Goal: Task Accomplishment & Management: Manage account settings

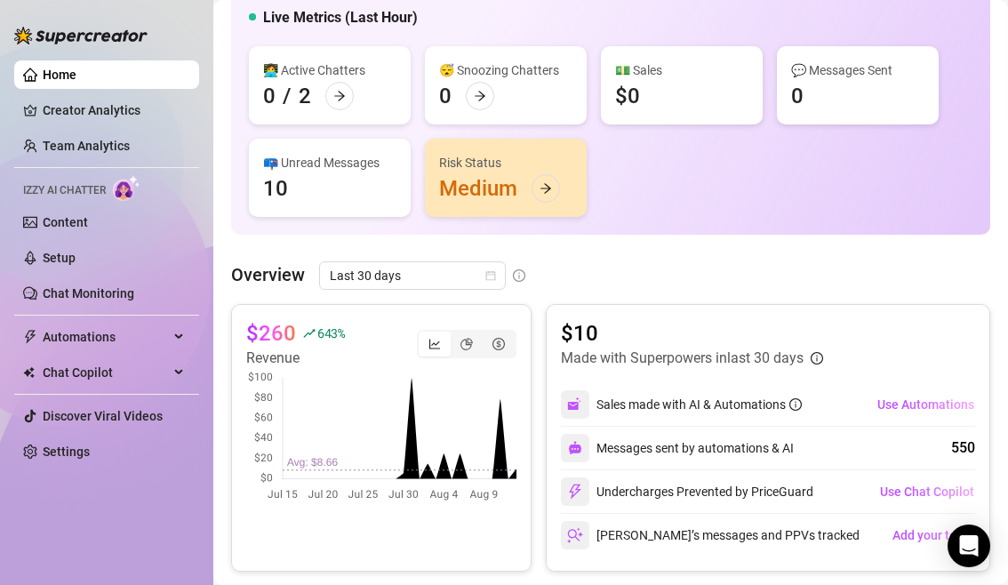
scroll to position [112, 0]
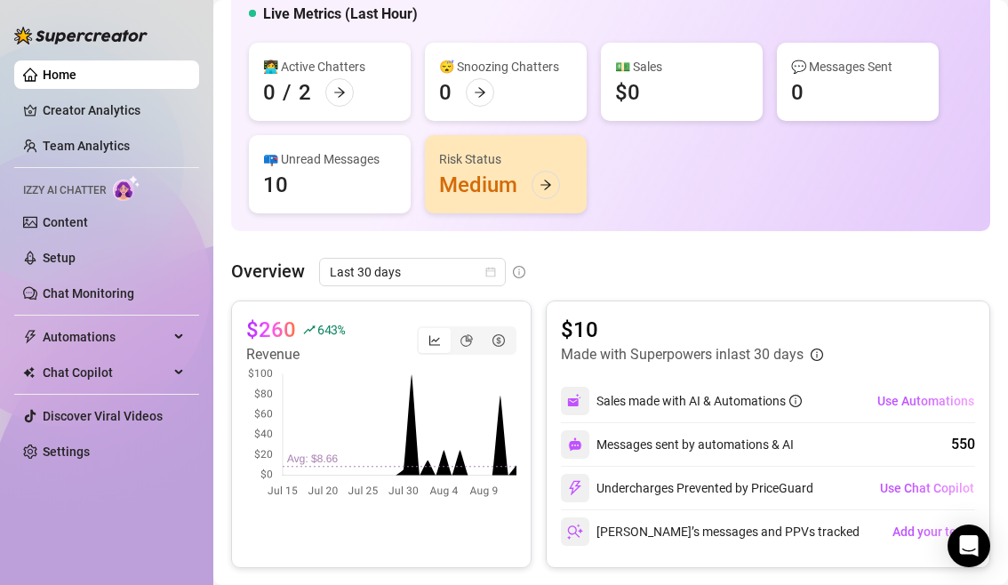
click at [632, 248] on div "👋 Hey, DazzlerX Check DazzlerX's achievements with Supercreator Live Metrics (L…" at bounding box center [610, 576] width 759 height 1352
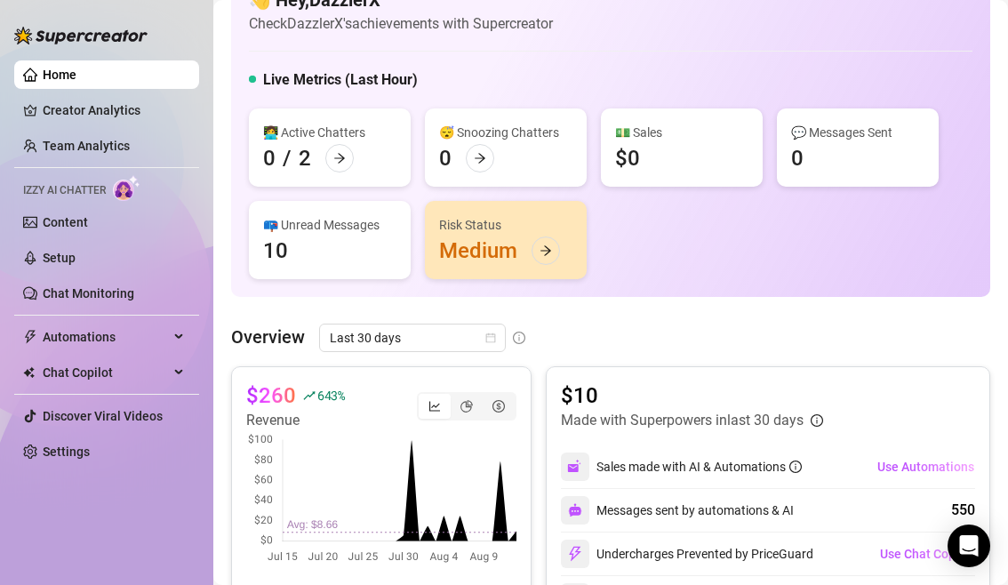
scroll to position [0, 0]
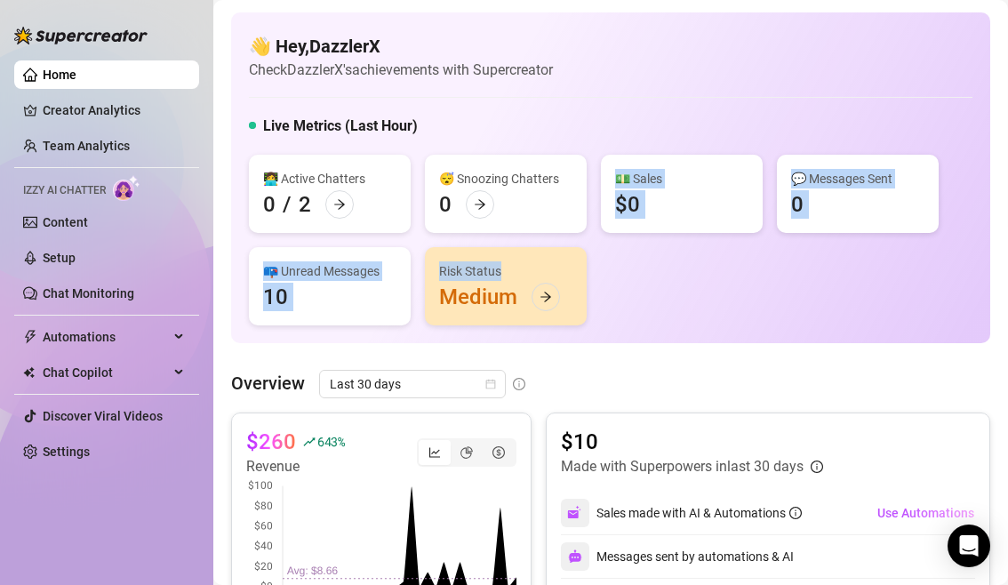
drag, startPoint x: 625, startPoint y: 278, endPoint x: 621, endPoint y: 158, distance: 120.1
click at [621, 158] on div "👩‍💻 Active Chatters 0 / 2 😴 Snoozing Chatters 0 💵 Sales $0 💬 Messages Sent 0 📪 …" at bounding box center [611, 240] width 724 height 171
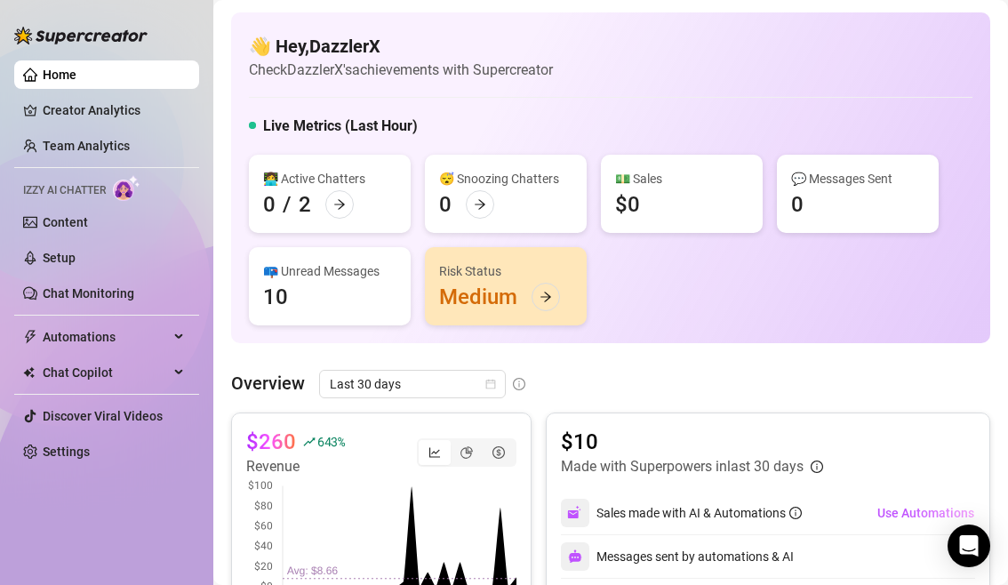
click at [625, 124] on div "Live Metrics (Last Hour)" at bounding box center [611, 130] width 724 height 28
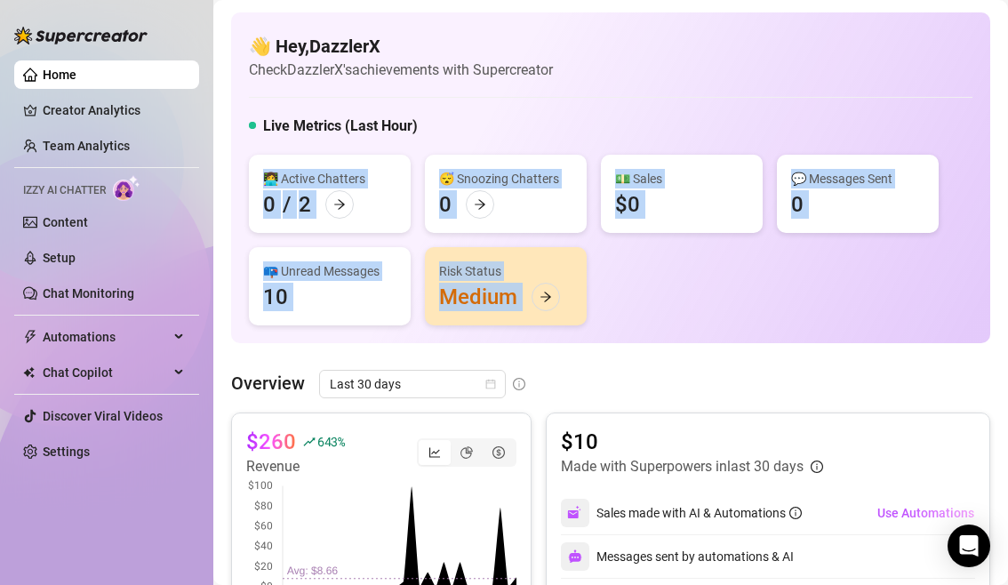
drag, startPoint x: 625, startPoint y: 137, endPoint x: 621, endPoint y: 282, distance: 145.0
click at [621, 282] on div "Live Metrics (Last Hour) 👩‍💻 Active Chatters 0 / 2 😴 Snoozing Chatters 0 💵 Sale…" at bounding box center [611, 221] width 724 height 210
click at [621, 282] on div "👩‍💻 Active Chatters 0 / 2 😴 Snoozing Chatters 0 💵 Sales $0 💬 Messages Sent 0 📪 …" at bounding box center [611, 240] width 724 height 171
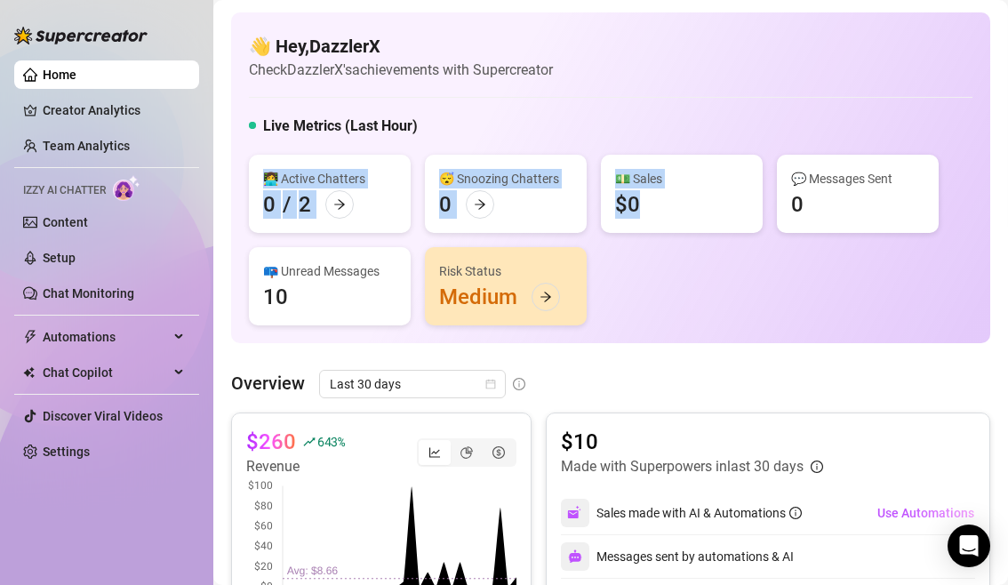
drag, startPoint x: 644, startPoint y: 287, endPoint x: 611, endPoint y: 139, distance: 152.1
click at [611, 139] on div "Live Metrics (Last Hour) 👩‍💻 Active Chatters 0 / 2 😴 Snoozing Chatters 0 💵 Sale…" at bounding box center [611, 221] width 724 height 210
click at [611, 139] on div "Live Metrics (Last Hour)" at bounding box center [611, 130] width 724 height 28
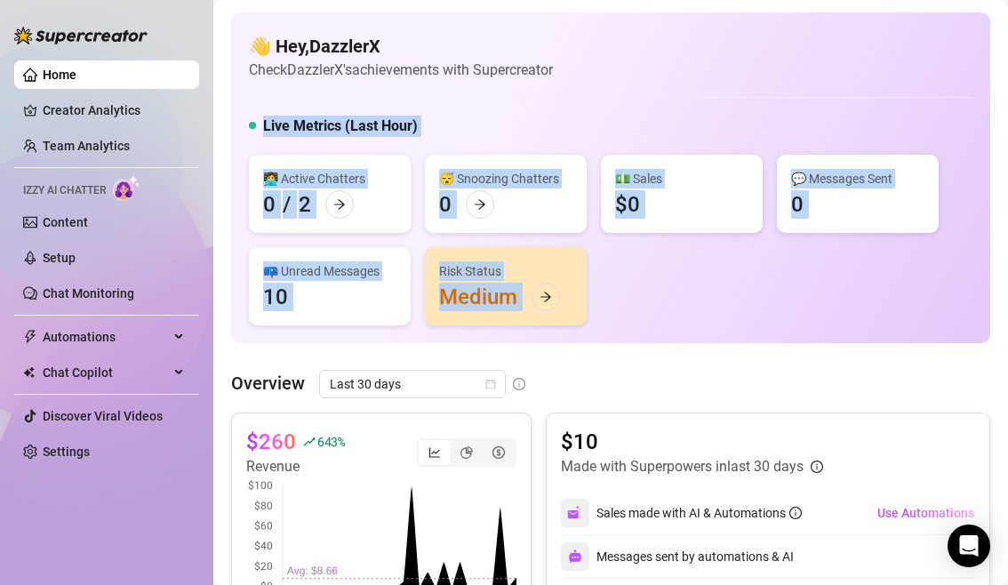
drag, startPoint x: 612, startPoint y: 113, endPoint x: 612, endPoint y: 306, distance: 192.9
click at [612, 306] on div "👋 Hey, DazzlerX Check DazzlerX's achievements with Supercreator Live Metrics (L…" at bounding box center [610, 177] width 759 height 331
click at [612, 306] on div "👩‍💻 Active Chatters 0 / 2 😴 Snoozing Chatters 0 💵 Sales $0 💬 Messages Sent 0 📪 …" at bounding box center [611, 240] width 724 height 171
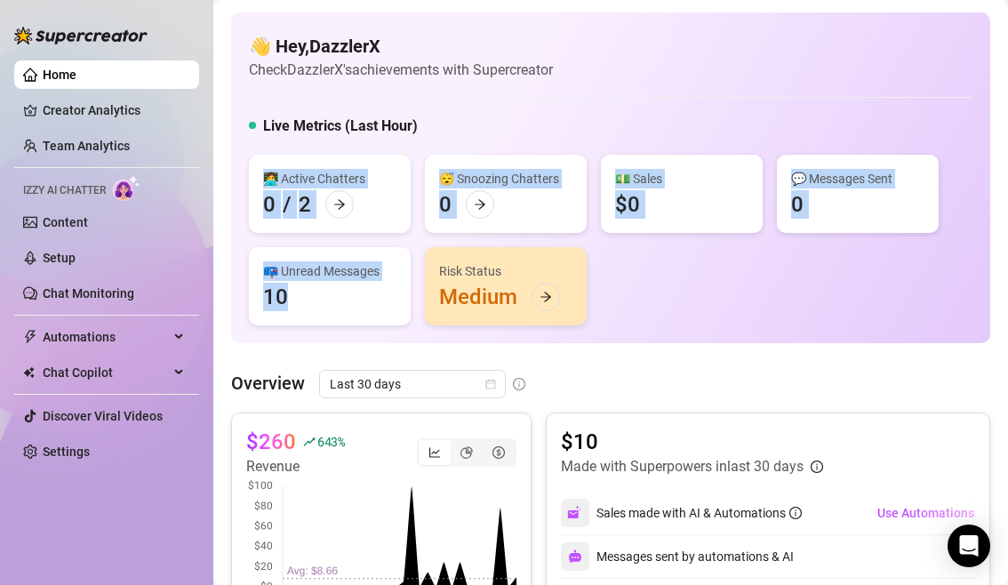
drag, startPoint x: 417, startPoint y: 135, endPoint x: 409, endPoint y: 356, distance: 220.6
click at [397, 328] on div "👋 Hey, DazzlerX Check DazzlerX's achievements with Supercreator Live Metrics (L…" at bounding box center [610, 177] width 759 height 331
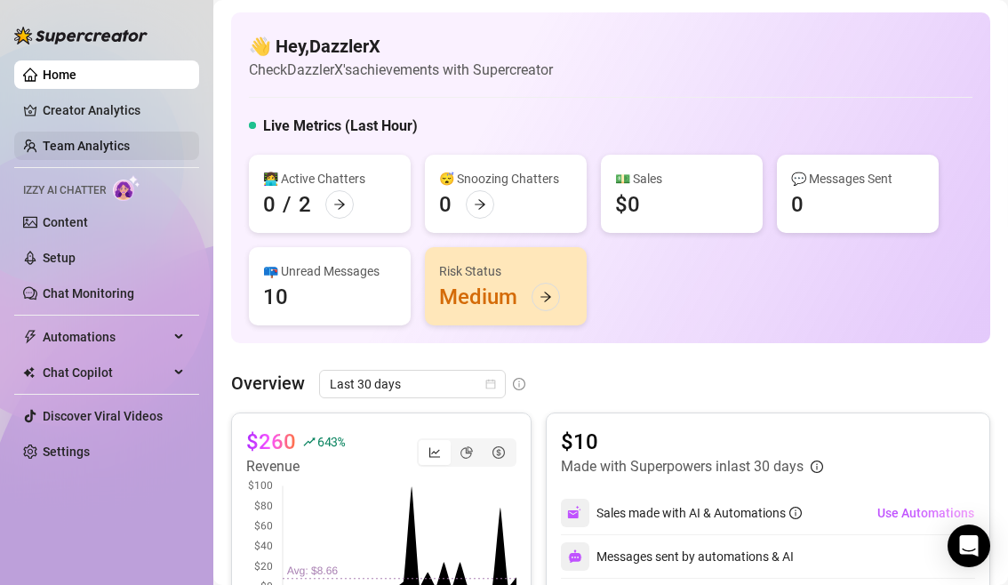
click at [109, 143] on link "Team Analytics" at bounding box center [86, 146] width 87 height 14
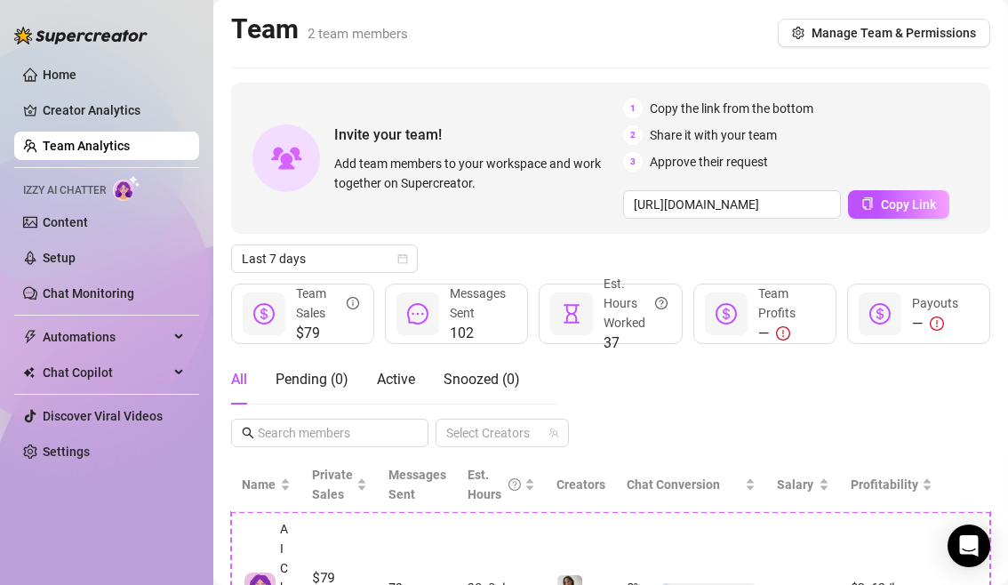
click at [96, 54] on ul "Home Creator Analytics Team Analytics Izzy AI Chatter Content Setup Chat Monito…" at bounding box center [106, 263] width 185 height 420
click at [76, 81] on link "Home" at bounding box center [60, 75] width 34 height 14
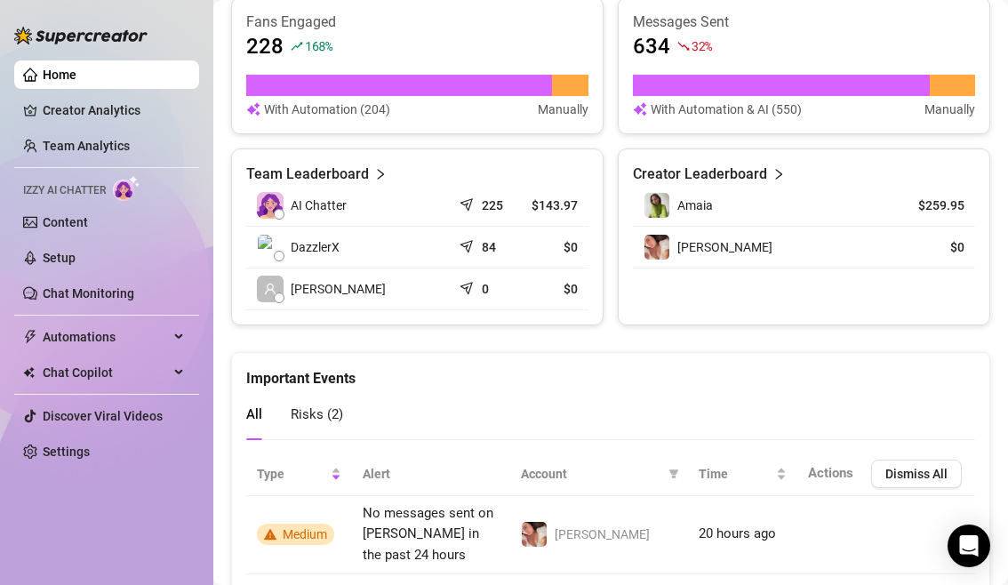
scroll to position [832, 0]
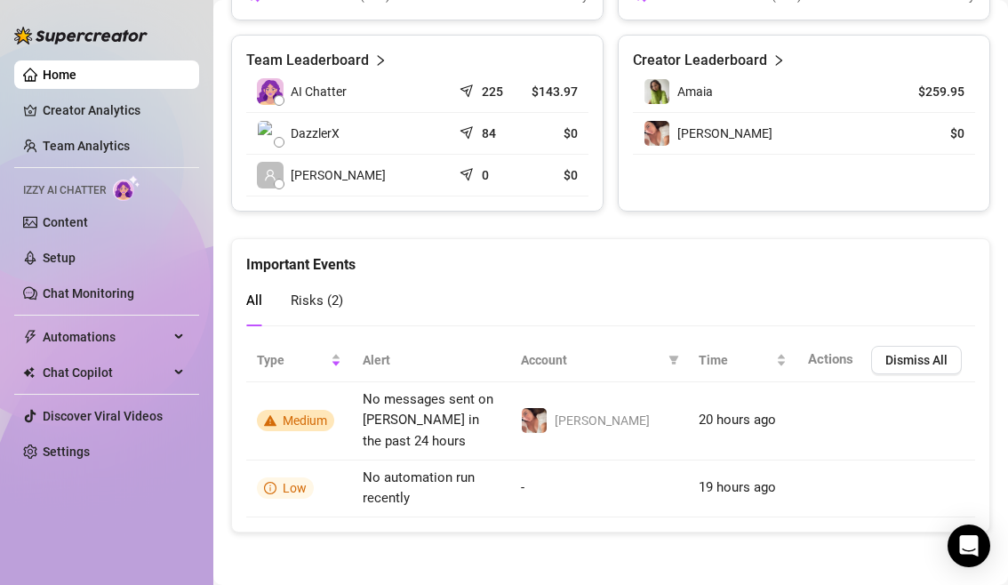
click at [323, 306] on span "Risks ( 2 )" at bounding box center [317, 301] width 52 height 16
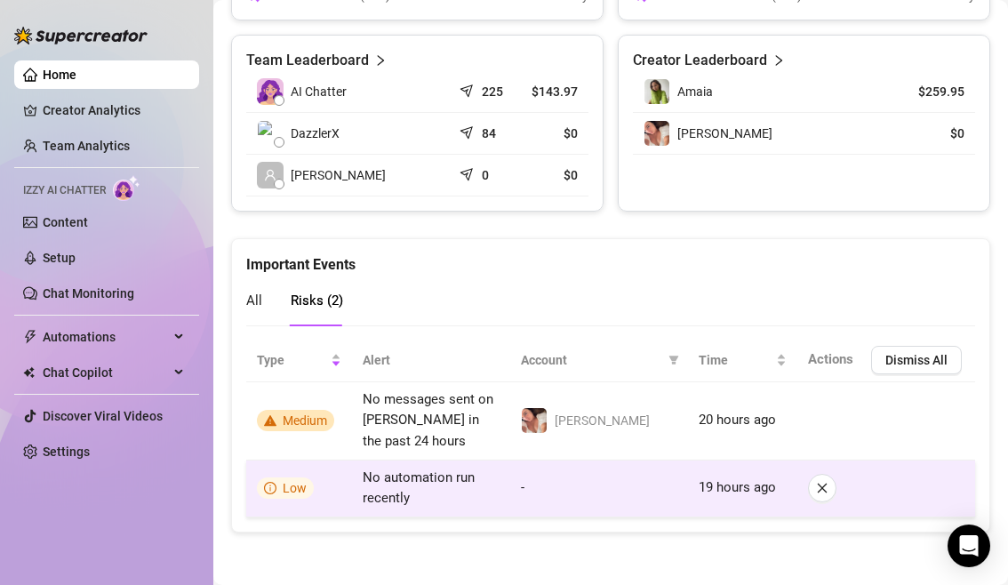
click at [536, 493] on td "-" at bounding box center [599, 489] width 178 height 57
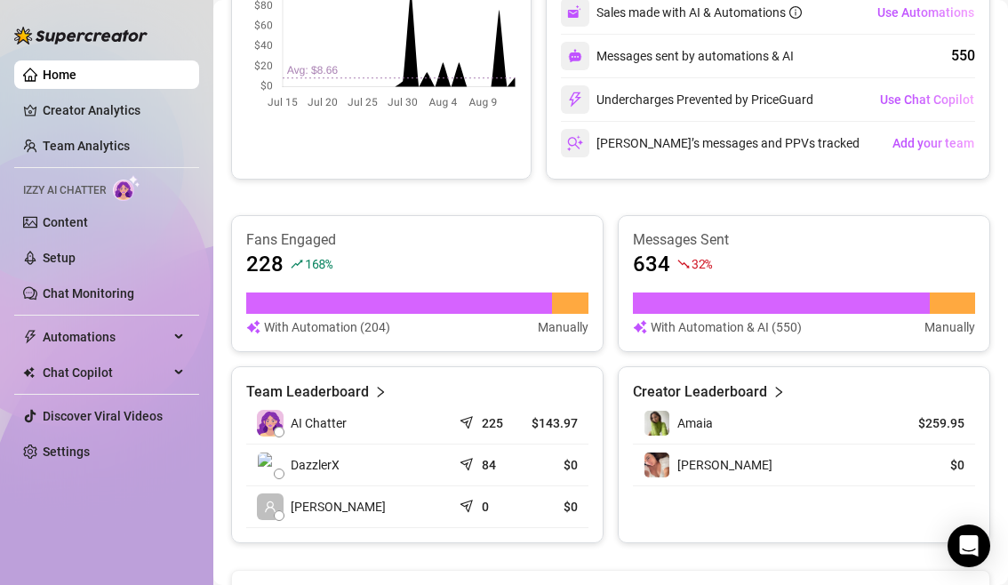
scroll to position [543, 0]
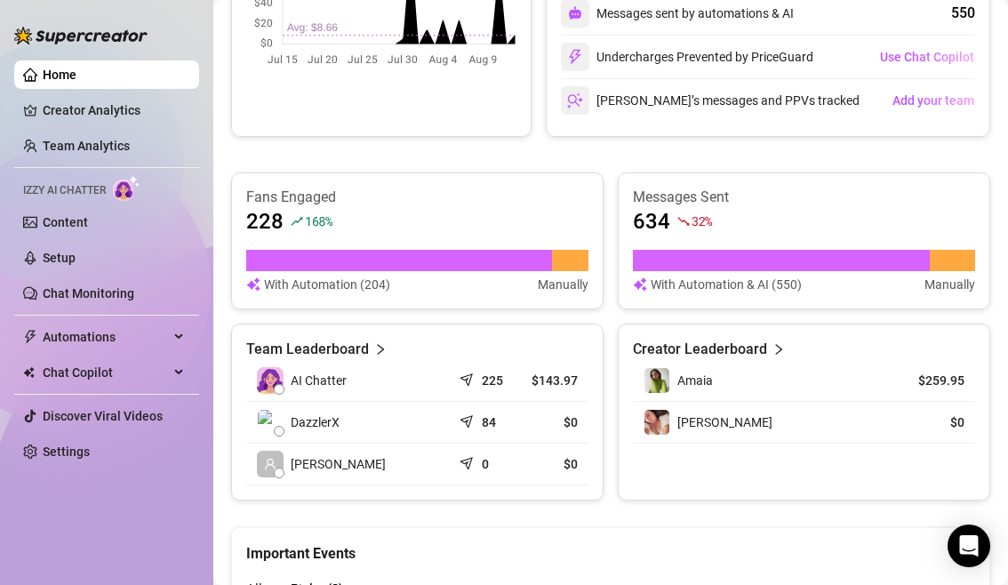
drag, startPoint x: 579, startPoint y: 357, endPoint x: 581, endPoint y: 491, distance: 133.4
click at [581, 491] on div "Team Leaderboard AI Chatter 225 $143.97 DazzlerX 84 $0 Agustina R. 0 $0" at bounding box center [417, 412] width 373 height 177
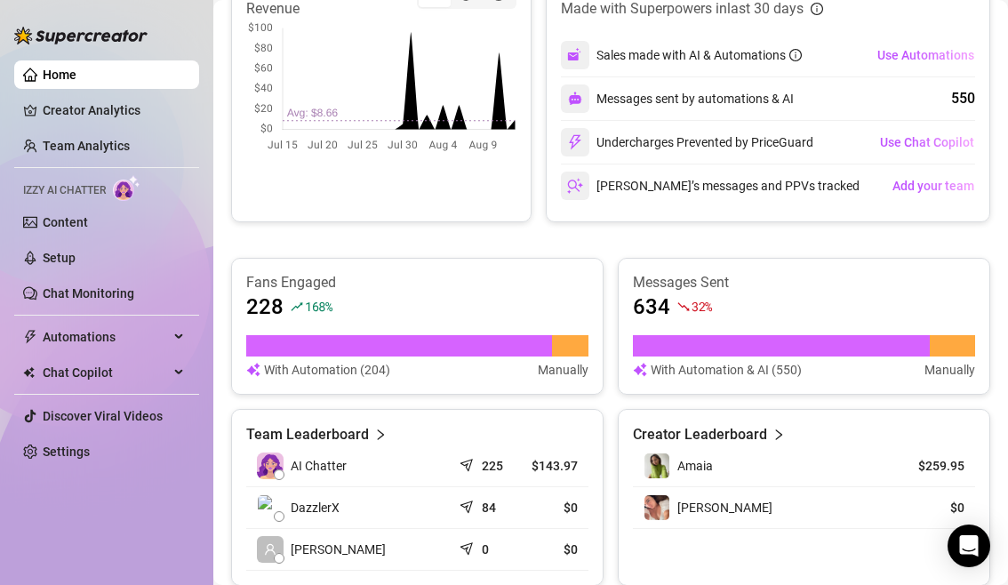
scroll to position [531, 0]
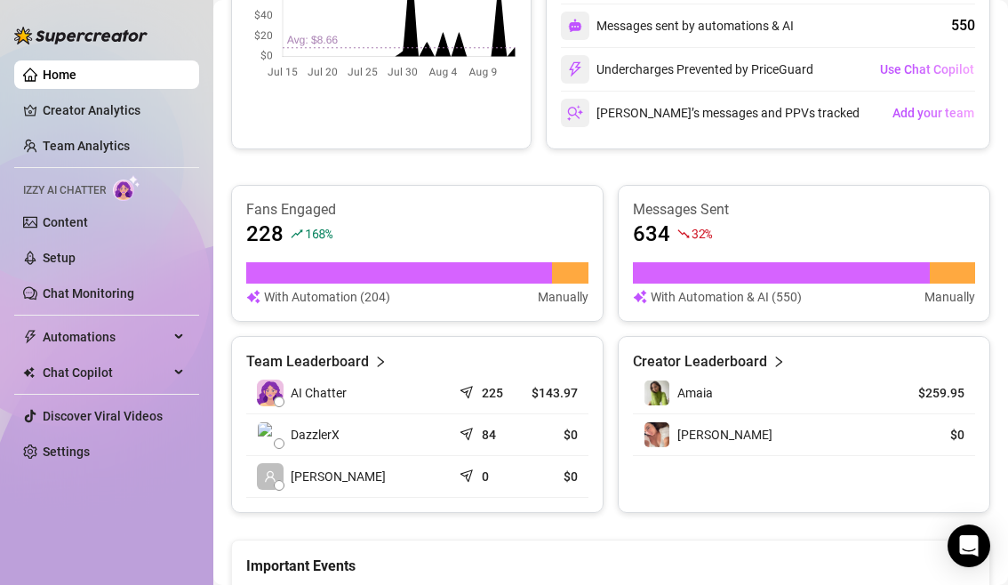
click at [589, 531] on div "👋 Hey, DazzlerX Check DazzlerX's achievements with Supercreator Live Metrics (L…" at bounding box center [610, 158] width 759 height 1352
drag, startPoint x: 566, startPoint y: 433, endPoint x: 572, endPoint y: 496, distance: 63.4
click at [572, 496] on tbody "AI Chatter 225 $143.97 DazzlerX 84 $0 Agustina R. 0 $0" at bounding box center [417, 435] width 342 height 125
click at [575, 517] on div "👋 Hey, DazzlerX Check DazzlerX's achievements with Supercreator Live Metrics (L…" at bounding box center [610, 158] width 759 height 1352
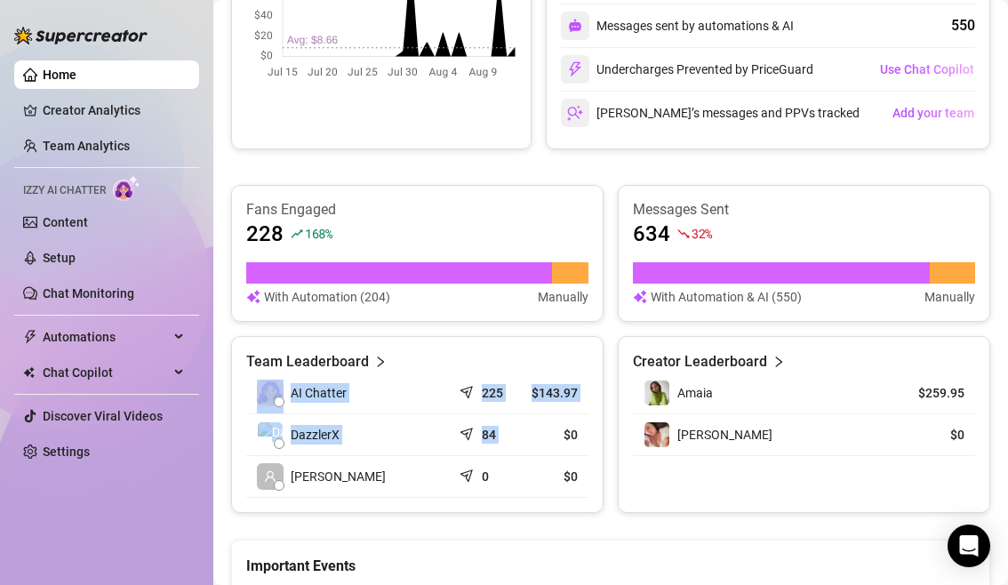
drag, startPoint x: 573, startPoint y: 501, endPoint x: 573, endPoint y: 429, distance: 72.9
click at [573, 427] on div "Team Leaderboard AI Chatter 225 $143.97 DazzlerX 84 $0 Agustina R. 0 $0" at bounding box center [417, 424] width 373 height 177
click at [573, 429] on article "$0" at bounding box center [554, 435] width 47 height 18
drag, startPoint x: 569, startPoint y: 436, endPoint x: 569, endPoint y: 507, distance: 71.1
click at [569, 507] on div "Team Leaderboard AI Chatter 225 $143.97 DazzlerX 84 $0 Agustina R. 0 $0" at bounding box center [417, 424] width 373 height 177
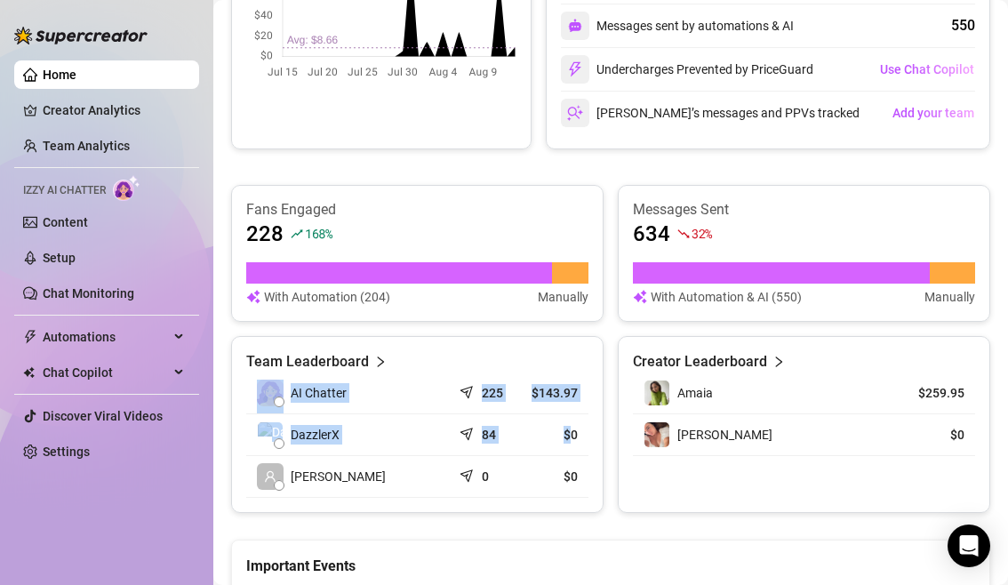
click at [569, 507] on div "Team Leaderboard AI Chatter 225 $143.97 DazzlerX 84 $0 Agustina R. 0 $0" at bounding box center [417, 424] width 373 height 177
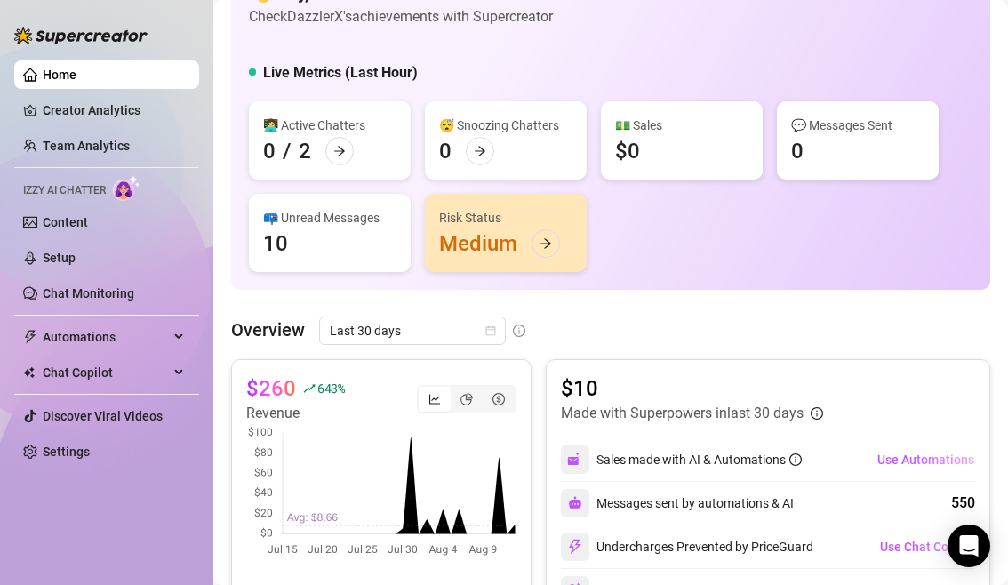
scroll to position [0, 0]
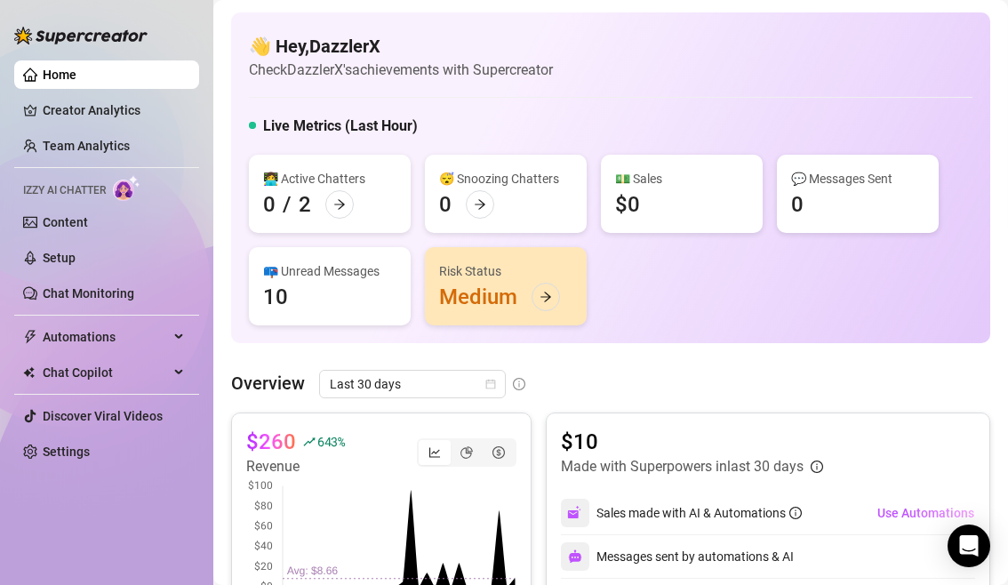
click at [473, 376] on span "Last 30 days" at bounding box center [412, 384] width 165 height 27
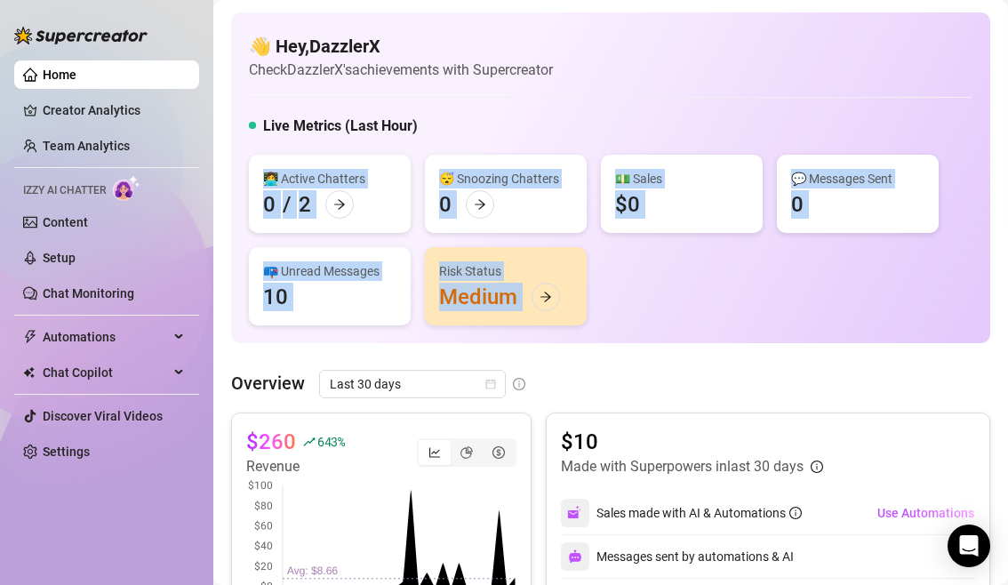
drag, startPoint x: 363, startPoint y: 234, endPoint x: 623, endPoint y: 322, distance: 275.0
click at [623, 322] on div "👩‍💻 Active Chatters 0 / 2 😴 Snoozing Chatters 0 💵 Sales $0 💬 Messages Sent 0 📪 …" at bounding box center [611, 240] width 724 height 171
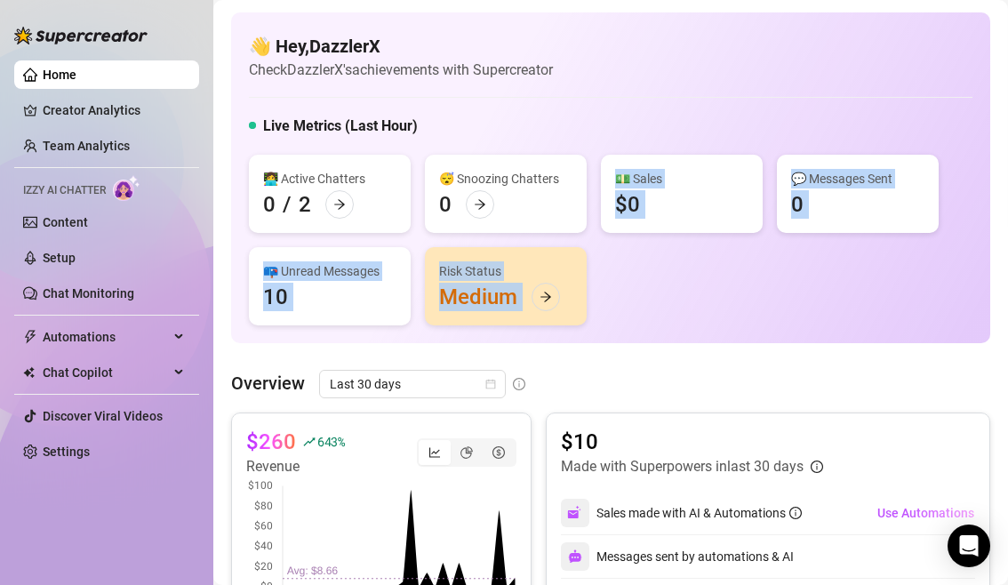
drag, startPoint x: 618, startPoint y: 315, endPoint x: 618, endPoint y: 221, distance: 94.2
click at [618, 221] on div "👩‍💻 Active Chatters 0 / 2 😴 Snoozing Chatters 0 💵 Sales $0 💬 Messages Sent 0 📪 …" at bounding box center [611, 240] width 724 height 171
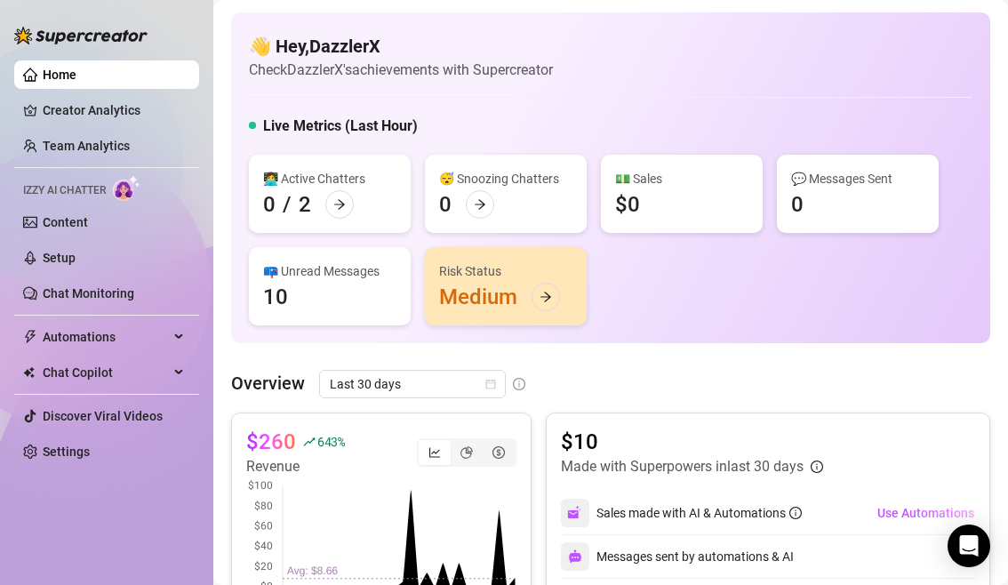
click at [622, 287] on div "👩‍💻 Active Chatters 0 / 2 😴 Snoozing Chatters 0 💵 Sales $0 💬 Messages Sent 0 📪 …" at bounding box center [611, 240] width 724 height 171
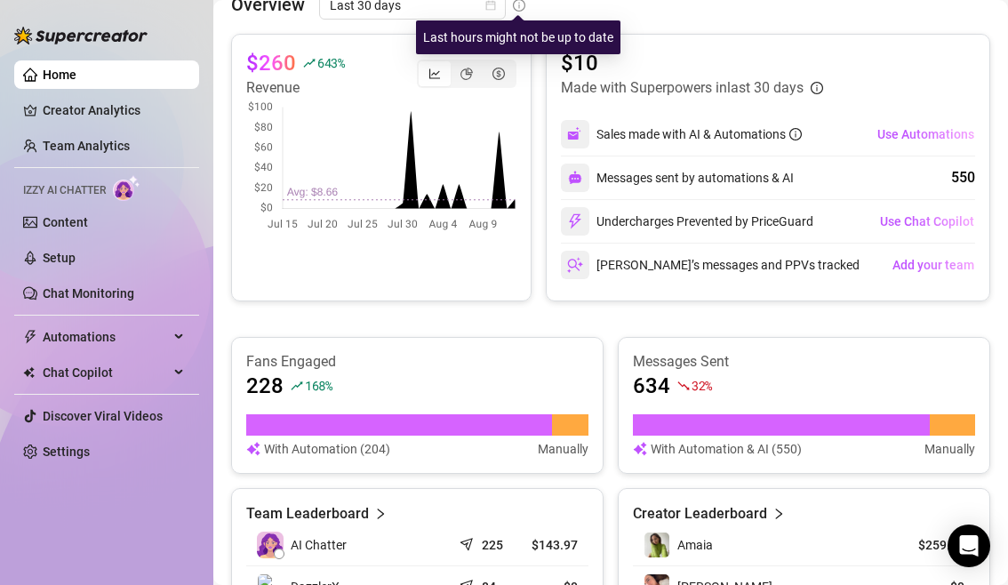
scroll to position [381, 0]
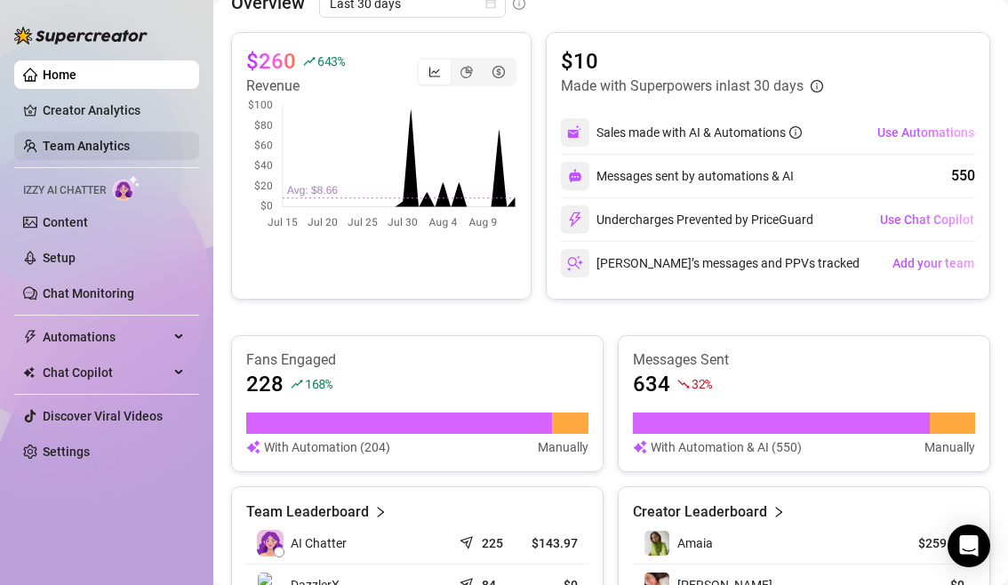
click at [130, 146] on link "Team Analytics" at bounding box center [86, 146] width 87 height 14
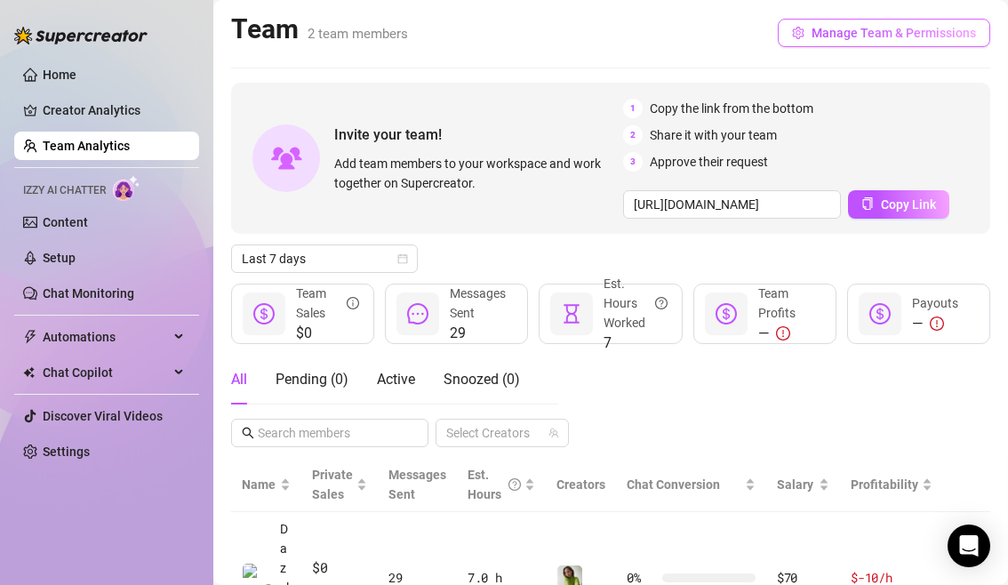
click at [886, 38] on span "Manage Team & Permissions" at bounding box center [894, 33] width 164 height 14
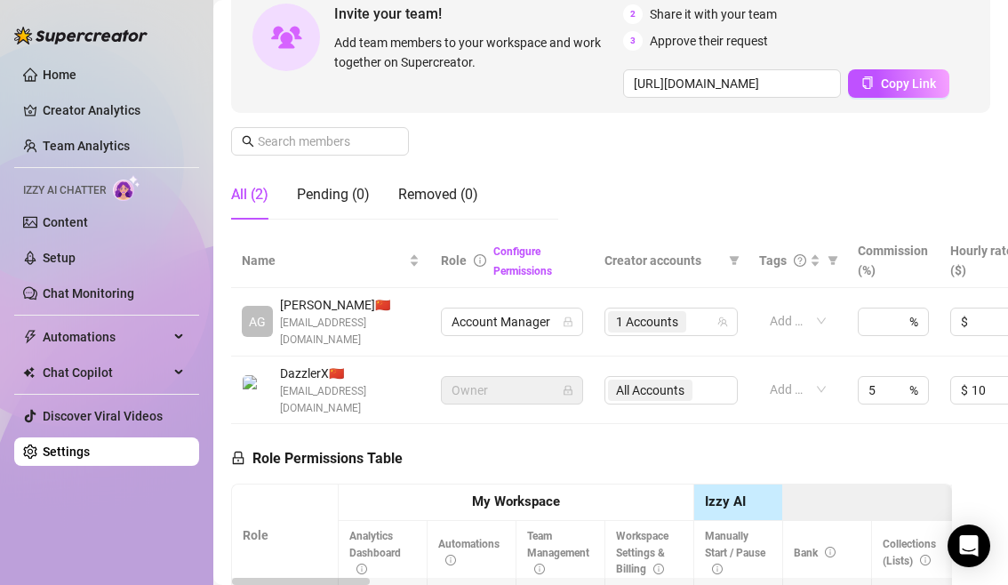
scroll to position [197, 0]
click at [502, 404] on td "Owner" at bounding box center [512, 391] width 164 height 68
drag, startPoint x: 507, startPoint y: 347, endPoint x: 504, endPoint y: 300, distance: 47.2
click at [504, 299] on td "Account Manager" at bounding box center [512, 323] width 164 height 68
drag, startPoint x: 504, startPoint y: 300, endPoint x: 504, endPoint y: 346, distance: 46.2
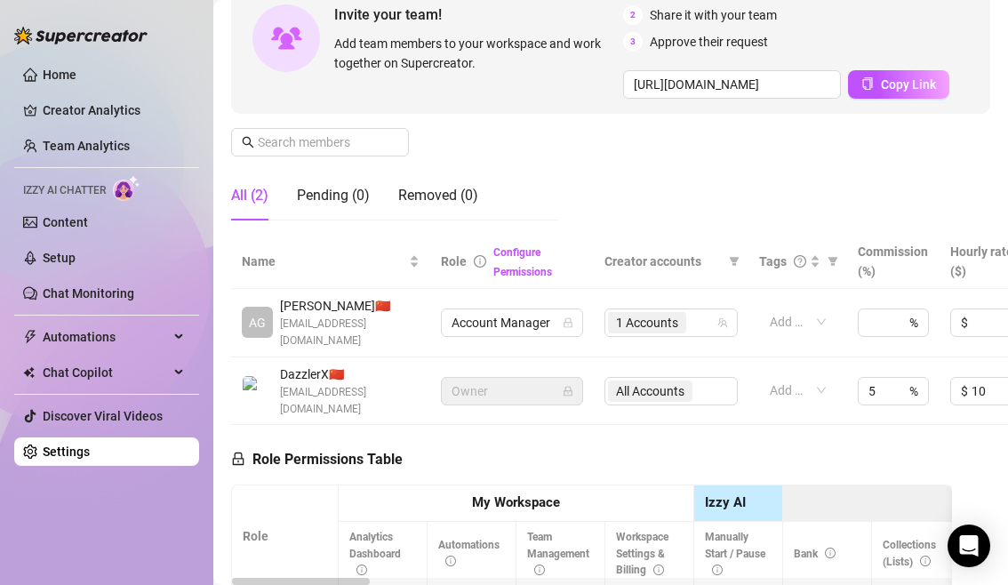
click at [504, 346] on td "Account Manager" at bounding box center [512, 323] width 164 height 68
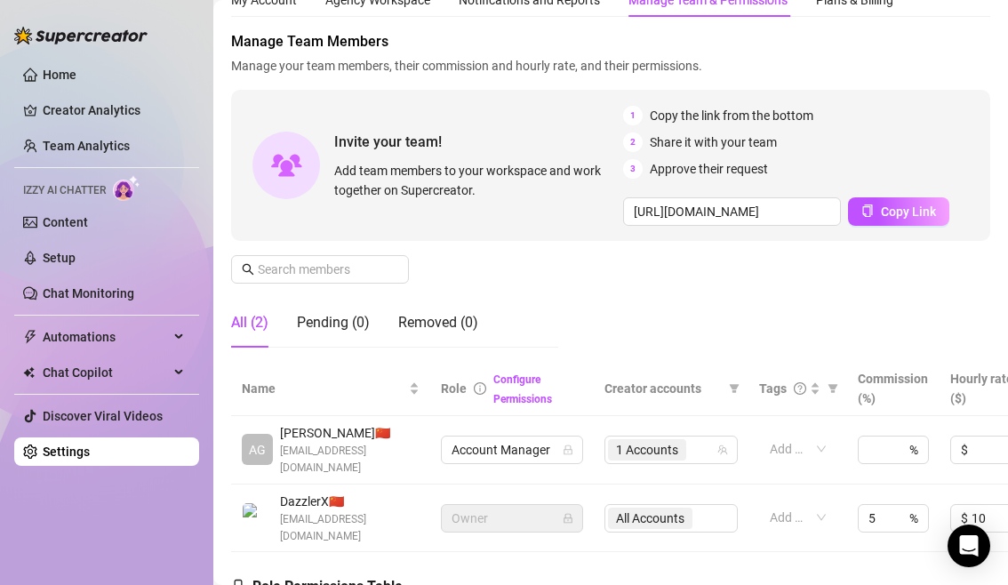
scroll to position [60, 0]
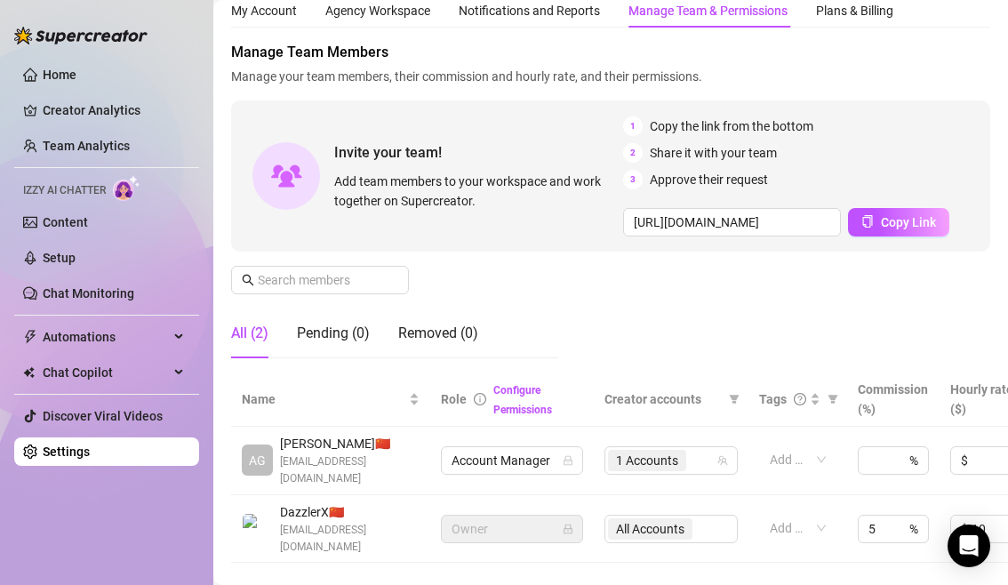
click at [639, 336] on div "Manage Team Members Manage your team members, their commission and hourly rate,…" at bounding box center [610, 207] width 759 height 331
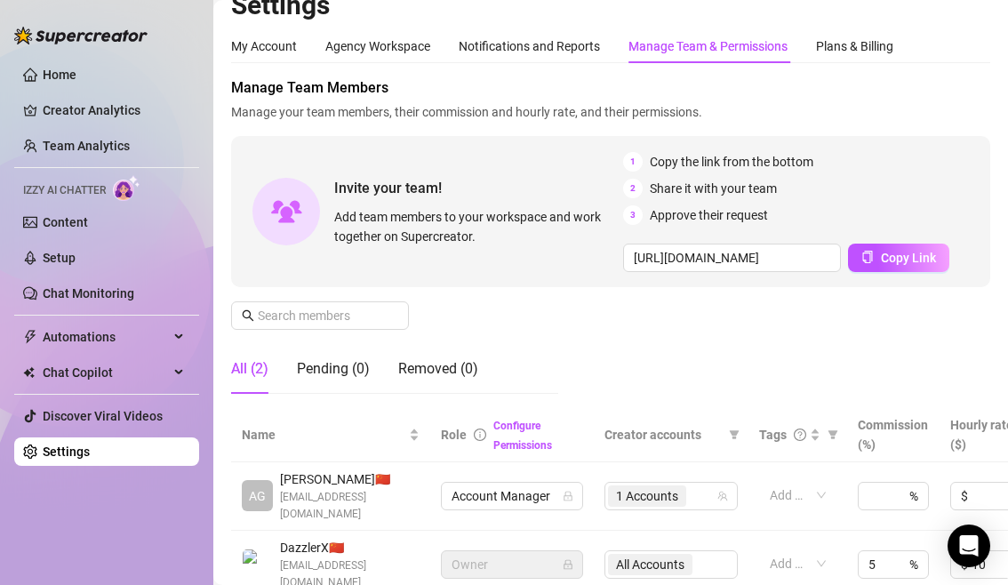
scroll to position [14, 0]
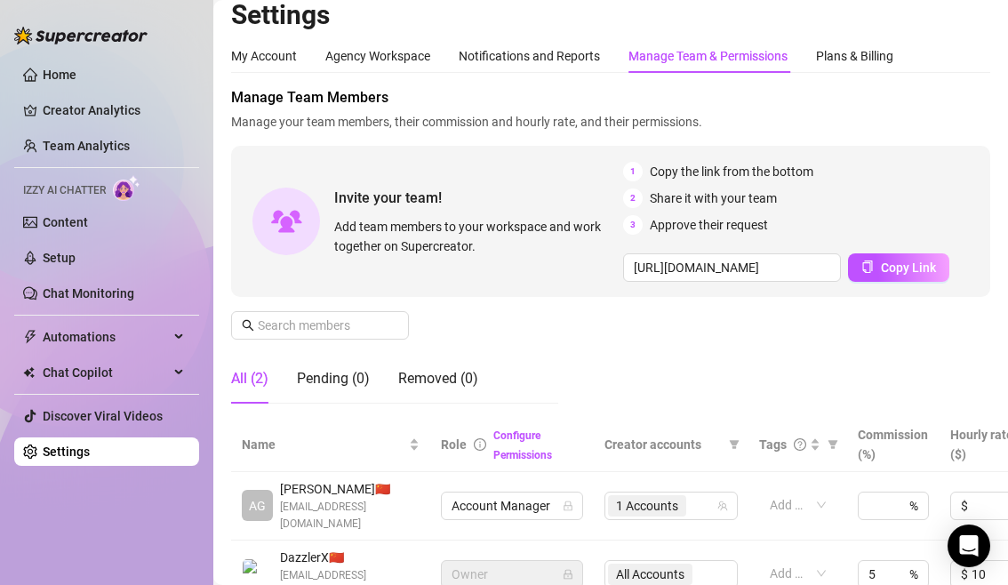
click at [440, 186] on div "Invite your team! Add team members to your workspace and work together on Super…" at bounding box center [610, 221] width 759 height 151
click at [463, 230] on span "Add team members to your workspace and work together on Supercreator." at bounding box center [475, 236] width 282 height 39
click at [916, 266] on span "Copy Link" at bounding box center [908, 268] width 55 height 14
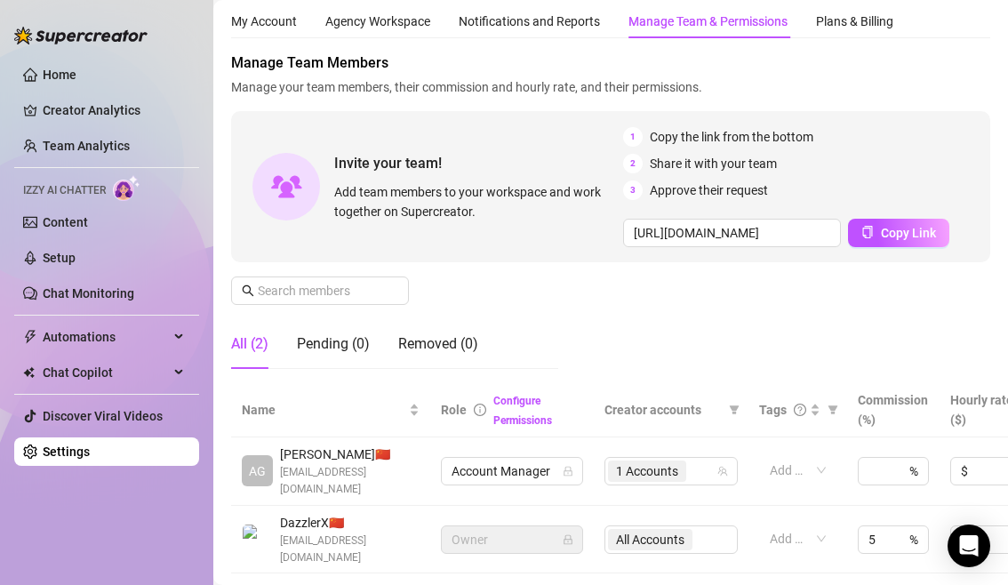
scroll to position [60, 0]
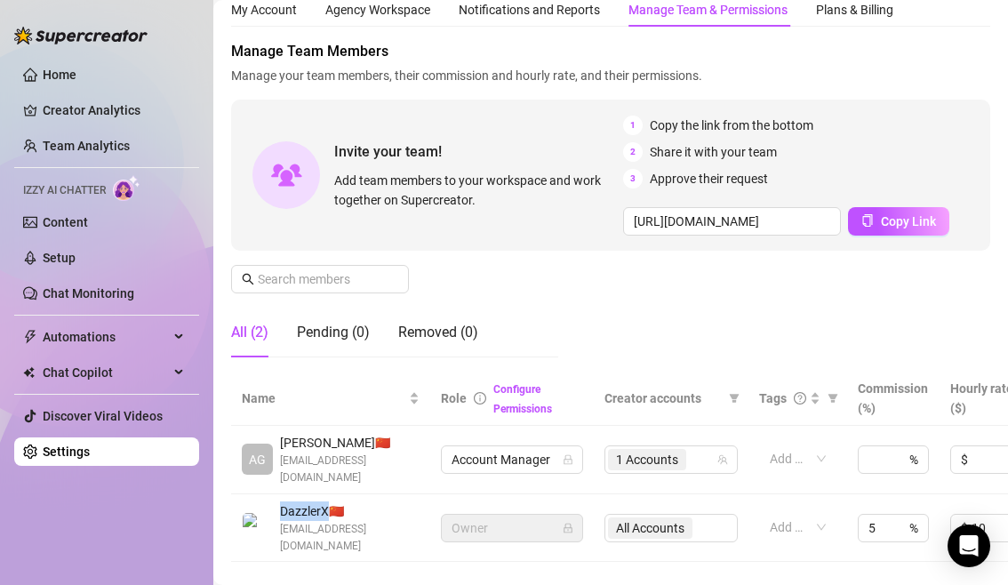
drag, startPoint x: 279, startPoint y: 506, endPoint x: 327, endPoint y: 509, distance: 48.1
click at [327, 509] on span "DazzlerX 🇨🇳" at bounding box center [350, 511] width 140 height 20
copy span "DazzlerX"
click at [344, 509] on span "DazzlerX 🇨🇳" at bounding box center [350, 511] width 140 height 20
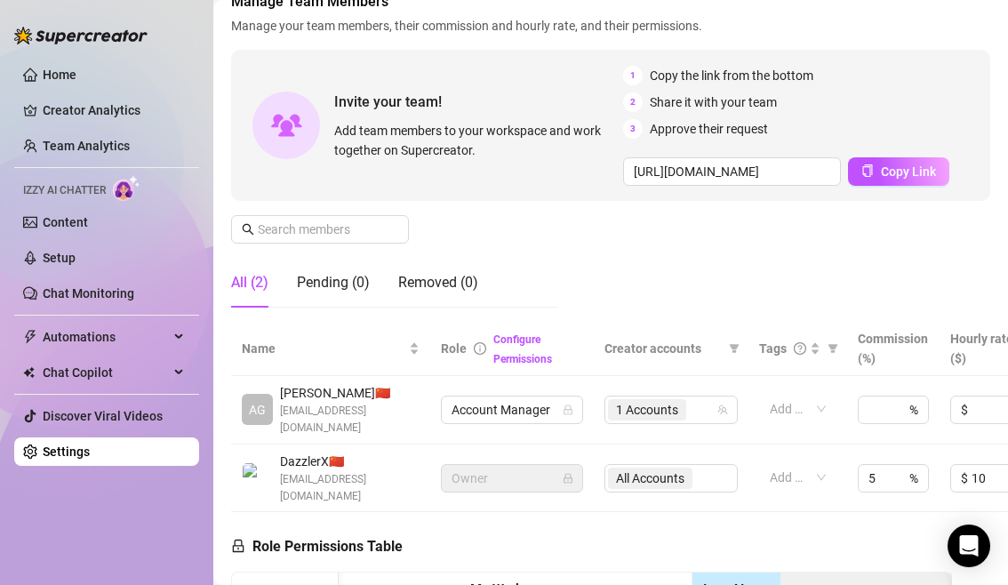
scroll to position [117, 0]
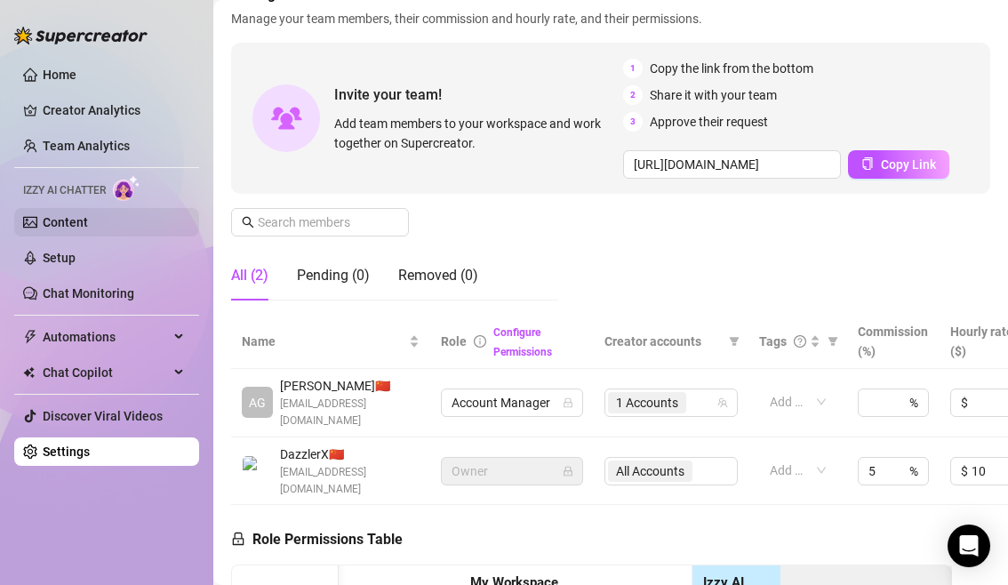
click at [87, 226] on link "Content" at bounding box center [65, 222] width 45 height 14
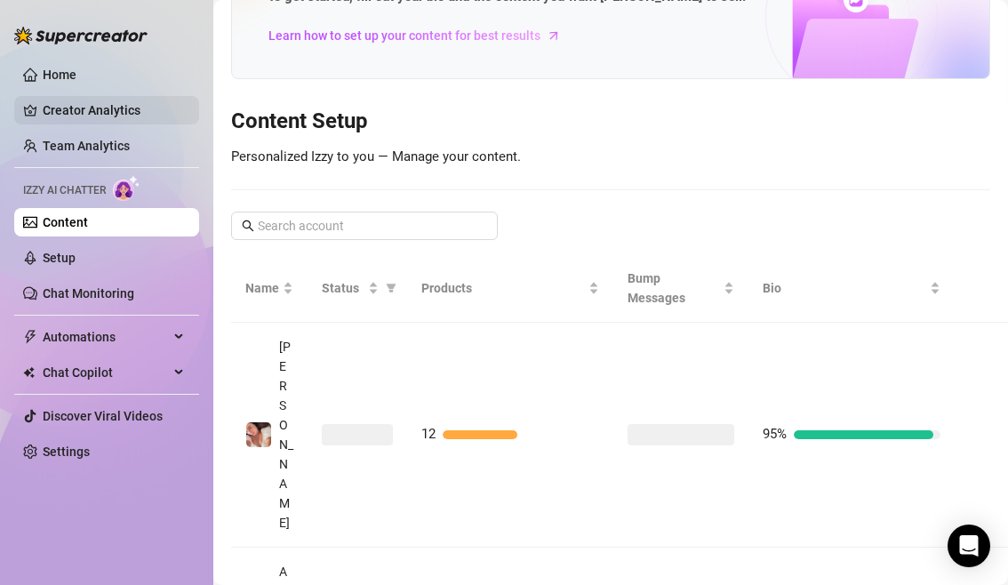
scroll to position [104, 0]
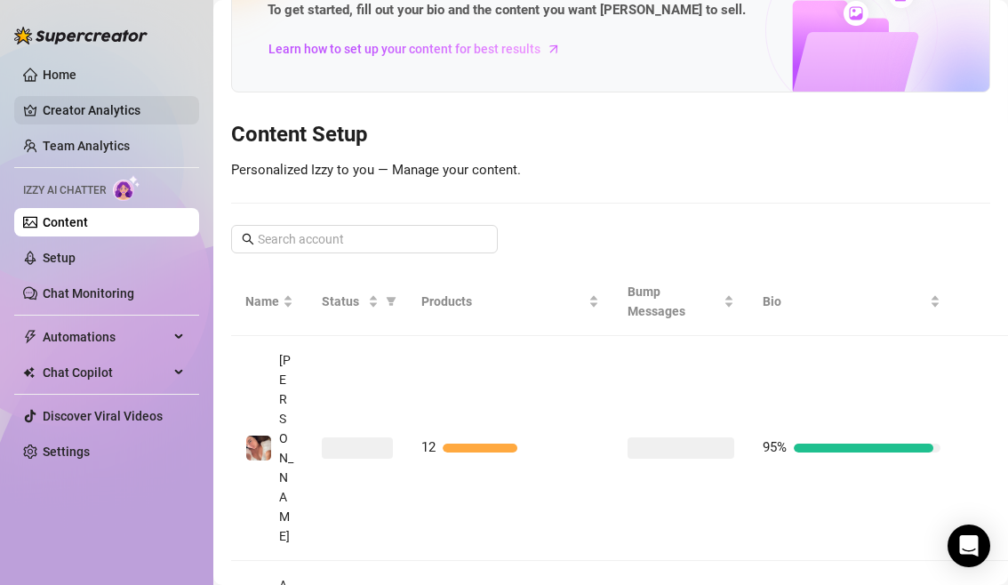
click at [106, 110] on link "Creator Analytics" at bounding box center [114, 110] width 142 height 28
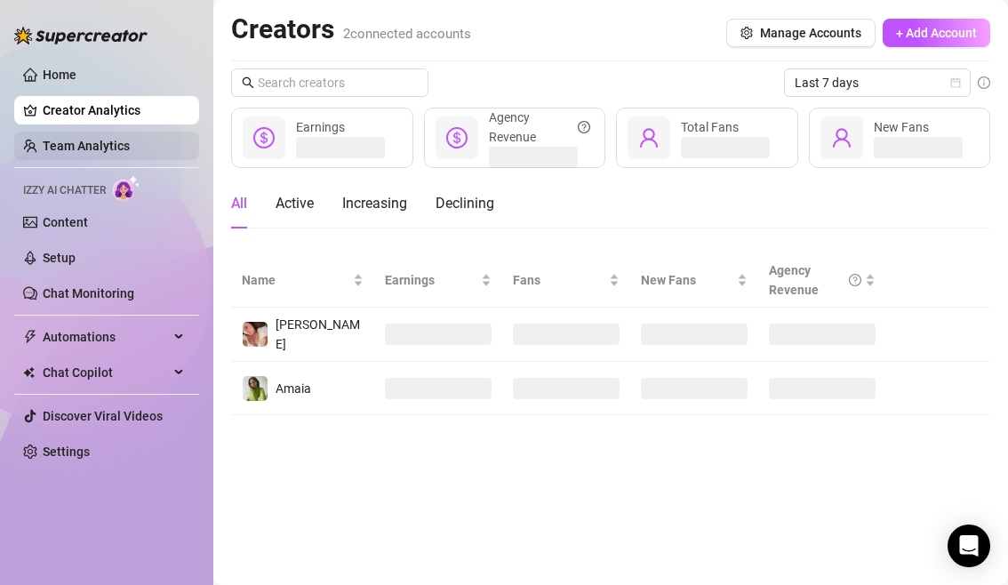
click at [125, 140] on link "Team Analytics" at bounding box center [86, 146] width 87 height 14
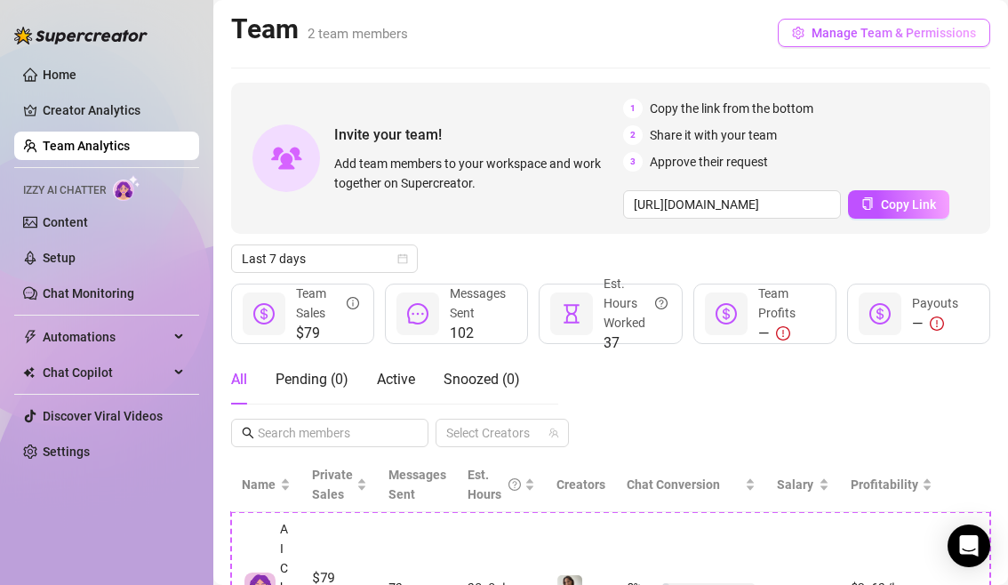
click at [873, 39] on span "Manage Team & Permissions" at bounding box center [894, 33] width 164 height 14
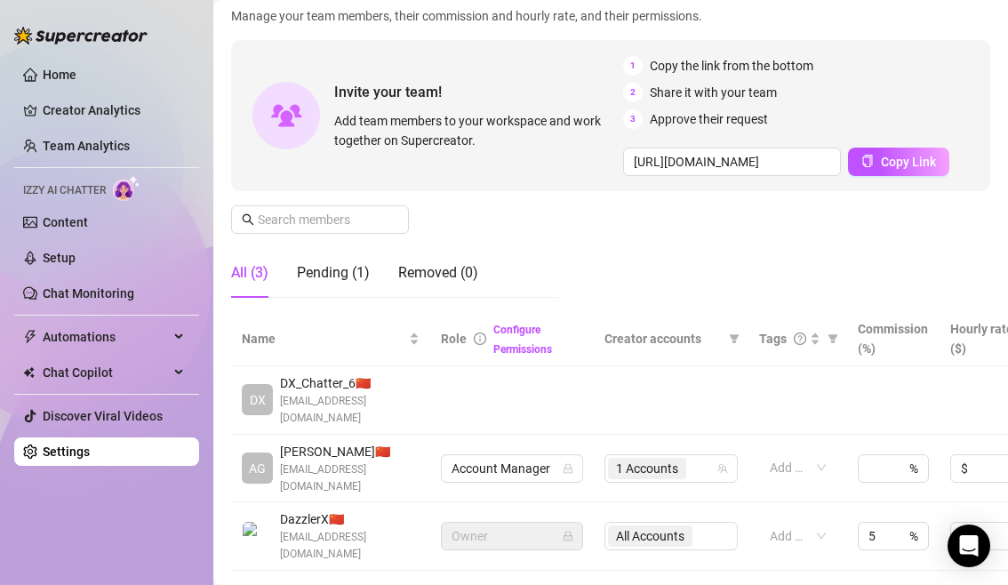
scroll to position [260, 0]
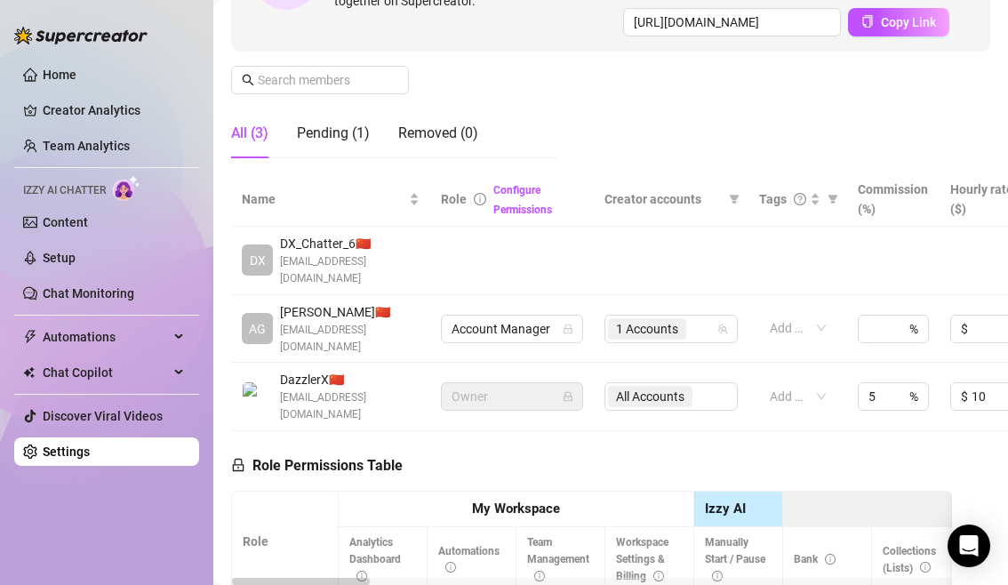
click at [623, 270] on td at bounding box center [671, 261] width 155 height 68
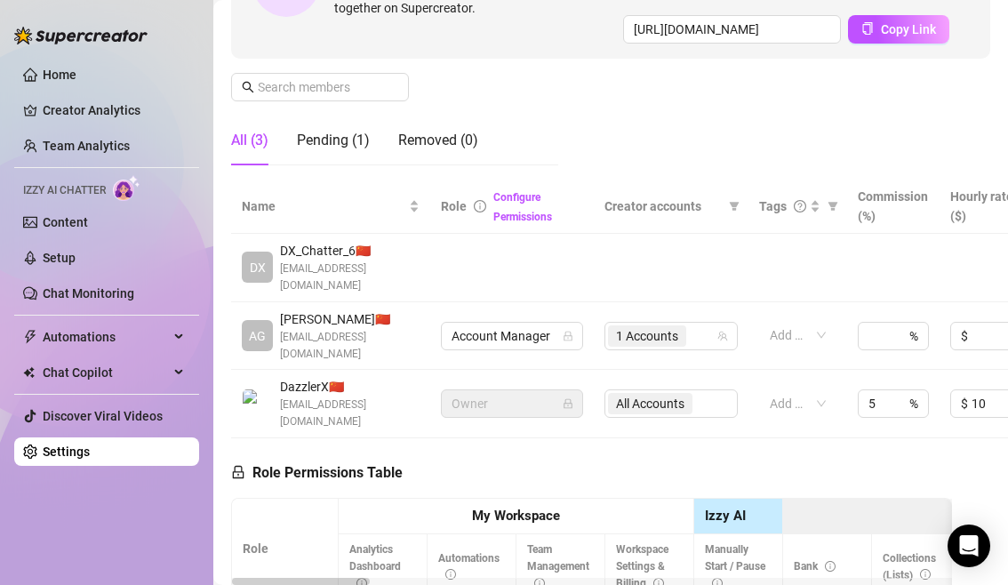
scroll to position [246, 0]
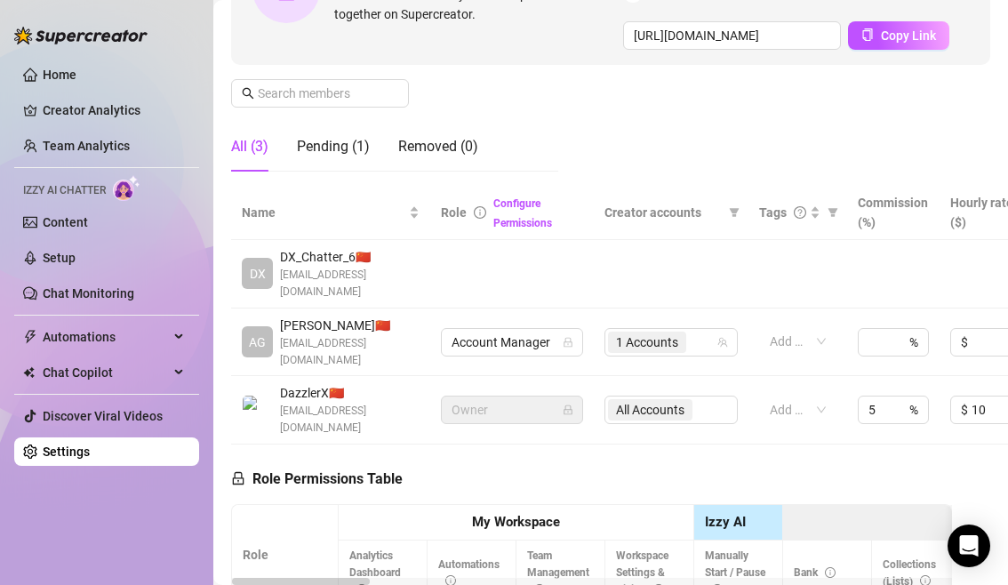
click at [623, 270] on td at bounding box center [671, 274] width 155 height 68
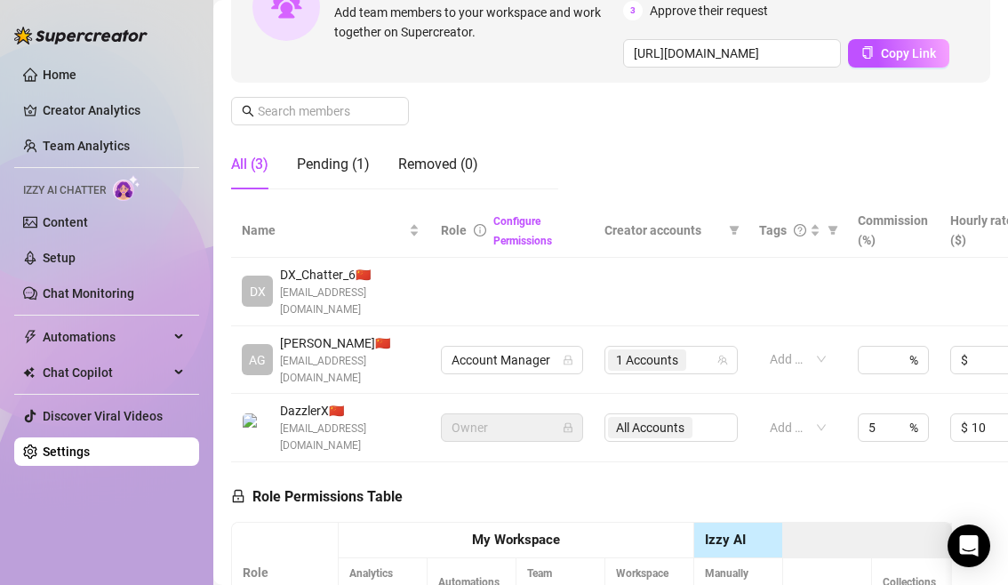
scroll to position [221, 0]
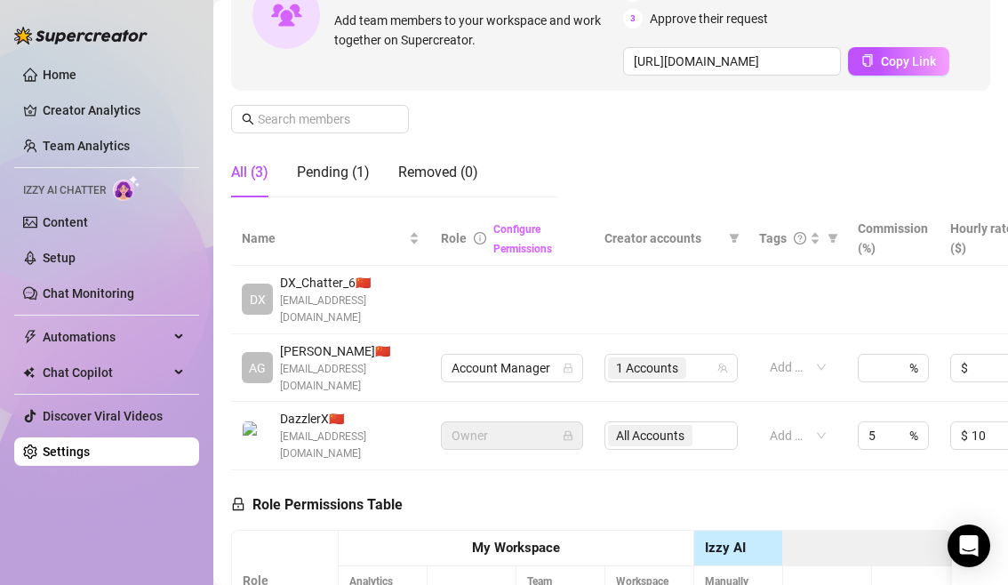
click at [524, 249] on link "Configure Permissions" at bounding box center [522, 239] width 59 height 32
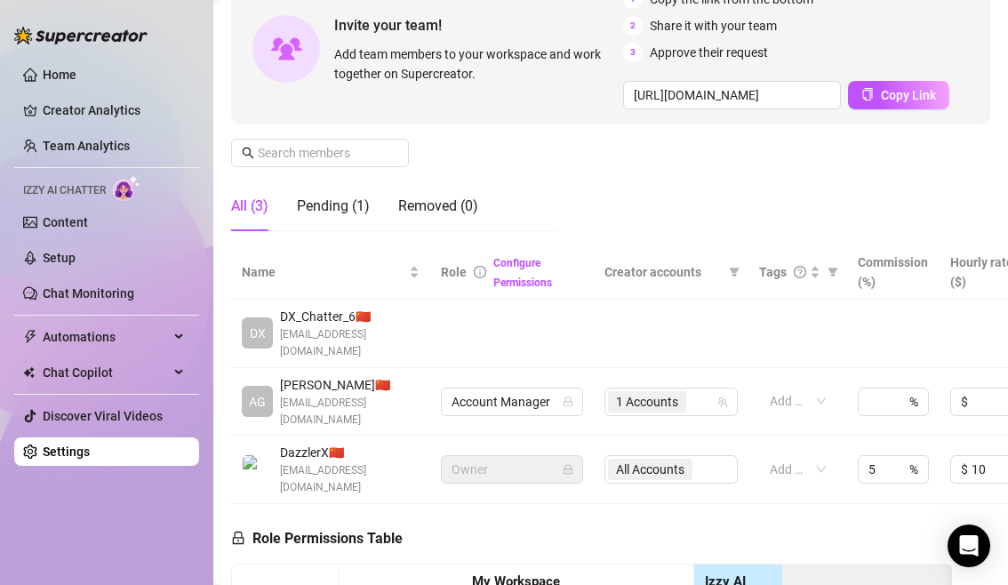
scroll to position [76, 0]
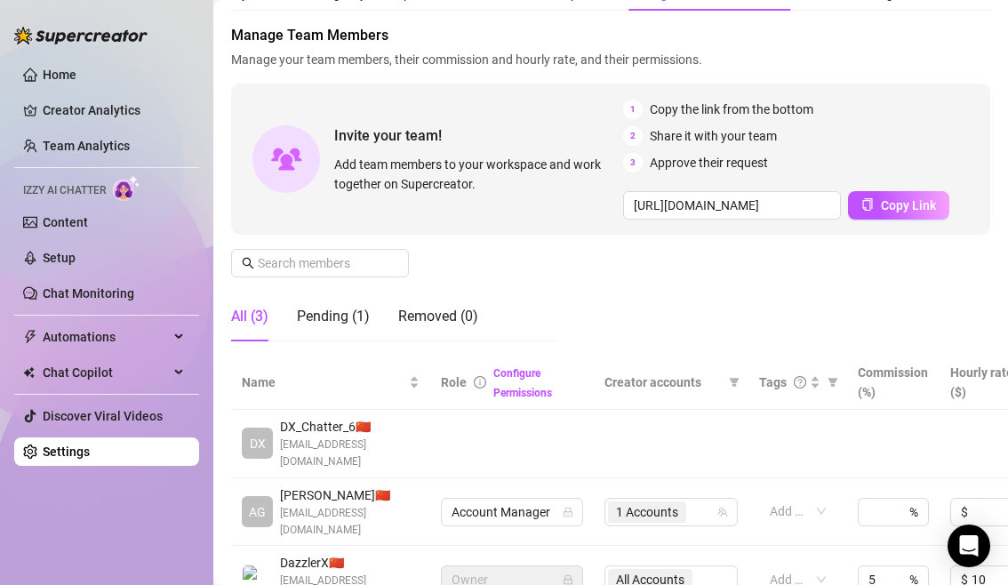
click at [444, 428] on td at bounding box center [512, 444] width 164 height 68
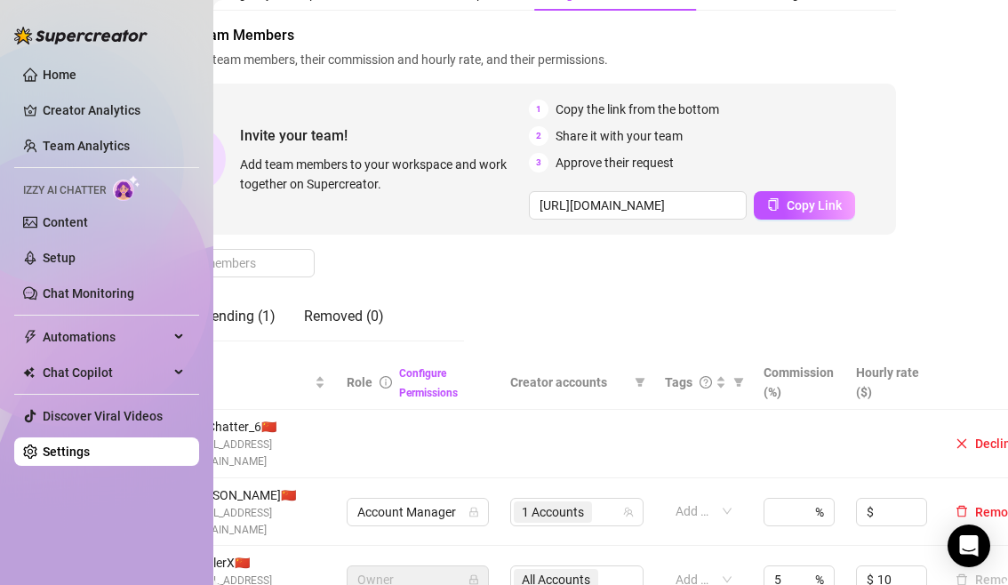
scroll to position [76, 208]
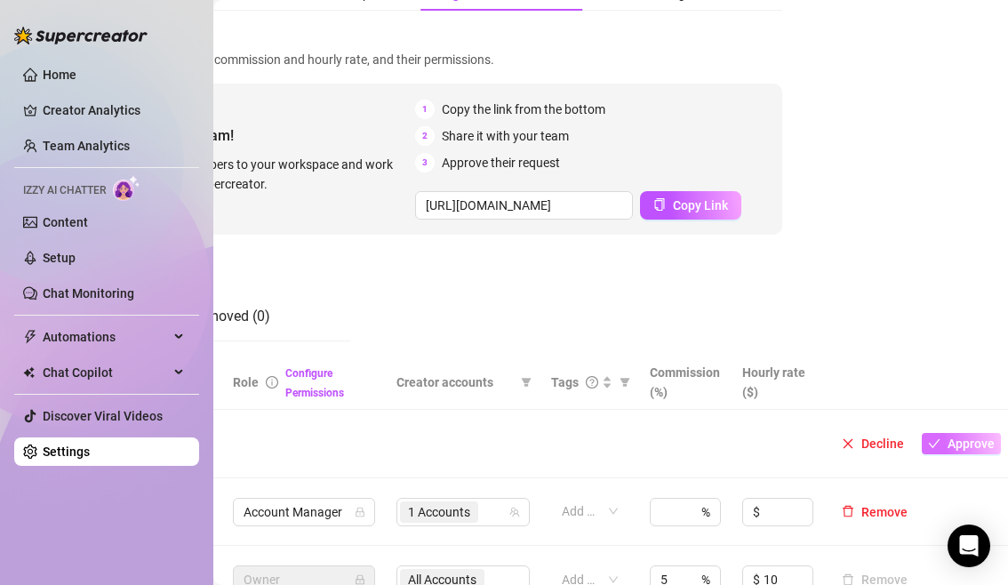
click at [978, 437] on span "Approve" at bounding box center [971, 444] width 47 height 14
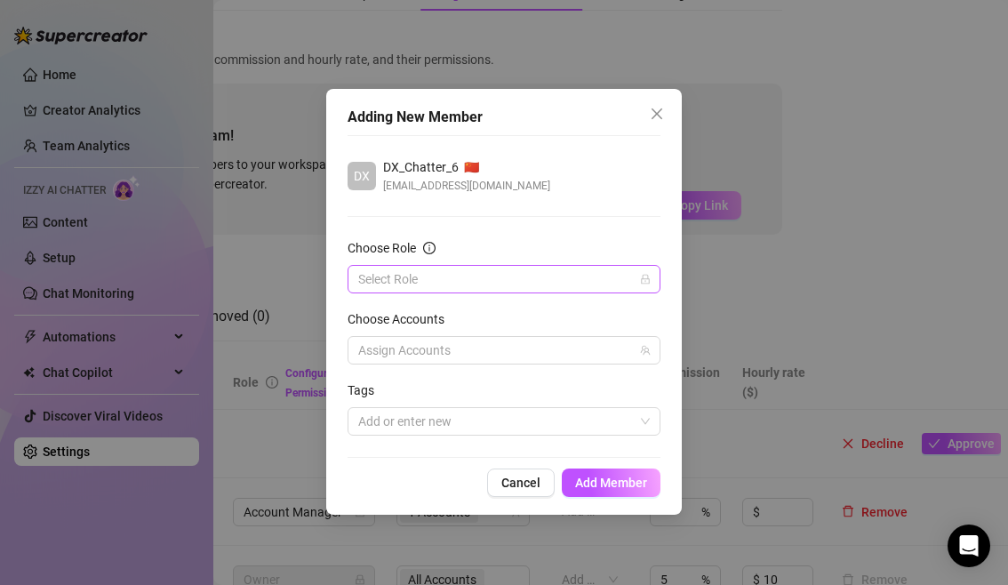
click at [576, 287] on input "Choose Role" at bounding box center [496, 279] width 276 height 27
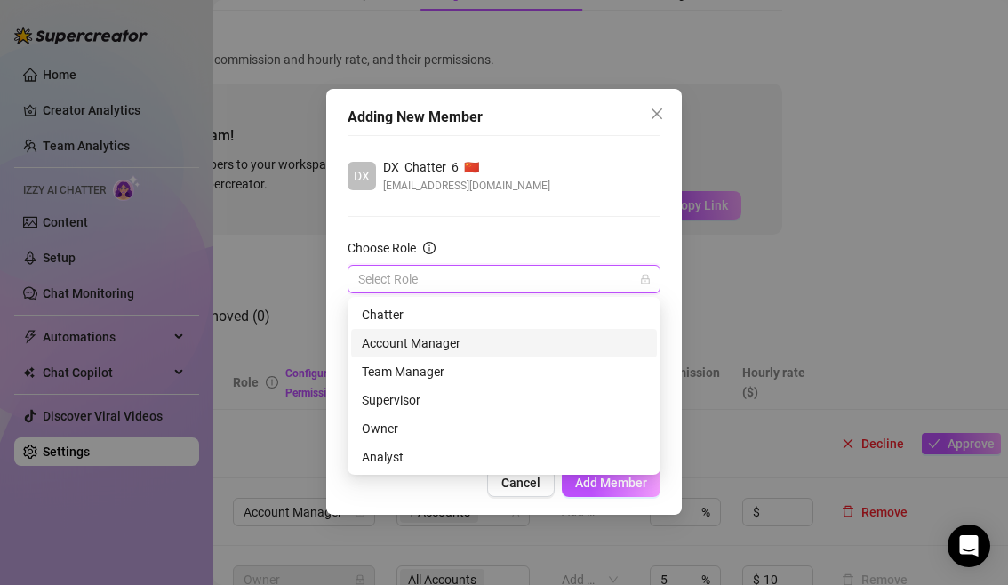
click at [456, 352] on div "Account Manager" at bounding box center [504, 343] width 285 height 20
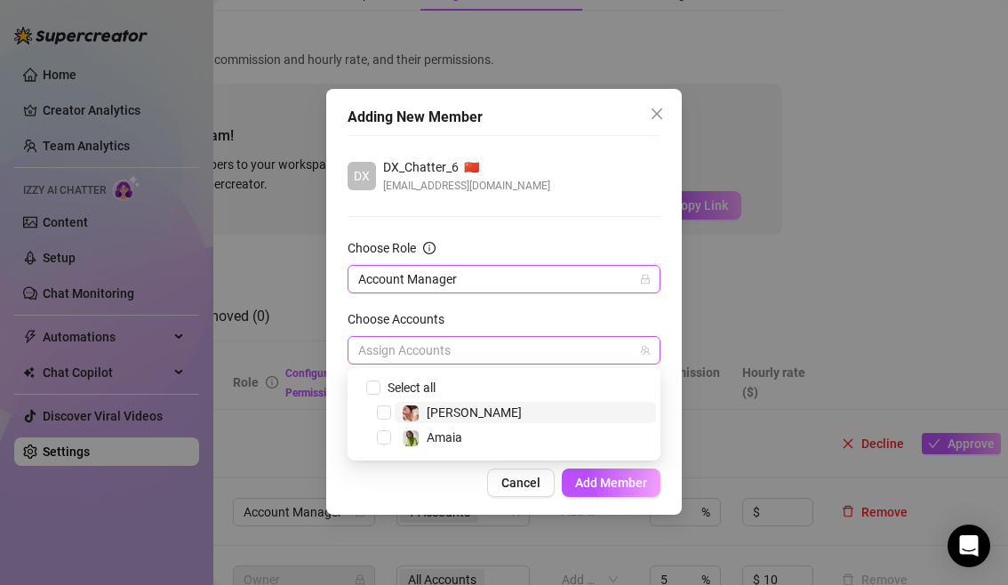
click at [481, 344] on div at bounding box center [494, 350] width 287 height 25
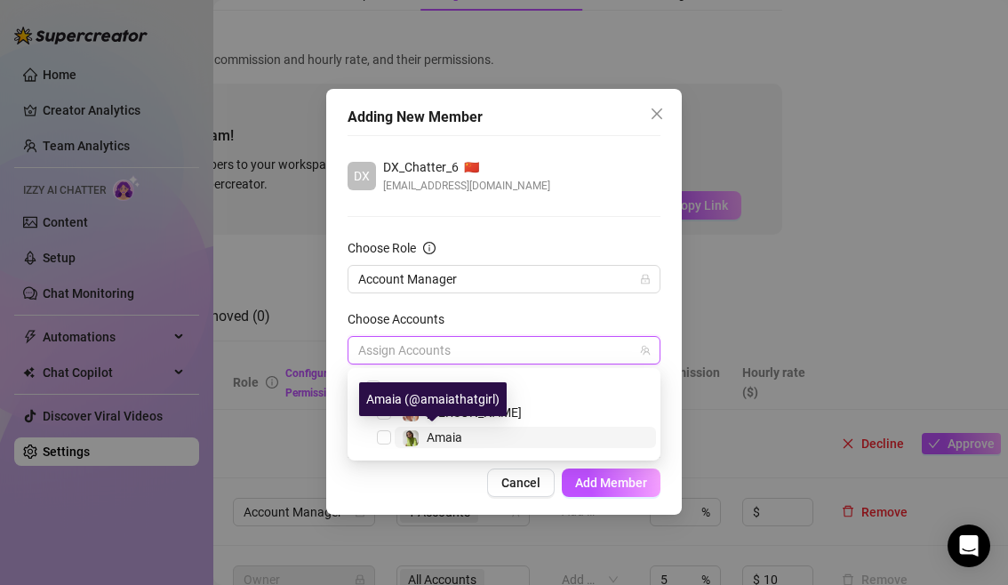
click at [456, 437] on span "Amaia" at bounding box center [445, 437] width 36 height 14
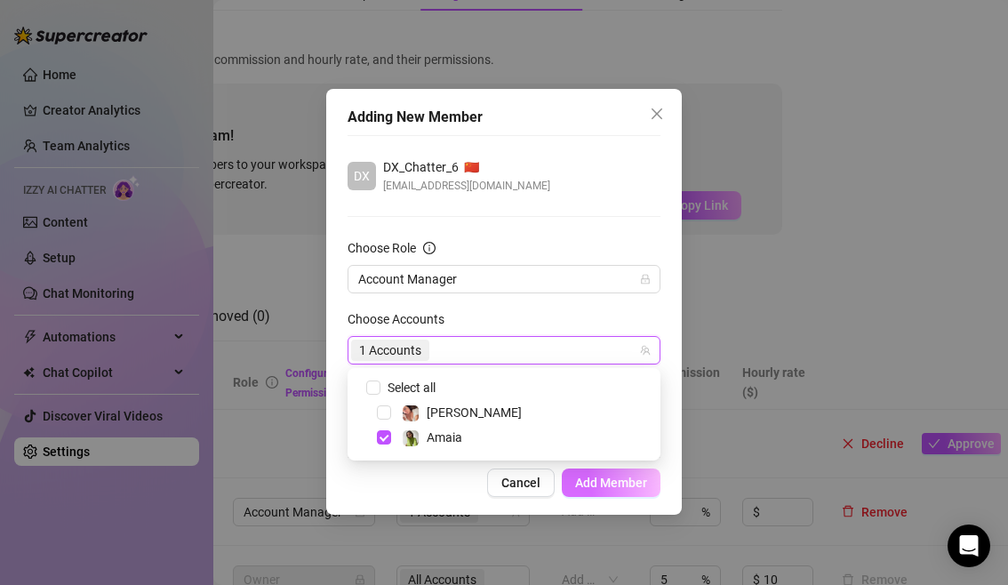
click at [597, 477] on span "Add Member" at bounding box center [611, 483] width 72 height 14
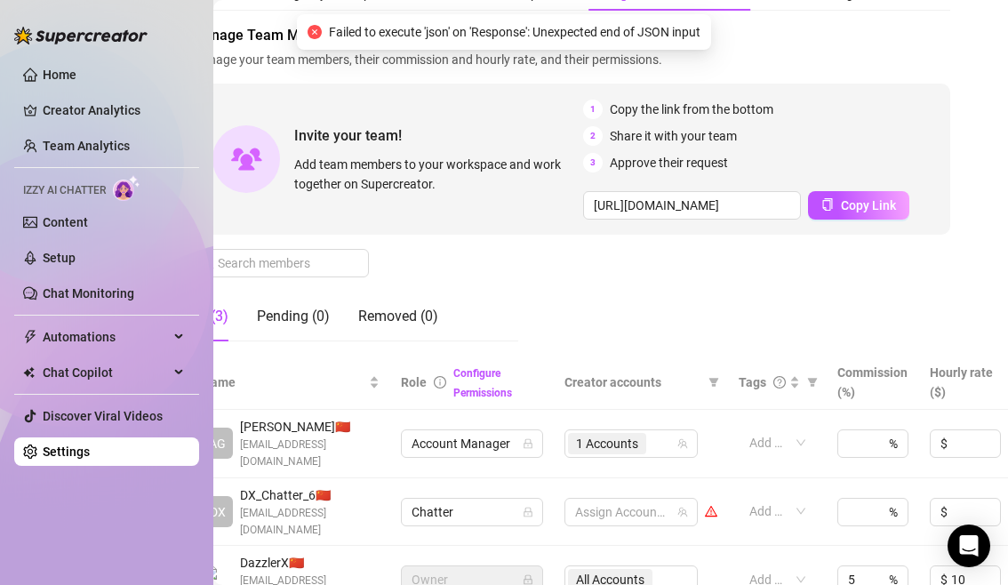
scroll to position [76, 0]
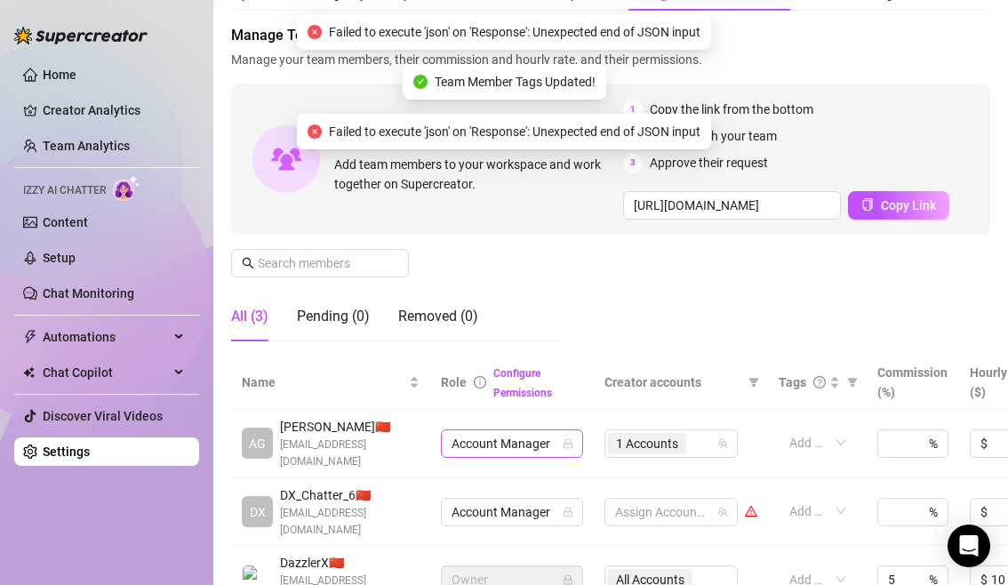
click at [563, 451] on span "Account Manager" at bounding box center [512, 443] width 121 height 27
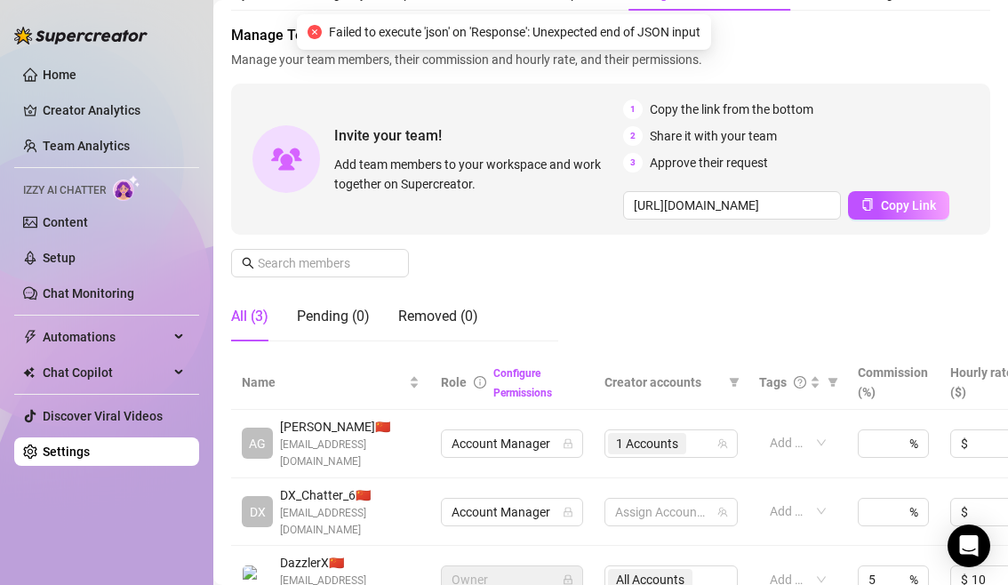
click at [609, 329] on div "Manage Team Members Manage your team members, their commission and hourly rate,…" at bounding box center [610, 190] width 759 height 331
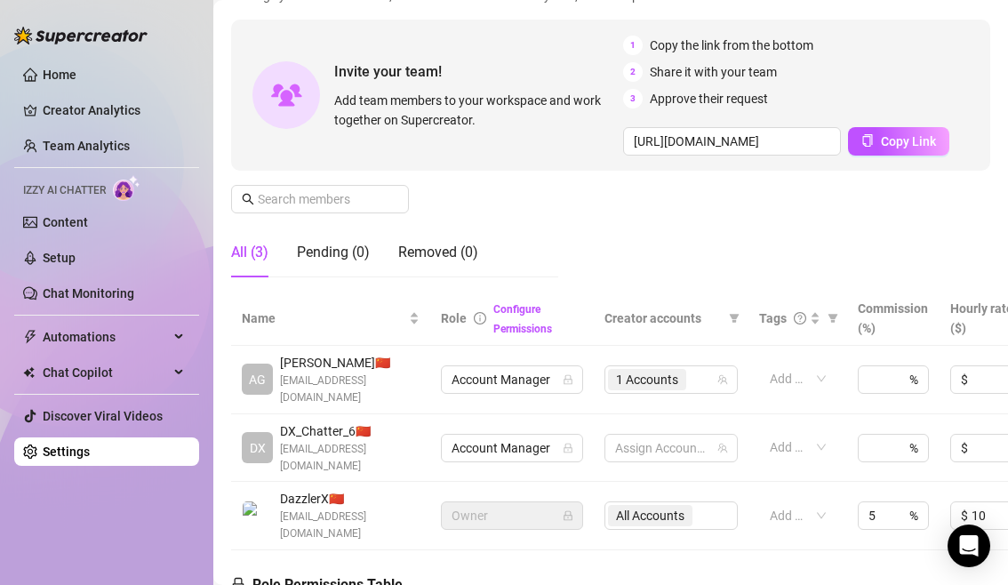
scroll to position [139, 0]
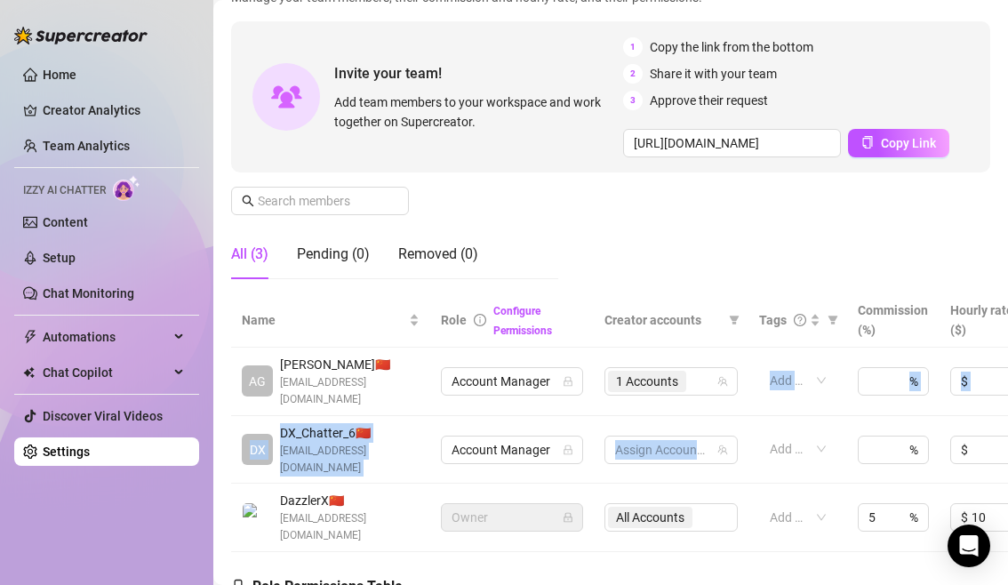
drag, startPoint x: 580, startPoint y: 414, endPoint x: 598, endPoint y: 461, distance: 50.7
click at [598, 461] on tbody "AG Agustina R. 🇨🇳 agustinaruvira.model@itslivestar.com Account Manager 1 Accoun…" at bounding box center [682, 450] width 902 height 204
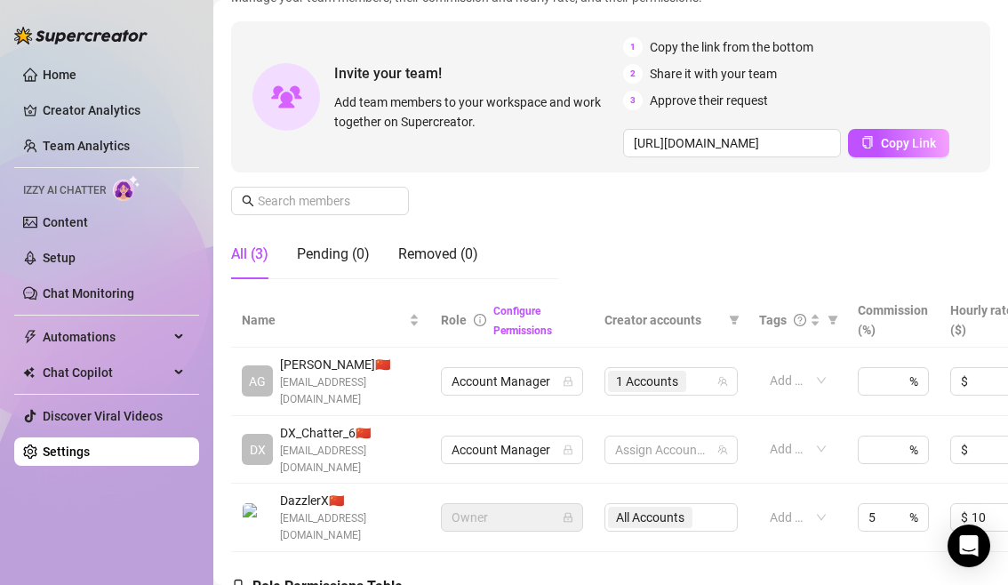
click at [598, 461] on td "Assign Accounts" at bounding box center [671, 450] width 155 height 68
drag, startPoint x: 589, startPoint y: 460, endPoint x: 414, endPoint y: 454, distance: 175.2
click at [414, 454] on tr "DX DX_Chatter_6 🇨🇳 dx_chatter_6@itslivestar.com Account Manager Assign Accounts…" at bounding box center [682, 450] width 902 height 68
click at [413, 435] on span "DX_Chatter_6 🇨🇳" at bounding box center [350, 433] width 140 height 20
drag, startPoint x: 397, startPoint y: 429, endPoint x: 587, endPoint y: 450, distance: 190.6
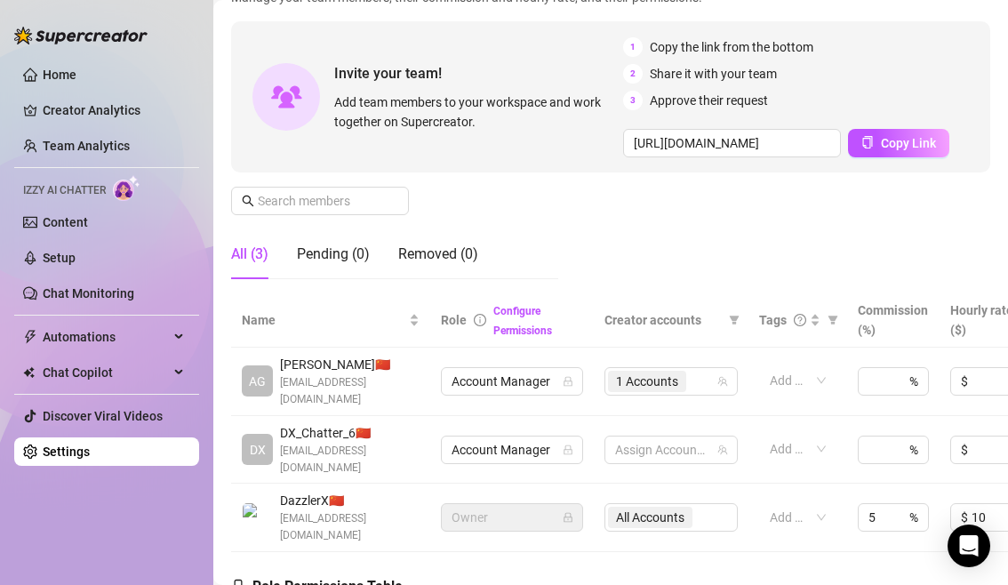
click at [587, 450] on tr "DX DX_Chatter_6 🇨🇳 dx_chatter_6@itslivestar.com Account Manager Assign Accounts…" at bounding box center [682, 450] width 902 height 68
click at [541, 461] on td "Account Manager" at bounding box center [512, 450] width 164 height 68
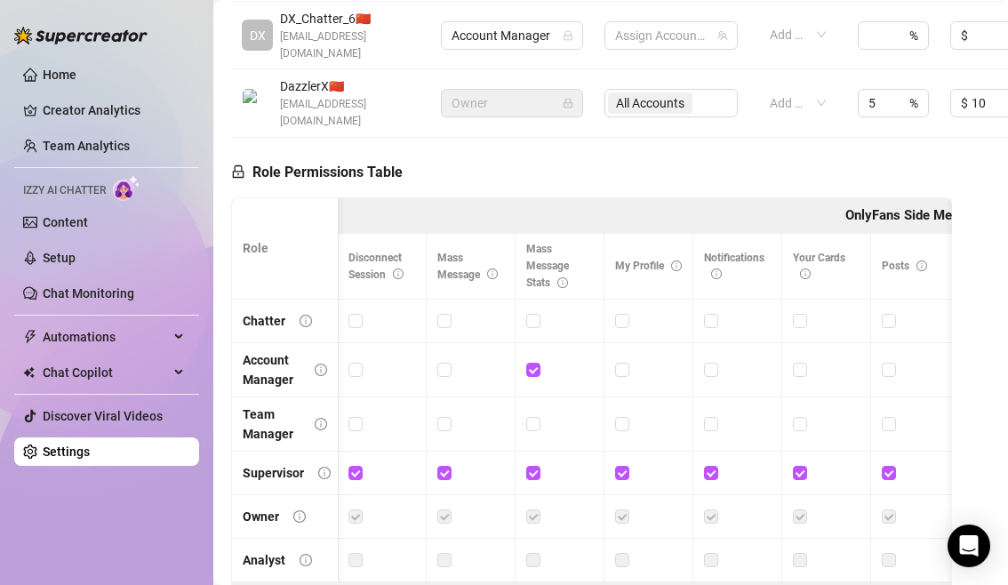
scroll to position [0, 0]
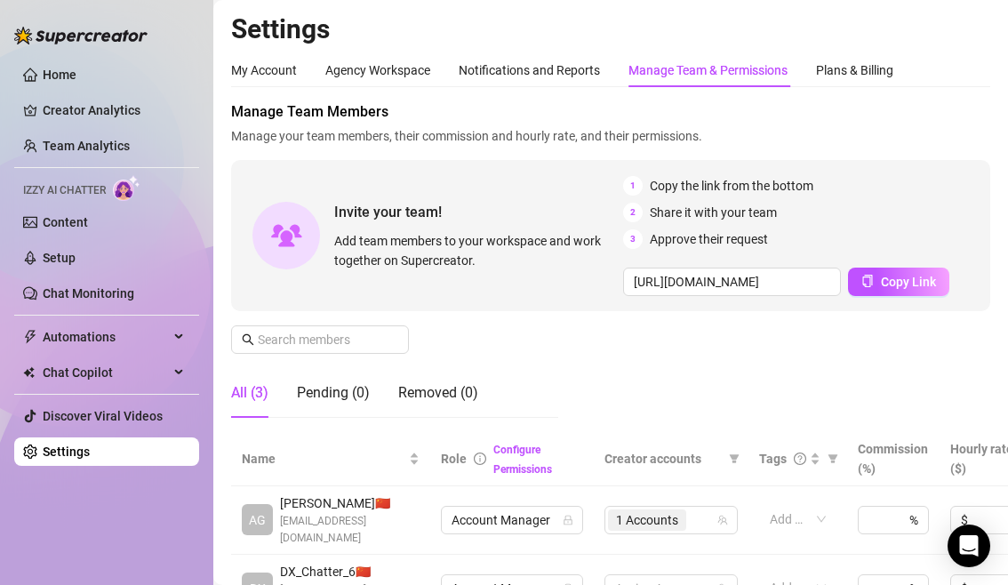
click at [652, 352] on div "Manage Team Members Manage your team members, their commission and hourly rate,…" at bounding box center [610, 266] width 759 height 331
click at [80, 223] on link "Content" at bounding box center [65, 222] width 45 height 14
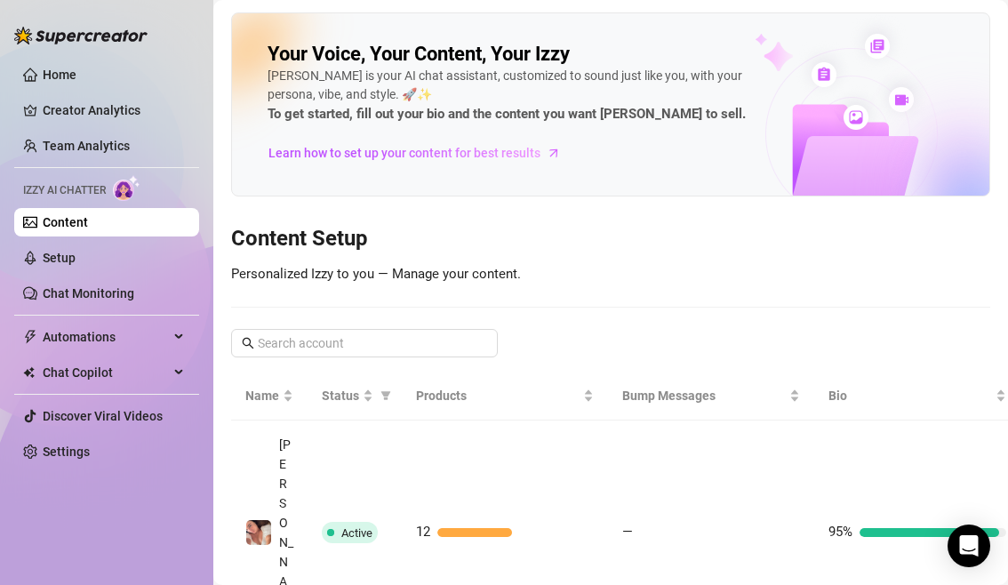
click at [541, 232] on h3 "Content Setup" at bounding box center [610, 239] width 759 height 28
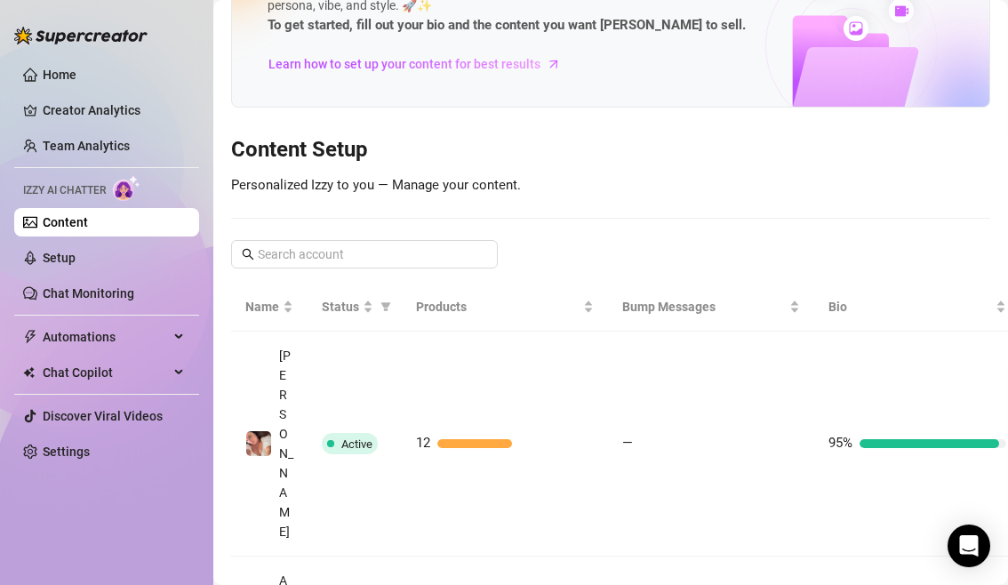
scroll to position [104, 0]
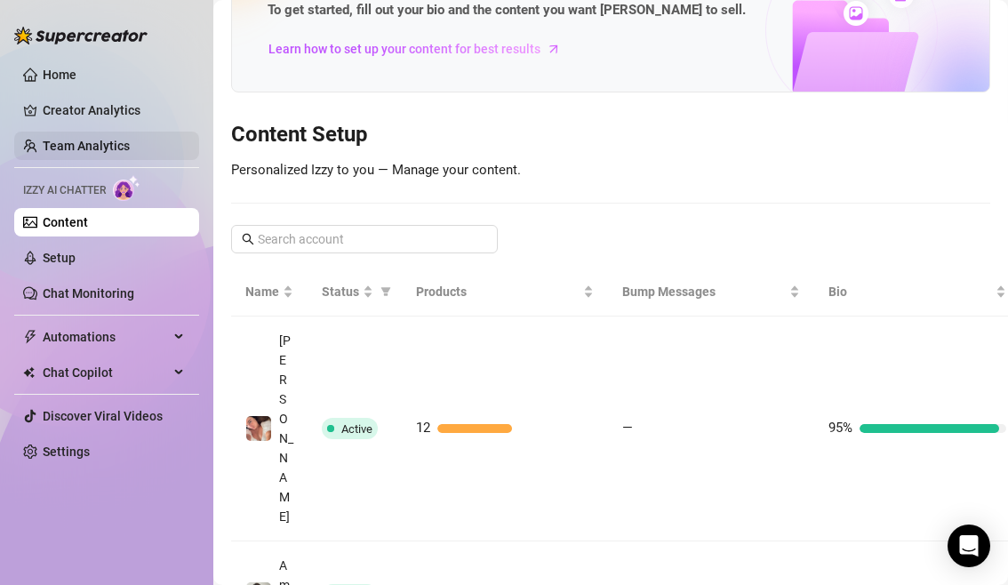
click at [117, 142] on link "Team Analytics" at bounding box center [86, 146] width 87 height 14
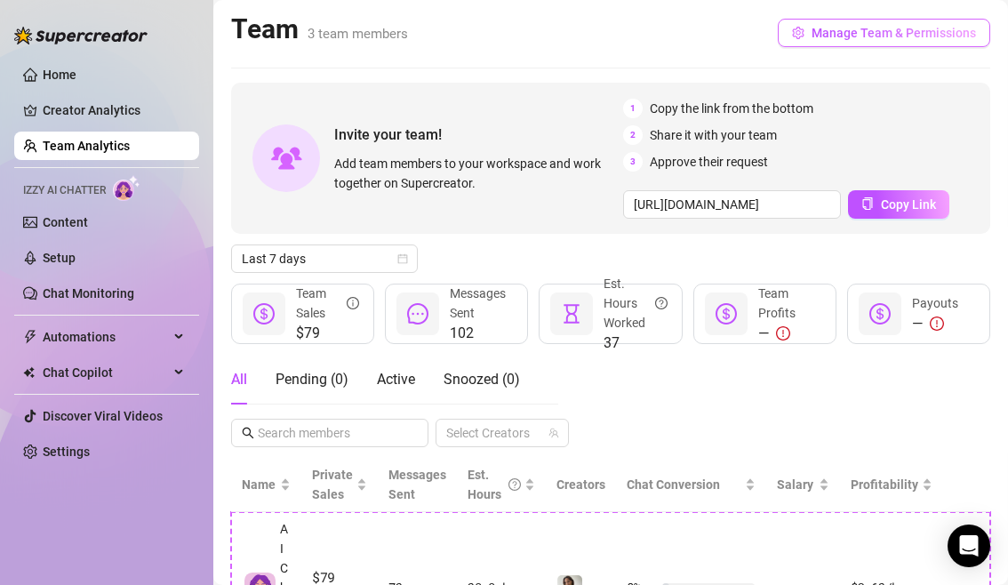
click at [840, 27] on span "Manage Team & Permissions" at bounding box center [894, 33] width 164 height 14
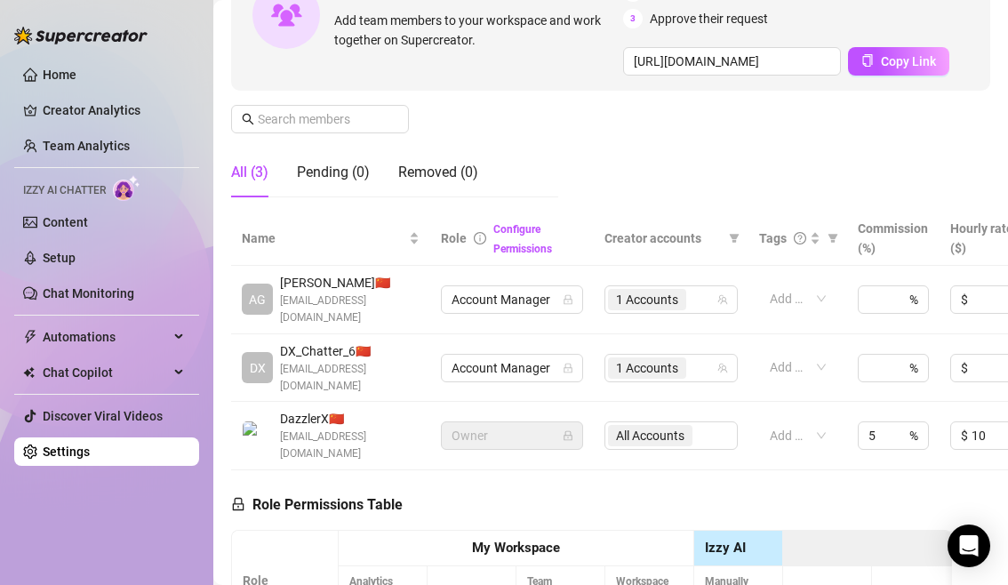
scroll to position [252, 0]
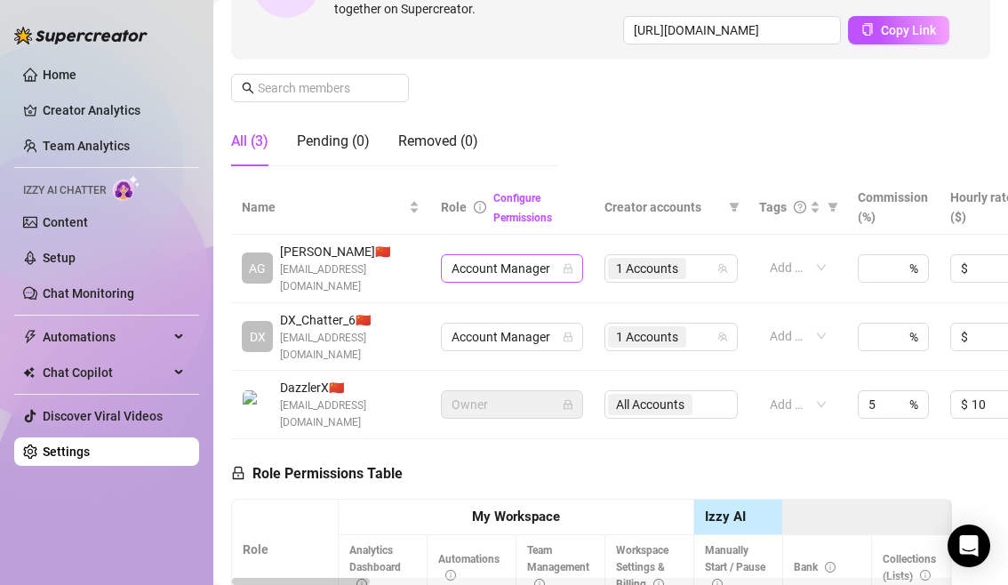
click at [565, 273] on icon "lock" at bounding box center [568, 268] width 11 height 11
click at [544, 337] on span "Account Manager" at bounding box center [512, 337] width 121 height 27
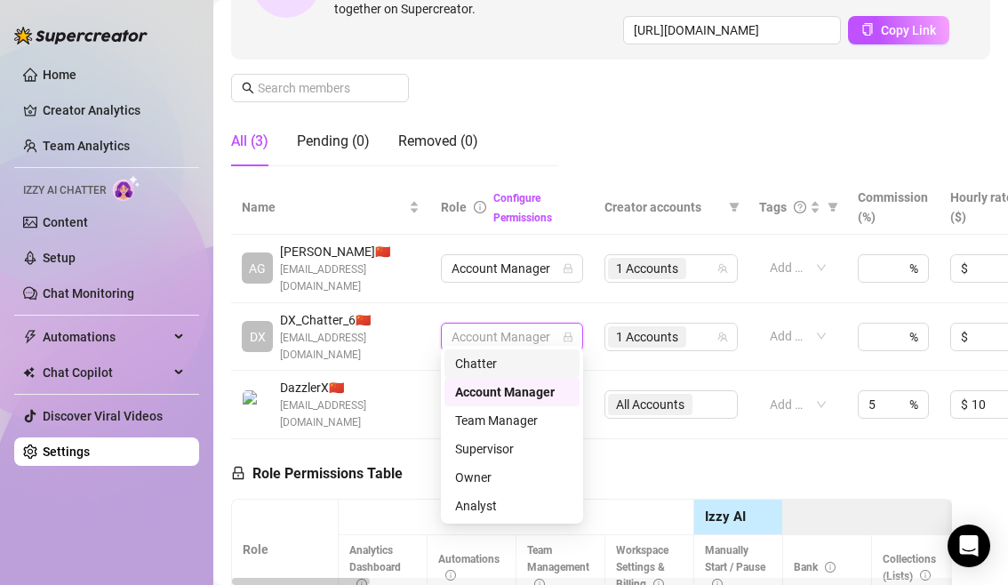
click at [512, 363] on div "Chatter" at bounding box center [512, 364] width 114 height 20
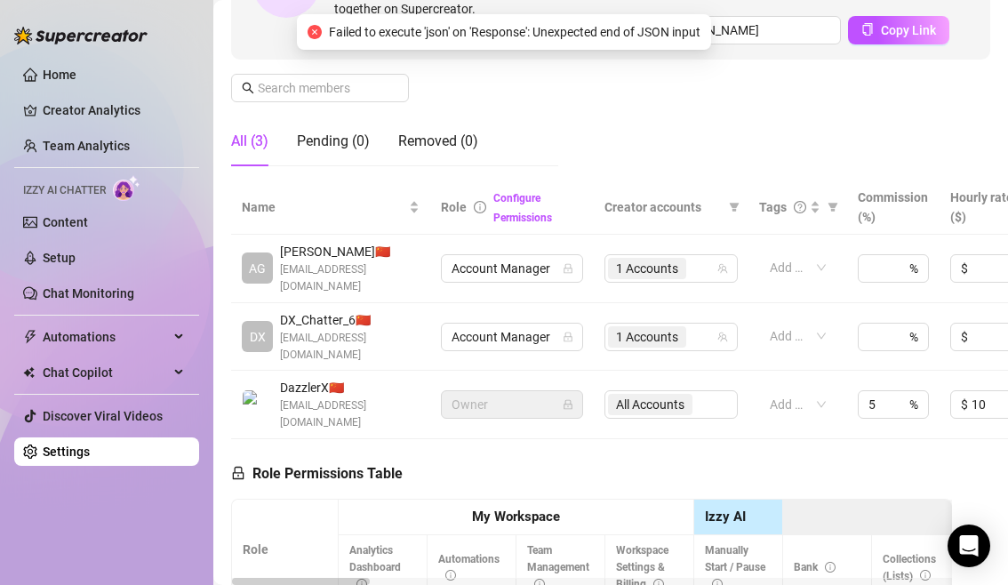
click at [750, 336] on td "Add or enter new" at bounding box center [798, 337] width 99 height 68
click at [899, 324] on div "%" at bounding box center [893, 337] width 71 height 28
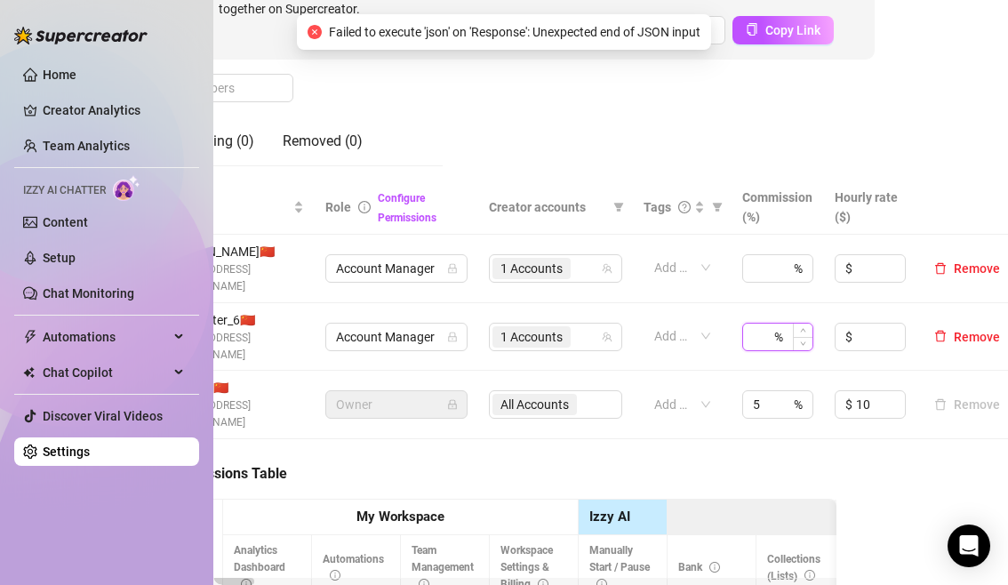
scroll to position [252, 124]
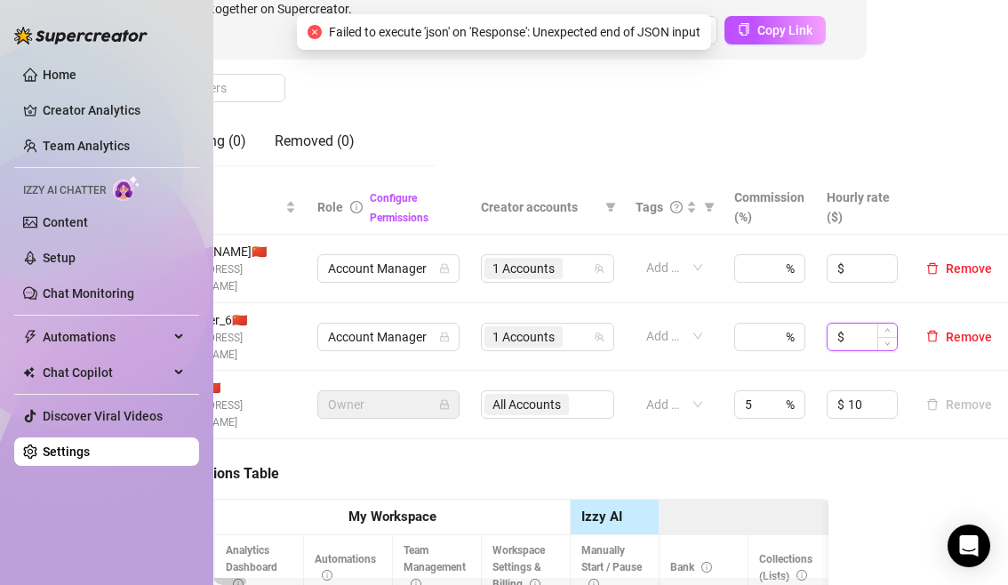
click at [862, 328] on input at bounding box center [872, 337] width 49 height 27
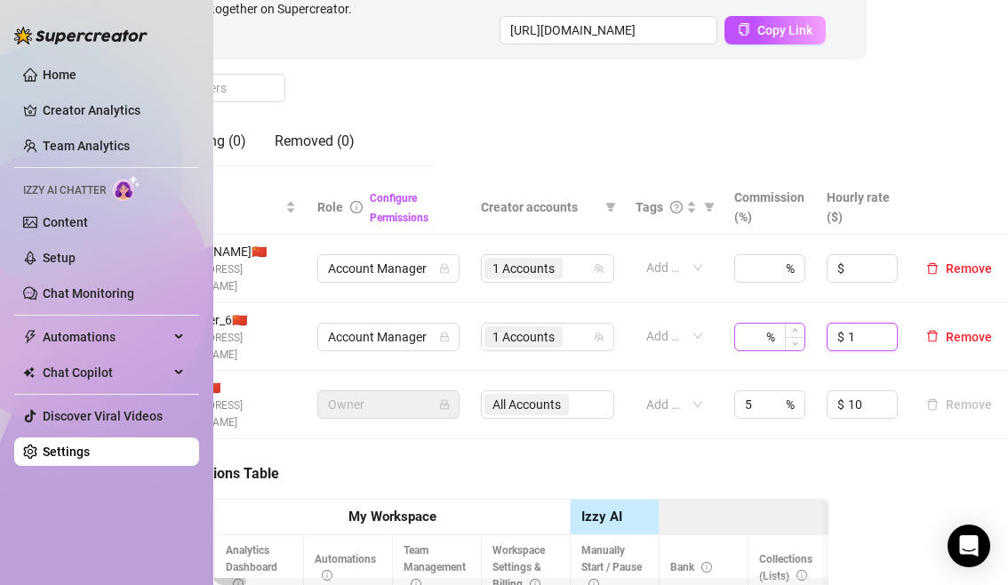
type input "1"
click at [765, 323] on div "%" at bounding box center [769, 337] width 71 height 28
type input "3"
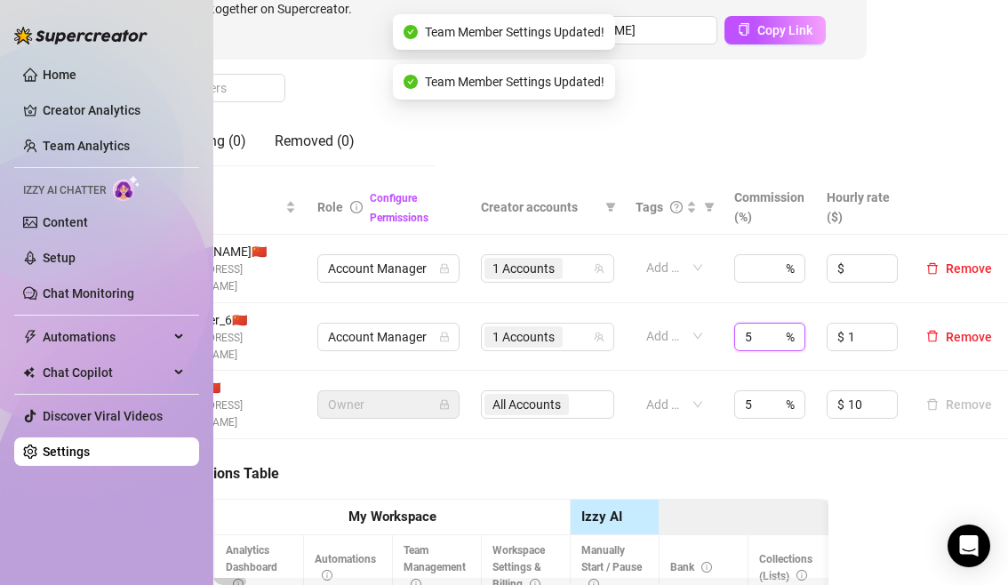
type input "5"
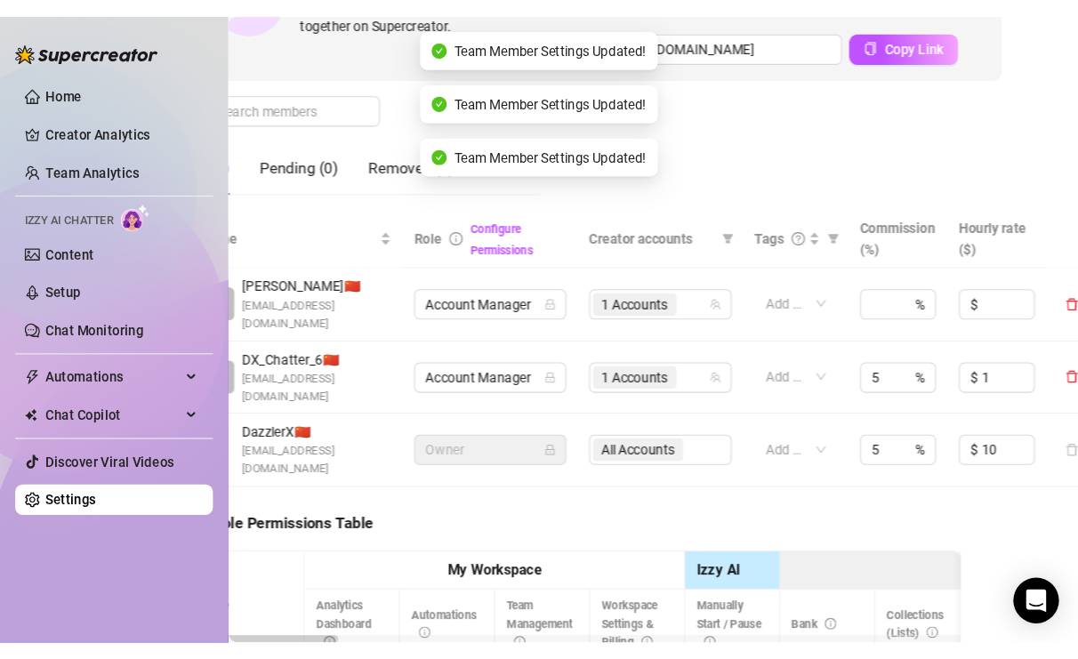
scroll to position [252, 46]
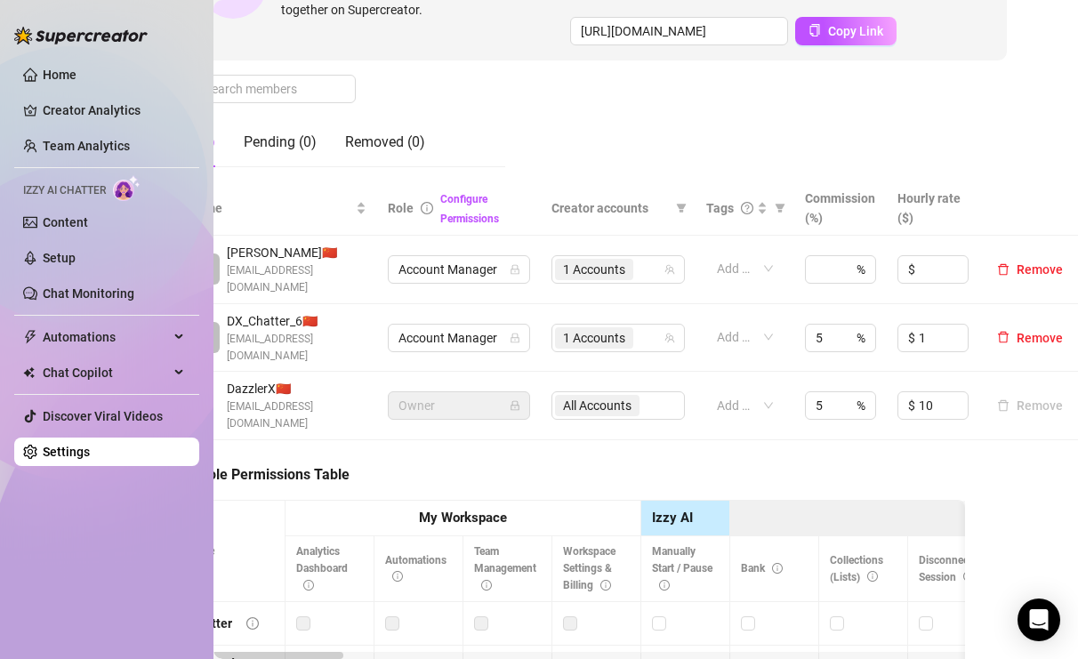
scroll to position [251, 54]
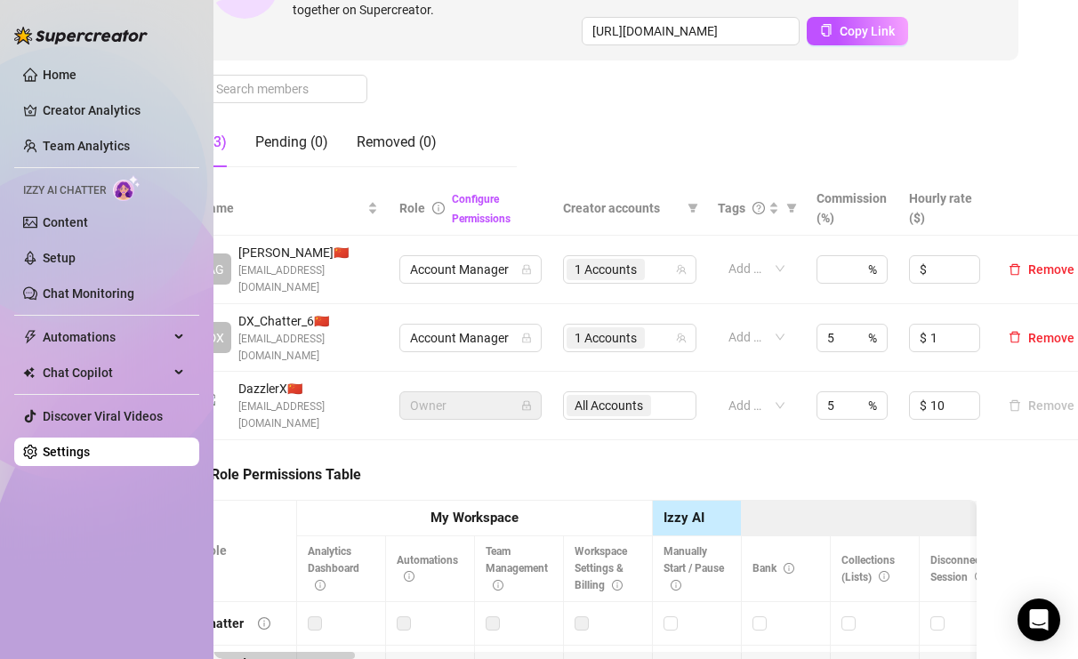
scroll to position [251, 41]
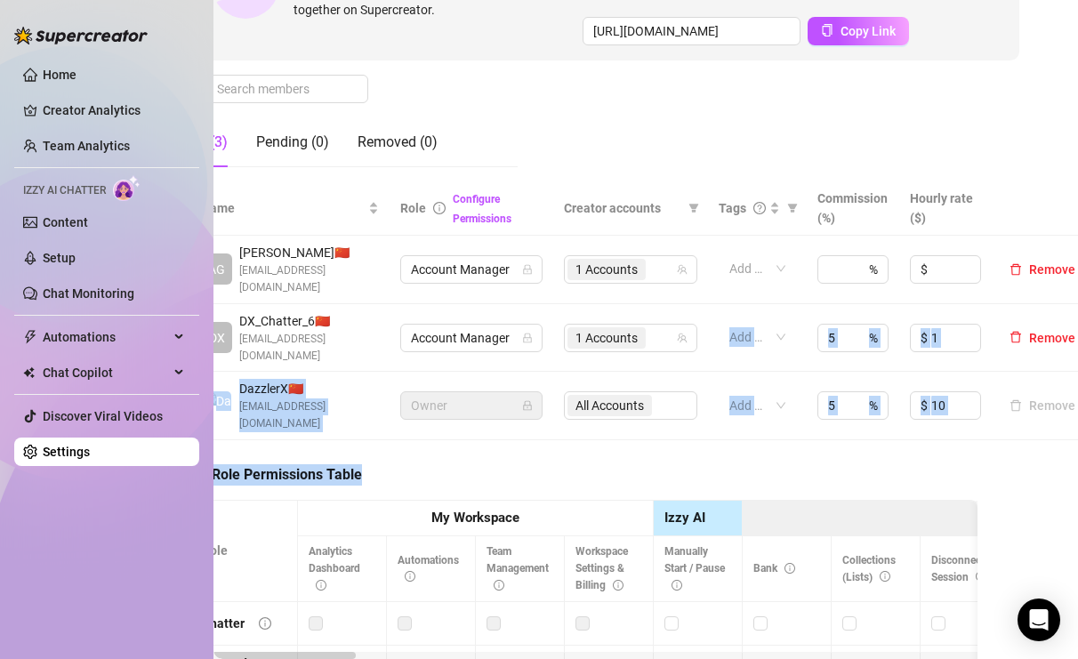
drag, startPoint x: 775, startPoint y: 311, endPoint x: 779, endPoint y: 415, distance: 104.1
click at [779, 415] on div "Manage Team Members Manage your team members, their commission and hourly rate,…" at bounding box center [604, 393] width 829 height 1085
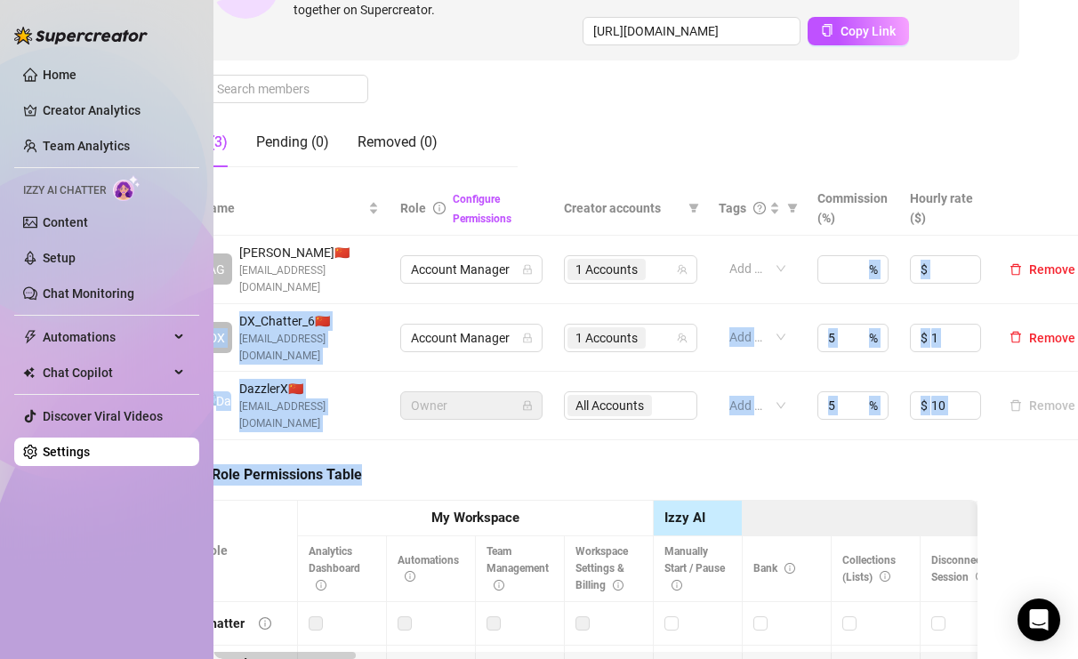
drag, startPoint x: 773, startPoint y: 406, endPoint x: 774, endPoint y: 293, distance: 112.9
click at [774, 293] on div "Manage Team Members Manage your team members, their commission and hourly rate,…" at bounding box center [604, 393] width 829 height 1085
click at [771, 301] on td "Add or enter new" at bounding box center [757, 270] width 99 height 68
drag, startPoint x: 769, startPoint y: 296, endPoint x: 768, endPoint y: 424, distance: 128.0
click at [768, 424] on div "Manage Team Members Manage your team members, their commission and hourly rate,…" at bounding box center [604, 393] width 829 height 1085
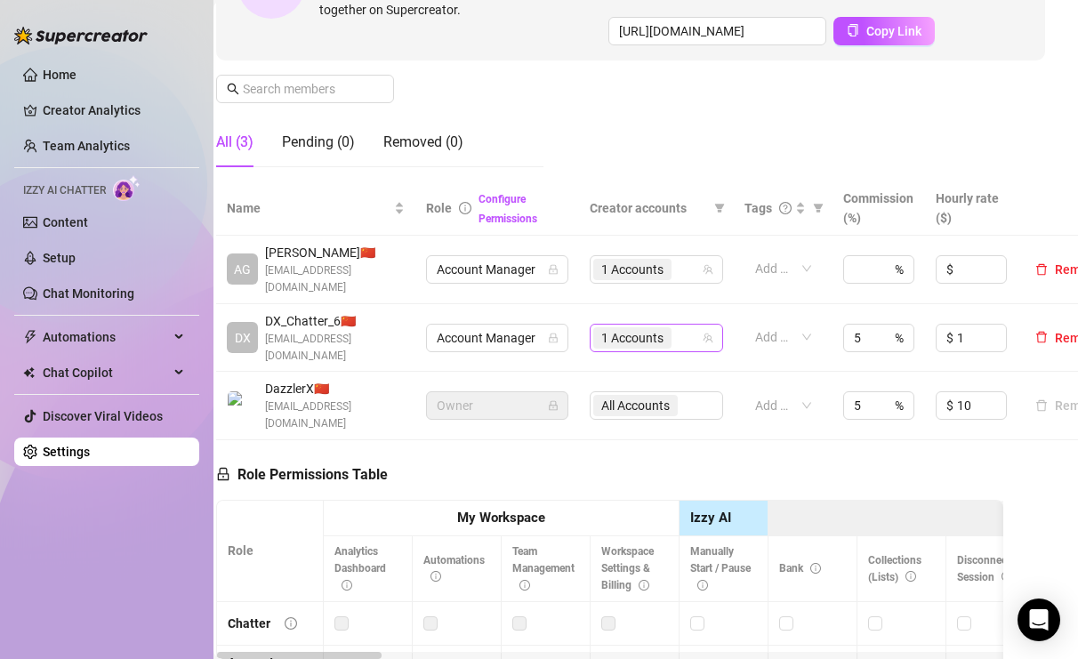
scroll to position [251, 8]
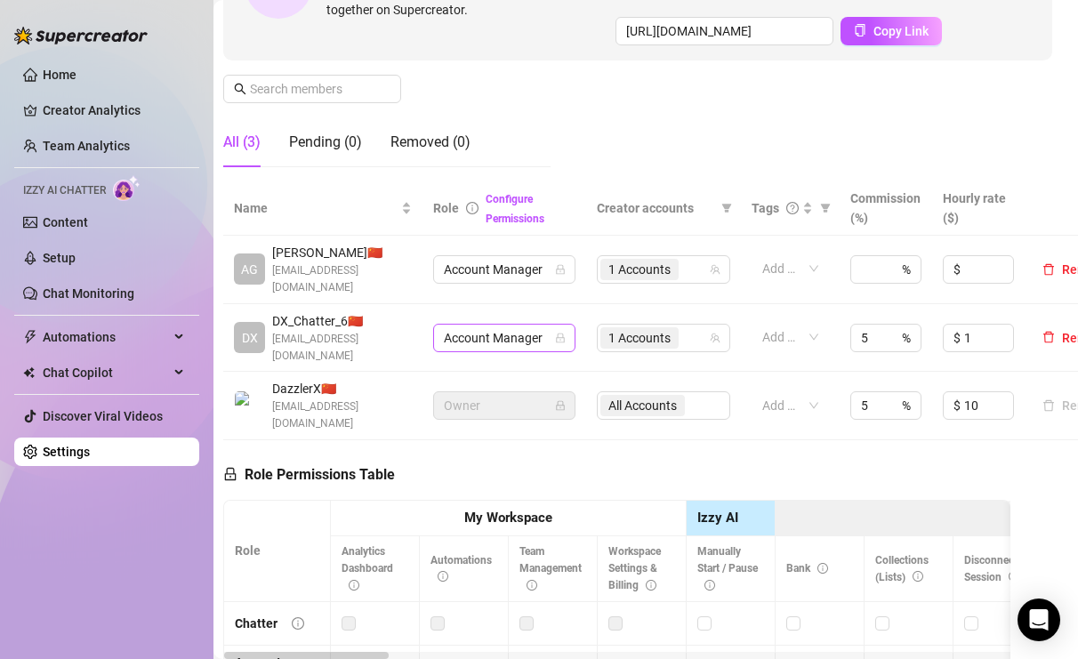
click at [550, 327] on span "Account Manager" at bounding box center [504, 338] width 121 height 27
click at [828, 301] on td "Add or enter new" at bounding box center [790, 270] width 99 height 68
click at [886, 274] on div "%" at bounding box center [885, 269] width 71 height 28
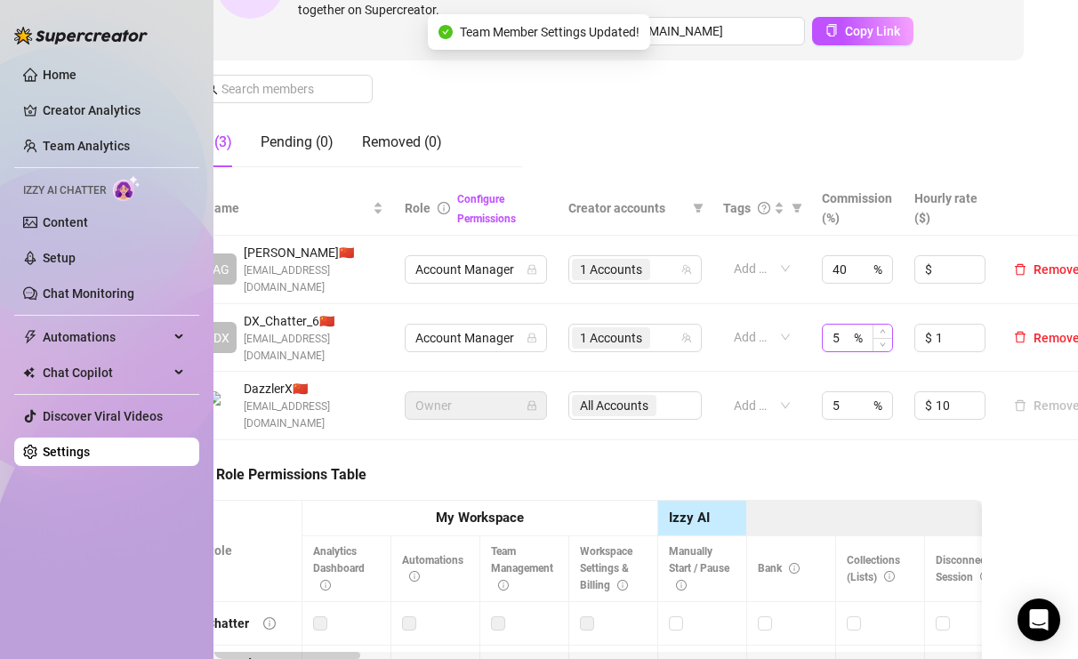
scroll to position [251, 39]
click at [841, 259] on input "40" at bounding box center [839, 269] width 18 height 27
type input "4"
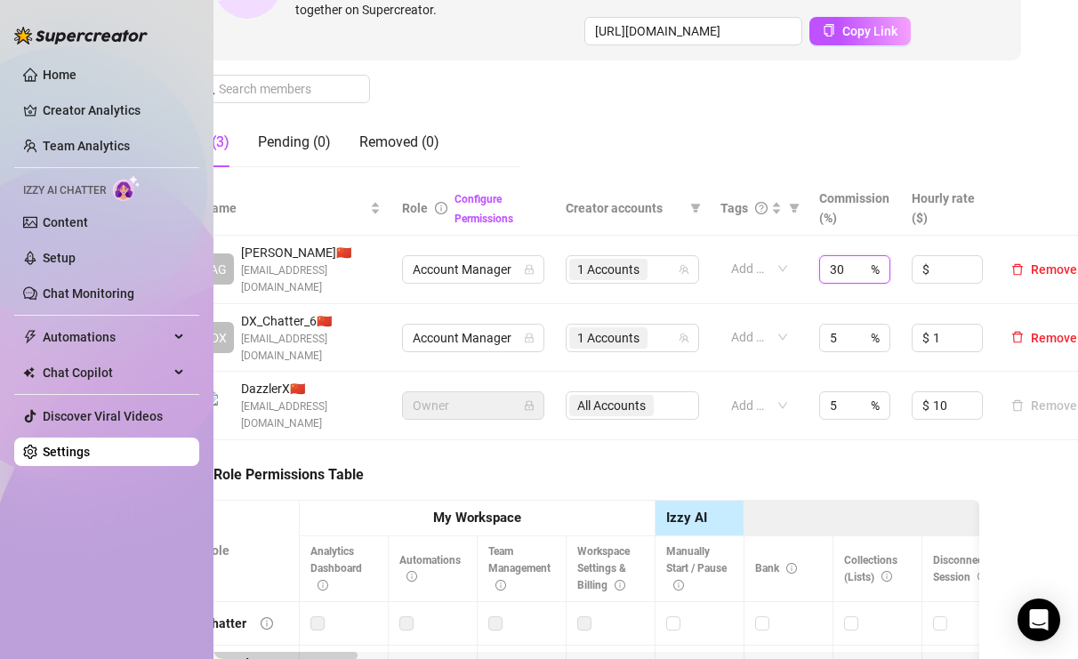
type input "30"
click at [494, 336] on span "Account Manager" at bounding box center [473, 338] width 121 height 27
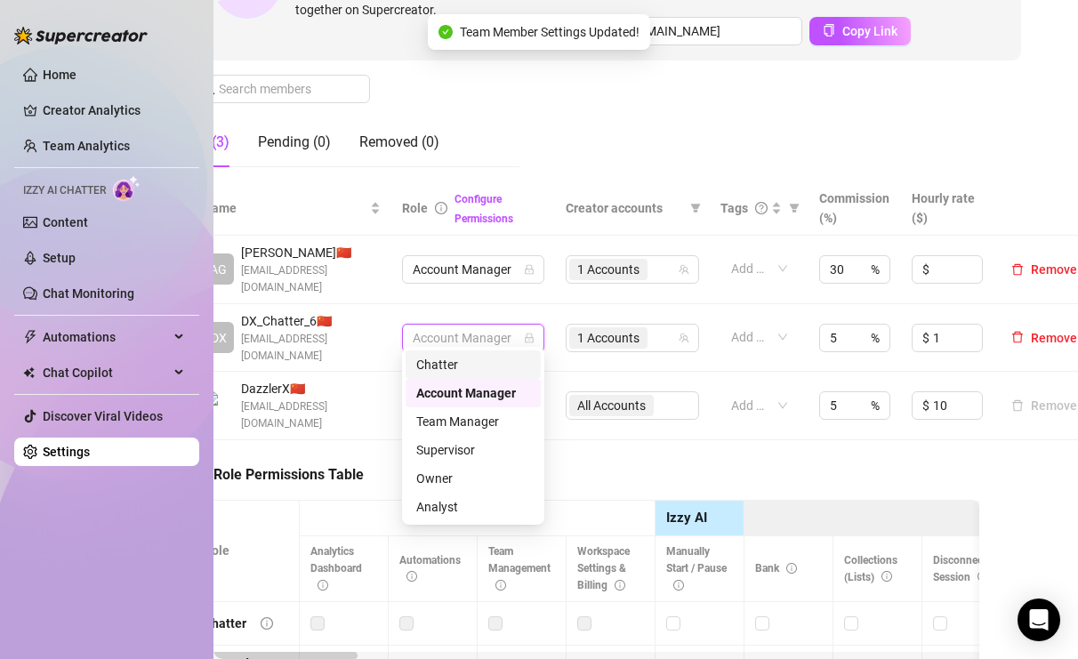
click at [463, 359] on div "Chatter" at bounding box center [473, 365] width 114 height 20
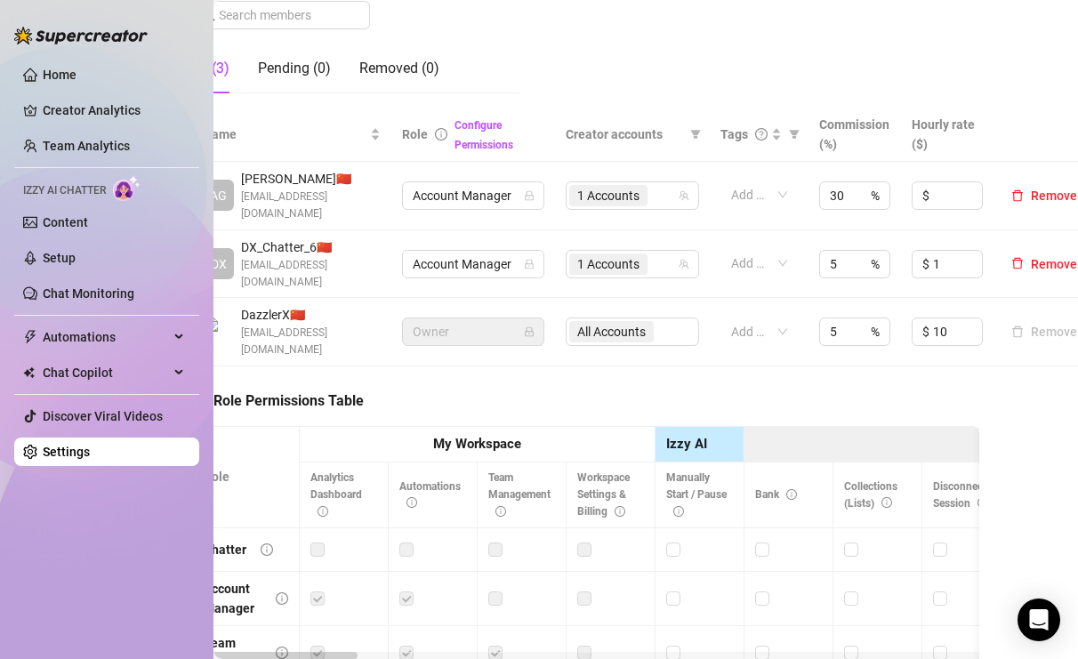
scroll to position [326, 39]
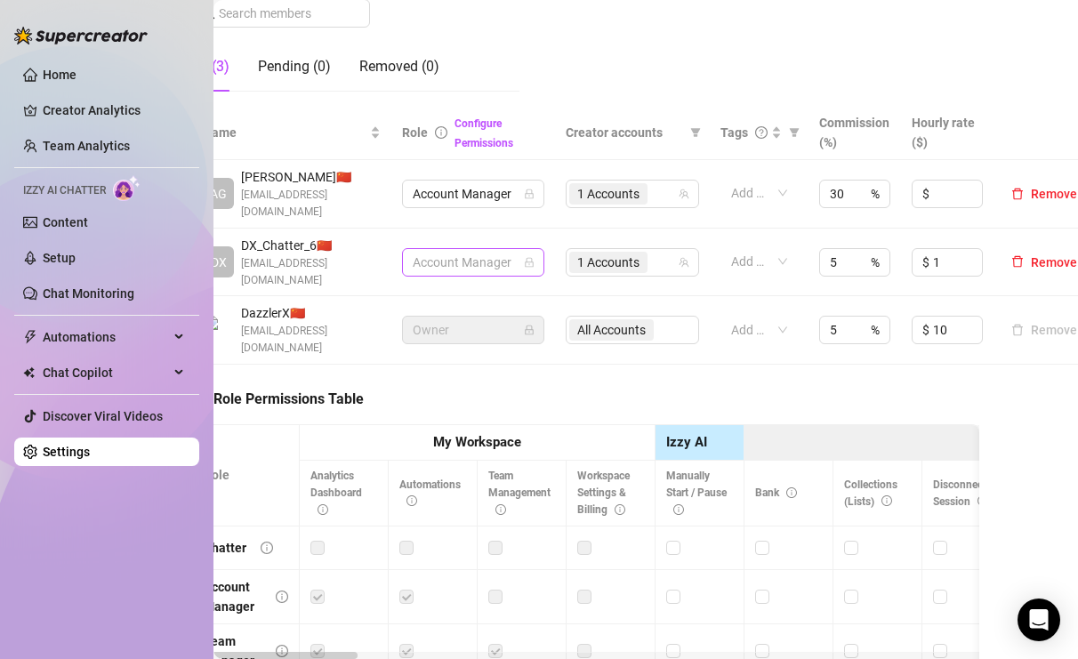
click at [495, 252] on span "Account Manager" at bounding box center [473, 262] width 121 height 27
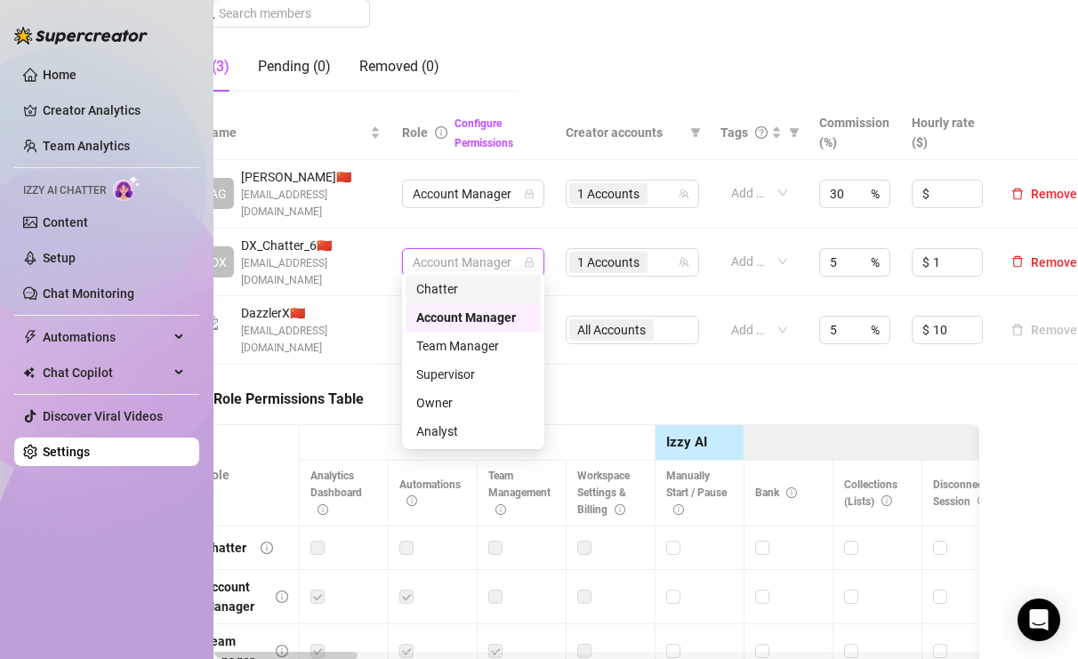
click at [443, 294] on div "Chatter" at bounding box center [473, 289] width 114 height 20
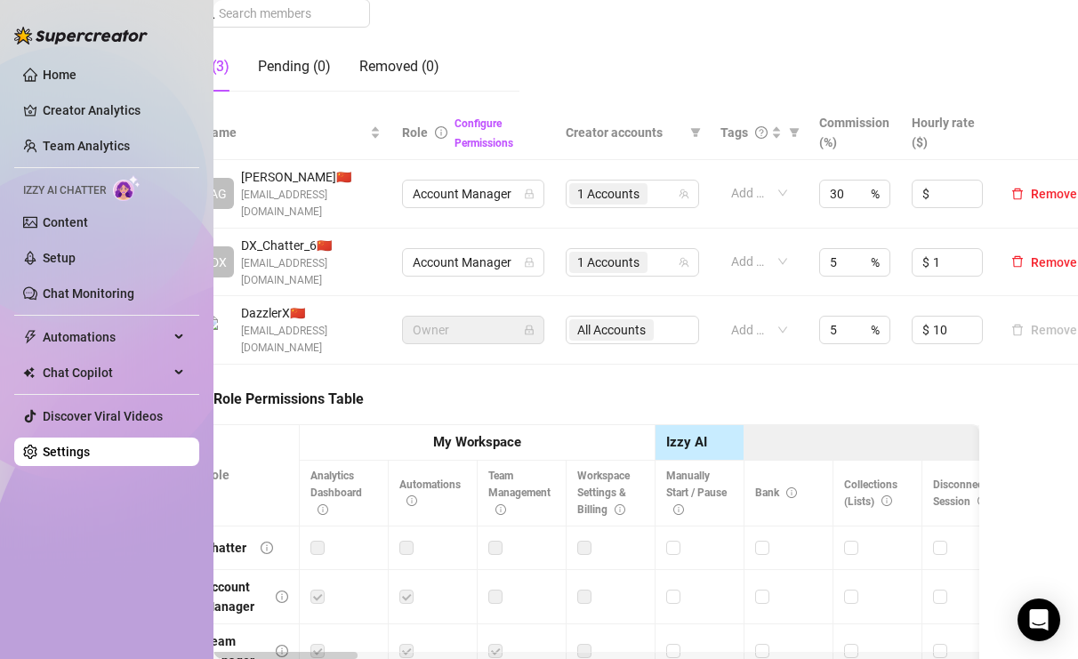
click at [505, 368] on div "Role Permissions Table Role My Workspace Izzy AI OnlyFans Side Menu OnlyFans Ch…" at bounding box center [585, 612] width 787 height 495
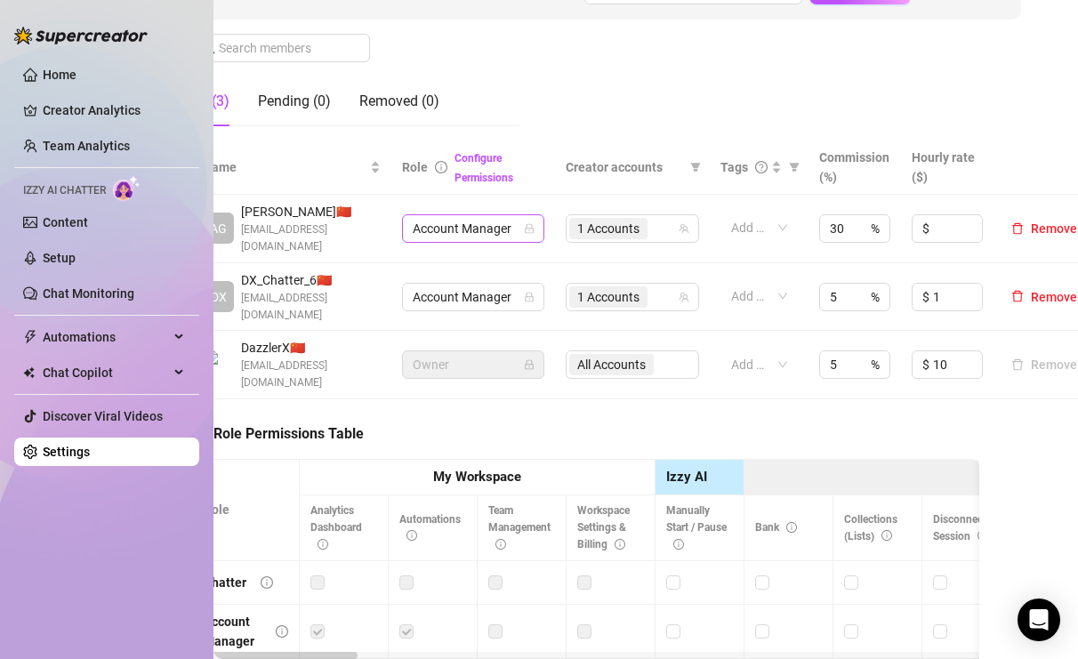
scroll to position [357, 39]
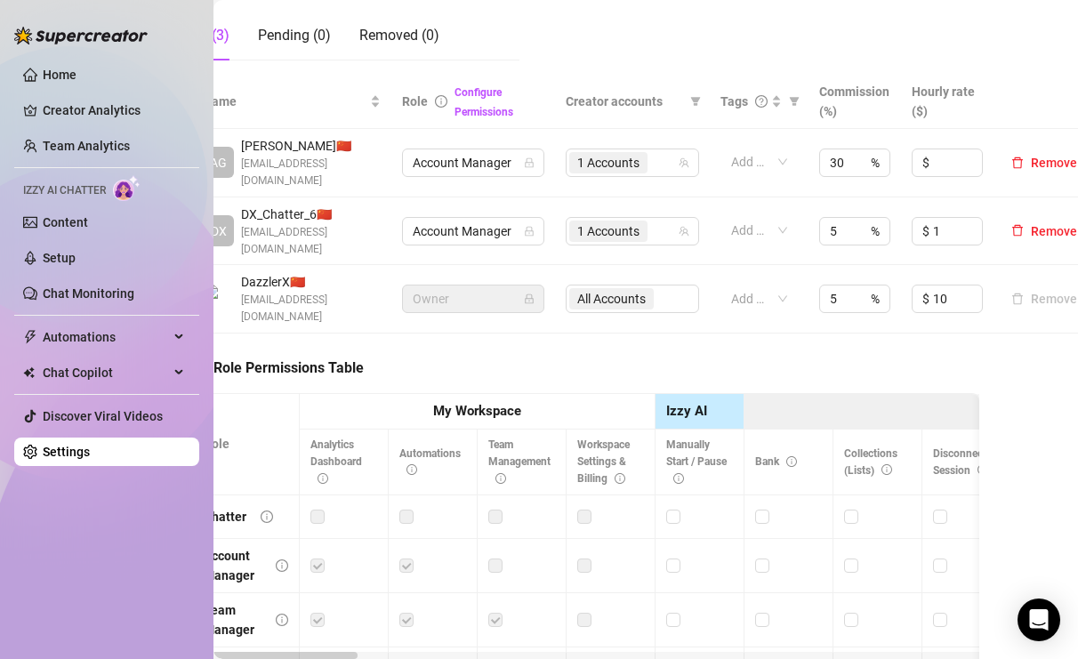
click at [539, 333] on div "Role Permissions Table Role My Workspace Izzy AI OnlyFans Side Menu OnlyFans Ch…" at bounding box center [585, 580] width 787 height 495
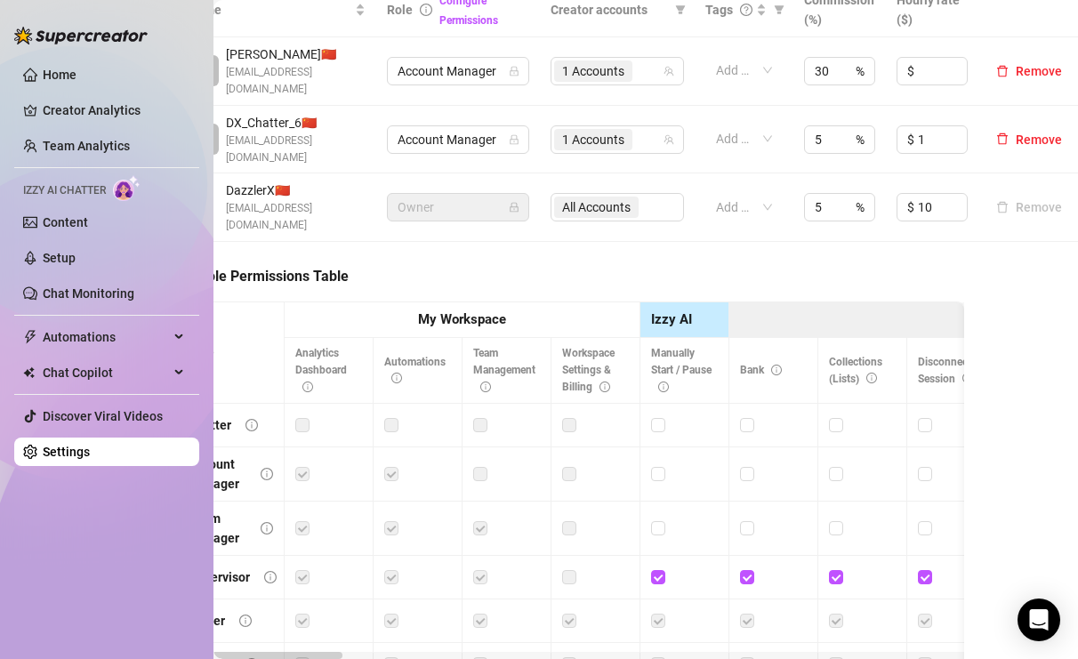
scroll to position [453, 54]
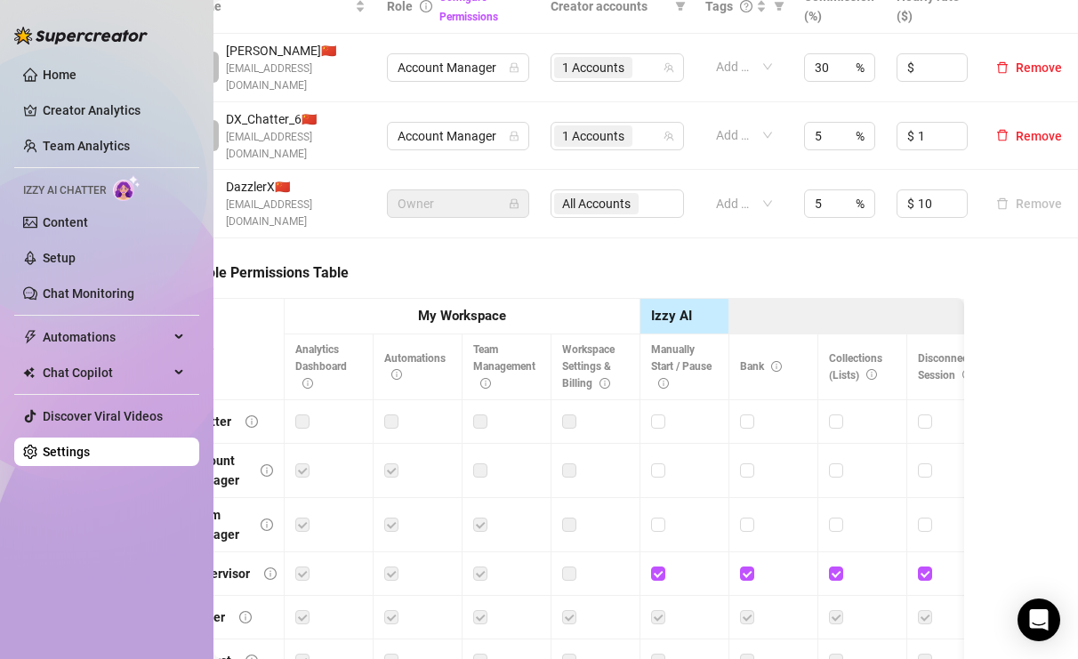
click at [581, 444] on td at bounding box center [595, 471] width 89 height 54
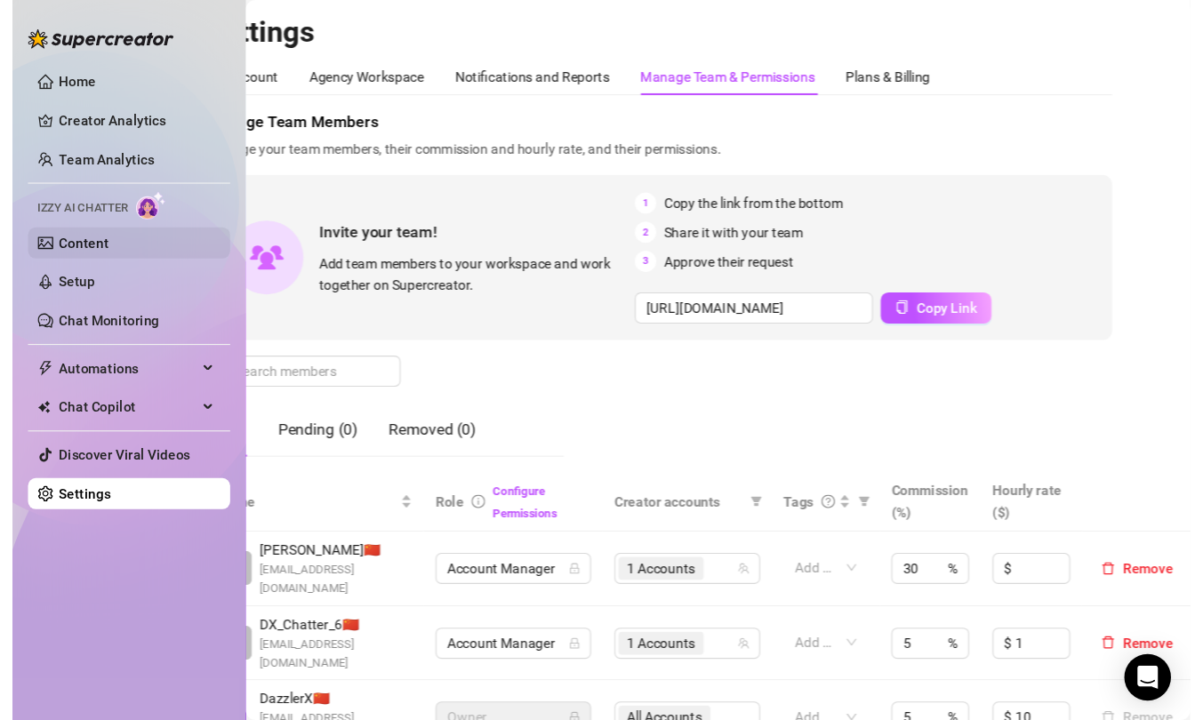
scroll to position [0, 0]
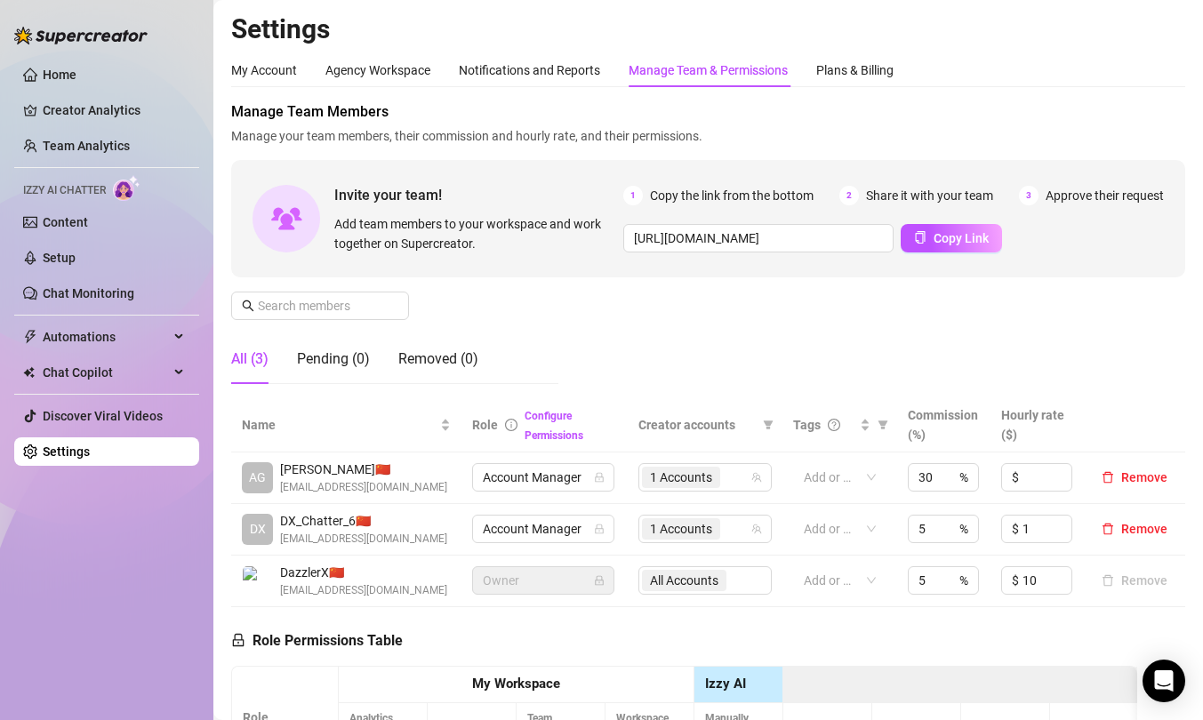
click at [748, 333] on div "Manage Team Members Manage your team members, their commission and hourly rate,…" at bounding box center [708, 249] width 954 height 297
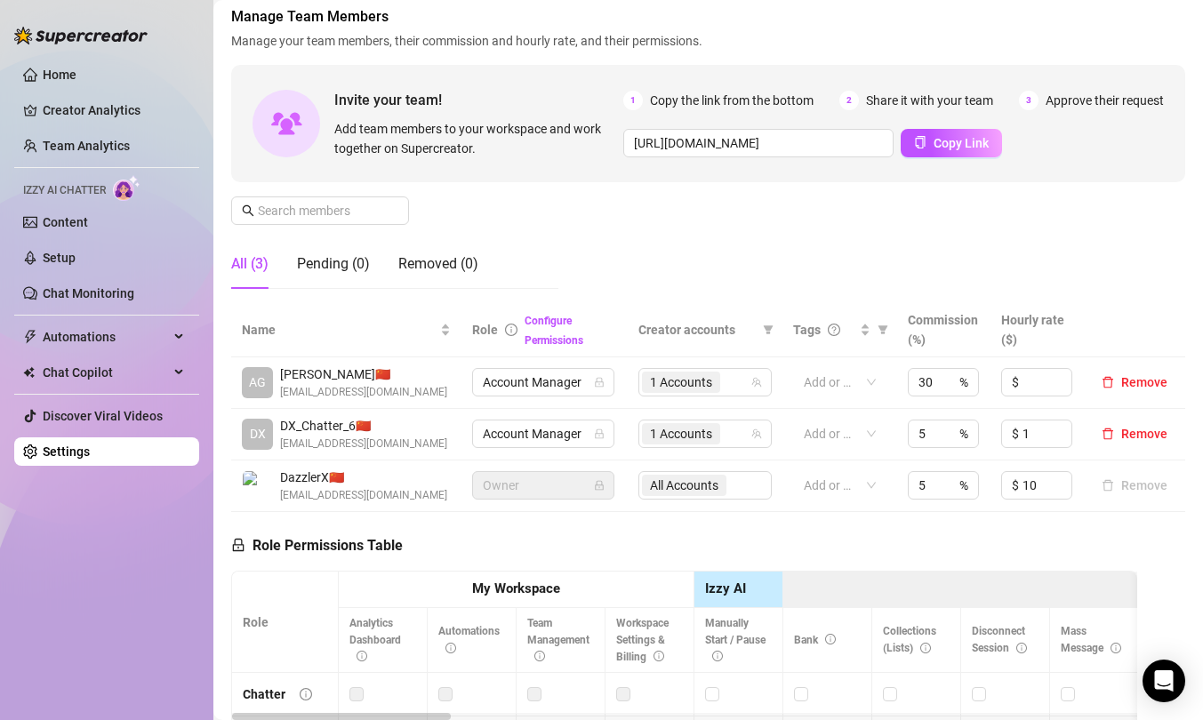
scroll to position [96, 0]
click at [573, 446] on span "Account Manager" at bounding box center [543, 433] width 121 height 27
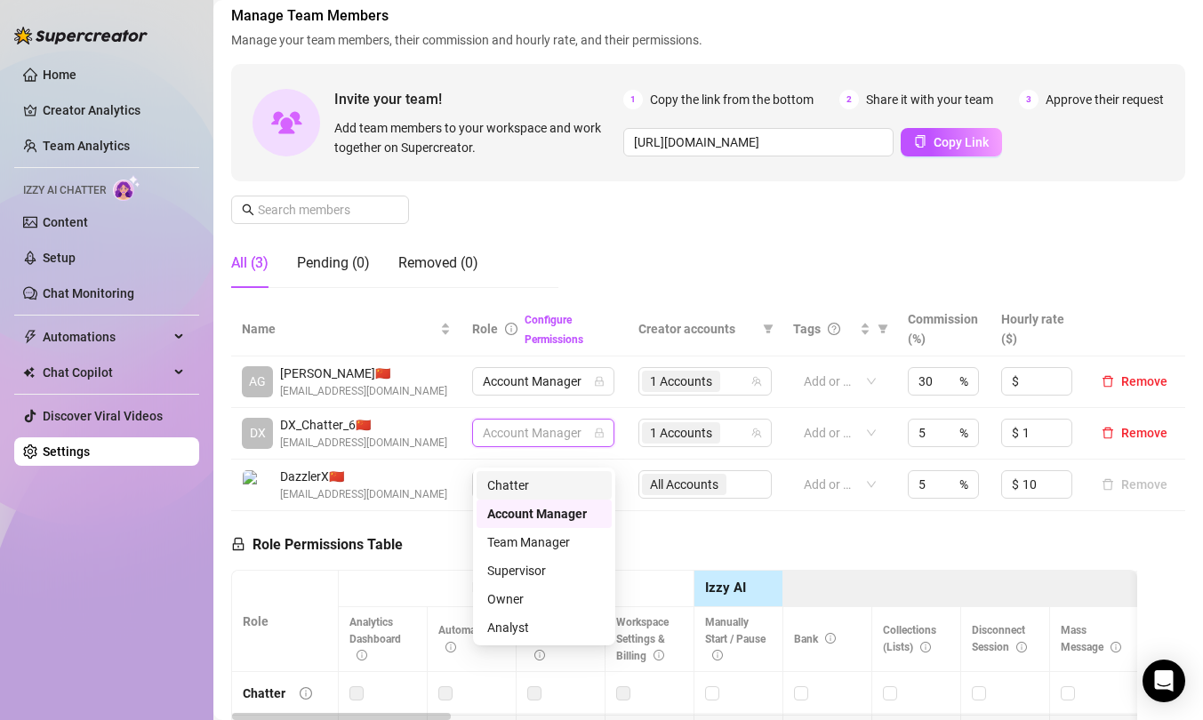
click at [538, 485] on div "Chatter" at bounding box center [544, 486] width 114 height 20
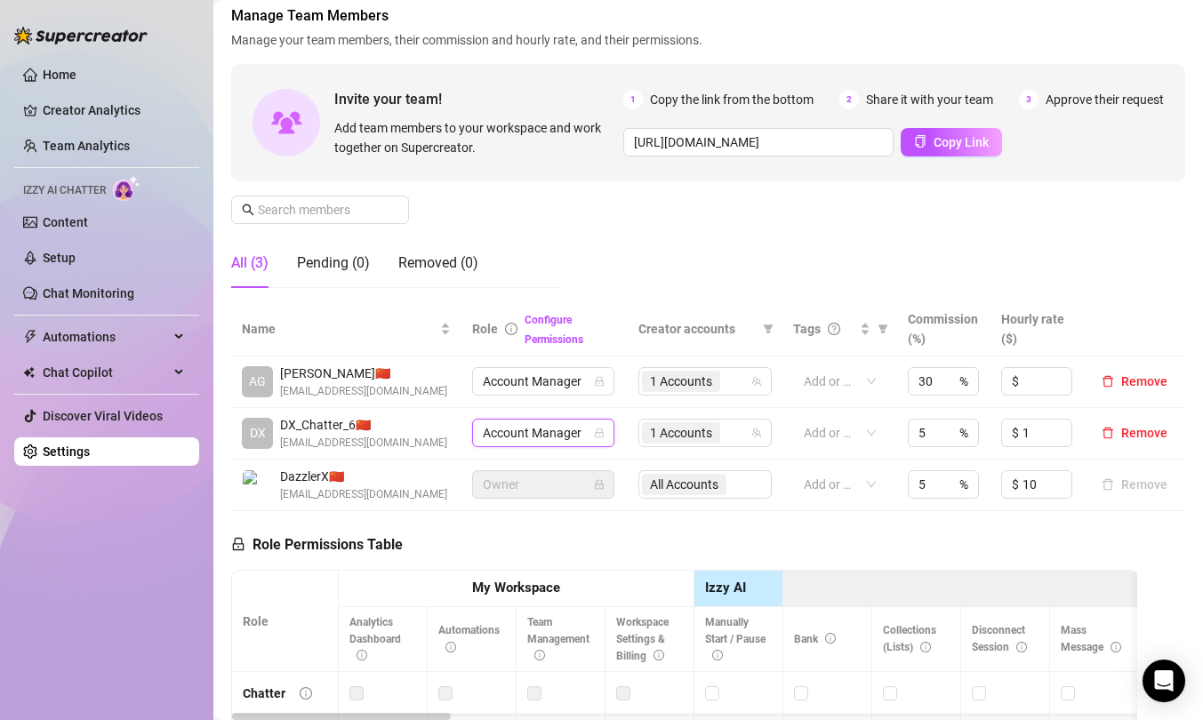
click at [541, 446] on span "Account Manager" at bounding box center [543, 433] width 121 height 27
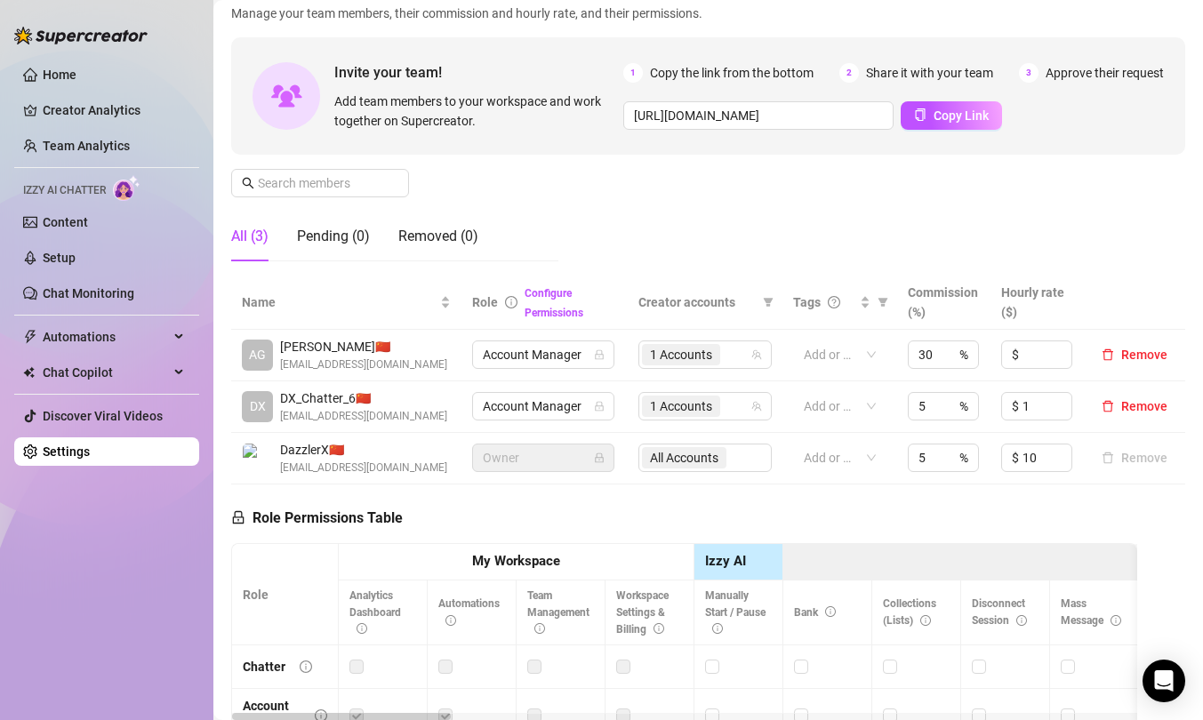
scroll to position [152, 0]
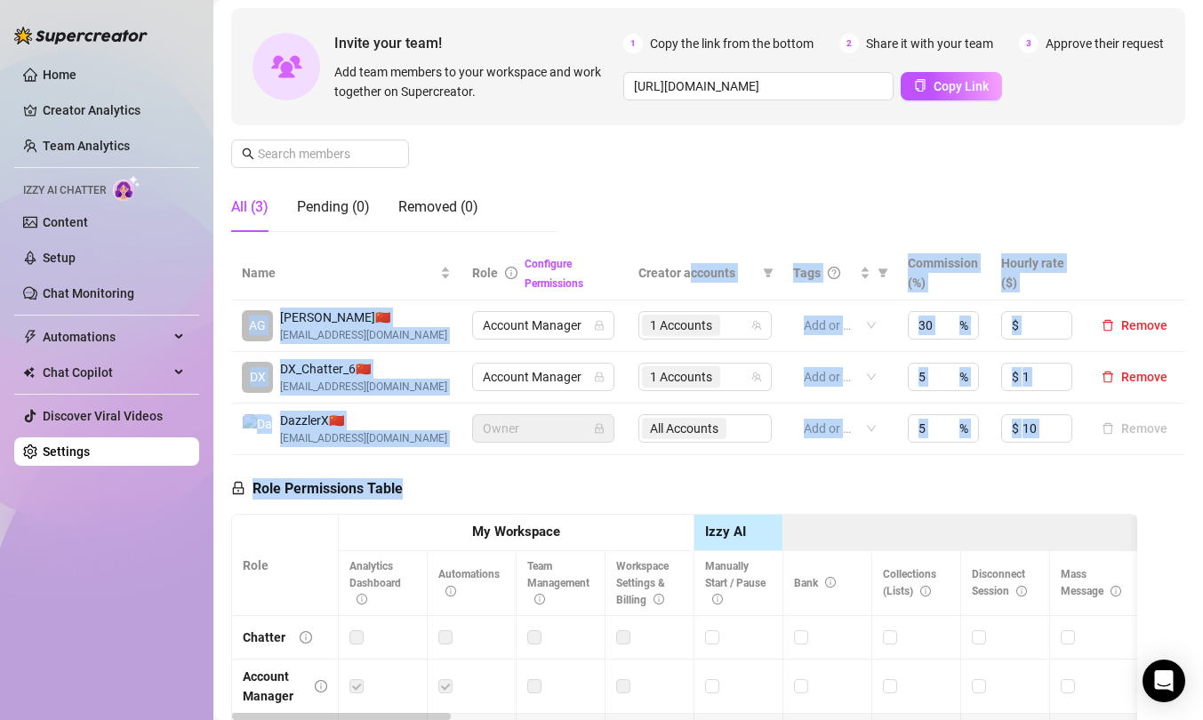
drag, startPoint x: 692, startPoint y: 488, endPoint x: 688, endPoint y: 264, distance: 224.1
click at [688, 264] on div "Manage Team Members Manage your team members, their commission and hourly rate,…" at bounding box center [708, 449] width 954 height 1000
click at [688, 264] on span "Creator accounts" at bounding box center [696, 273] width 117 height 20
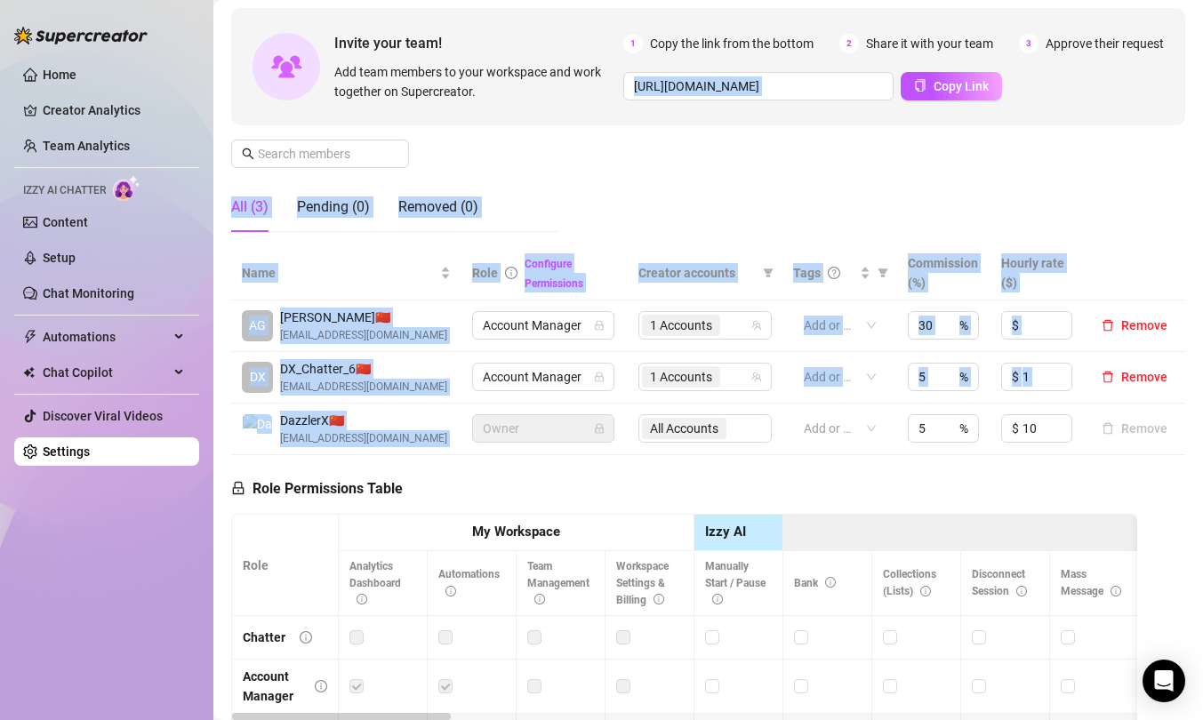
drag, startPoint x: 686, startPoint y: 234, endPoint x: 691, endPoint y: 458, distance: 224.1
click at [691, 458] on div "Manage Team Members Manage your team members, their commission and hourly rate,…" at bounding box center [708, 449] width 954 height 1000
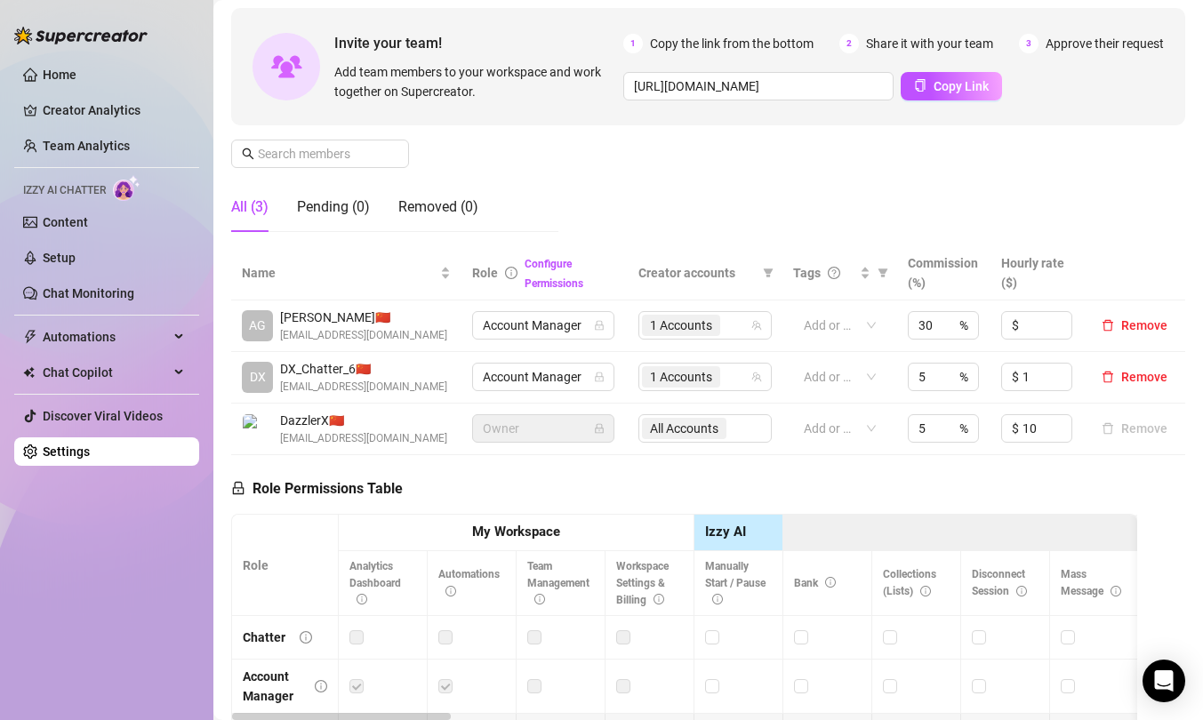
click at [691, 475] on div "Role Permissions Table Role My Workspace Izzy AI OnlyFans Side Menu OnlyFans Ch…" at bounding box center [684, 702] width 906 height 495
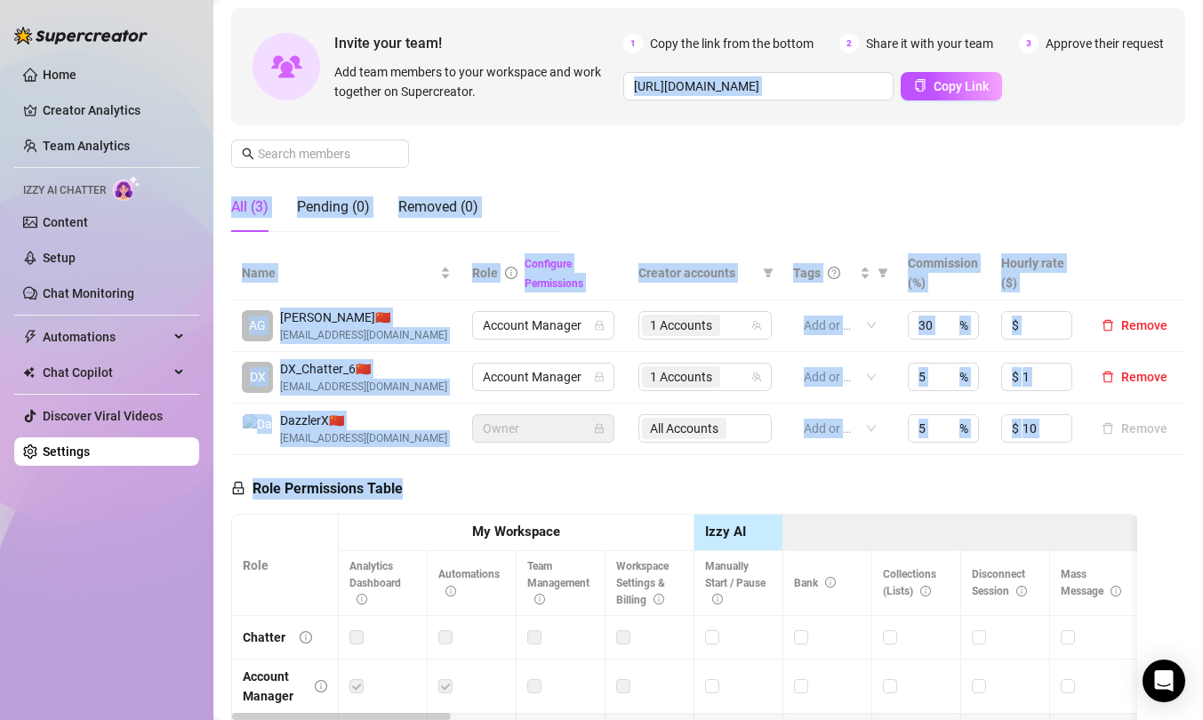
drag, startPoint x: 691, startPoint y: 477, endPoint x: 688, endPoint y: 177, distance: 300.5
click at [688, 177] on div "Manage Team Members Manage your team members, their commission and hourly rate,…" at bounding box center [708, 449] width 954 height 1000
click at [688, 210] on div "Manage Team Members Manage your team members, their commission and hourly rate,…" at bounding box center [708, 97] width 954 height 297
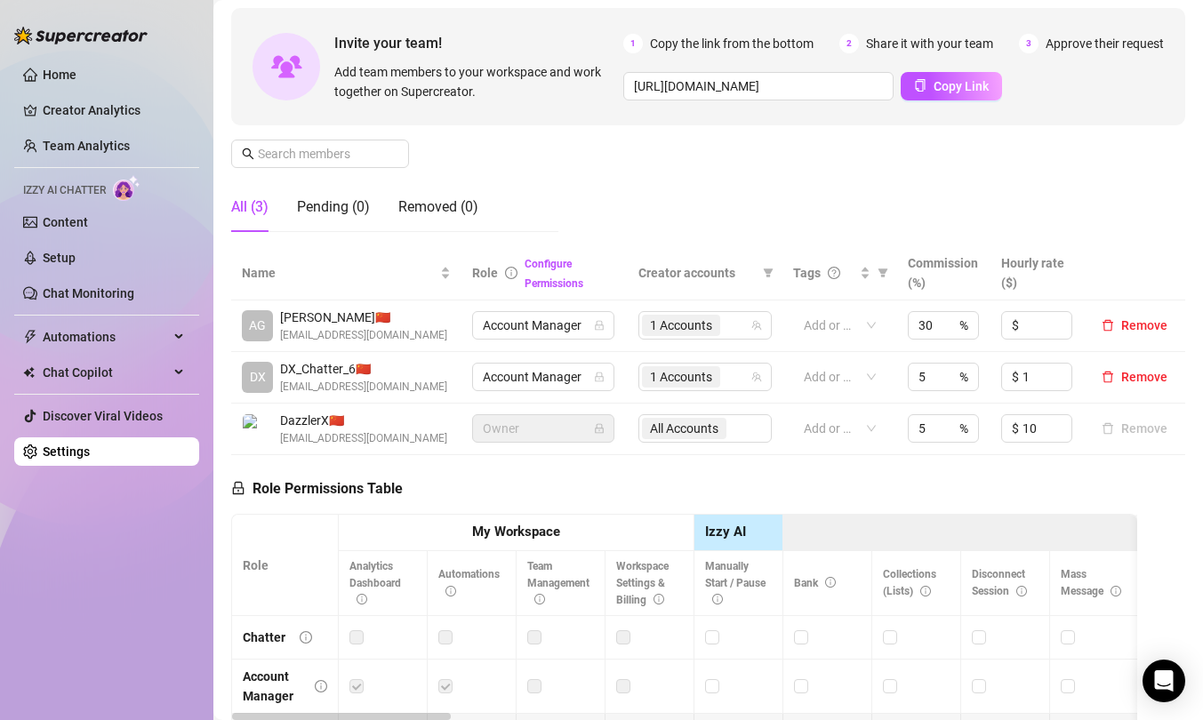
drag, startPoint x: 691, startPoint y: 196, endPoint x: 688, endPoint y: 257, distance: 61.4
click at [688, 257] on div "Manage Team Members Manage your team members, their commission and hourly rate,…" at bounding box center [708, 449] width 954 height 1000
click at [642, 489] on div "Role Permissions Table Role My Workspace Izzy AI OnlyFans Side Menu OnlyFans Ch…" at bounding box center [684, 702] width 906 height 495
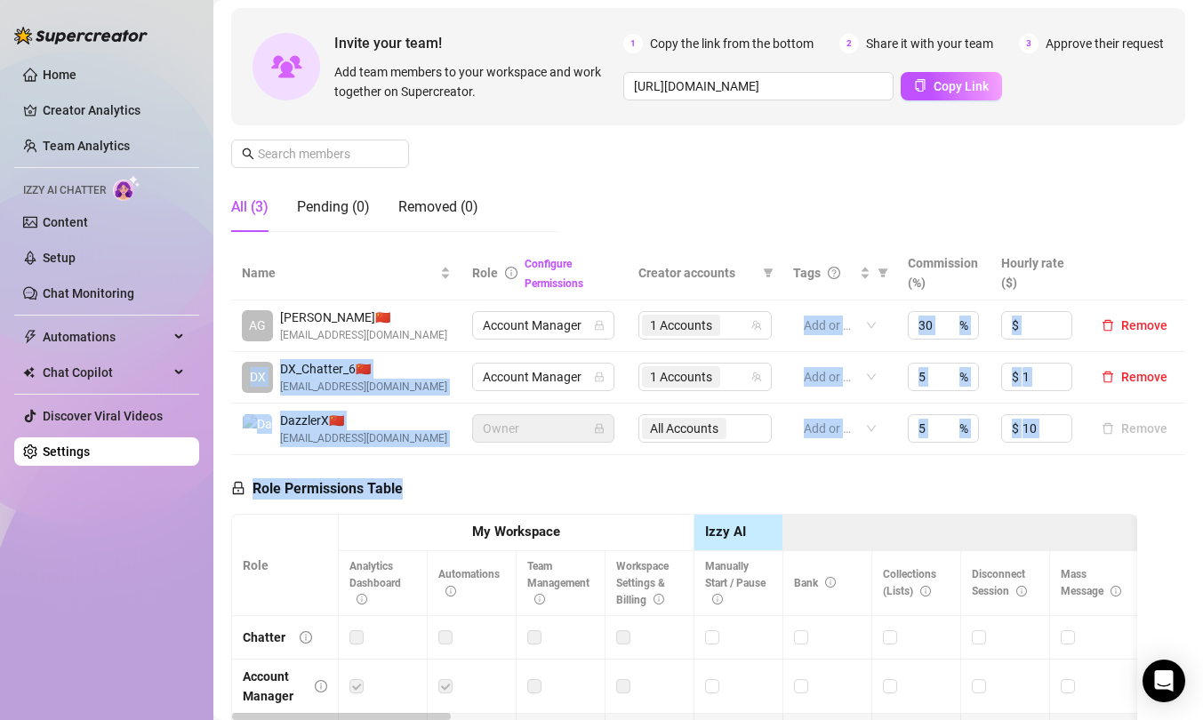
drag, startPoint x: 642, startPoint y: 487, endPoint x: 683, endPoint y: 312, distance: 179.9
click at [683, 312] on div "Manage Team Members Manage your team members, their commission and hourly rate,…" at bounding box center [708, 449] width 954 height 1000
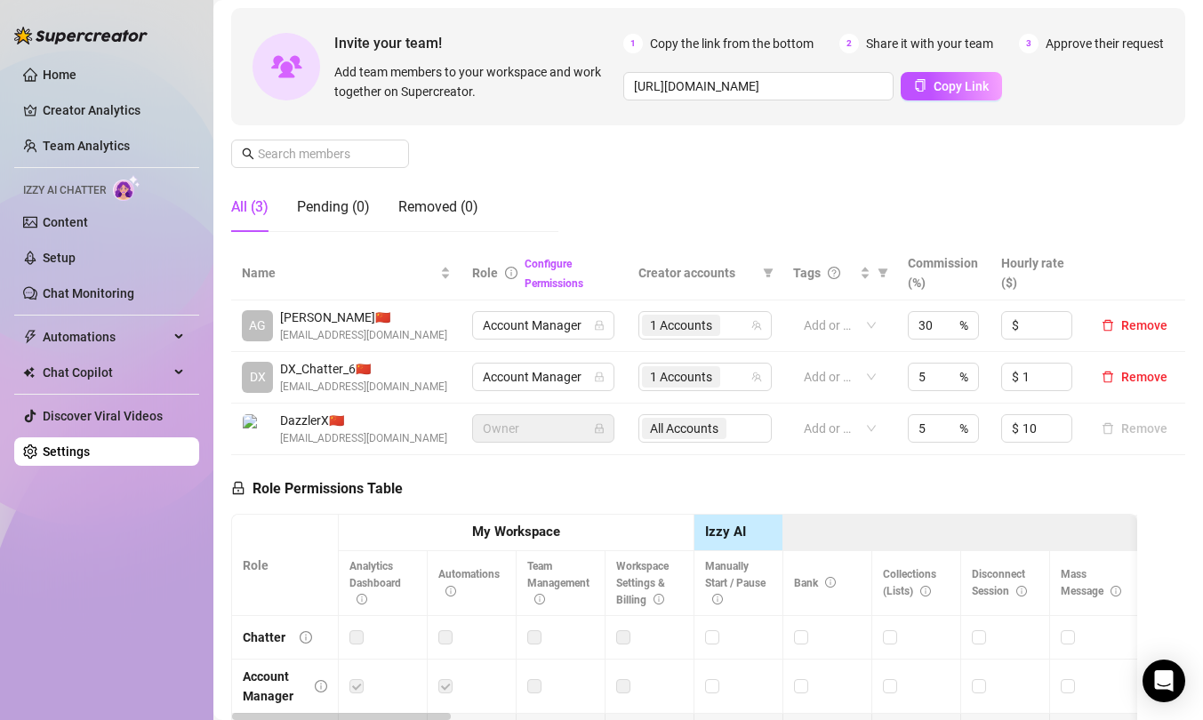
click at [686, 232] on div "Manage Team Members Manage your team members, their commission and hourly rate,…" at bounding box center [708, 97] width 954 height 297
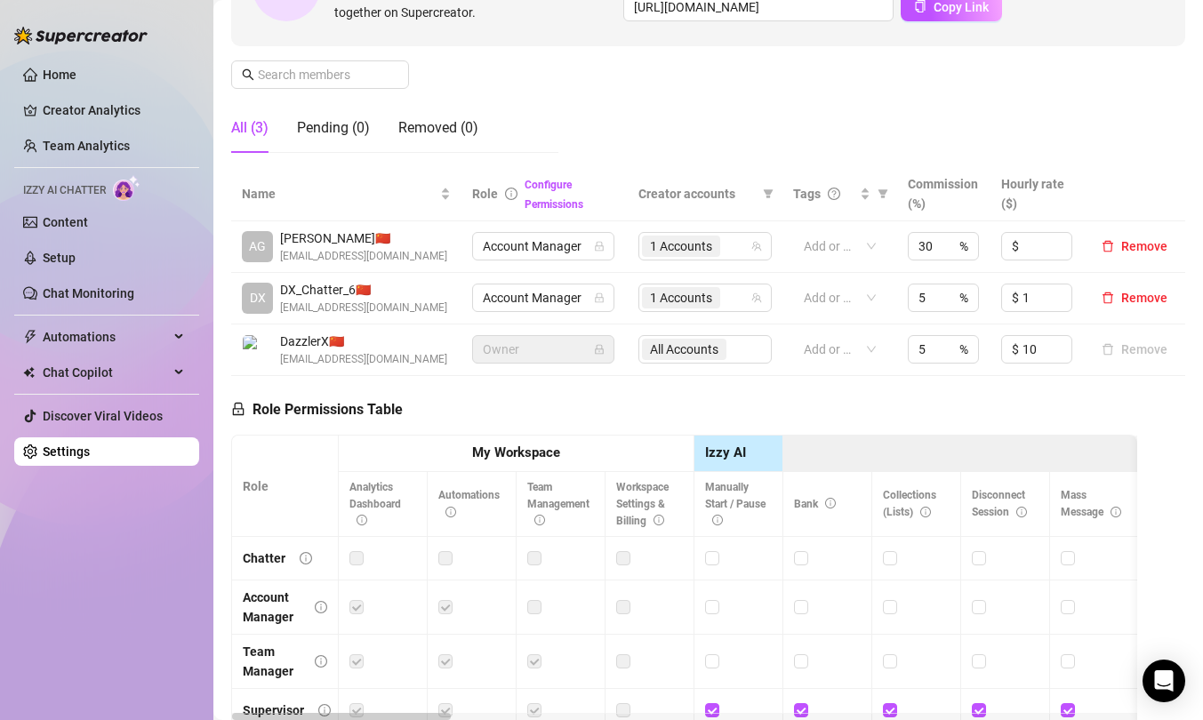
scroll to position [466, 0]
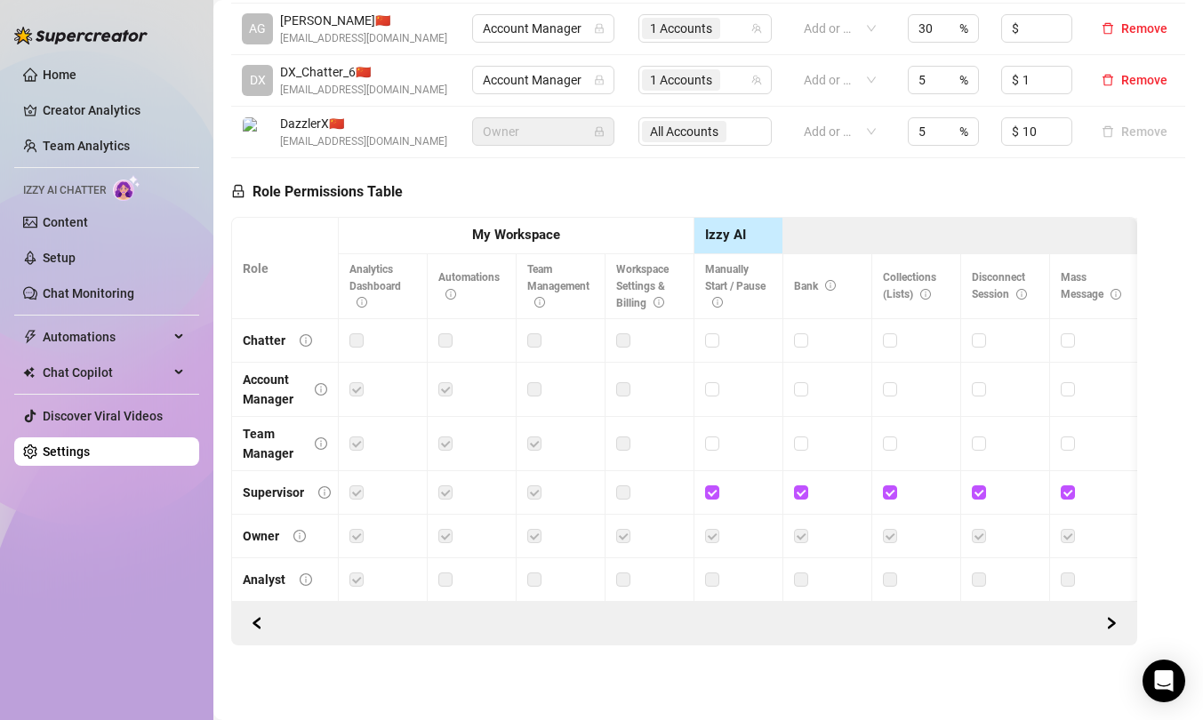
click at [741, 348] on div at bounding box center [738, 341] width 67 height 20
drag, startPoint x: 744, startPoint y: 268, endPoint x: 778, endPoint y: 287, distance: 39.0
click at [778, 287] on th "Manually Start / Pause" at bounding box center [738, 287] width 89 height 66
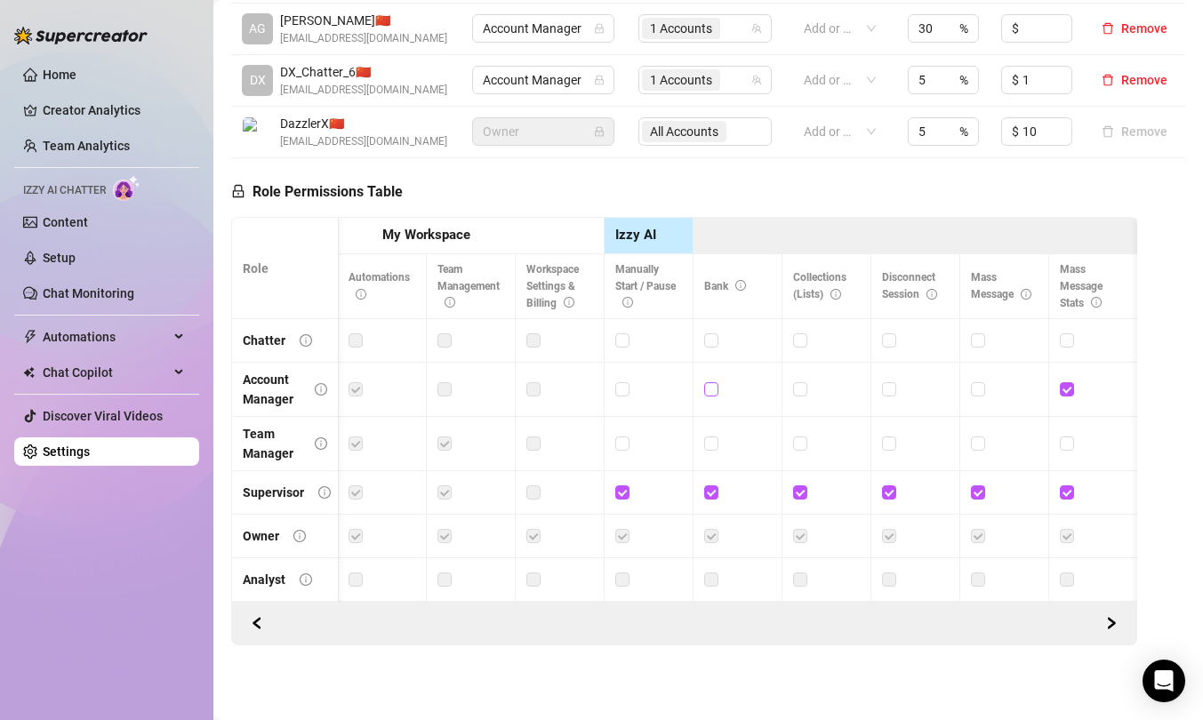
scroll to position [0, 91]
click at [799, 346] on input "checkbox" at bounding box center [798, 339] width 12 height 12
checkbox input "true"
click at [805, 395] on span at bounding box center [799, 389] width 14 height 14
click at [805, 395] on input "checkbox" at bounding box center [798, 388] width 12 height 12
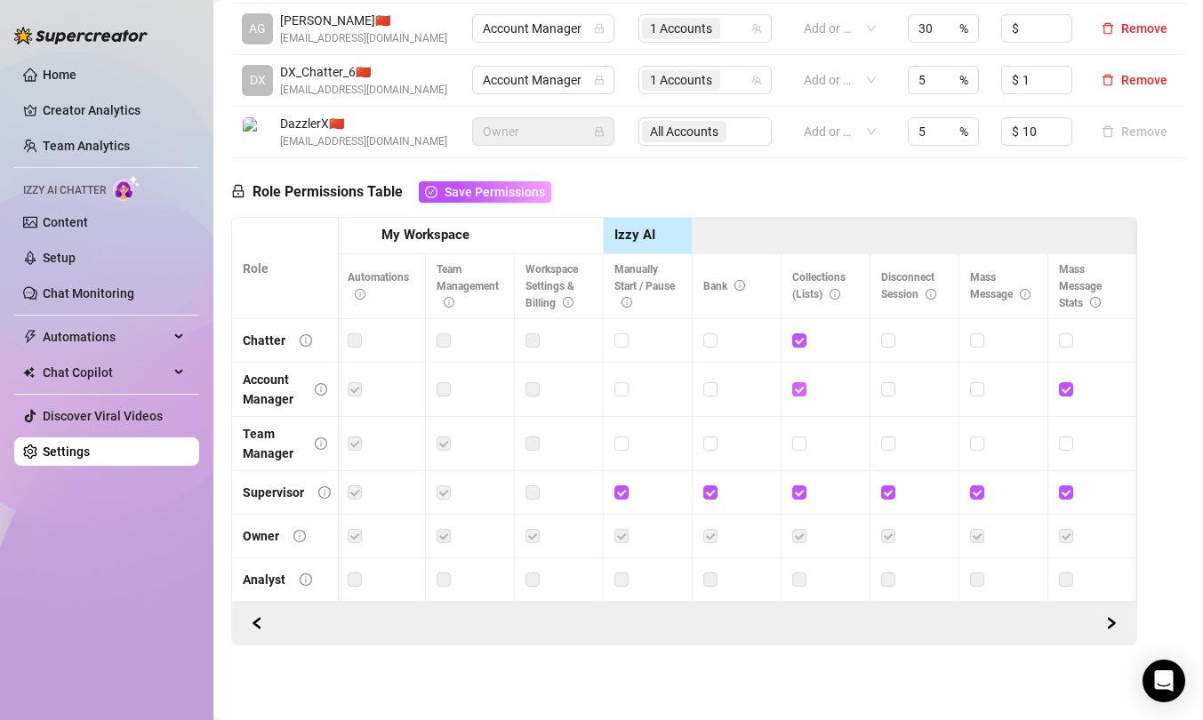
click at [796, 394] on input "checkbox" at bounding box center [798, 388] width 12 height 12
click at [801, 395] on input "checkbox" at bounding box center [798, 388] width 12 height 12
checkbox input "true"
click at [794, 451] on span at bounding box center [799, 444] width 14 height 14
click at [794, 449] on input "checkbox" at bounding box center [798, 443] width 12 height 12
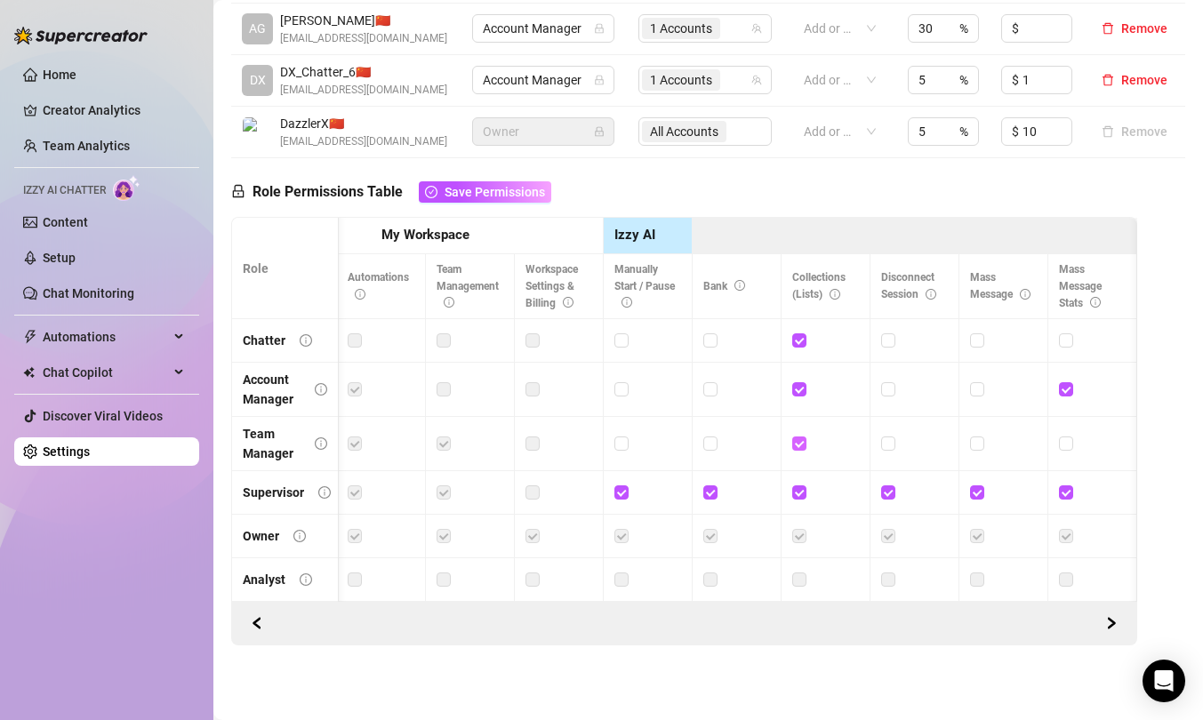
click at [803, 449] on input "checkbox" at bounding box center [798, 443] width 12 height 12
click at [803, 448] on input "checkbox" at bounding box center [798, 443] width 12 height 12
click at [805, 443] on span at bounding box center [799, 444] width 14 height 14
click at [805, 443] on input "checkbox" at bounding box center [798, 443] width 12 height 12
checkbox input "false"
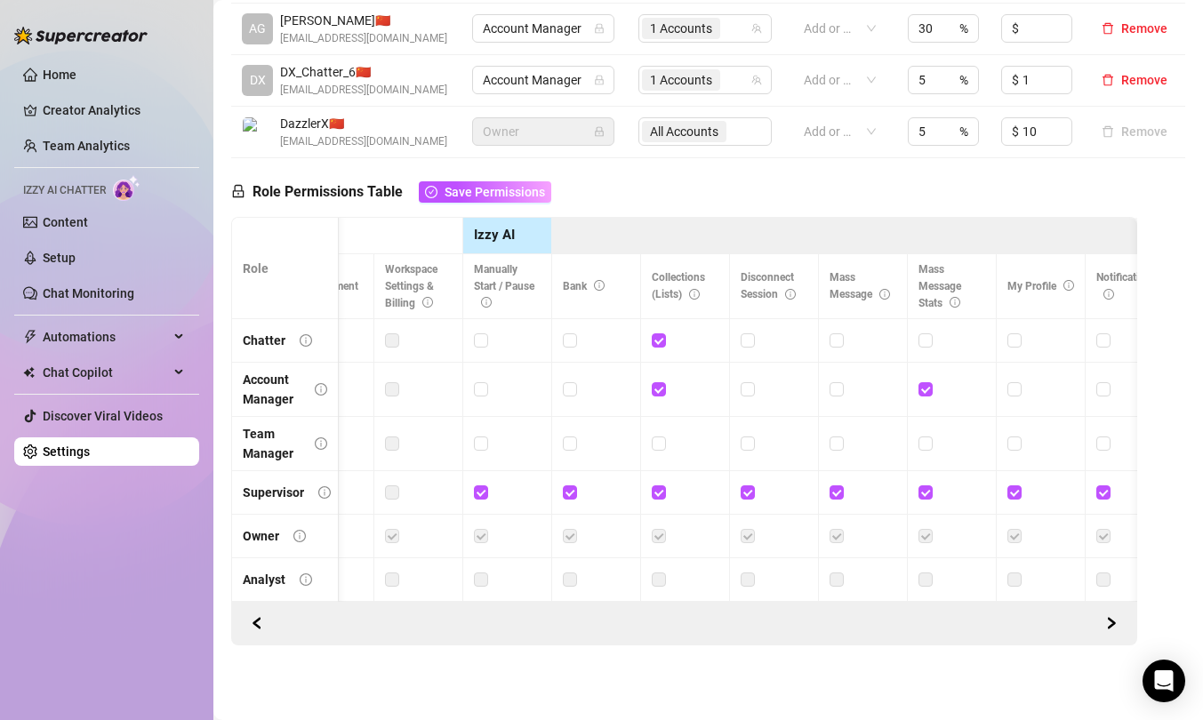
scroll to position [0, 244]
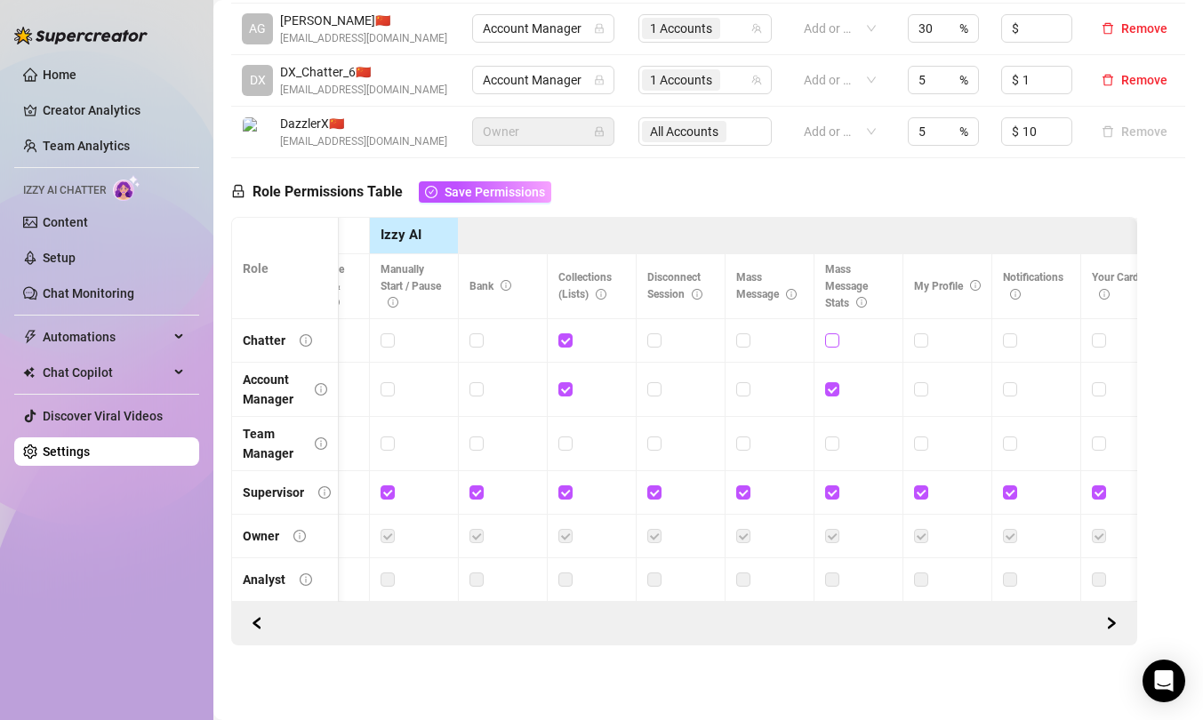
click at [834, 336] on label at bounding box center [832, 341] width 14 height 20
click at [834, 336] on input "checkbox" at bounding box center [831, 339] width 12 height 12
checkbox input "true"
click at [741, 346] on input "checkbox" at bounding box center [742, 339] width 12 height 12
checkbox input "true"
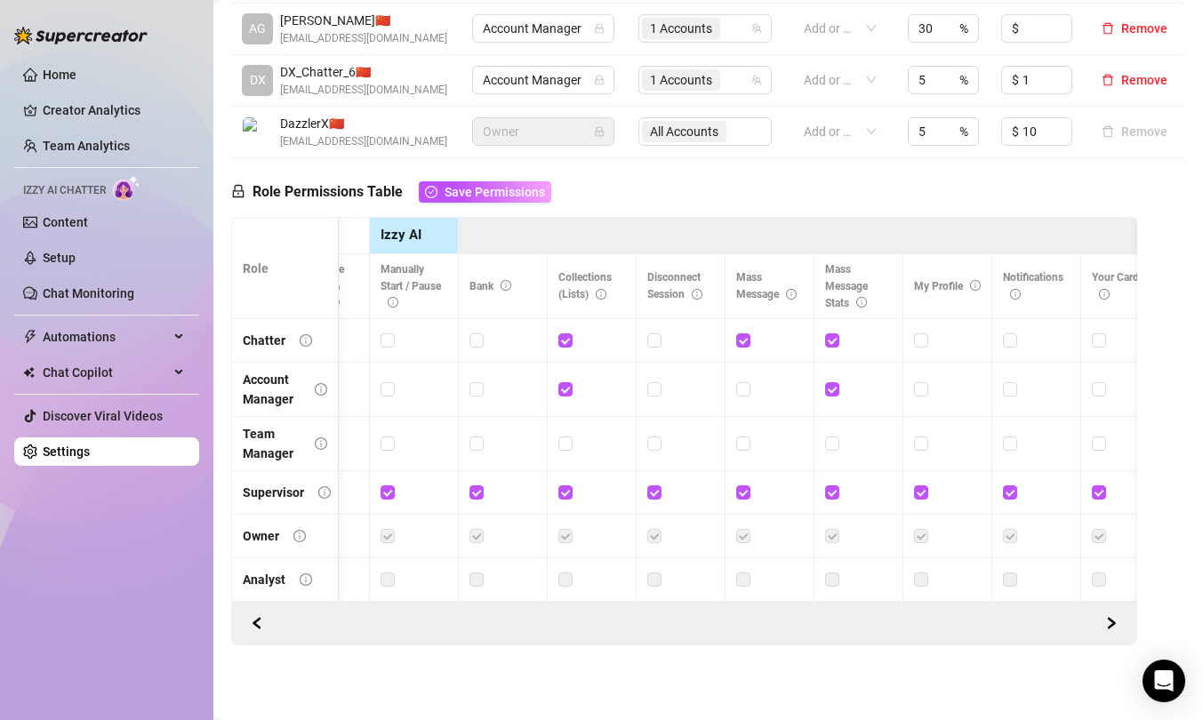
click at [747, 382] on div at bounding box center [769, 389] width 67 height 28
click at [747, 388] on input "checkbox" at bounding box center [742, 388] width 12 height 12
checkbox input "true"
click at [748, 449] on input "checkbox" at bounding box center [742, 443] width 12 height 12
checkbox input "true"
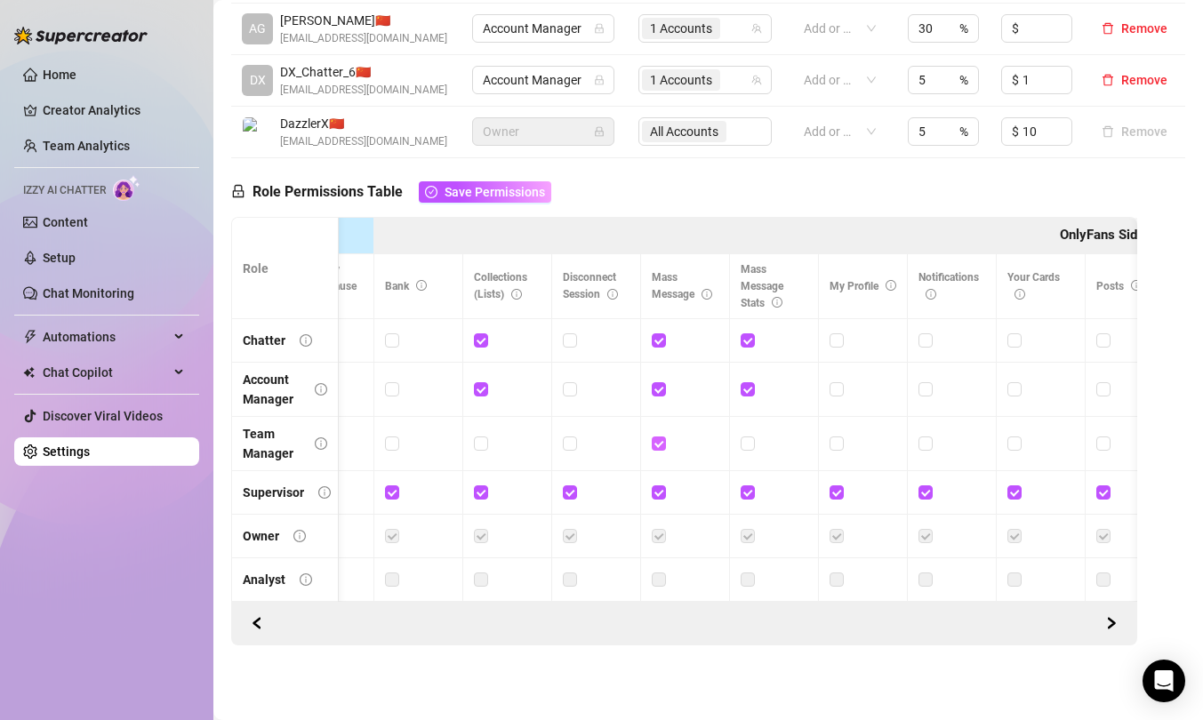
click at [748, 449] on input "checkbox" at bounding box center [747, 443] width 12 height 12
checkbox input "true"
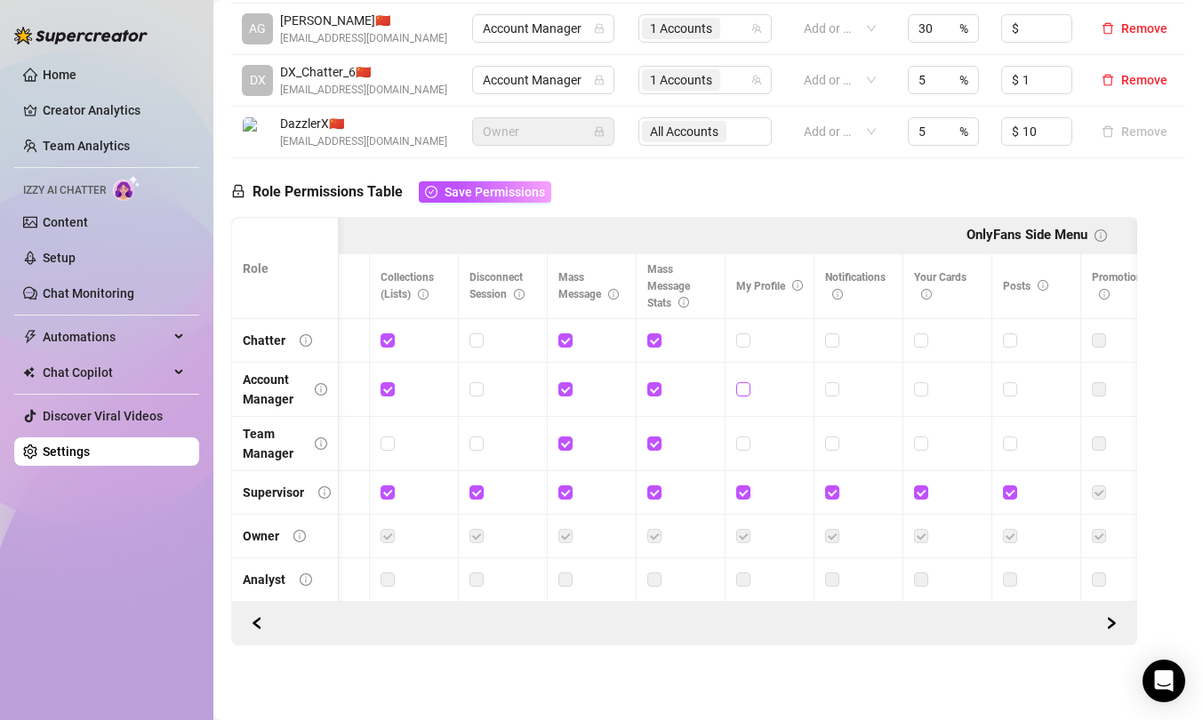
click at [745, 394] on input "checkbox" at bounding box center [742, 388] width 12 height 12
checkbox input "true"
click at [749, 451] on span at bounding box center [743, 444] width 14 height 14
click at [749, 449] on input "checkbox" at bounding box center [742, 443] width 12 height 12
checkbox input "true"
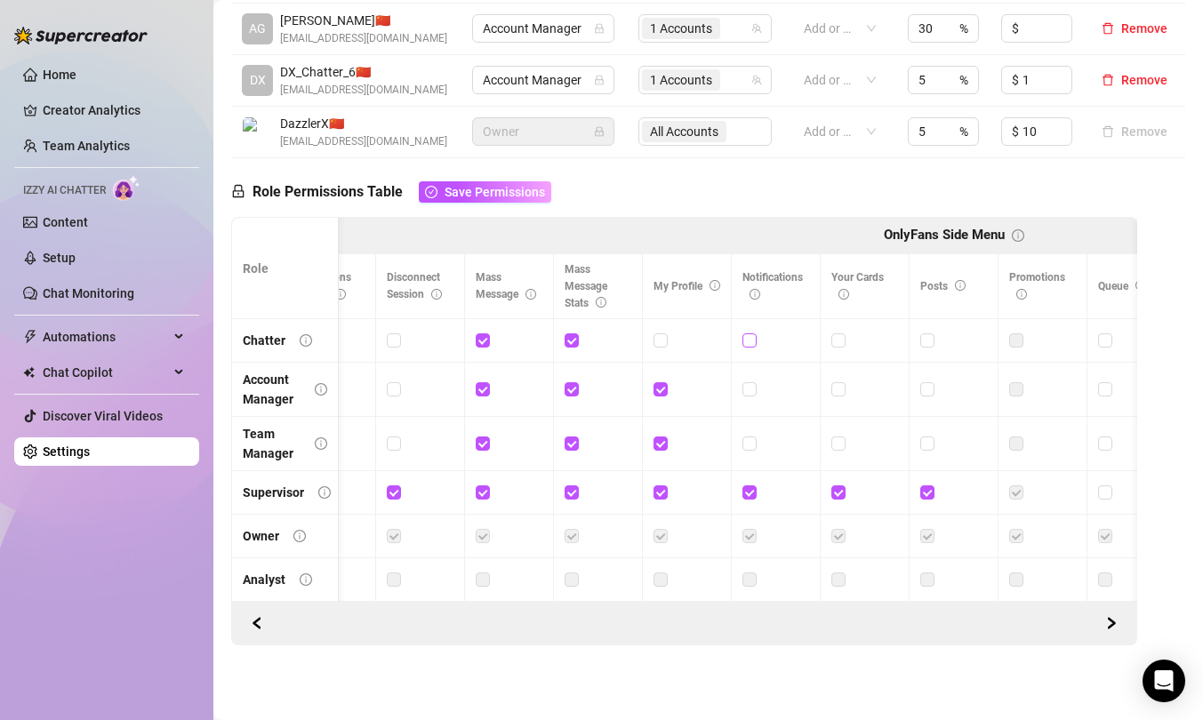
click at [753, 346] on input "checkbox" at bounding box center [748, 339] width 12 height 12
checkbox input "true"
click at [748, 394] on input "checkbox" at bounding box center [748, 388] width 12 height 12
checkbox input "true"
click at [752, 449] on input "checkbox" at bounding box center [748, 443] width 12 height 12
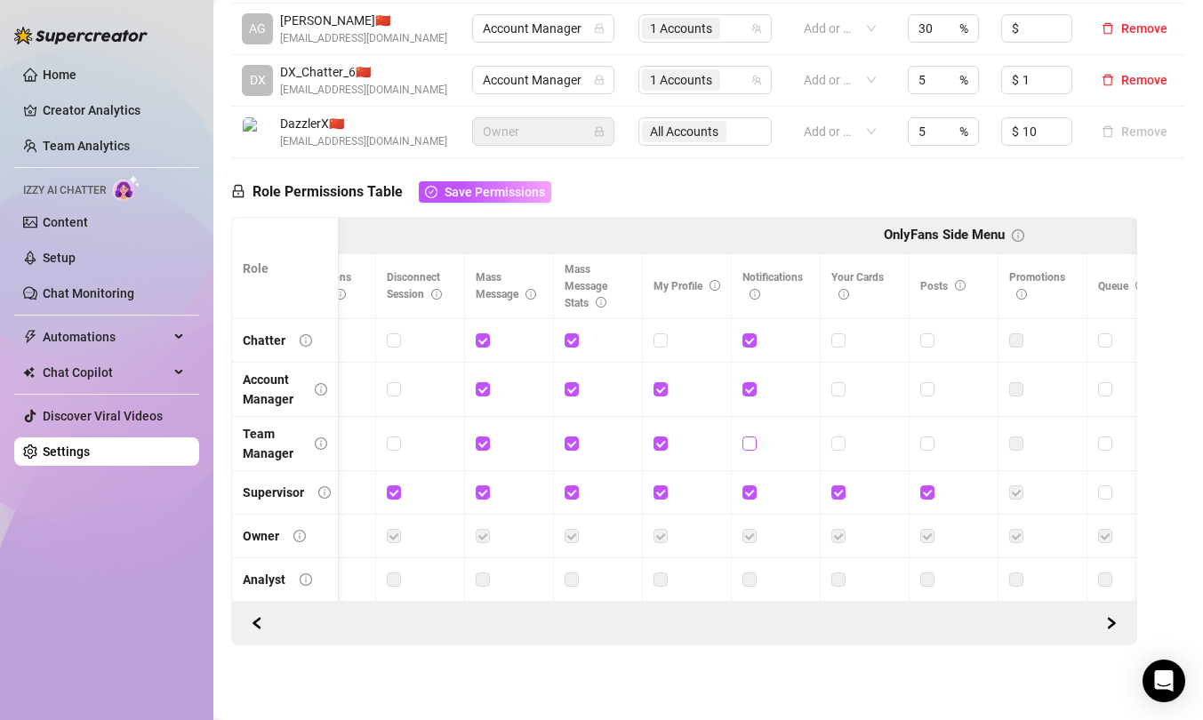
checkbox input "true"
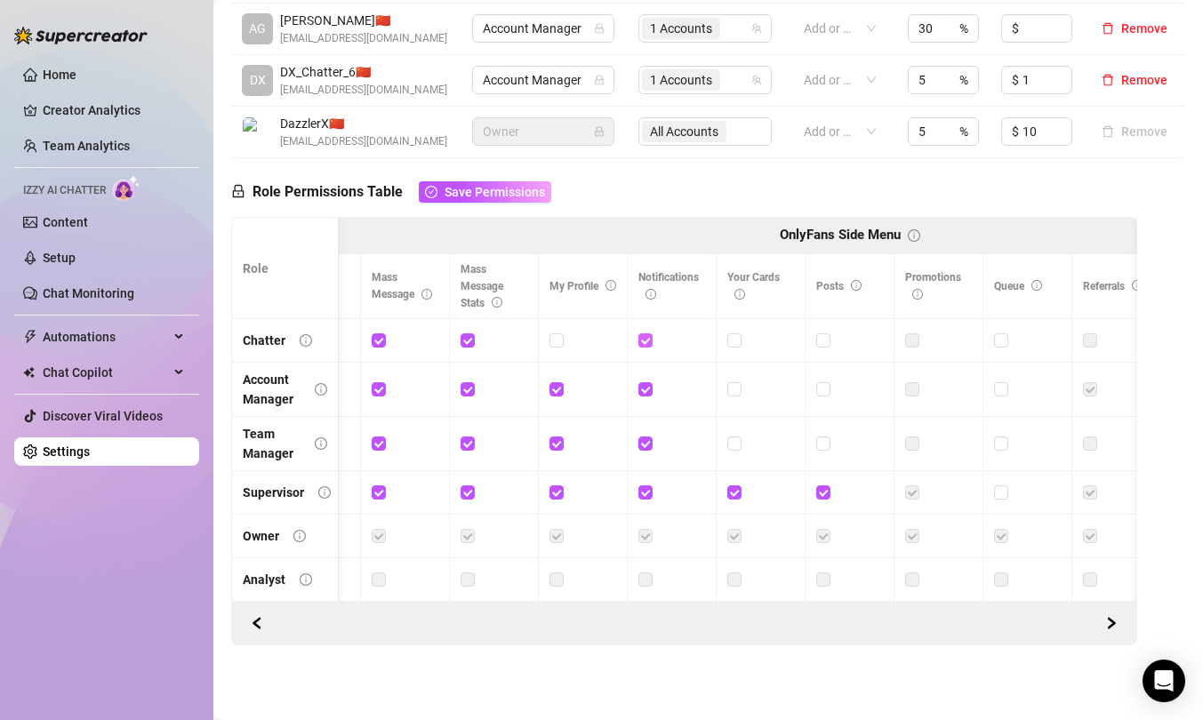
click at [647, 341] on input "checkbox" at bounding box center [644, 339] width 12 height 12
checkbox input "false"
click at [647, 394] on input "checkbox" at bounding box center [644, 388] width 12 height 12
checkbox input "false"
click at [647, 443] on input "checkbox" at bounding box center [644, 443] width 12 height 12
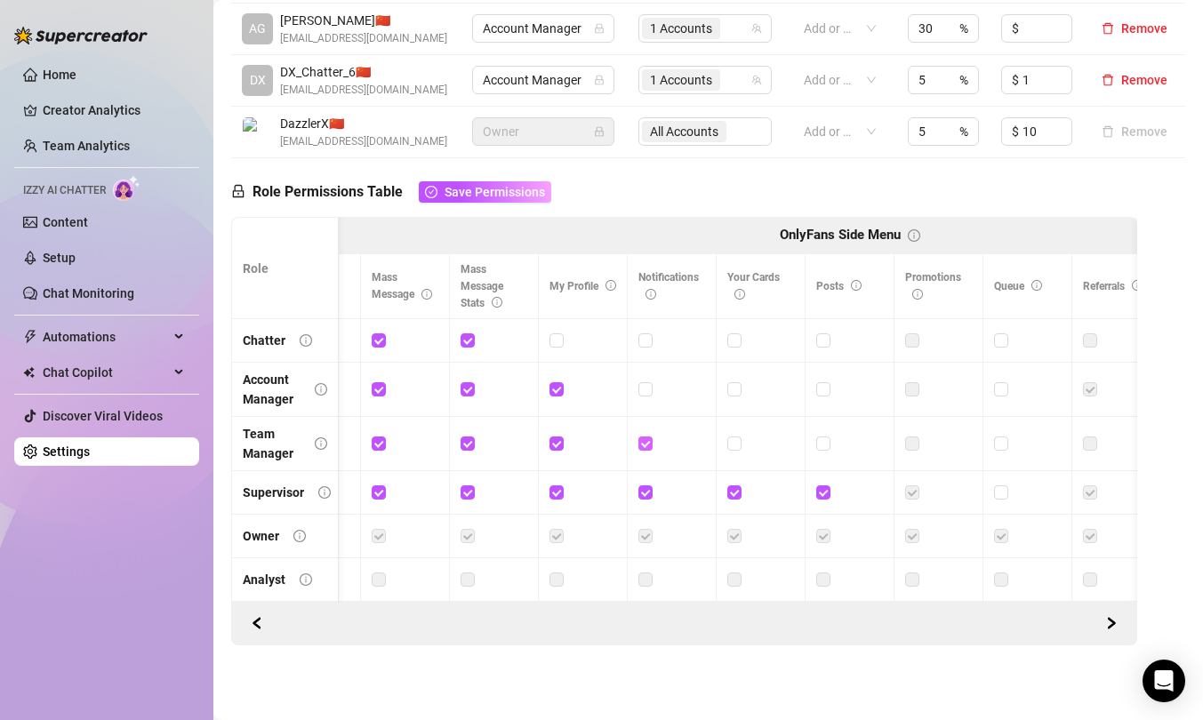
checkbox input "false"
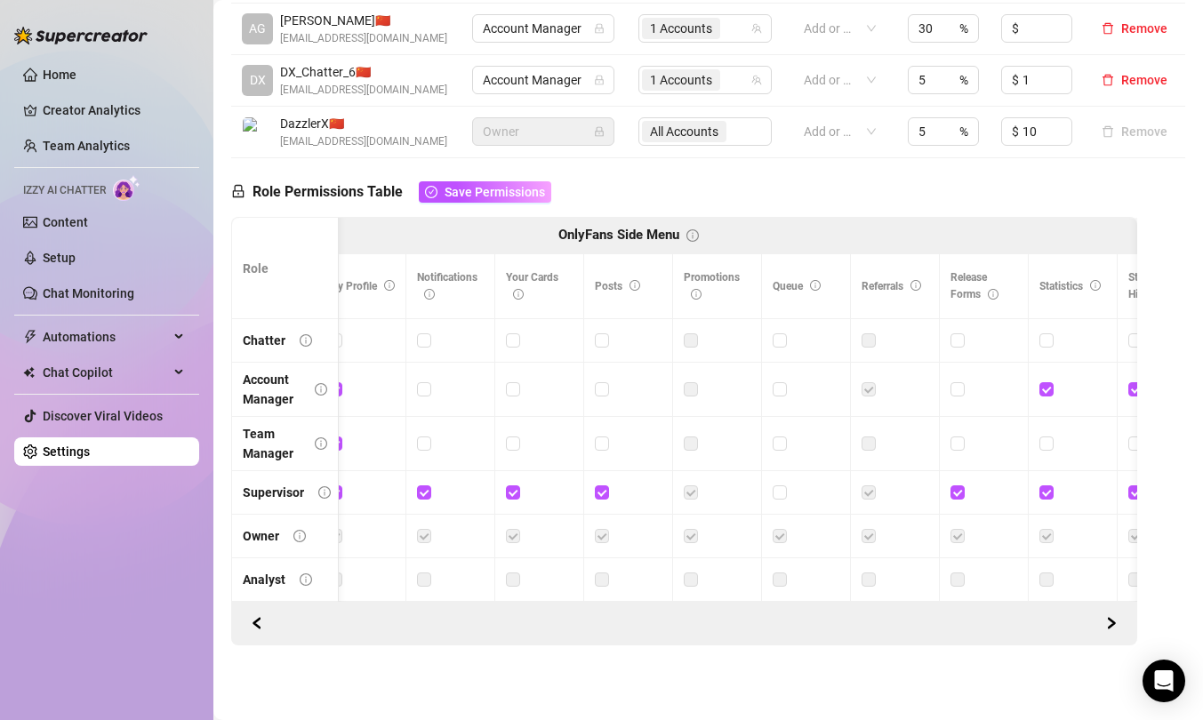
scroll to position [0, 934]
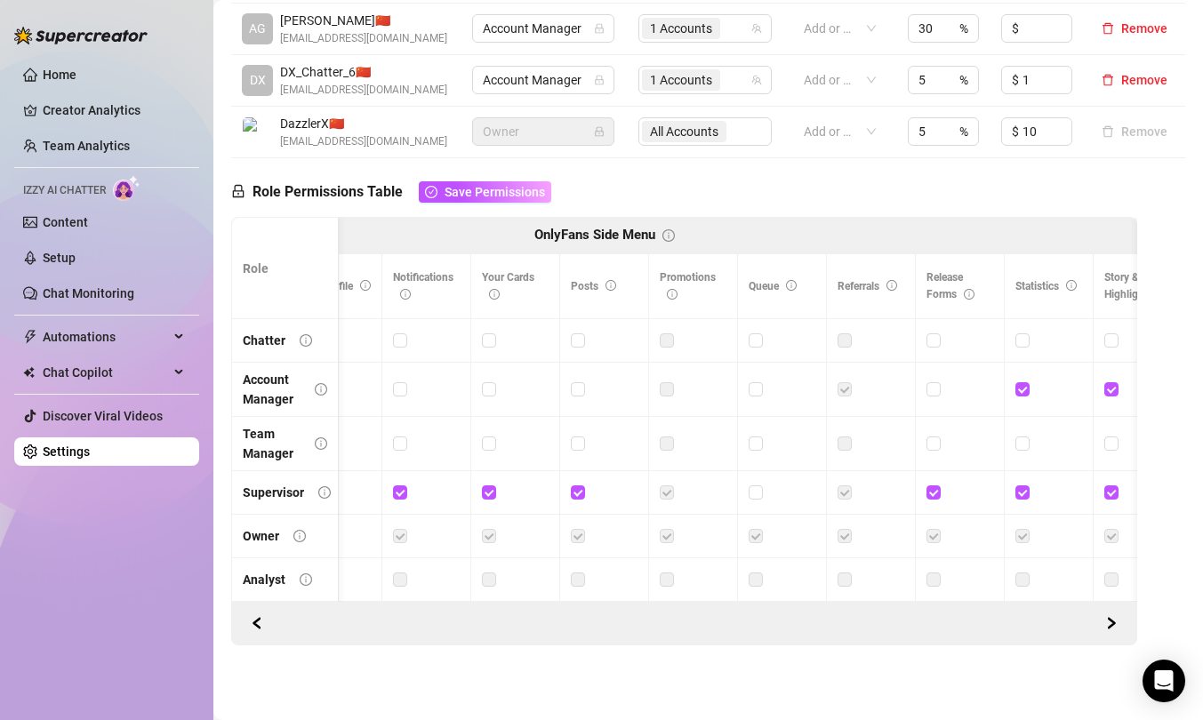
click at [846, 397] on label at bounding box center [845, 390] width 14 height 20
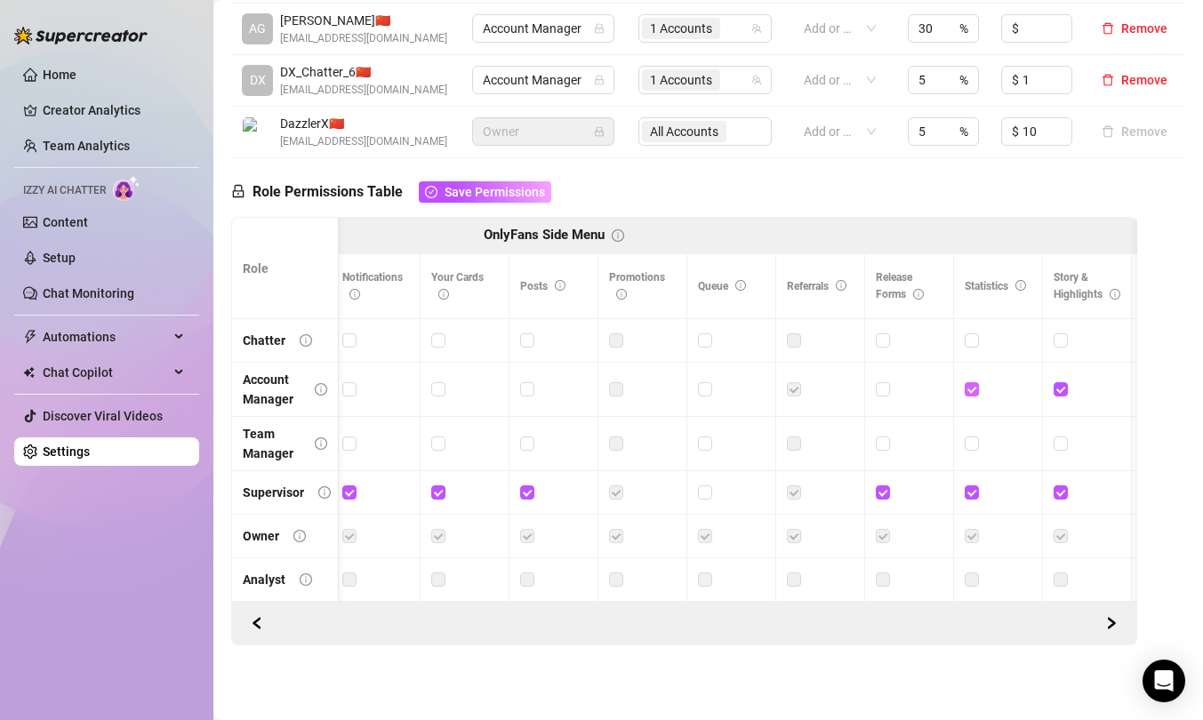
scroll to position [0, 990]
click at [967, 346] on input "checkbox" at bounding box center [966, 339] width 12 height 12
checkbox input "true"
click at [966, 346] on input "checkbox" at bounding box center [966, 339] width 12 height 12
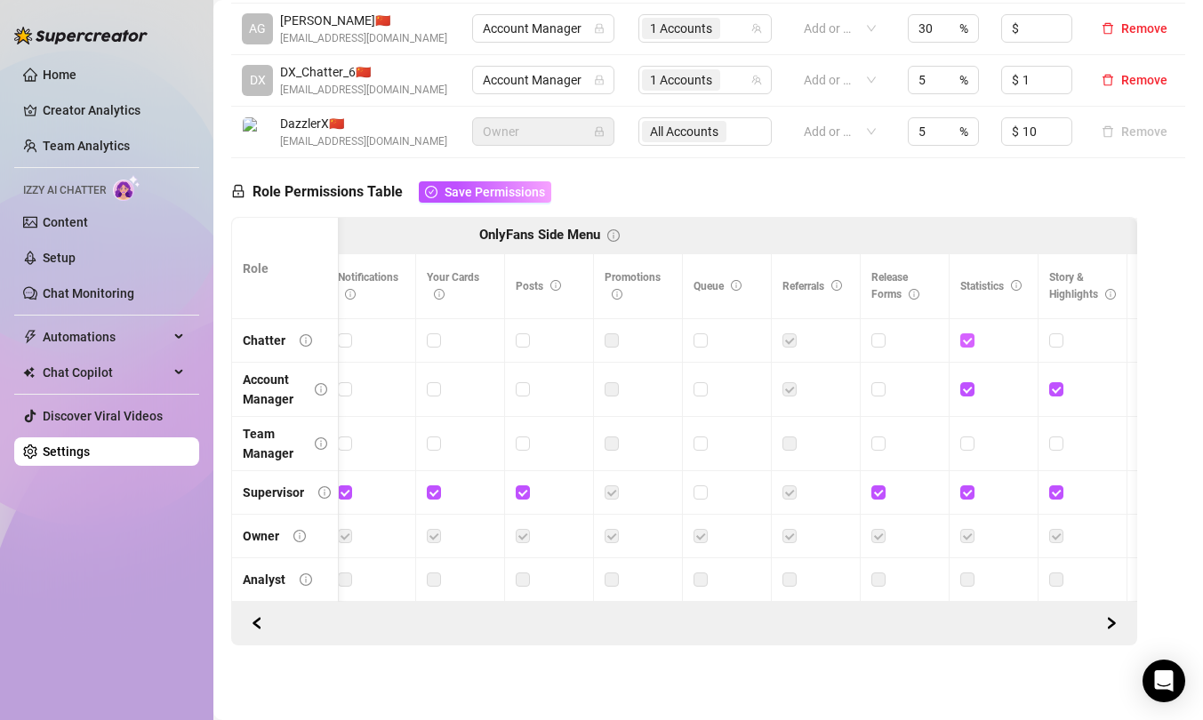
checkbox input "false"
click at [966, 346] on input "checkbox" at bounding box center [966, 339] width 12 height 12
checkbox input "true"
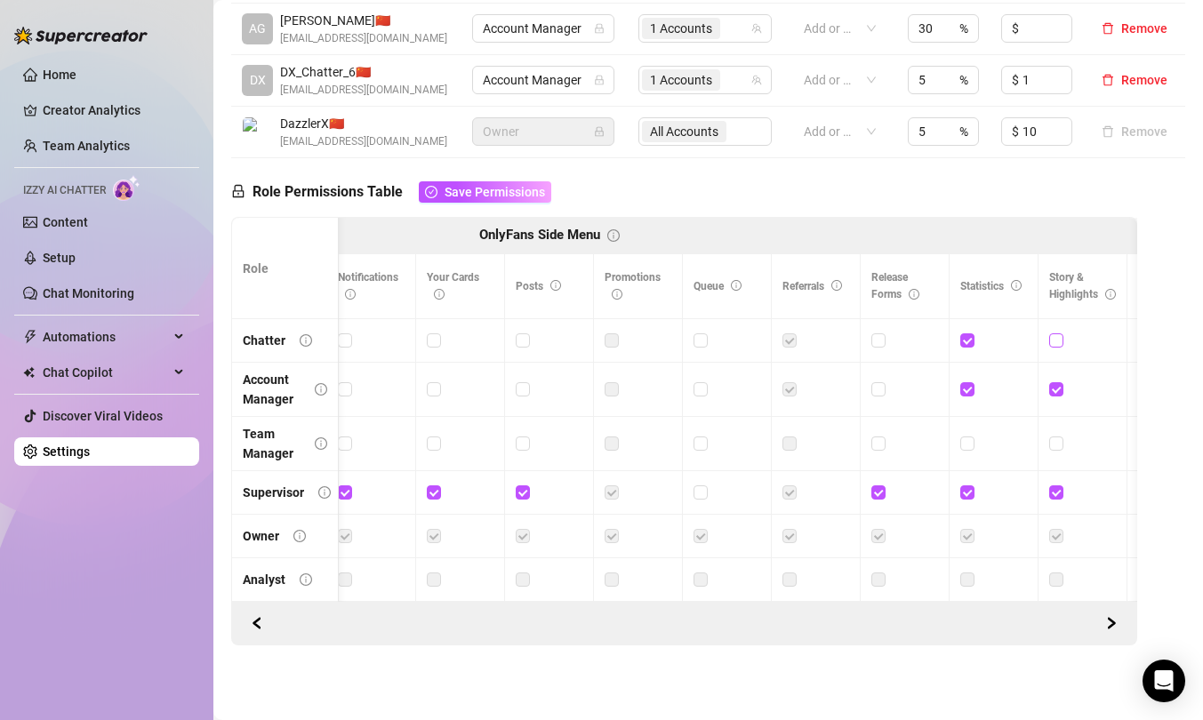
click at [1007, 343] on input "checkbox" at bounding box center [1055, 339] width 12 height 12
checkbox input "true"
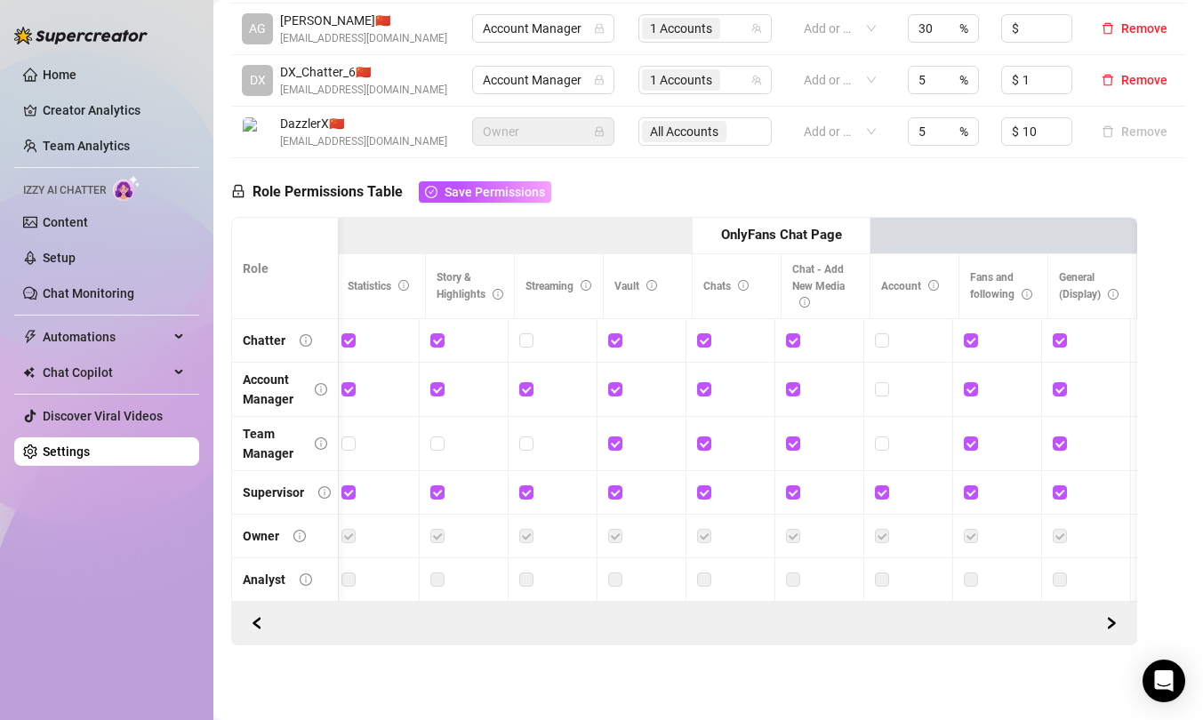
scroll to position [0, 1608]
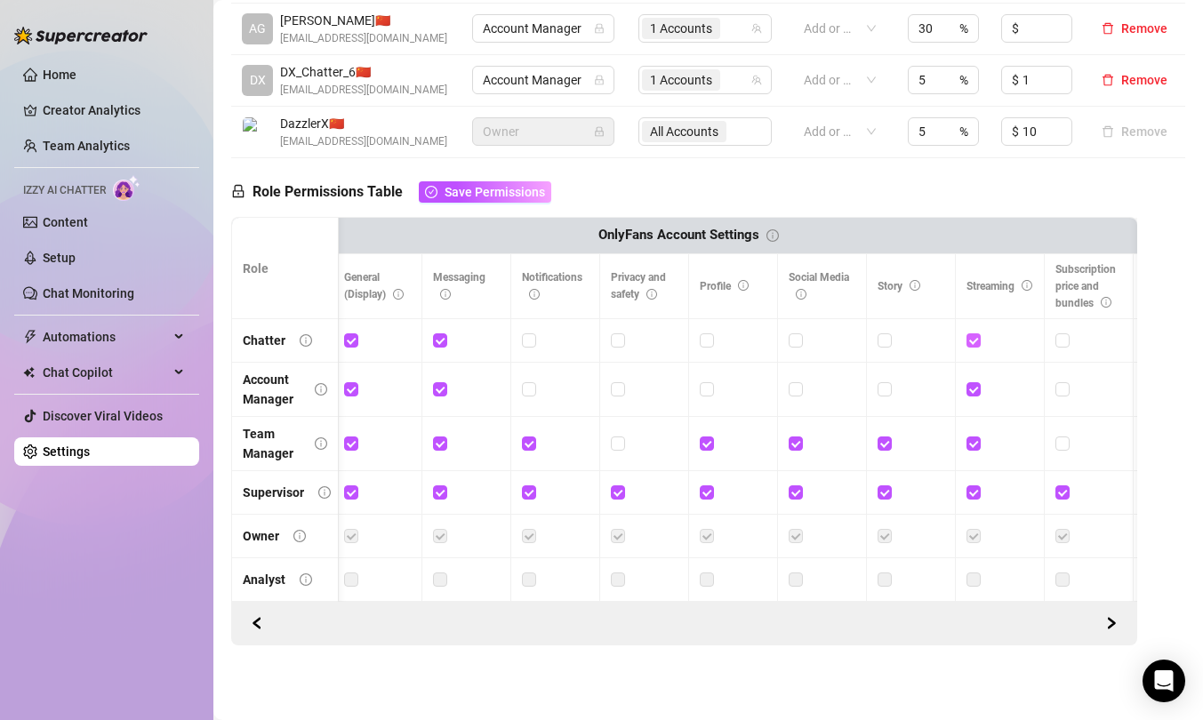
click at [975, 346] on input "checkbox" at bounding box center [972, 339] width 12 height 12
checkbox input "false"
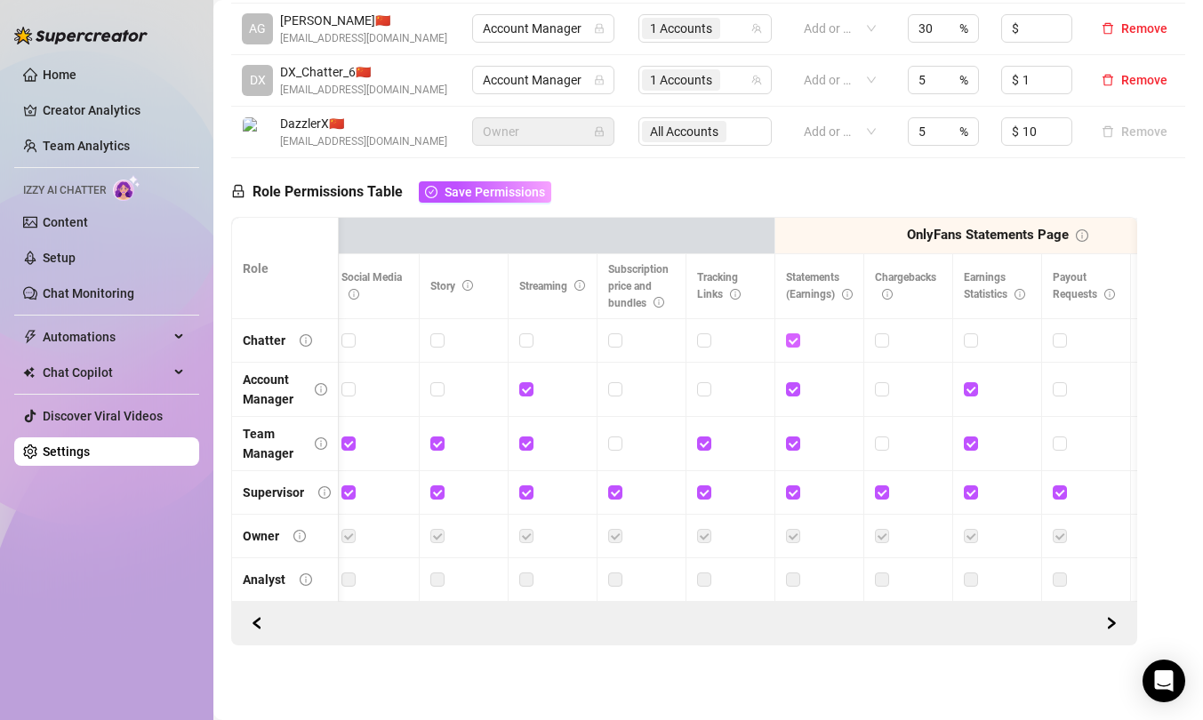
click at [796, 346] on input "checkbox" at bounding box center [792, 339] width 12 height 12
checkbox input "false"
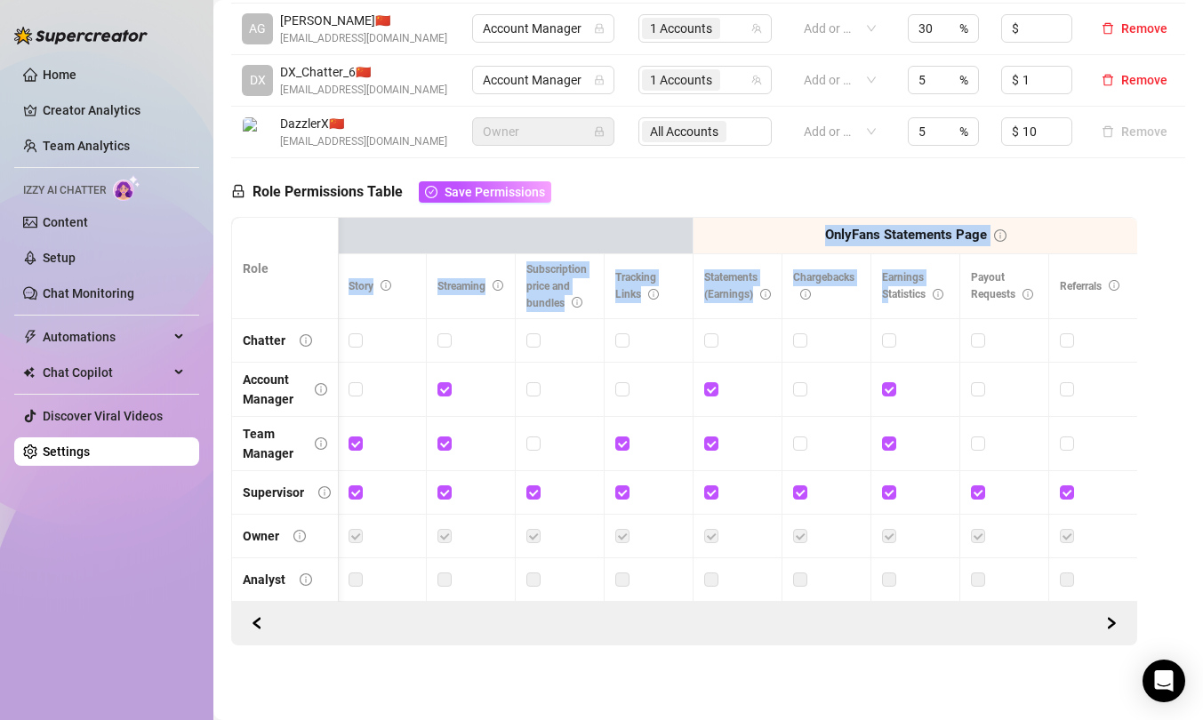
drag, startPoint x: 699, startPoint y: 226, endPoint x: 932, endPoint y: 313, distance: 248.7
click at [484, 203] on button "Save Permissions" at bounding box center [485, 191] width 132 height 21
click at [710, 346] on input "checkbox" at bounding box center [710, 339] width 12 height 12
checkbox input "true"
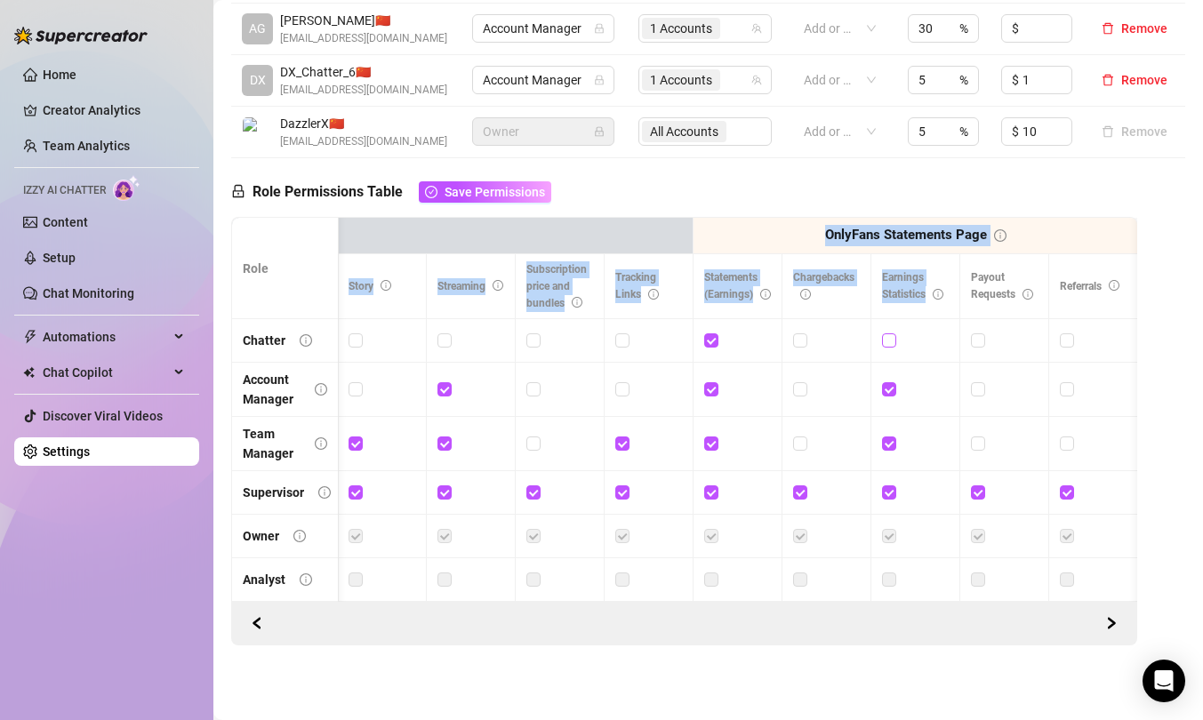
click at [895, 341] on span at bounding box center [889, 340] width 14 height 14
click at [894, 341] on input "checkbox" at bounding box center [888, 339] width 12 height 12
checkbox input "true"
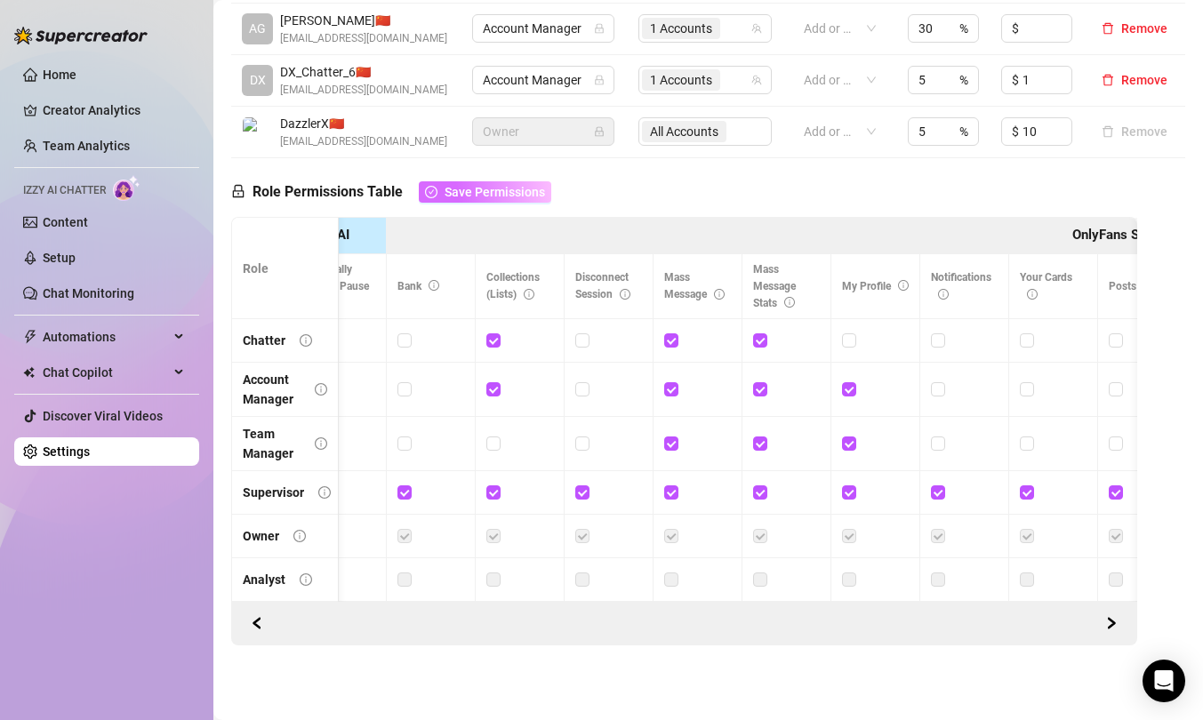
click at [433, 192] on icon "check-circle" at bounding box center [431, 192] width 12 height 12
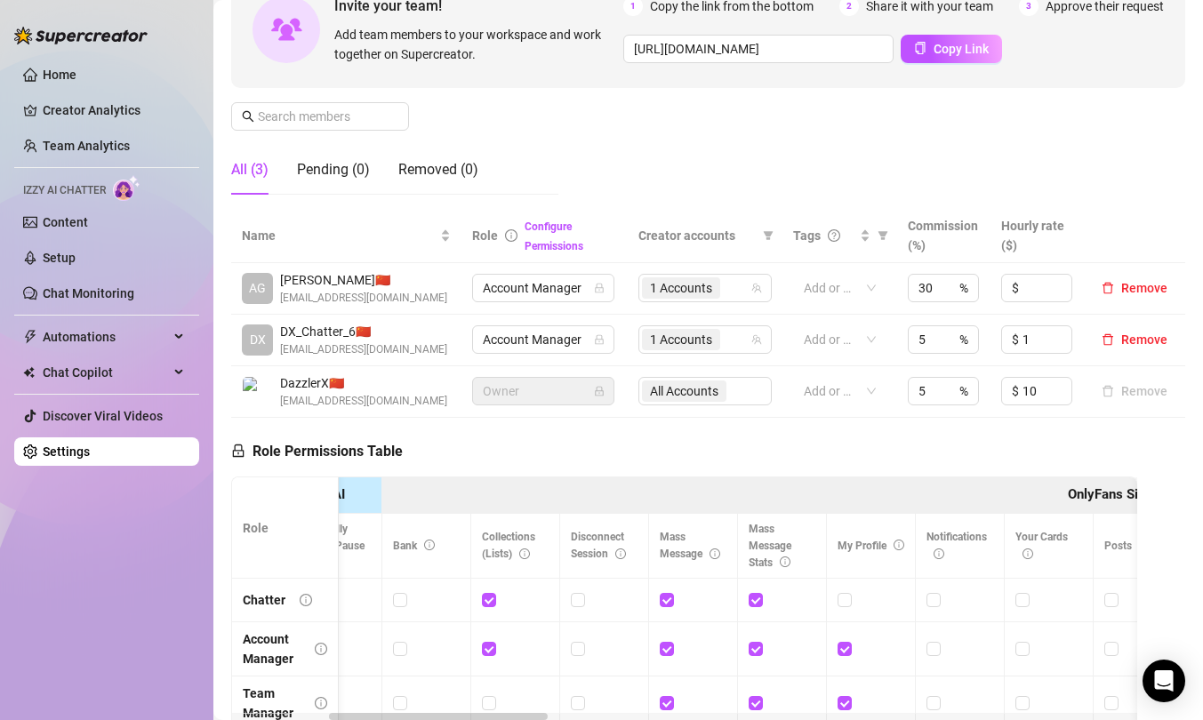
drag, startPoint x: 315, startPoint y: 346, endPoint x: 315, endPoint y: 328, distance: 17.8
click at [315, 328] on tbody "AG Agustina R. 🇨🇳 agustinaruvira.model@itslivestar.com Account Manager 1 Accoun…" at bounding box center [708, 340] width 954 height 155
click at [315, 315] on td "AG Agustina R. 🇨🇳 agustinaruvira.model@itslivestar.com" at bounding box center [346, 289] width 230 height 52
click at [546, 353] on span "Account Manager" at bounding box center [543, 339] width 121 height 27
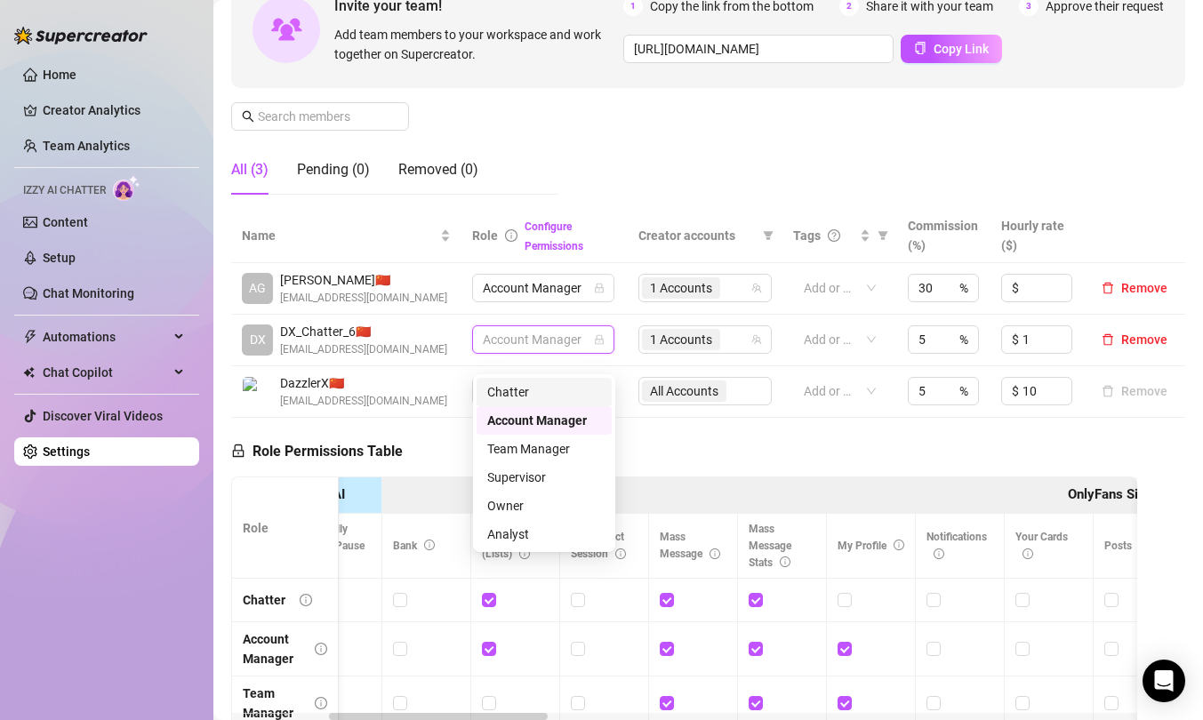
click at [518, 393] on div "Chatter" at bounding box center [544, 392] width 114 height 20
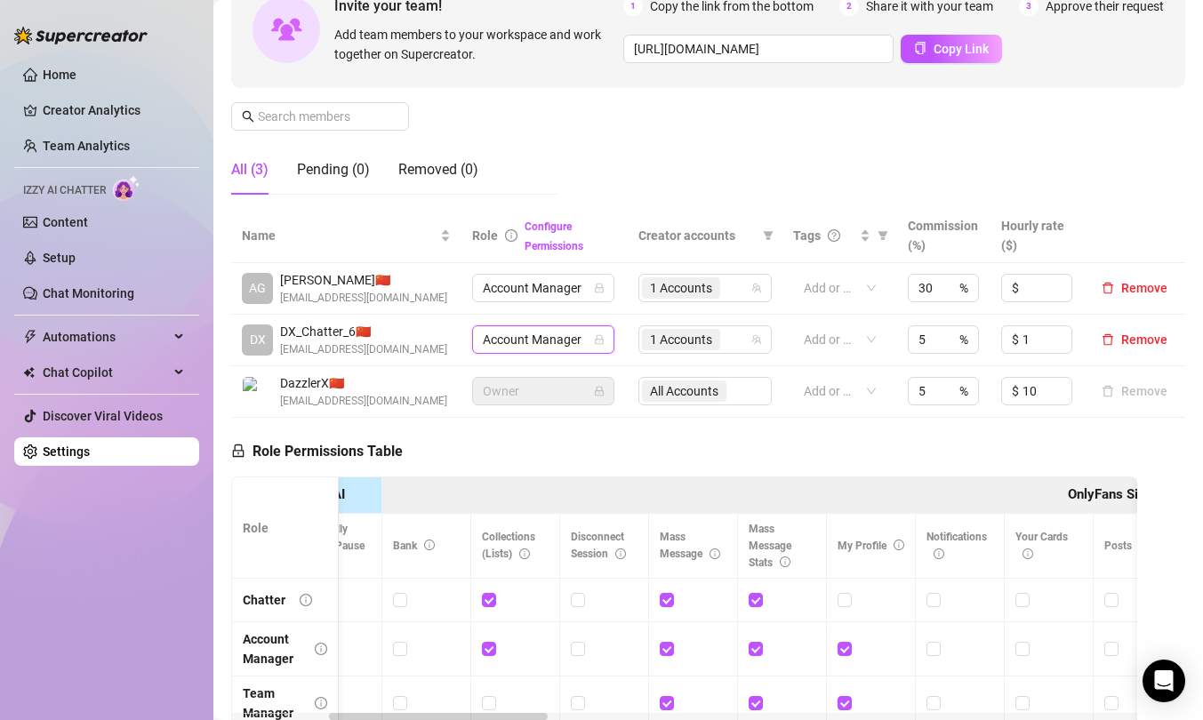
click at [579, 353] on span "Account Manager" at bounding box center [543, 339] width 121 height 27
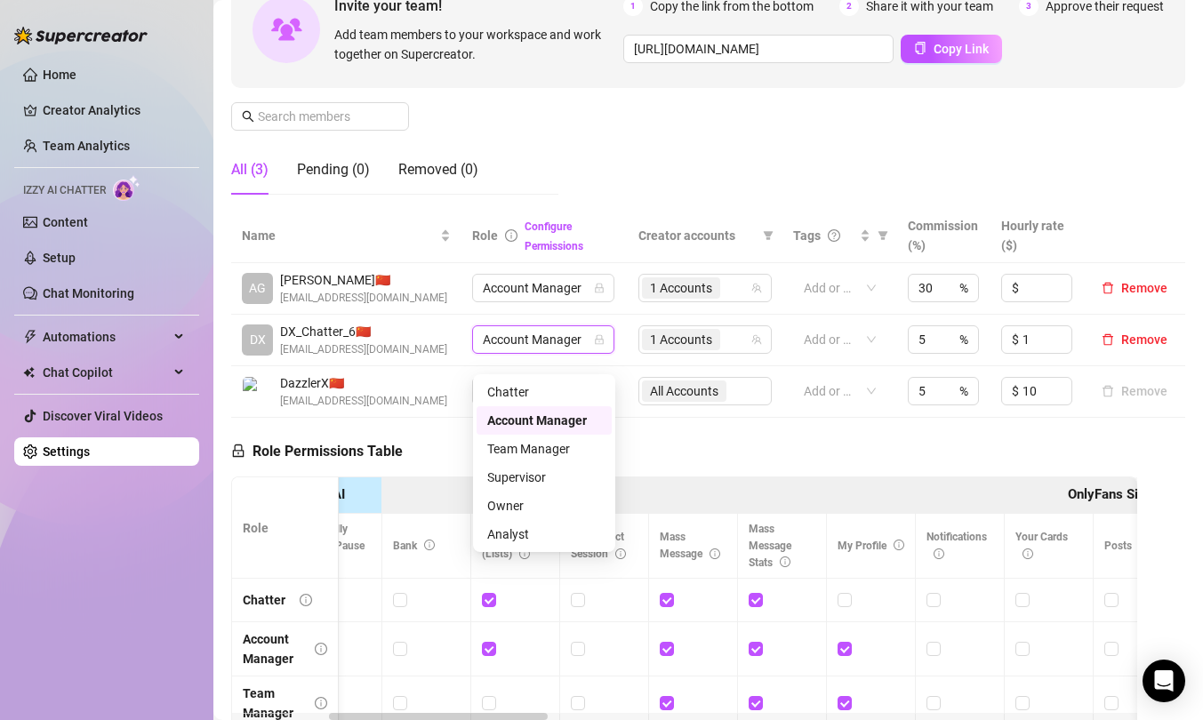
click at [605, 354] on div "Account Manager" at bounding box center [543, 339] width 142 height 28
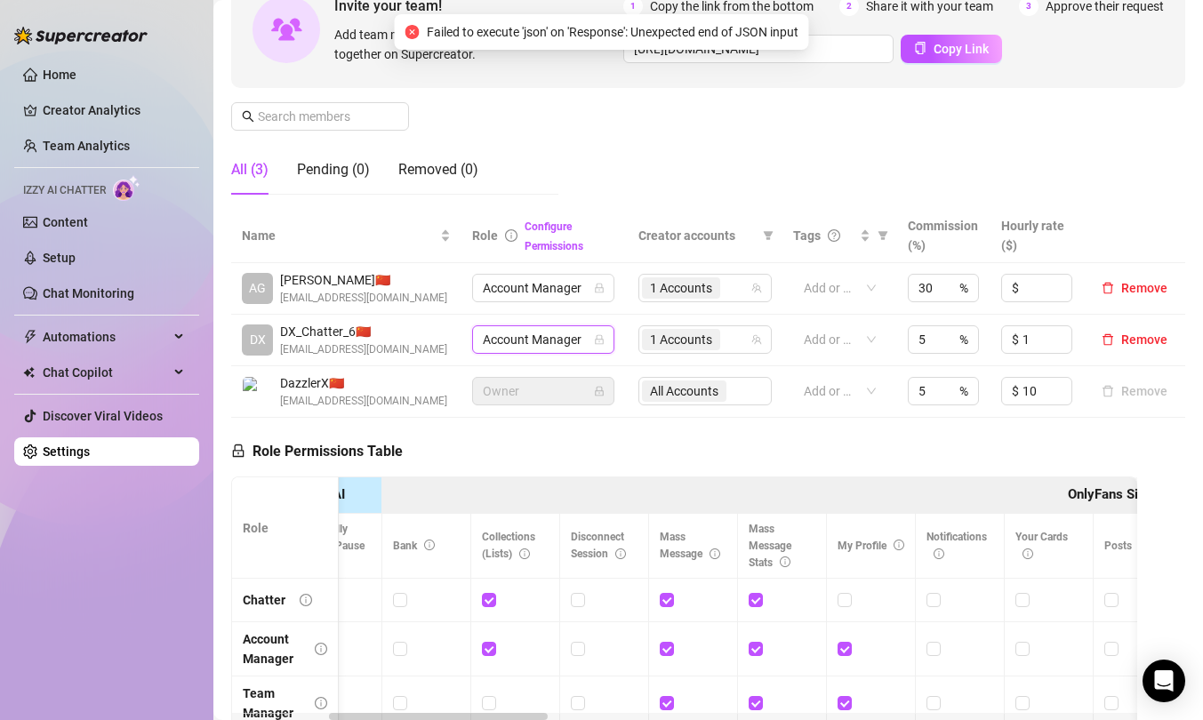
click at [604, 345] on icon "lock" at bounding box center [599, 339] width 11 height 11
click at [591, 353] on span "Account Manager" at bounding box center [543, 339] width 121 height 27
click at [591, 352] on span "Account Manager" at bounding box center [543, 339] width 121 height 27
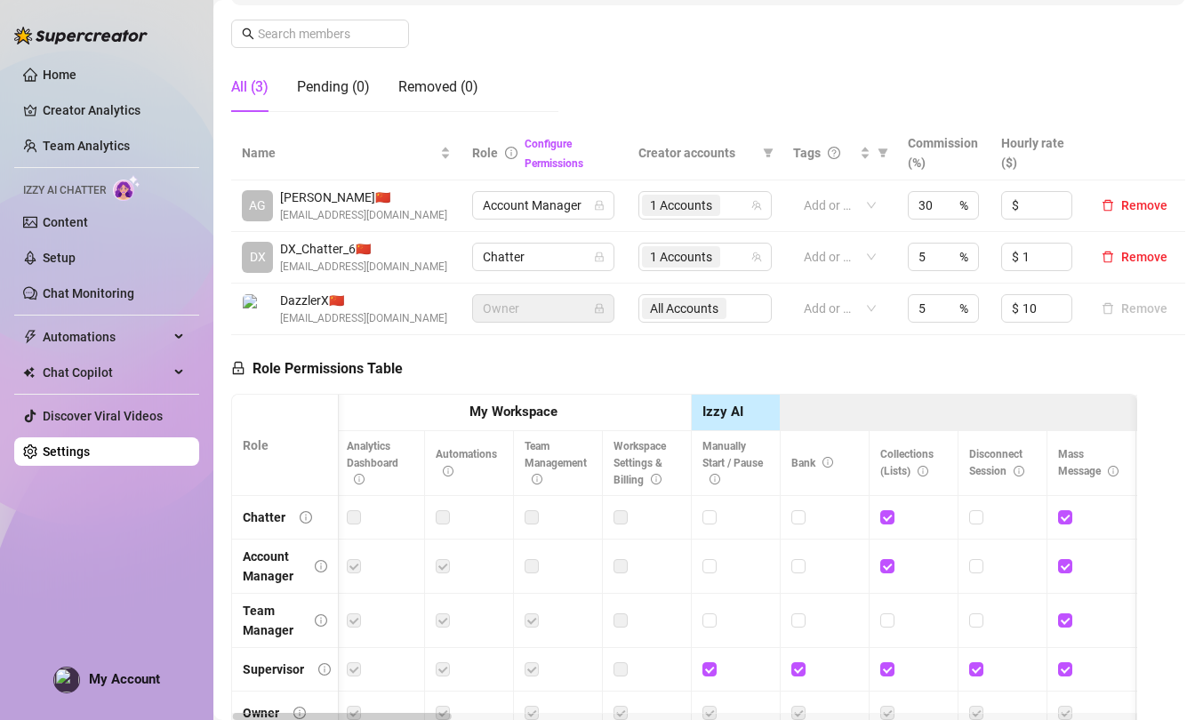
scroll to position [270, 0]
click at [607, 381] on div "Role Permissions Table Role My Workspace Izzy AI OnlyFans Side Menu OnlyFans Ch…" at bounding box center [684, 584] width 906 height 495
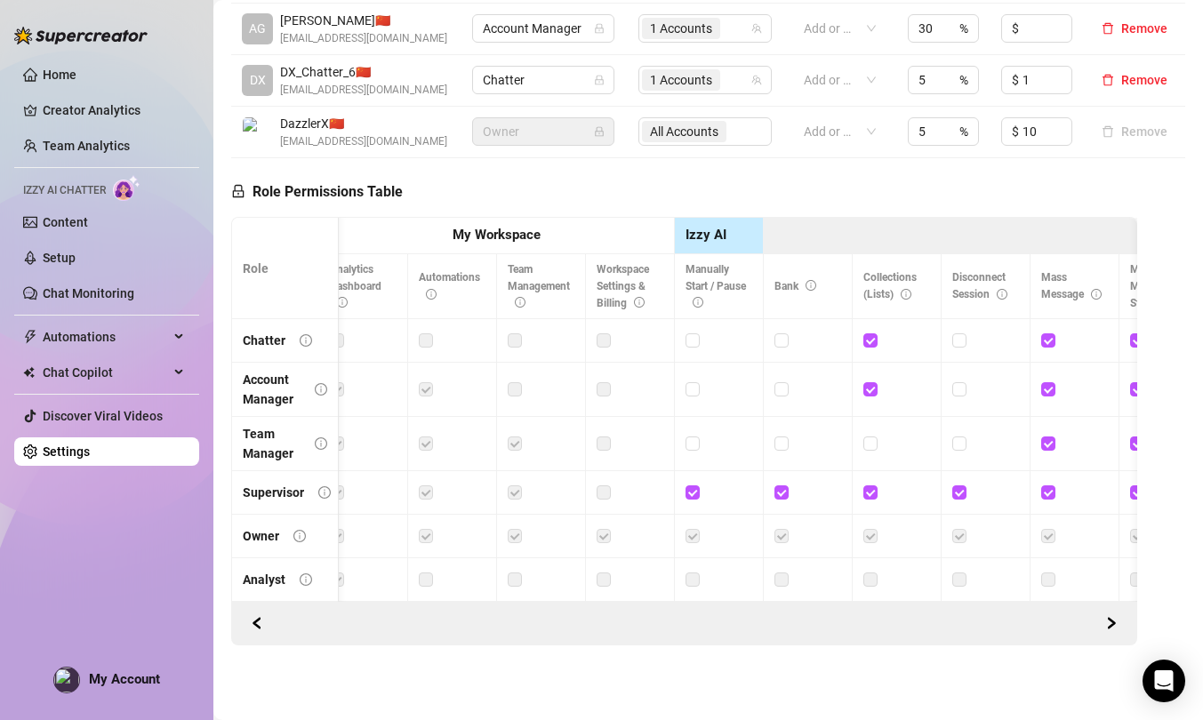
scroll to position [0, 15]
click at [433, 340] on label at bounding box center [430, 341] width 14 height 20
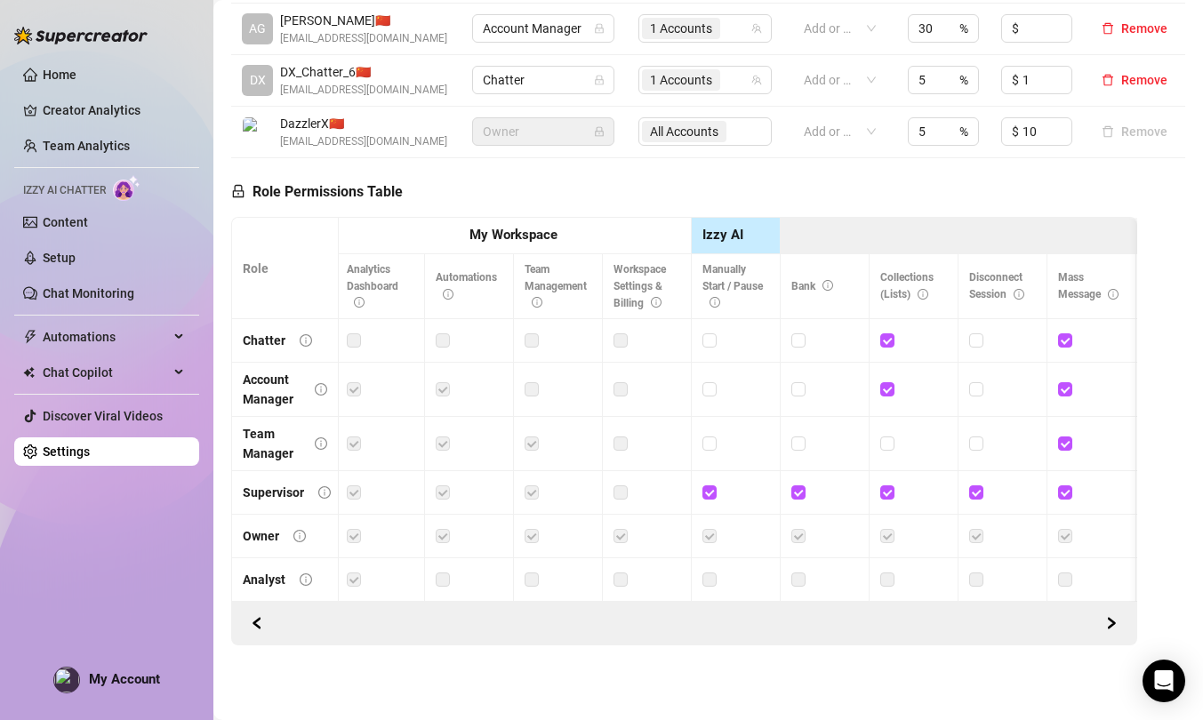
scroll to position [0, 0]
click at [589, 361] on td at bounding box center [561, 341] width 89 height 44
drag, startPoint x: 712, startPoint y: 341, endPoint x: 743, endPoint y: 308, distance: 45.9
click at [743, 308] on div "Role My Workspace Izzy AI OnlyFans Side Menu OnlyFans Chat Page OnlyFans Accoun…" at bounding box center [684, 409] width 906 height 385
drag, startPoint x: 710, startPoint y: 275, endPoint x: 751, endPoint y: 284, distance: 42.7
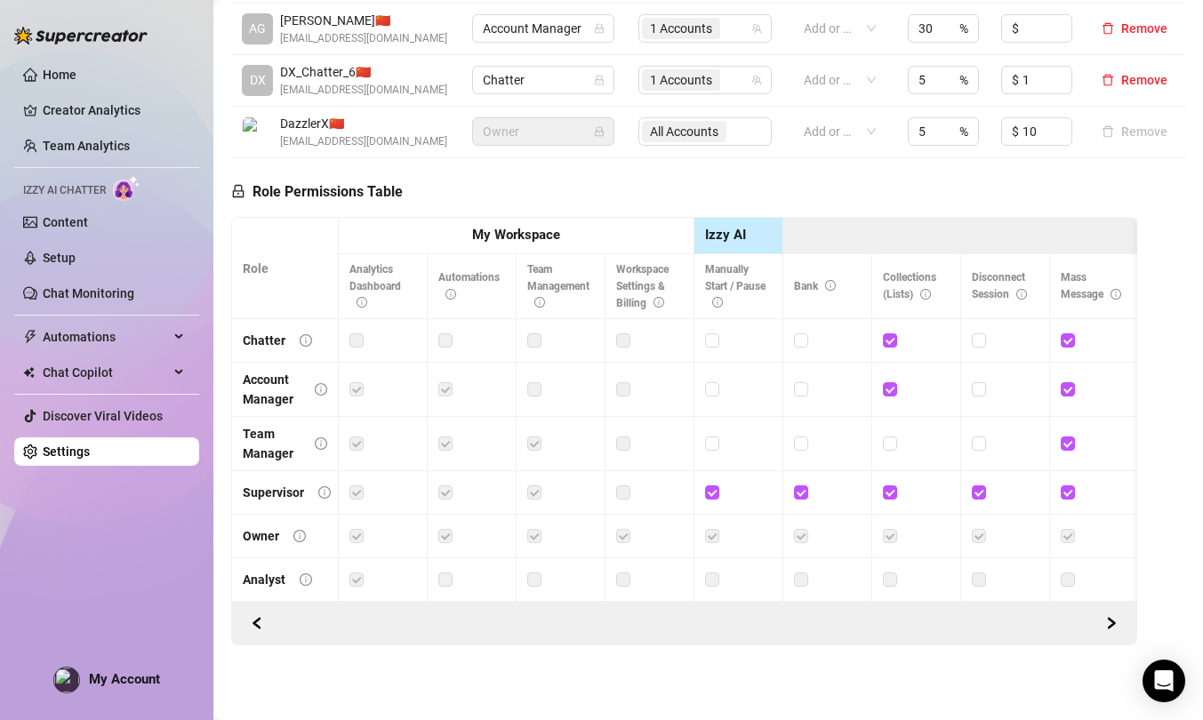
click at [751, 284] on th "Manually Start / Pause" at bounding box center [738, 287] width 89 height 66
click at [714, 339] on input "checkbox" at bounding box center [711, 339] width 12 height 12
checkbox input "true"
click at [524, 196] on span "Save Permissions" at bounding box center [495, 192] width 100 height 14
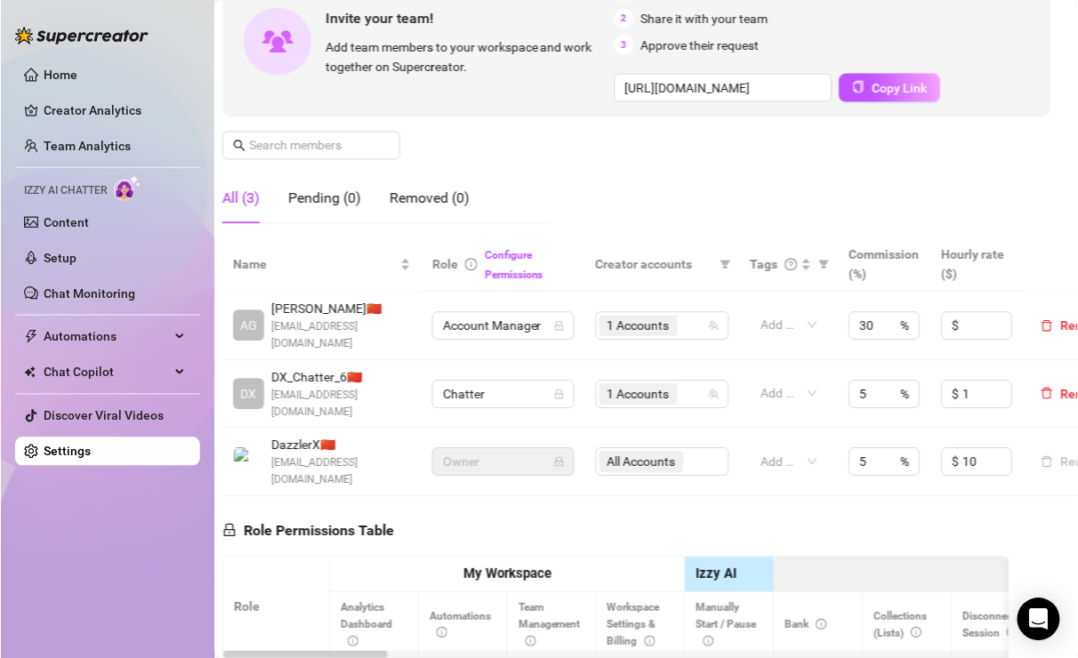
scroll to position [194, 0]
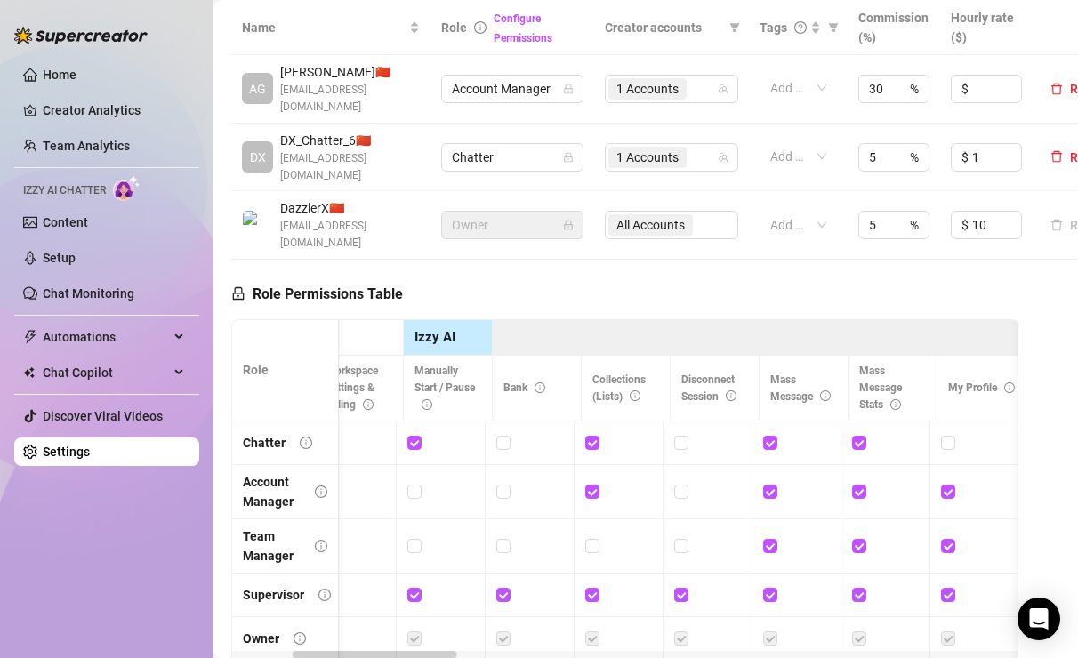
scroll to position [0, 298]
click at [597, 275] on div "Role Permissions Table Role My Workspace Izzy AI OnlyFans Side Menu OnlyFans Ch…" at bounding box center [624, 507] width 787 height 495
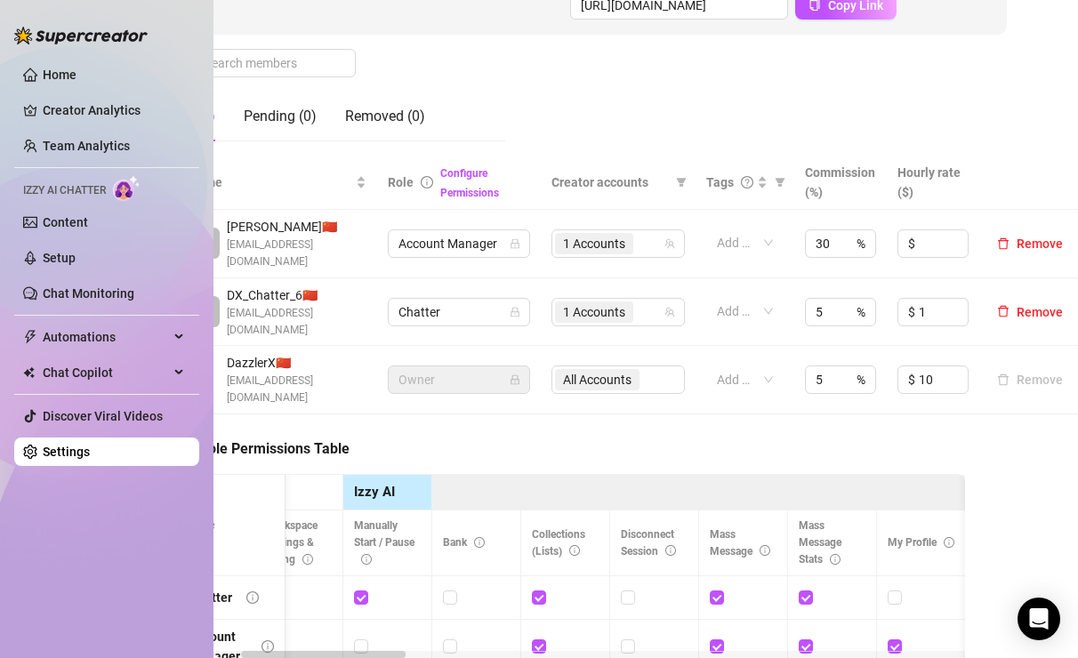
scroll to position [277, 54]
click at [76, 74] on link "Home" at bounding box center [60, 75] width 34 height 14
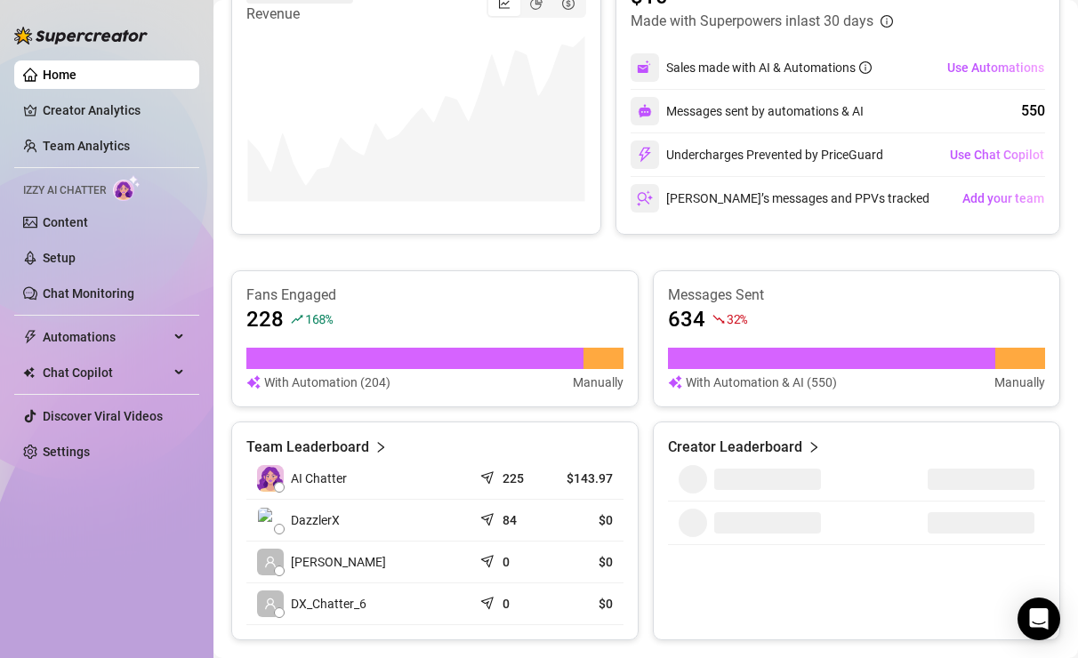
scroll to position [466, 0]
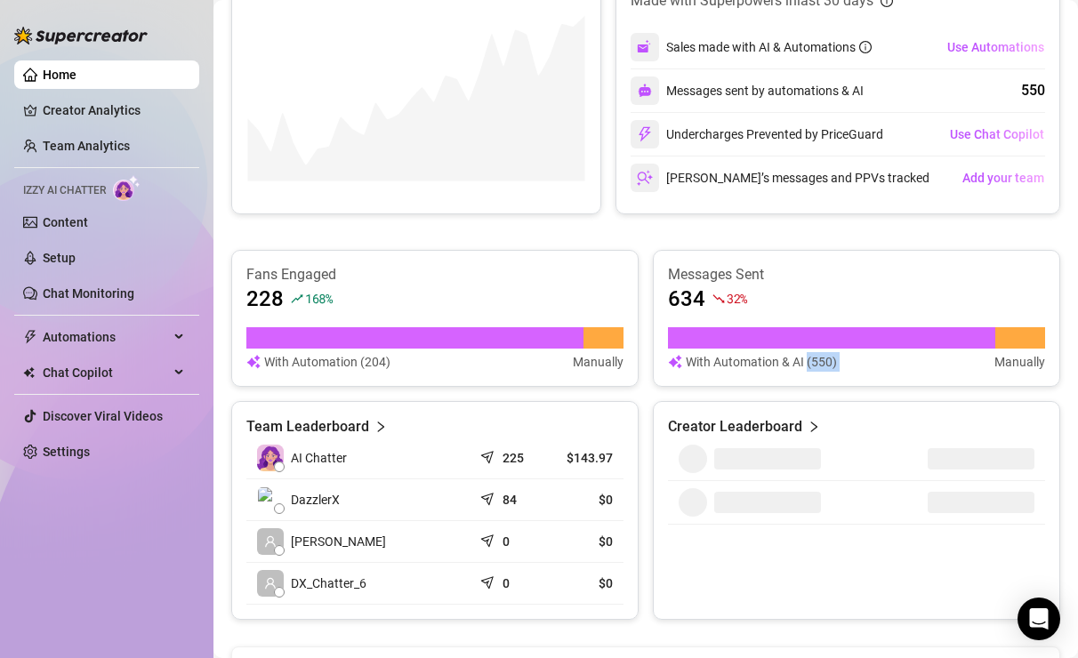
drag, startPoint x: 806, startPoint y: 364, endPoint x: 964, endPoint y: 355, distance: 158.5
click at [964, 355] on div "With Automation & AI (550) Manually" at bounding box center [856, 362] width 377 height 20
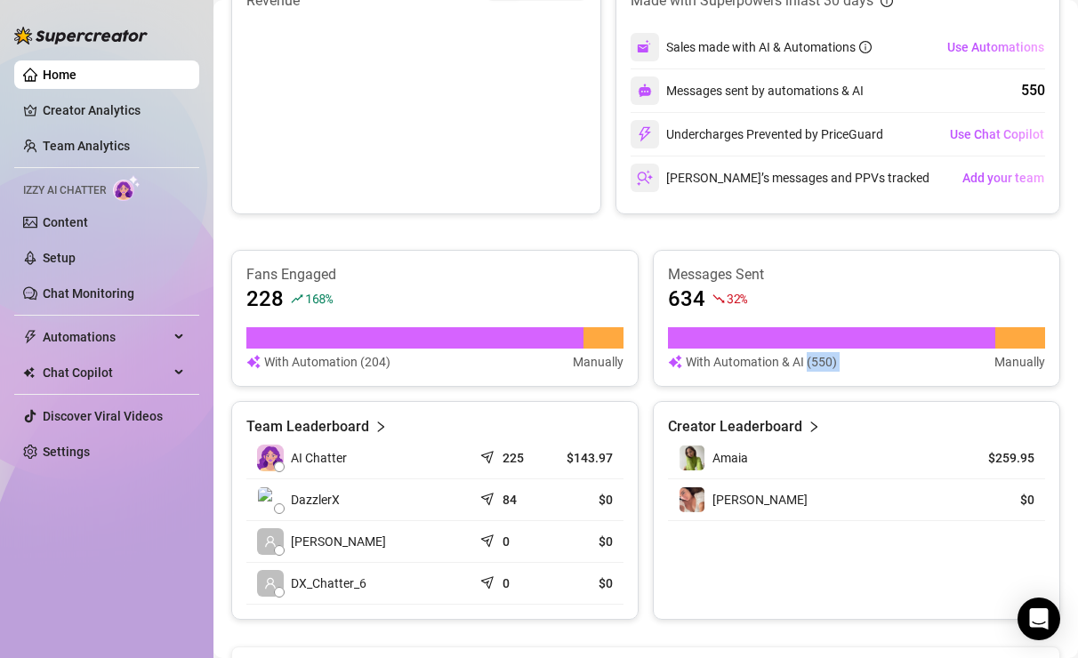
scroll to position [473, 0]
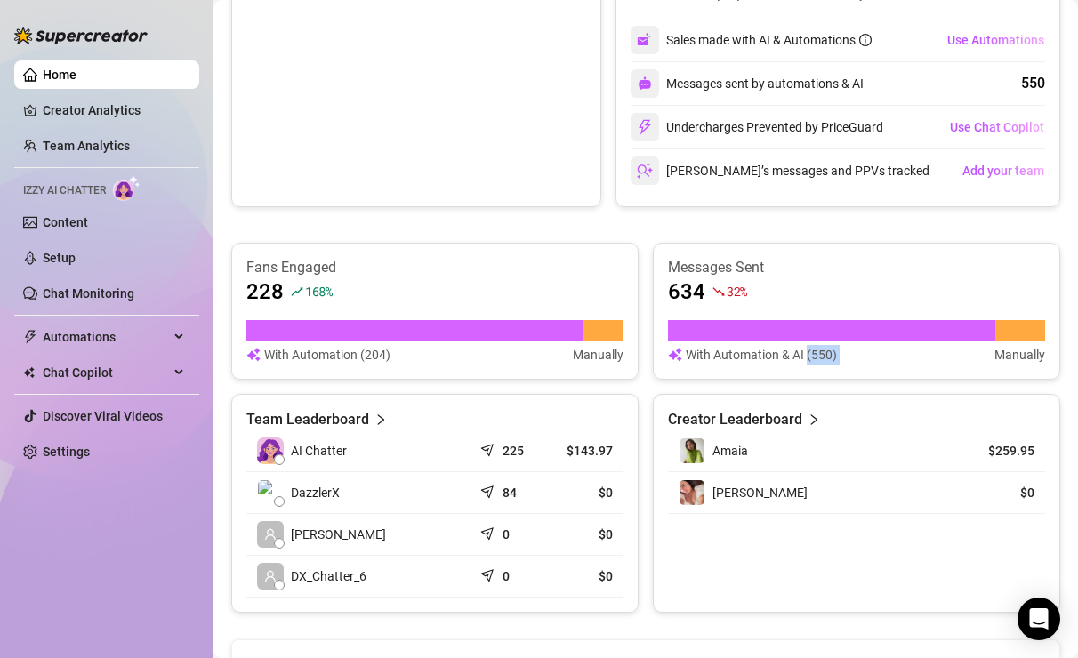
click at [964, 355] on div "With Automation & AI (550) Manually" at bounding box center [856, 355] width 377 height 20
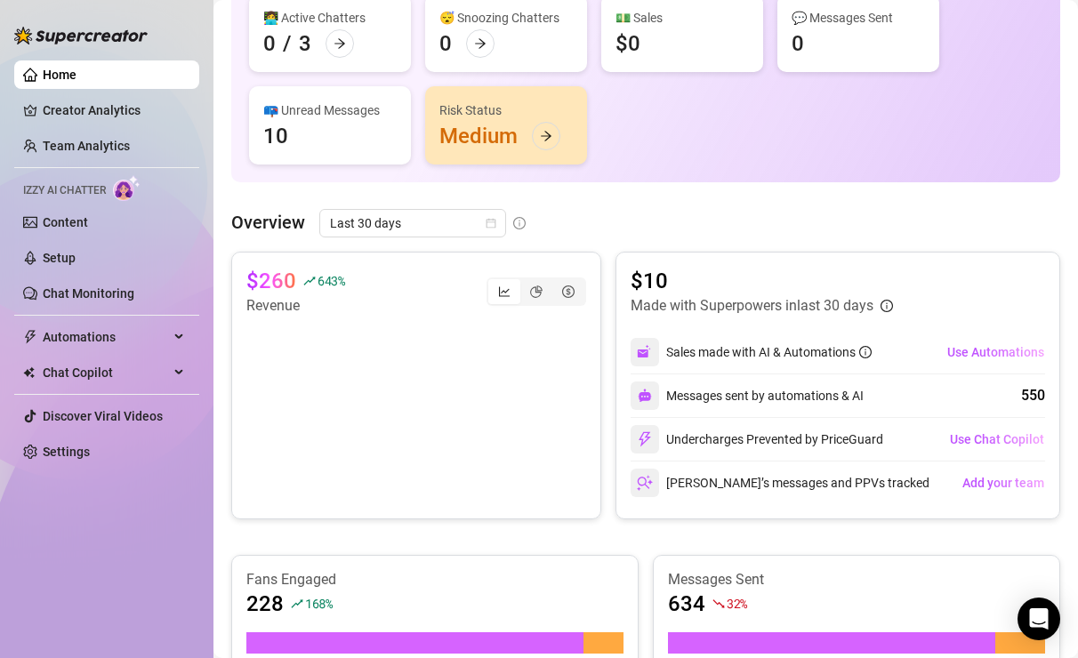
scroll to position [0, 0]
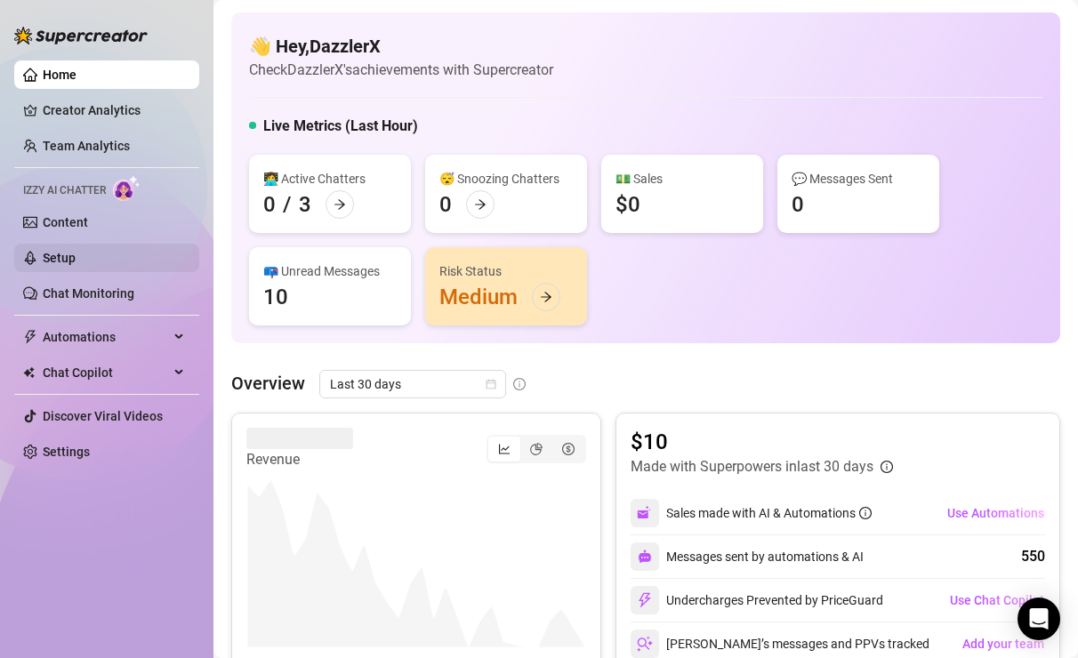
click at [76, 265] on link "Setup" at bounding box center [59, 258] width 33 height 14
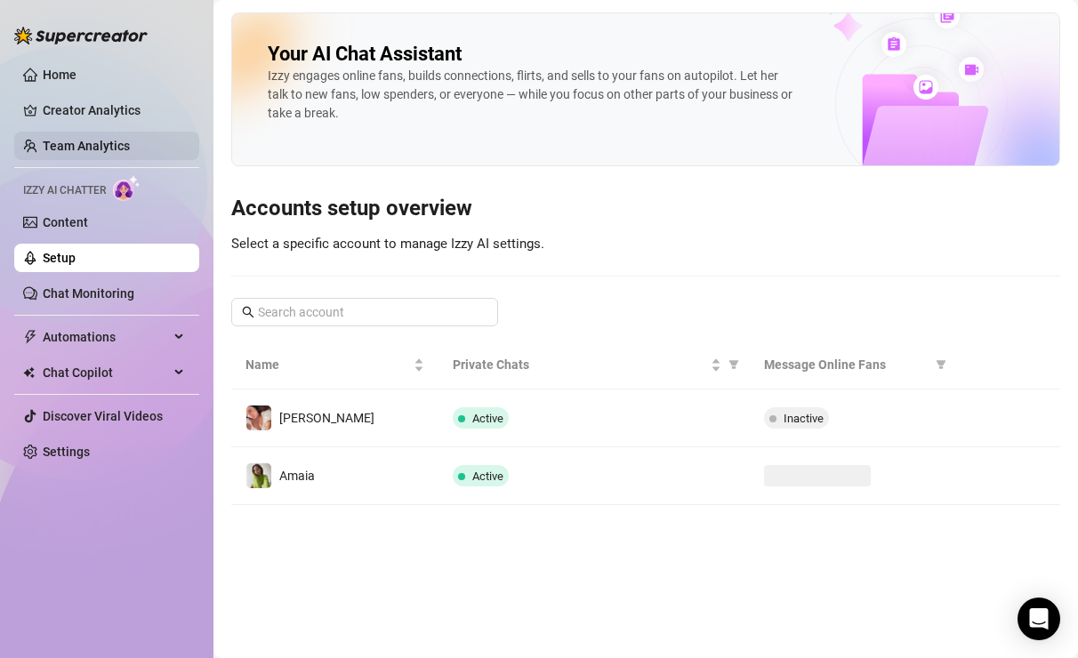
click at [118, 145] on link "Team Analytics" at bounding box center [86, 146] width 87 height 14
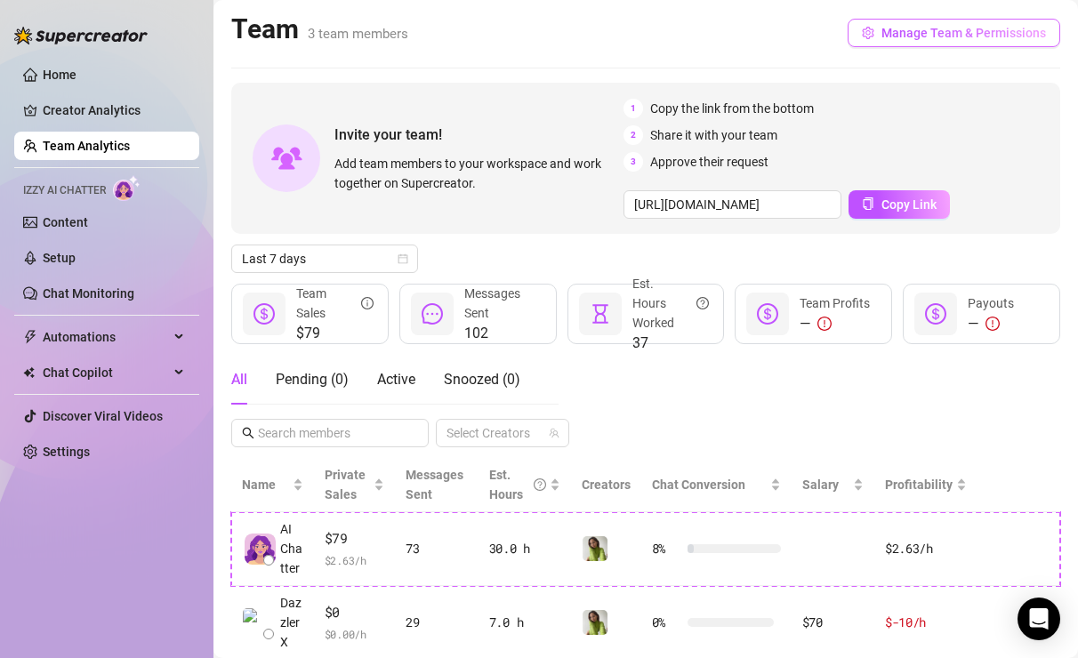
click at [917, 33] on span "Manage Team & Permissions" at bounding box center [963, 33] width 164 height 14
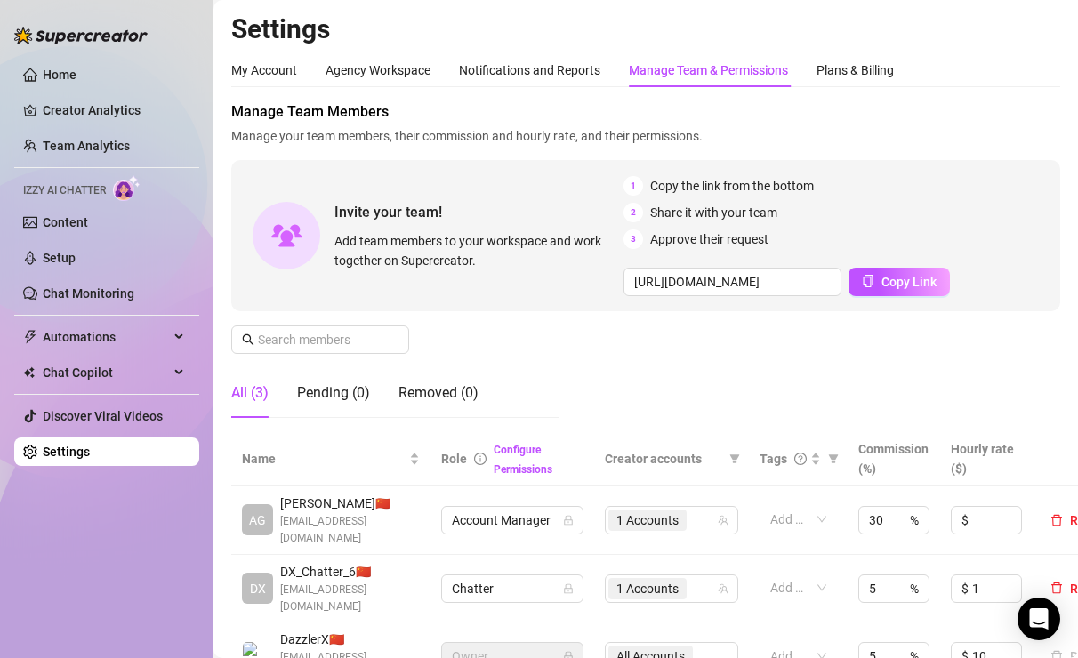
click at [673, 68] on div "Manage Team & Permissions" at bounding box center [708, 70] width 159 height 20
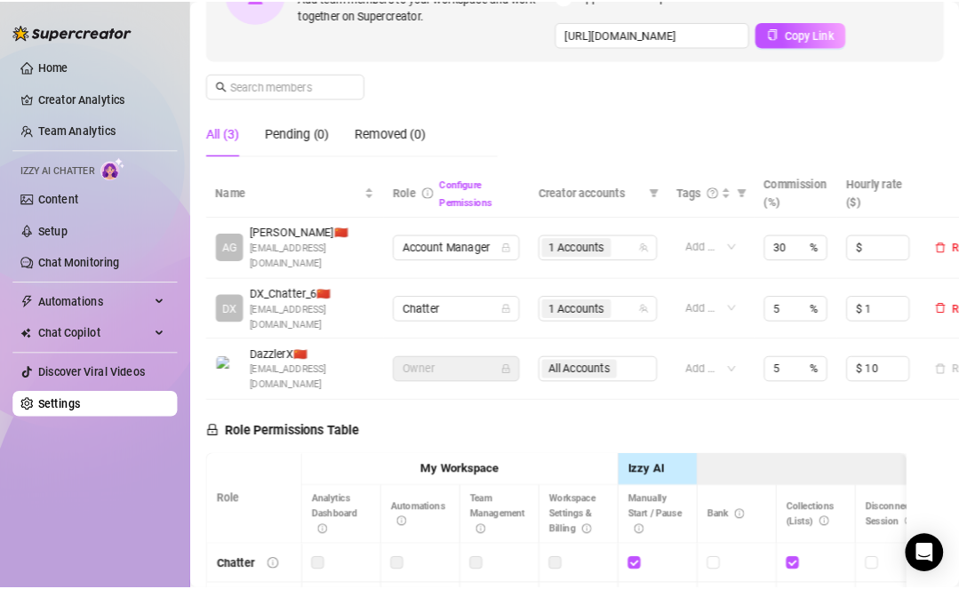
scroll to position [139, 0]
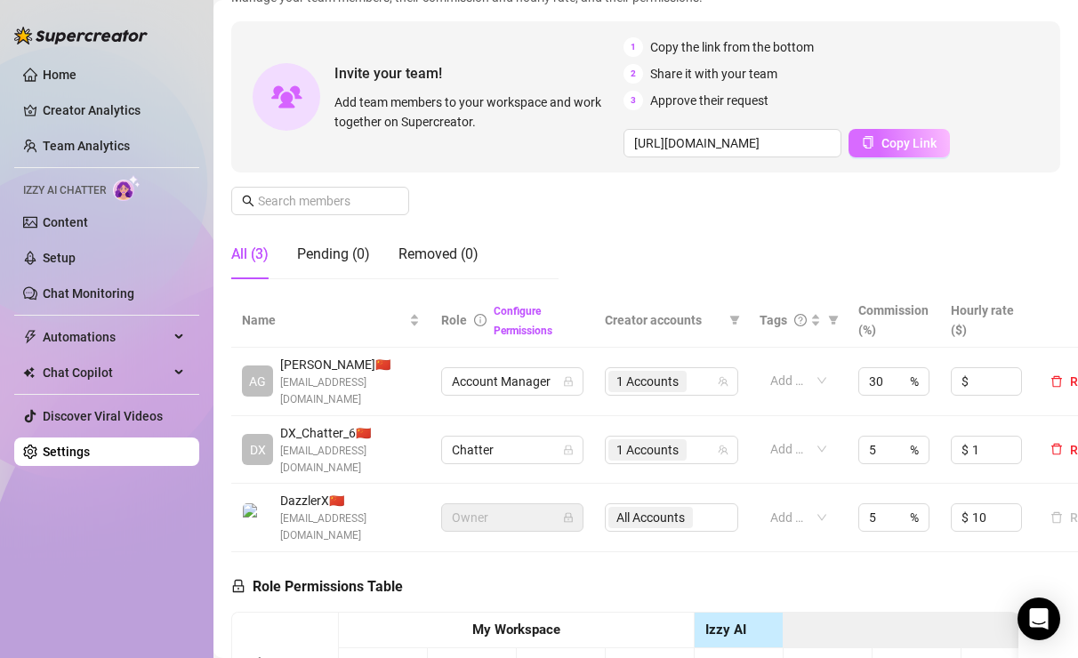
click at [873, 136] on button "Copy Link" at bounding box center [898, 143] width 101 height 28
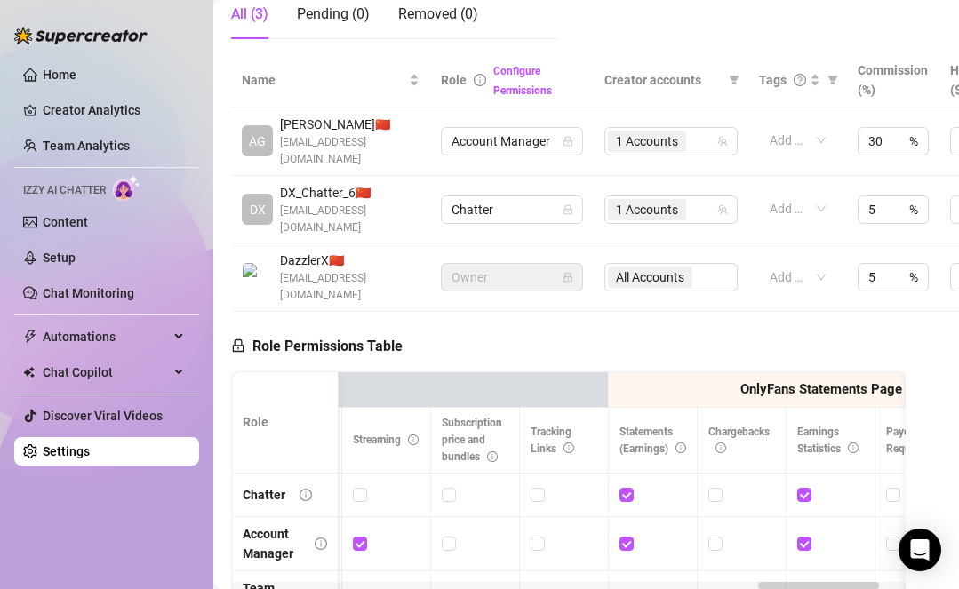
scroll to position [318, 0]
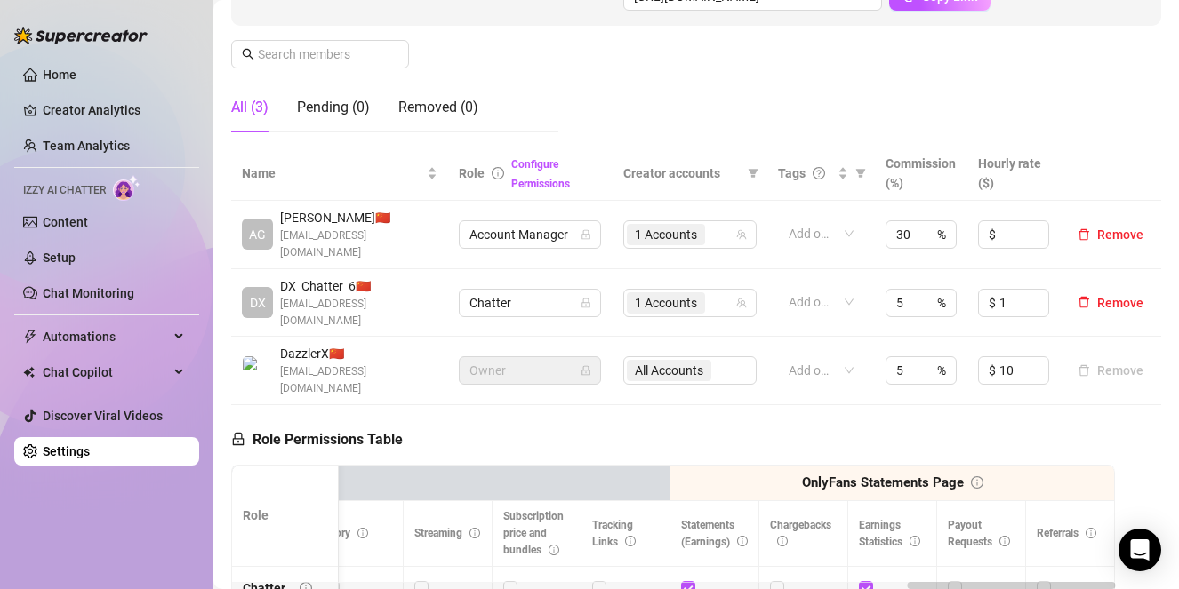
scroll to position [302, 0]
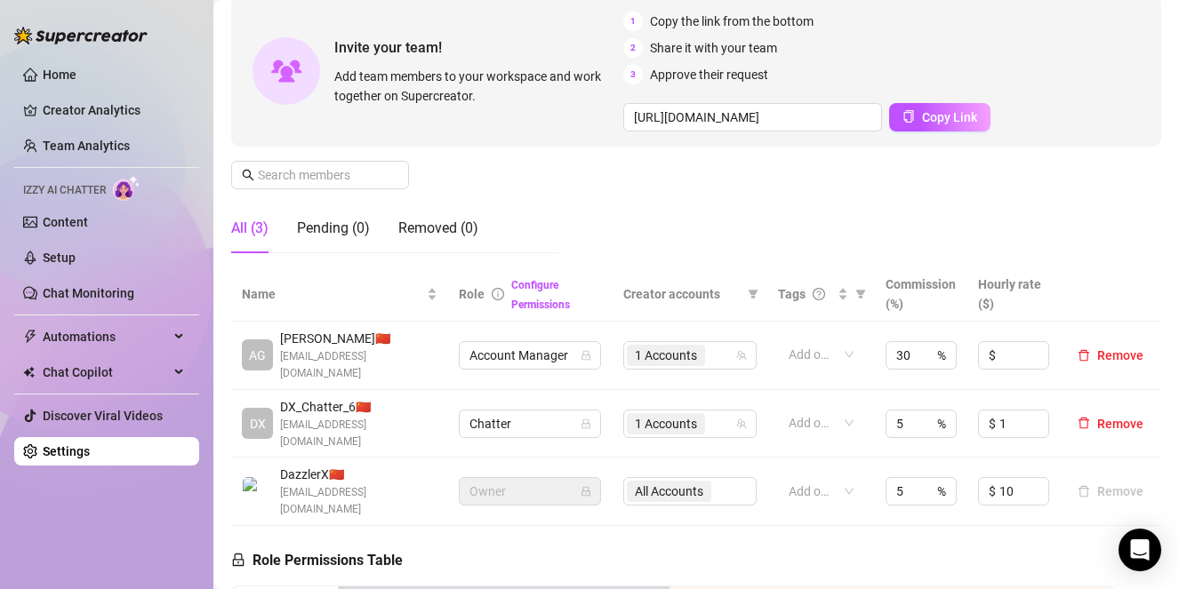
click at [719, 229] on div "Manage Team Members Manage your team members, their commission and hourly rate,…" at bounding box center [696, 102] width 930 height 331
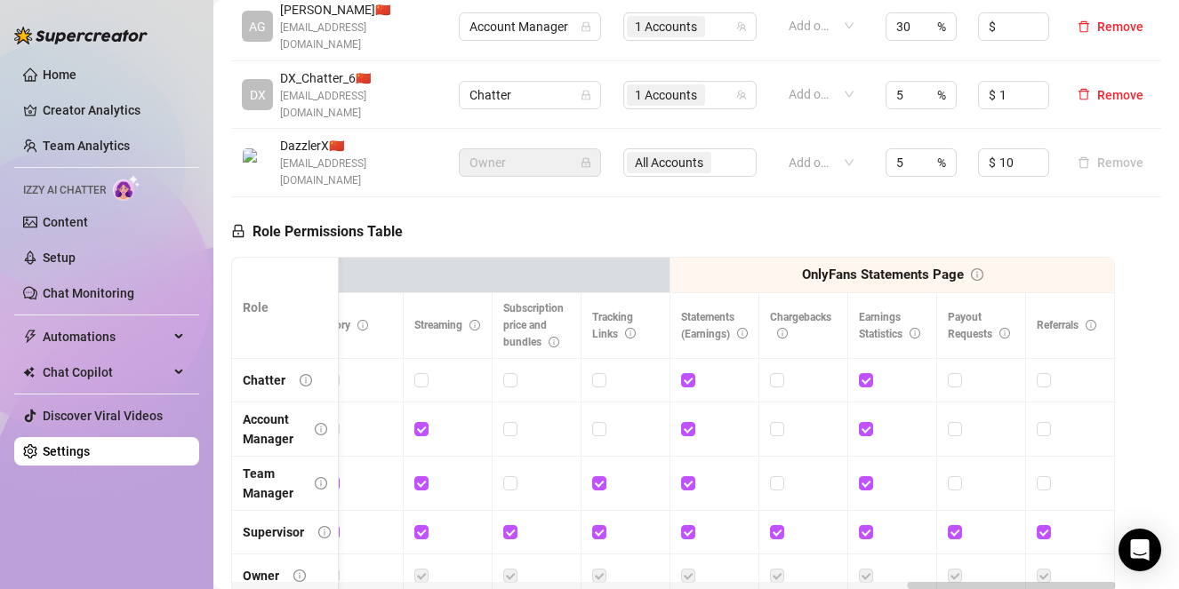
scroll to position [496, 0]
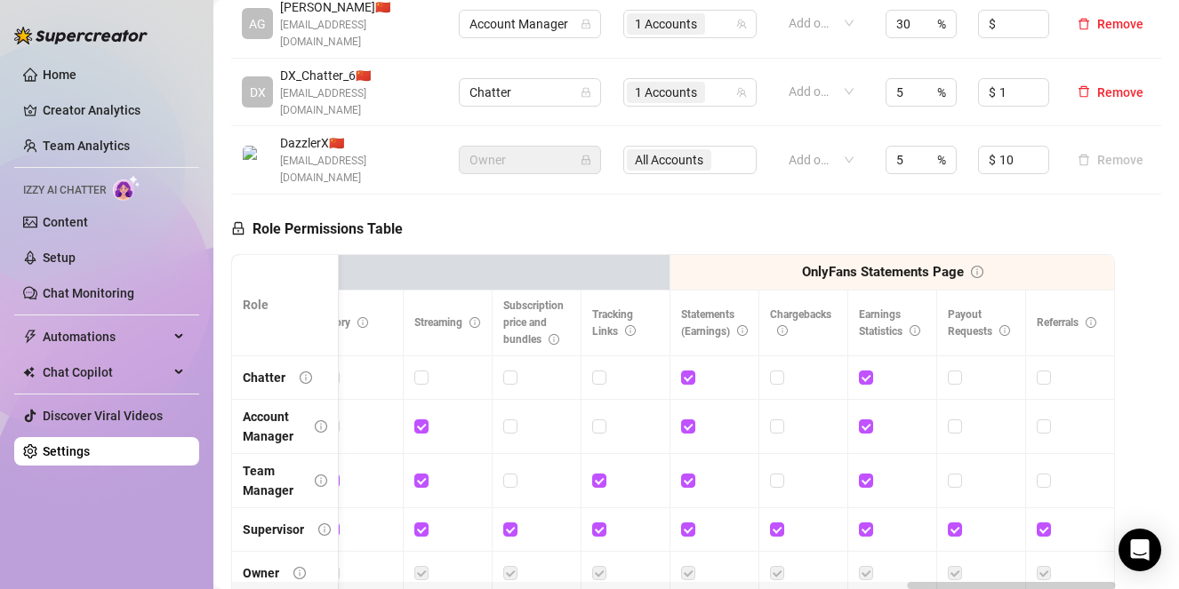
click at [738, 255] on th "OnlyFans Statements Page" at bounding box center [892, 273] width 445 height 36
click at [653, 255] on th "OnlyFans Account Settings" at bounding box center [136, 273] width 1067 height 36
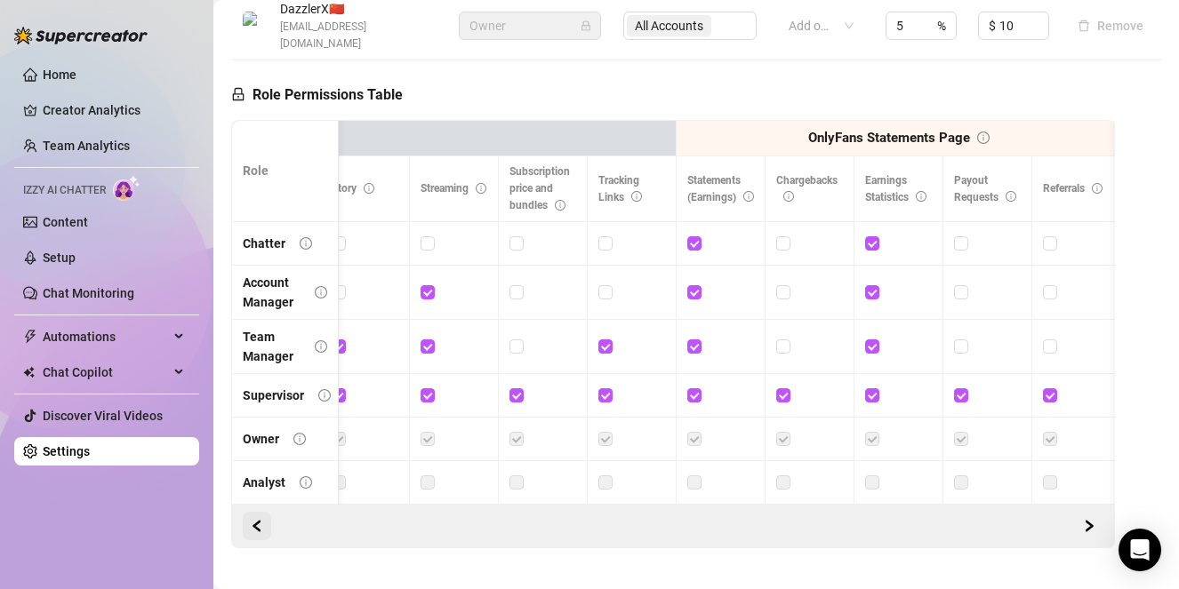
click at [251, 520] on icon "left" at bounding box center [257, 526] width 12 height 12
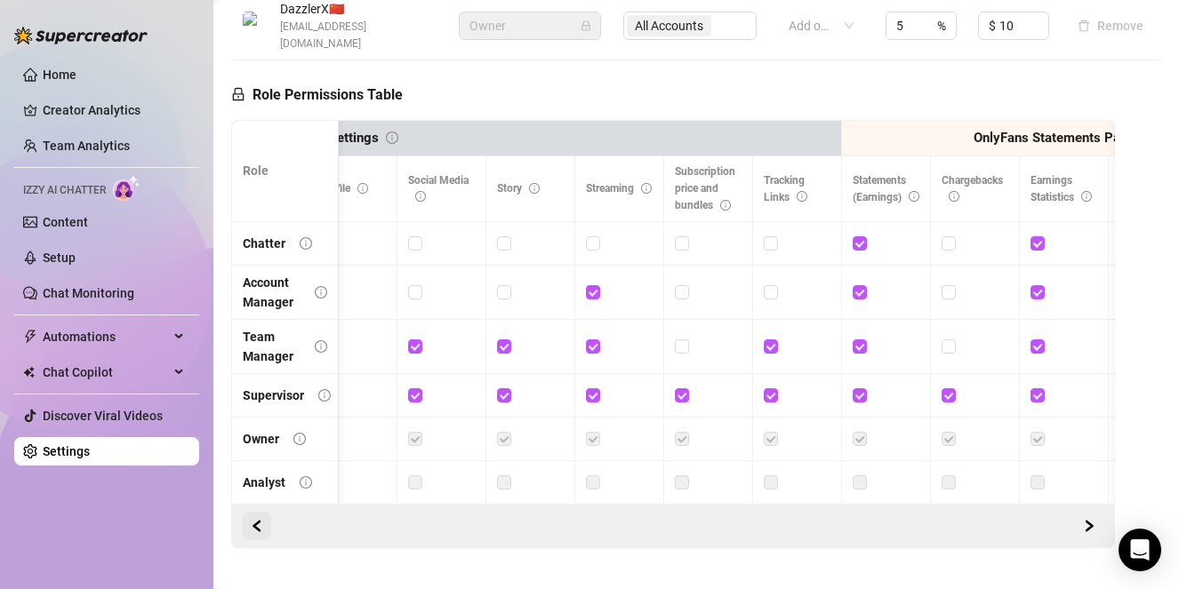
scroll to position [0, 2596]
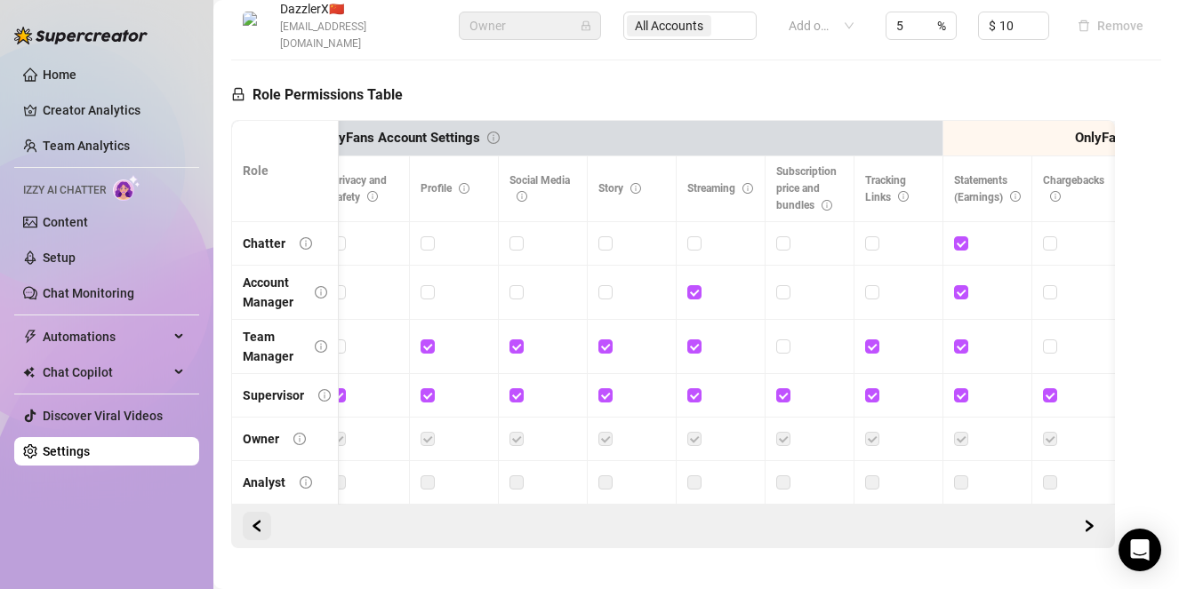
click at [251, 520] on icon "left" at bounding box center [257, 526] width 12 height 12
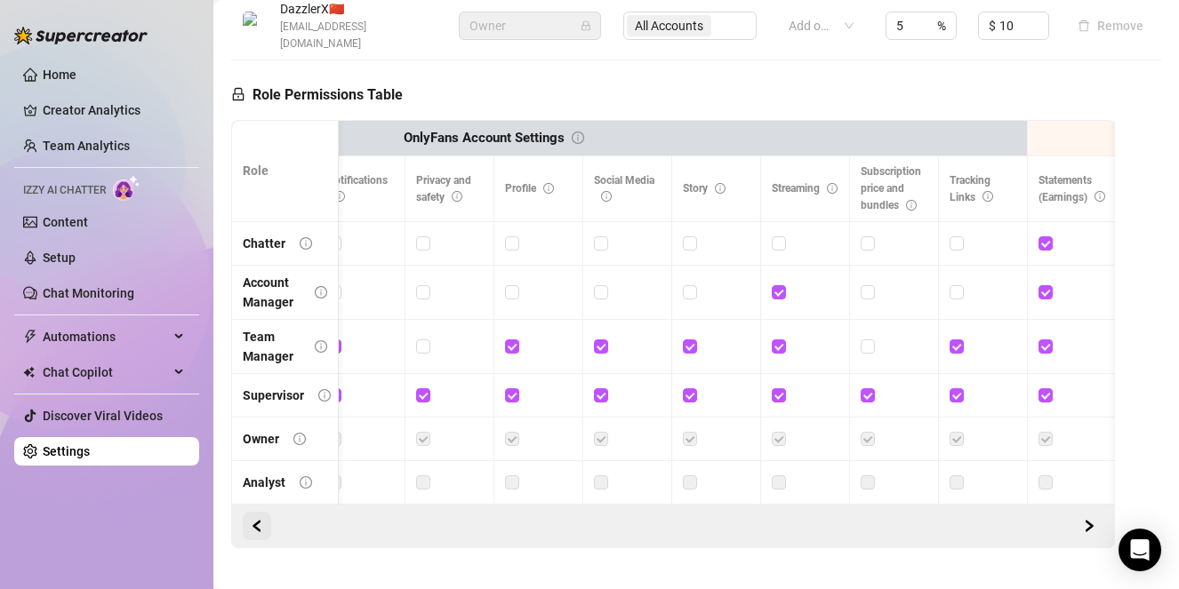
click at [251, 520] on icon "left" at bounding box center [257, 526] width 12 height 12
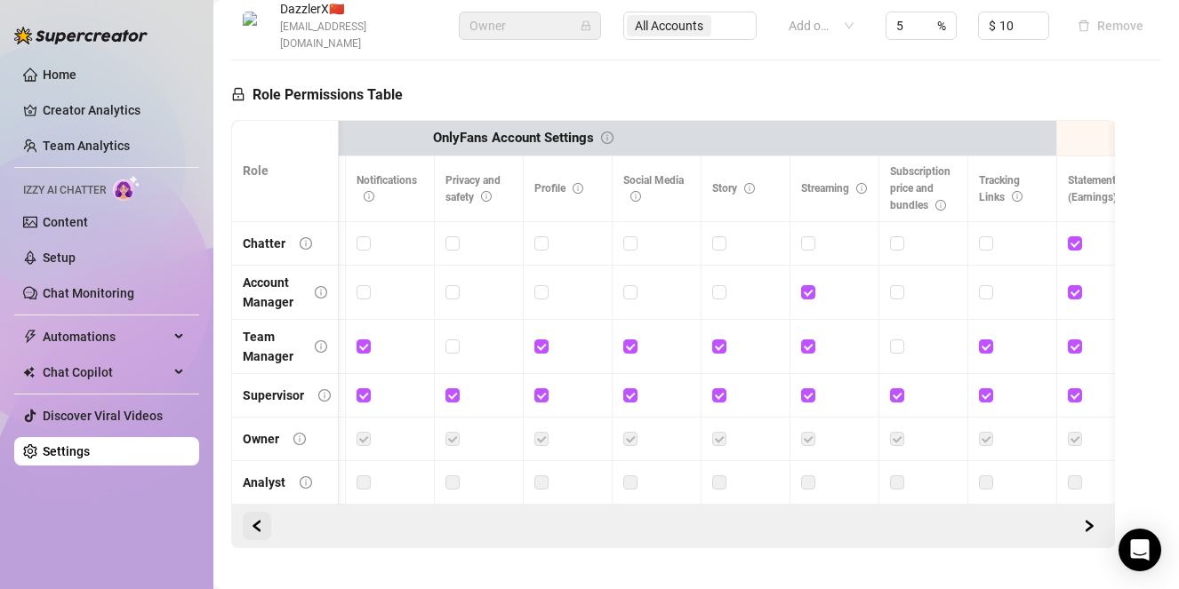
scroll to position [0, 2362]
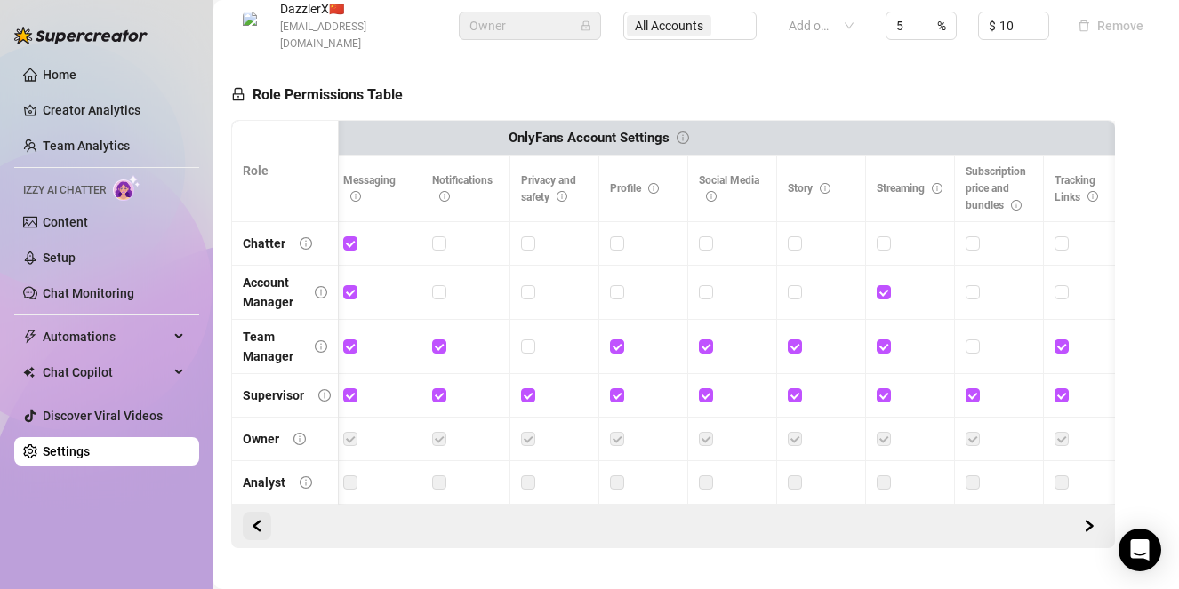
click at [251, 520] on icon "left" at bounding box center [257, 526] width 12 height 12
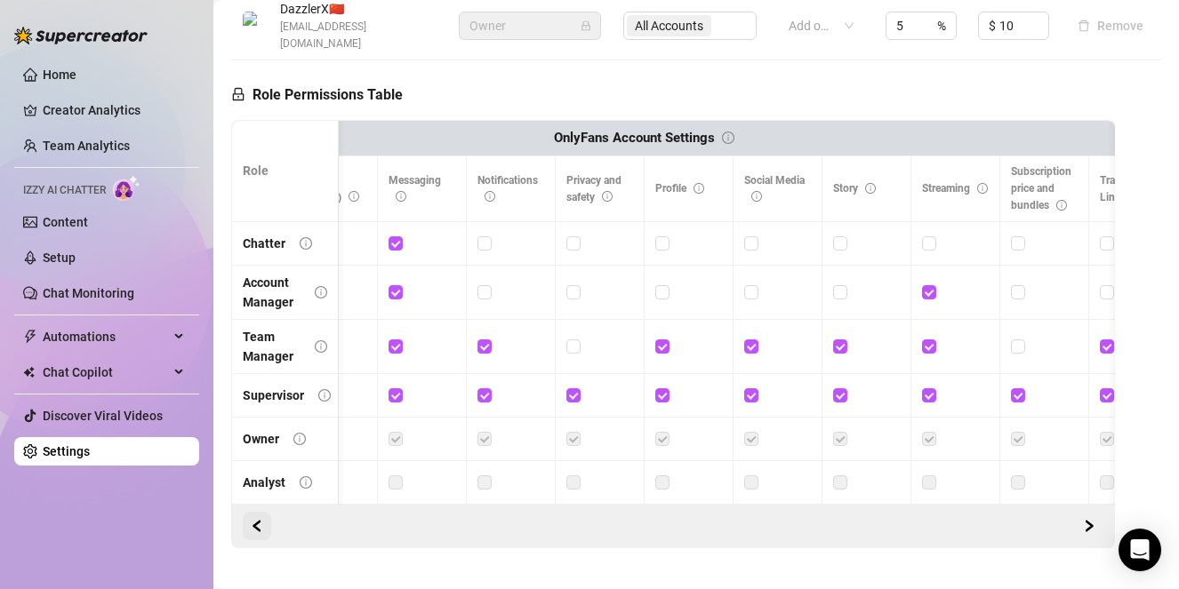
click at [251, 520] on icon "left" at bounding box center [257, 526] width 12 height 12
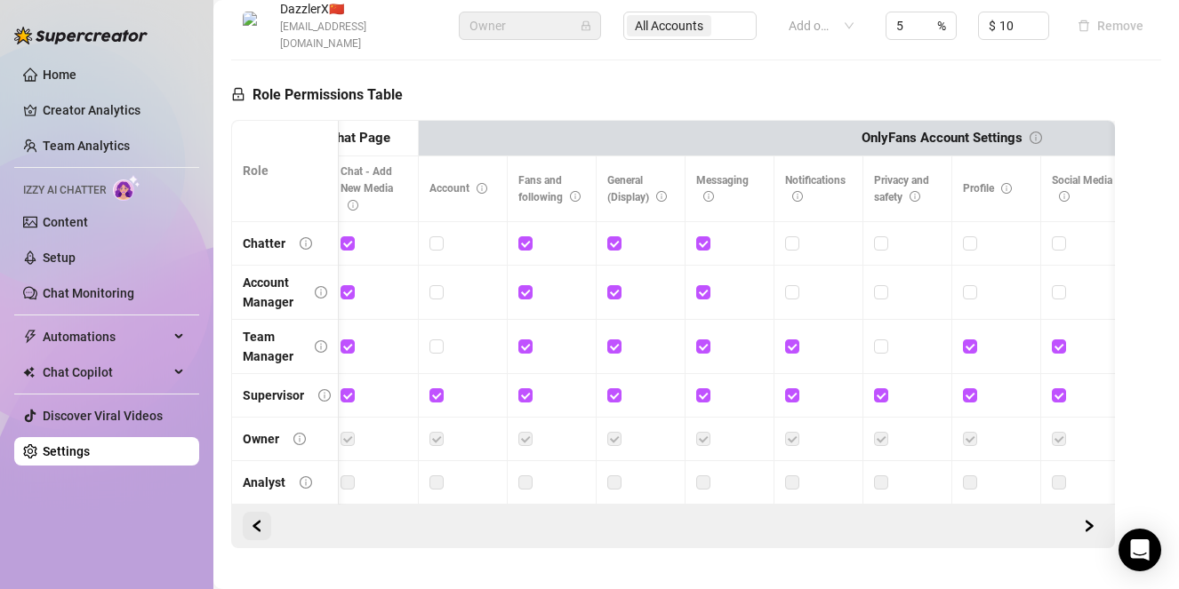
scroll to position [0, 2053]
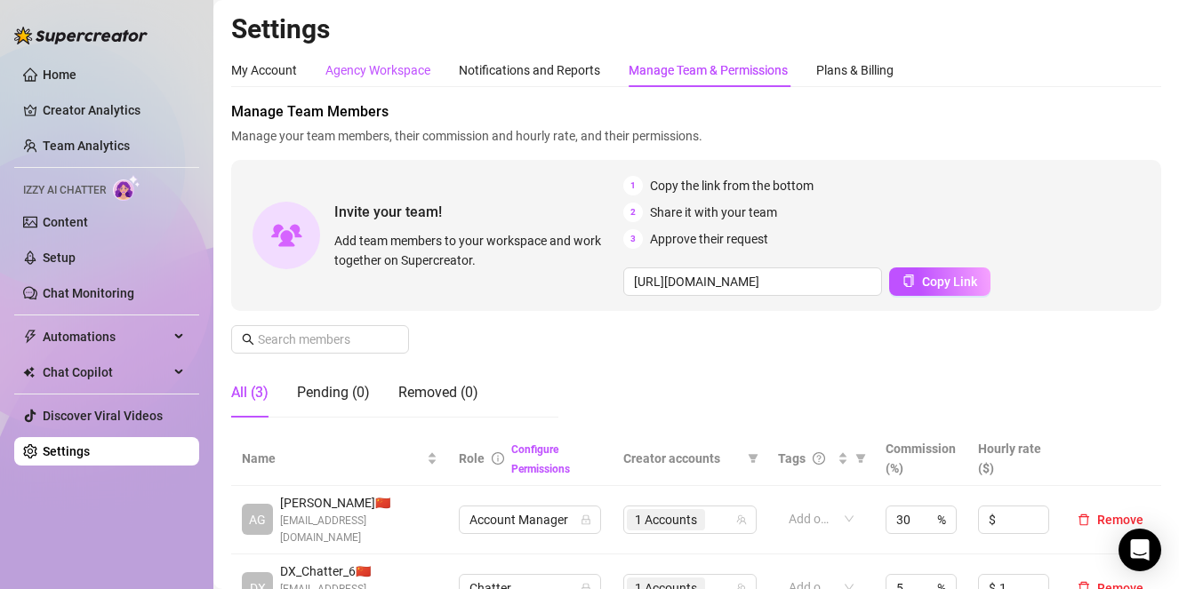
click at [390, 78] on div "Agency Workspace" at bounding box center [377, 70] width 105 height 20
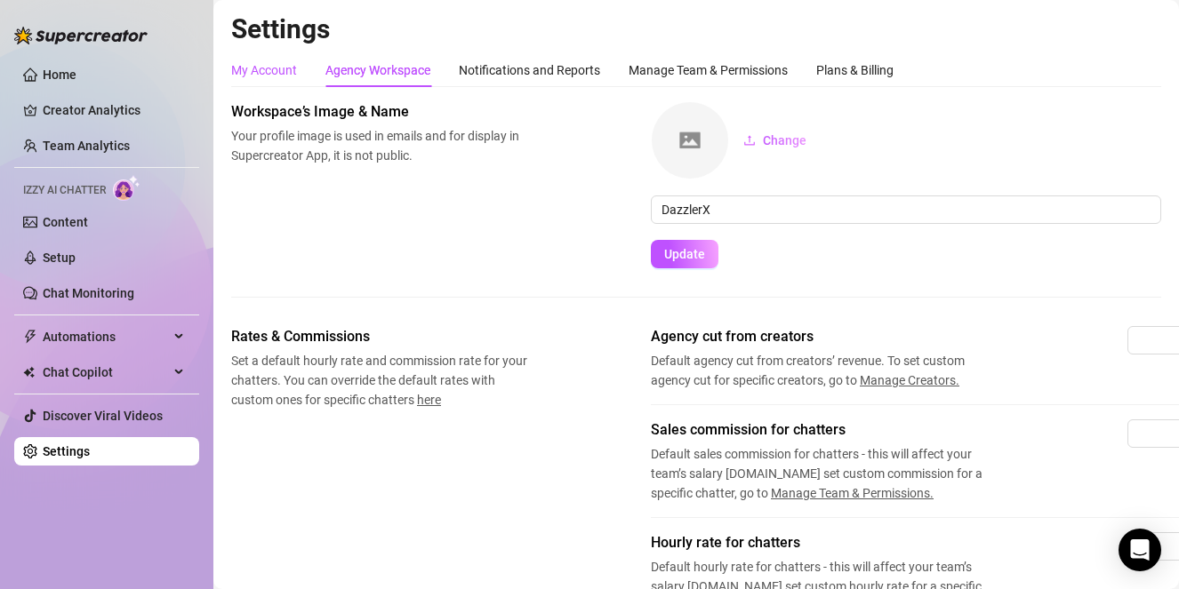
click at [269, 73] on div "My Account" at bounding box center [264, 70] width 66 height 20
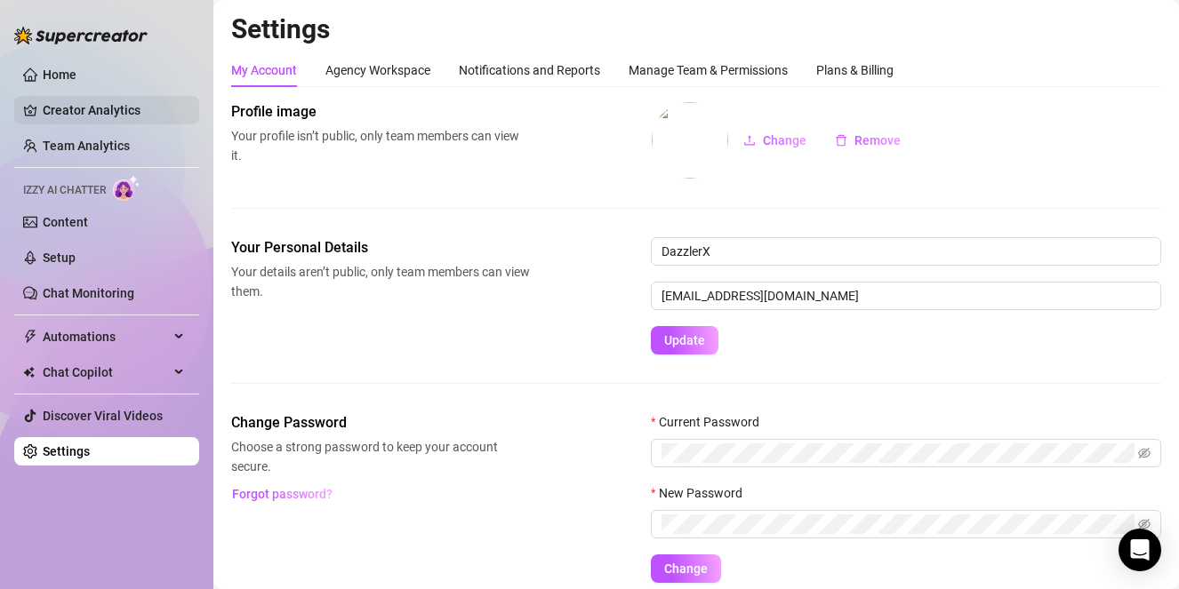
click at [125, 116] on link "Creator Analytics" at bounding box center [114, 110] width 142 height 28
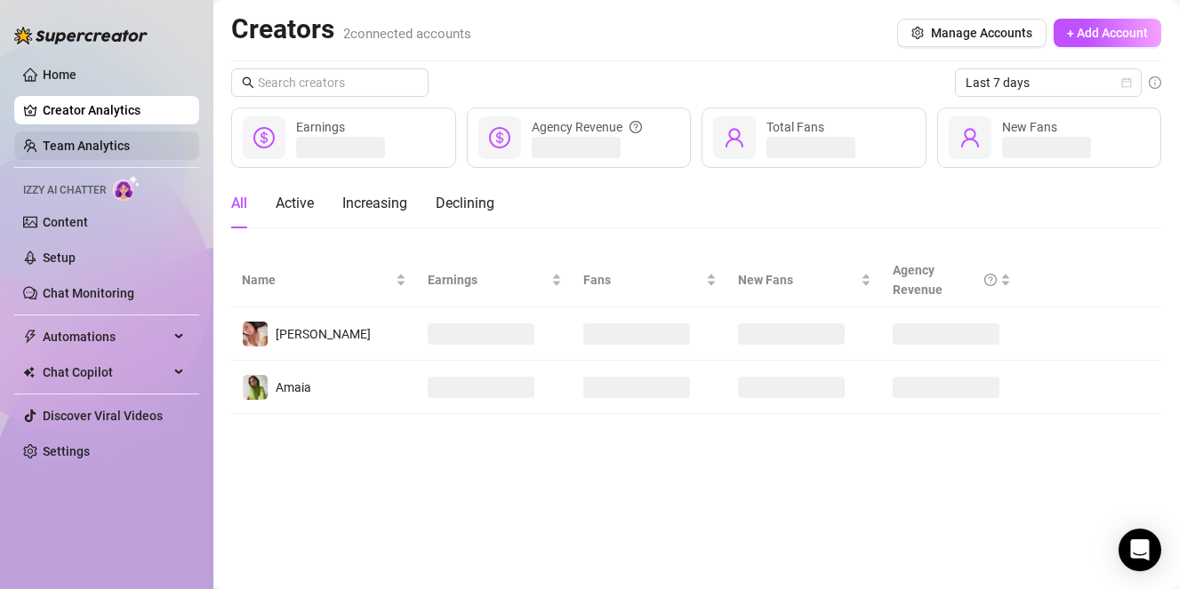
click at [128, 143] on link "Team Analytics" at bounding box center [86, 146] width 87 height 14
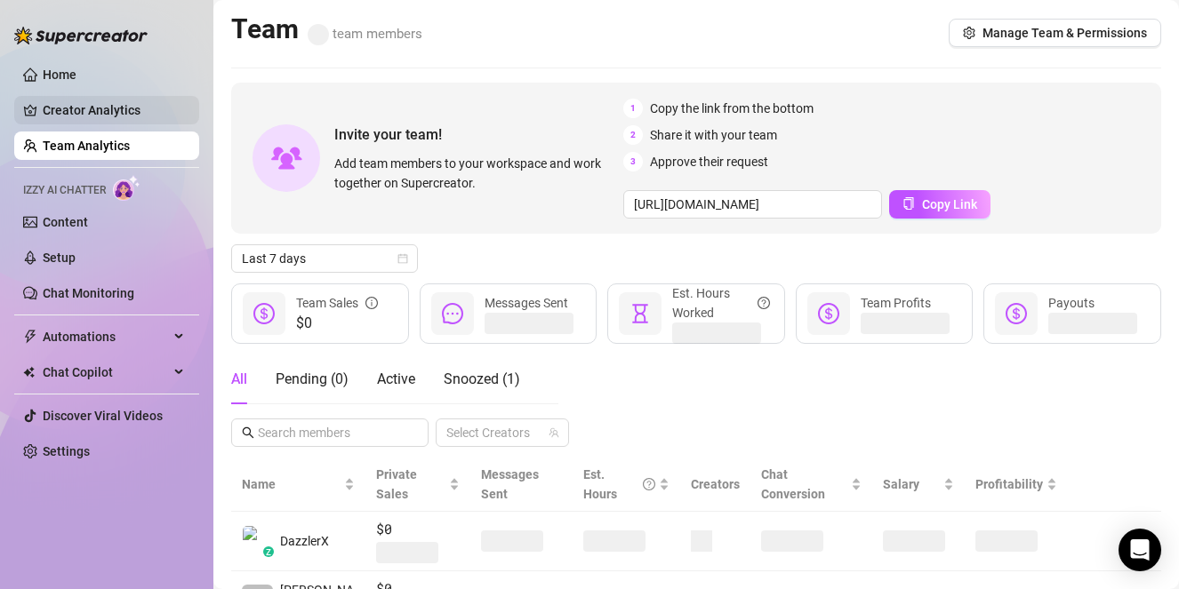
click at [116, 110] on link "Creator Analytics" at bounding box center [114, 110] width 142 height 28
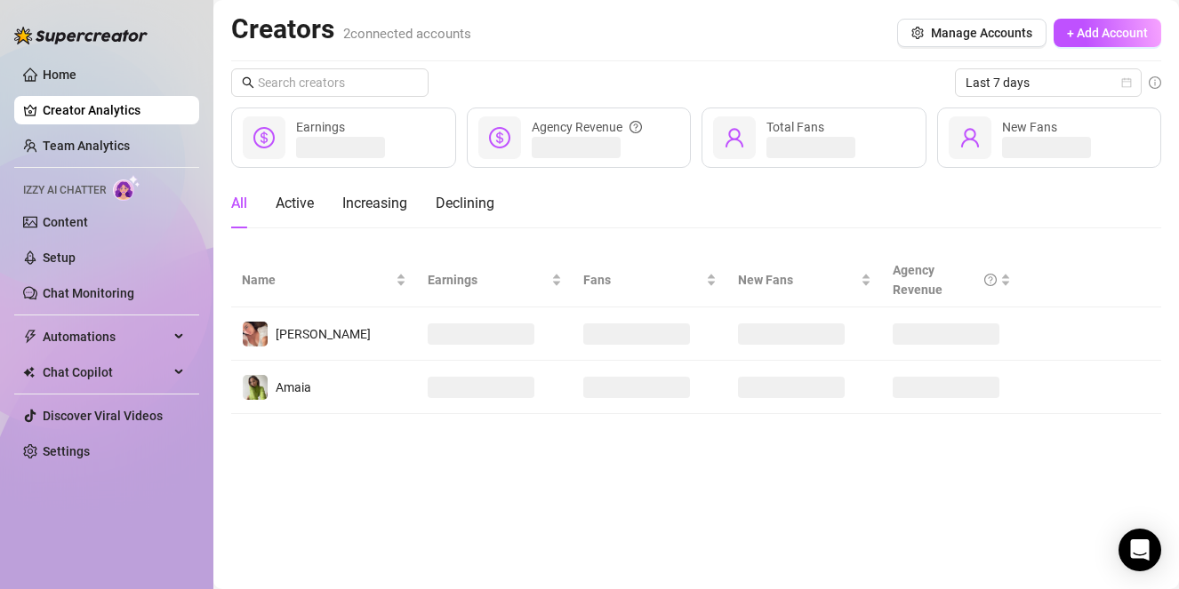
drag, startPoint x: 595, startPoint y: 214, endPoint x: 573, endPoint y: 496, distance: 282.7
click at [573, 496] on main "Creators 2 connected accounts Manage Accounts + Add Account Last 7 days Earning…" at bounding box center [696, 294] width 966 height 589
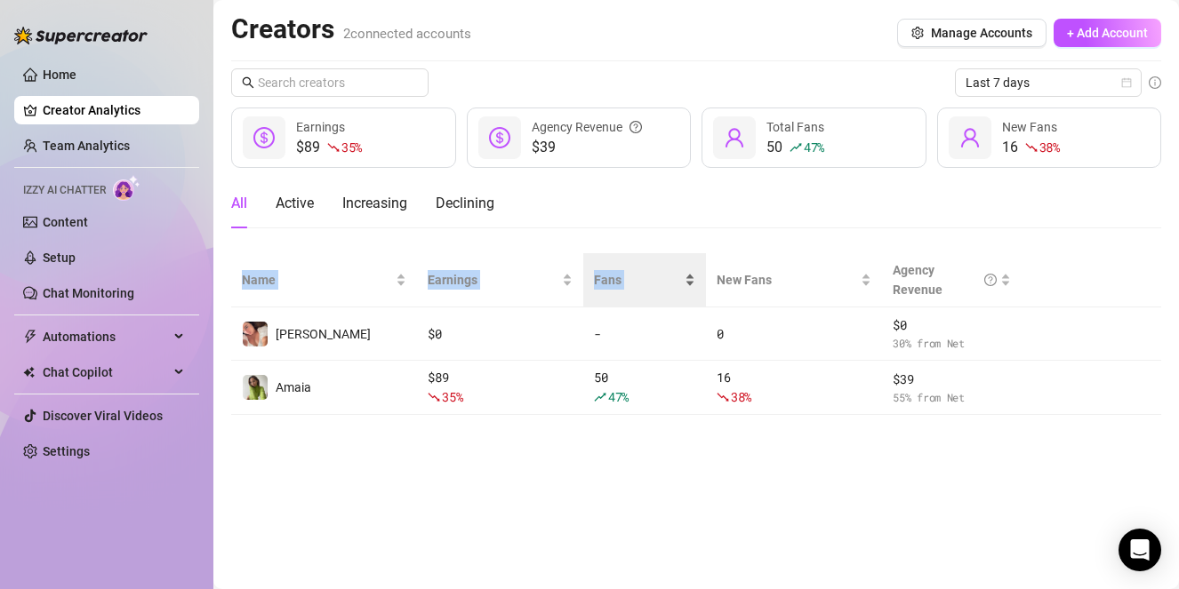
drag, startPoint x: 641, startPoint y: 436, endPoint x: 667, endPoint y: 294, distance: 143.7
click at [667, 294] on main "Creators 2 connected accounts Manage Accounts + Add Account Last 7 days $89 35 …" at bounding box center [696, 294] width 966 height 589
click at [650, 451] on main "Creators 2 connected accounts Manage Accounts + Add Account Last 7 days $89 35 …" at bounding box center [696, 294] width 966 height 589
drag, startPoint x: 729, startPoint y: 440, endPoint x: 746, endPoint y: 223, distance: 217.6
click at [746, 223] on main "Creators 2 connected accounts Manage Accounts + Add Account Last 7 days $89 35 …" at bounding box center [696, 294] width 966 height 589
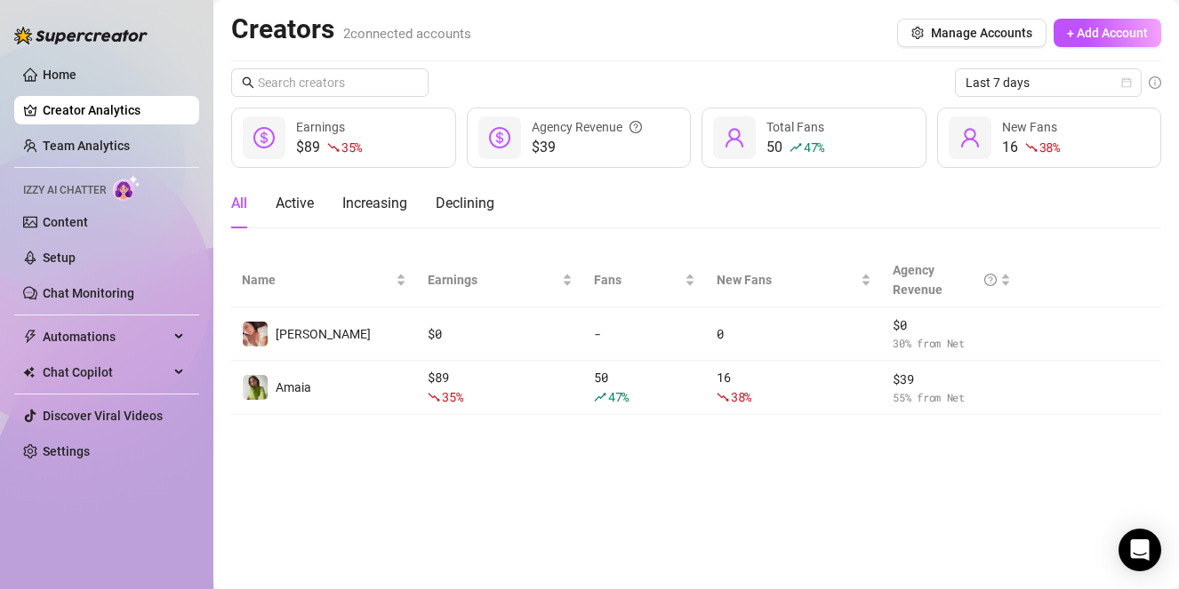
click at [695, 477] on main "Creators 2 connected accounts Manage Accounts + Add Account Last 7 days $89 35 …" at bounding box center [696, 294] width 966 height 589
drag, startPoint x: 776, startPoint y: 235, endPoint x: 730, endPoint y: 499, distance: 268.1
click at [730, 499] on main "Creators 2 connected accounts Manage Accounts + Add Account Last 7 days $89 35 …" at bounding box center [696, 294] width 966 height 589
drag, startPoint x: 729, startPoint y: 480, endPoint x: 770, endPoint y: 232, distance: 251.4
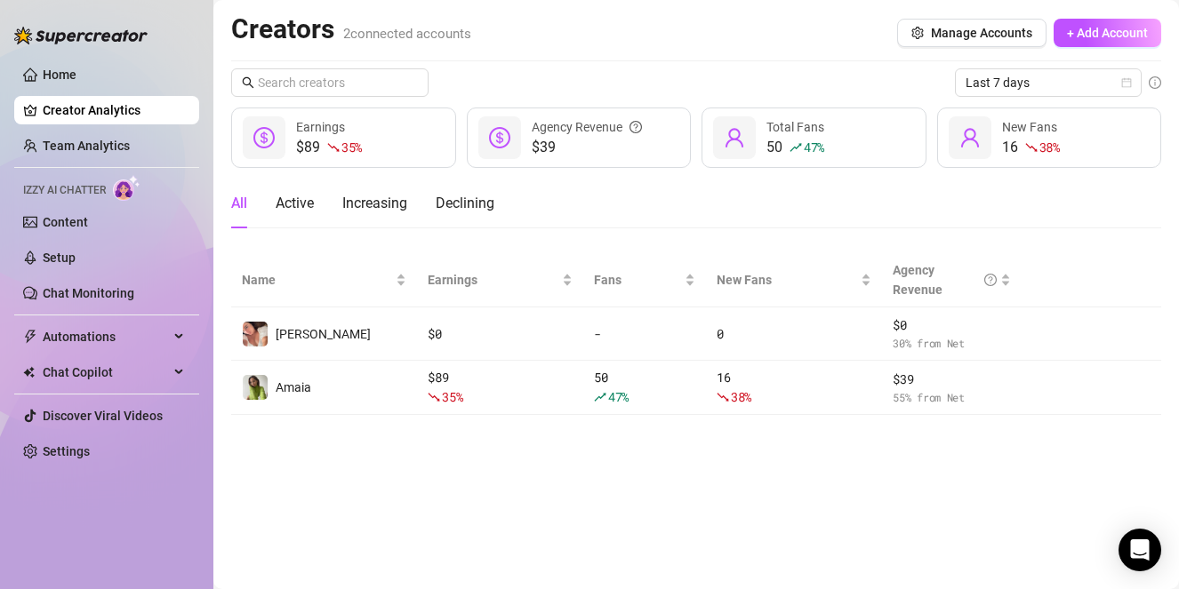
click at [770, 228] on main "Creators 2 connected accounts Manage Accounts + Add Account Last 7 days $89 35 …" at bounding box center [696, 294] width 966 height 589
click at [770, 232] on div "All Active Increasing Declining" at bounding box center [696, 211] width 930 height 64
drag, startPoint x: 781, startPoint y: 221, endPoint x: 727, endPoint y: 479, distance: 263.3
click at [727, 479] on main "Creators 2 connected accounts Manage Accounts + Add Account Last 7 days $89 35 …" at bounding box center [696, 294] width 966 height 589
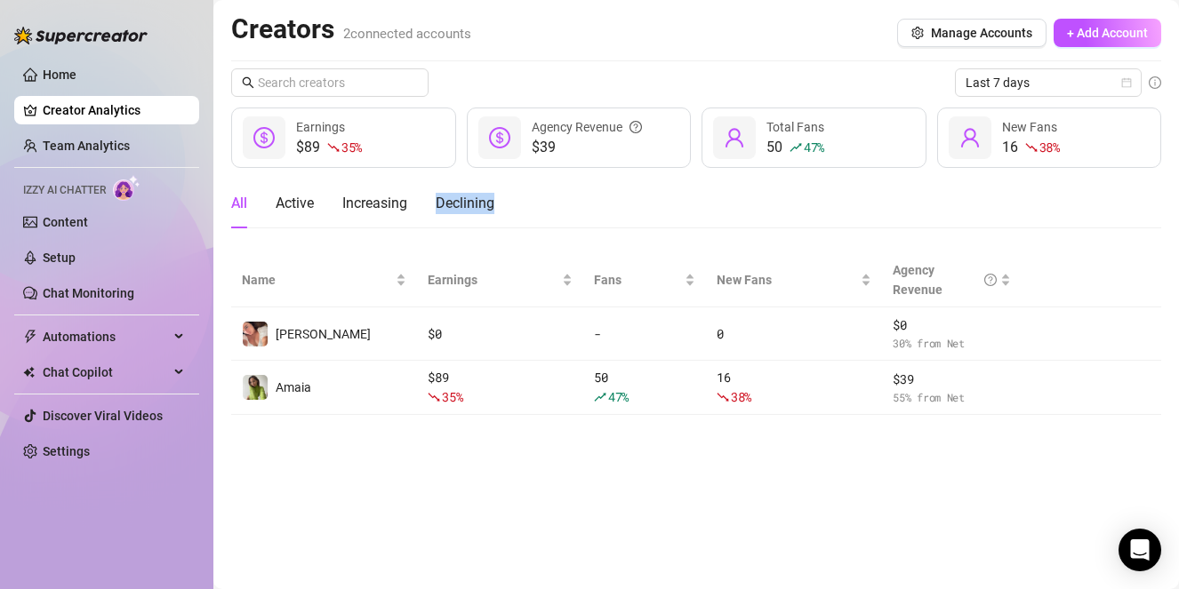
drag, startPoint x: 719, startPoint y: 456, endPoint x: 752, endPoint y: 193, distance: 265.2
click at [752, 192] on main "Creators 2 connected accounts Manage Accounts + Add Account Last 7 days $89 35 …" at bounding box center [696, 294] width 966 height 589
click at [752, 193] on div "All Active Increasing Declining" at bounding box center [696, 204] width 930 height 50
drag, startPoint x: 752, startPoint y: 235, endPoint x: 712, endPoint y: 513, distance: 281.2
click at [712, 514] on main "Creators 2 connected accounts Manage Accounts + Add Account Last 7 days $89 35 …" at bounding box center [696, 294] width 966 height 589
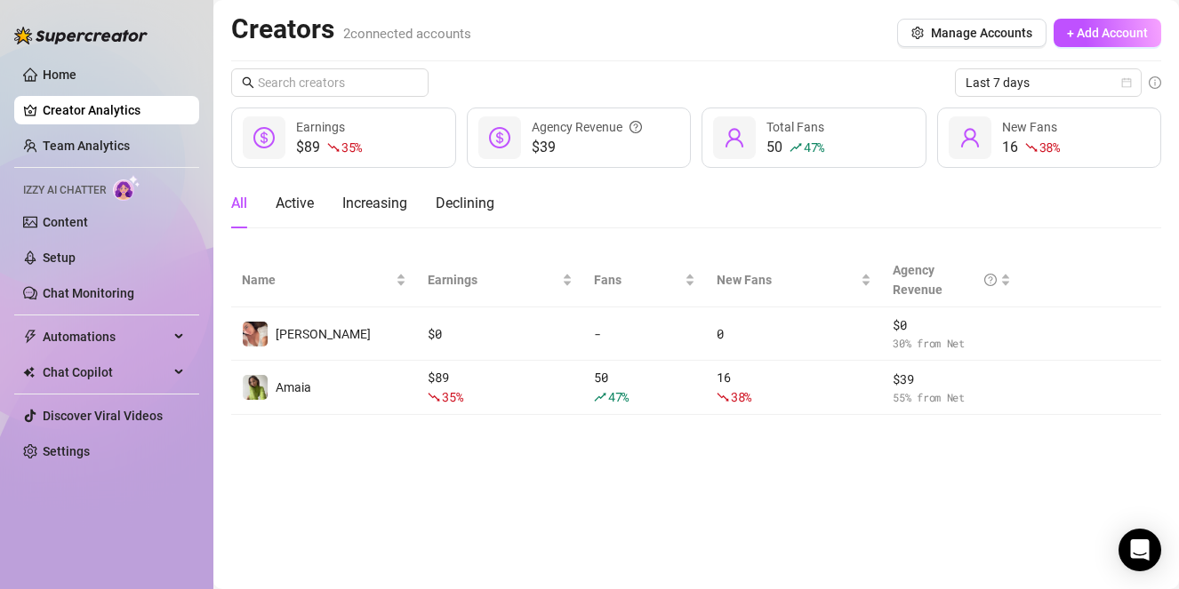
click at [712, 513] on main "Creators 2 connected accounts Manage Accounts + Add Account Last 7 days $89 35 …" at bounding box center [696, 294] width 966 height 589
drag, startPoint x: 703, startPoint y: 493, endPoint x: 727, endPoint y: 231, distance: 263.4
click at [727, 229] on main "Creators 2 connected accounts Manage Accounts + Add Account Last 7 days $89 35 …" at bounding box center [696, 294] width 966 height 589
click at [727, 231] on div "All Active Increasing Declining" at bounding box center [696, 211] width 930 height 64
drag, startPoint x: 734, startPoint y: 221, endPoint x: 693, endPoint y: 477, distance: 259.5
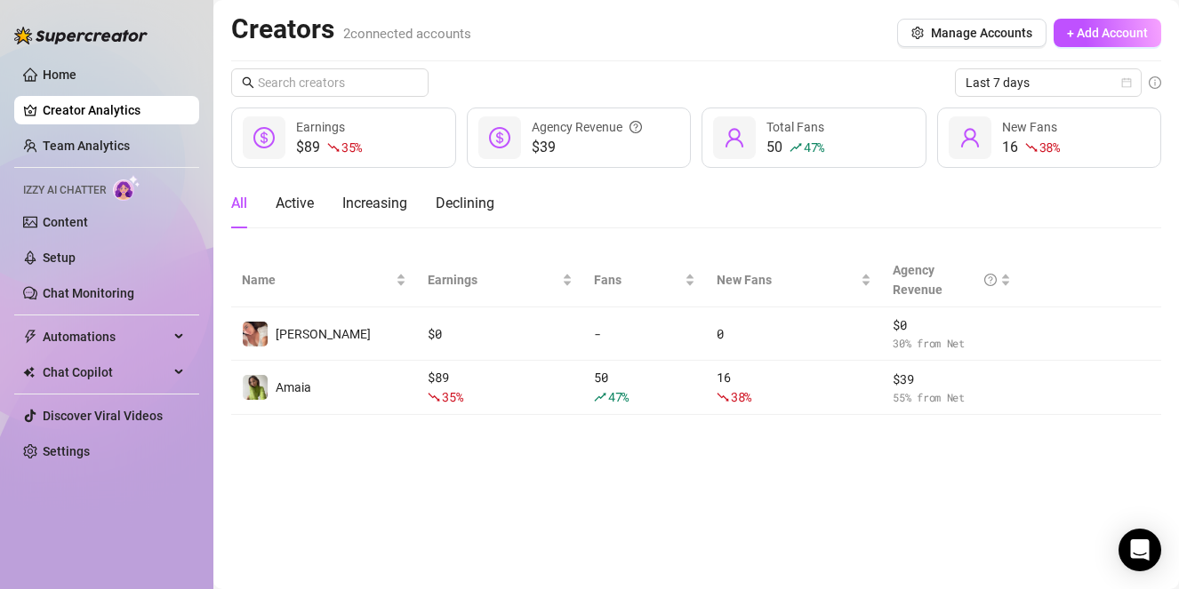
click at [693, 477] on main "Creators 2 connected accounts Manage Accounts + Add Account Last 7 days $89 35 …" at bounding box center [696, 294] width 966 height 589
drag, startPoint x: 670, startPoint y: 447, endPoint x: 718, endPoint y: 225, distance: 227.6
click at [718, 224] on main "Creators 2 connected accounts Manage Accounts + Add Account Last 7 days $89 35 …" at bounding box center [696, 294] width 966 height 589
click at [718, 225] on div "All Active Increasing Declining" at bounding box center [696, 204] width 930 height 50
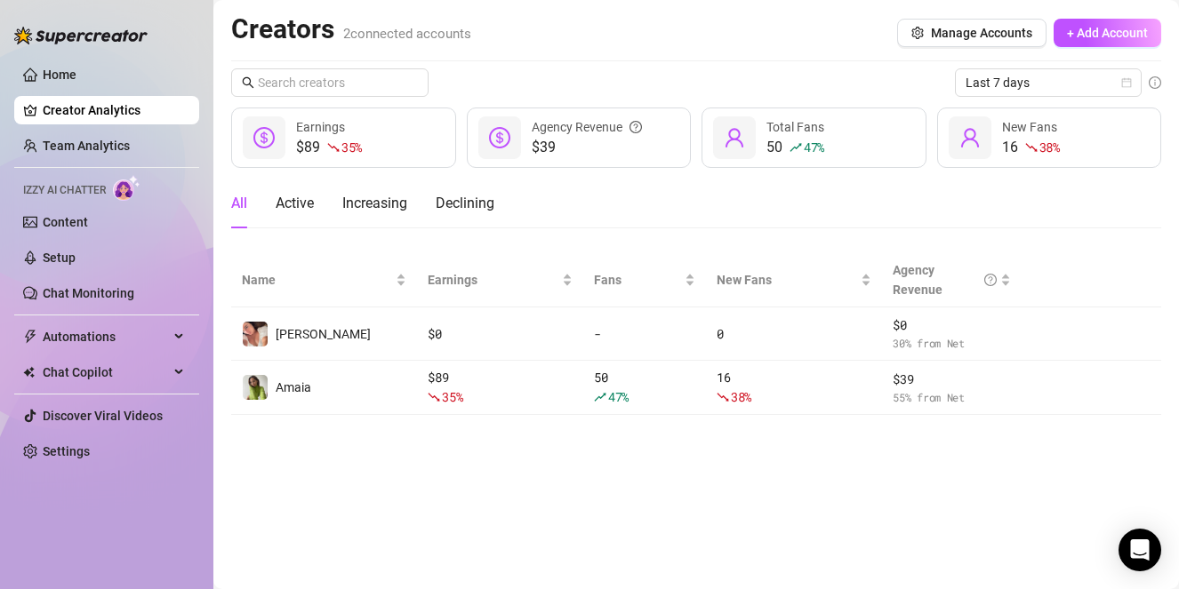
drag, startPoint x: 720, startPoint y: 246, endPoint x: 698, endPoint y: 498, distance: 252.6
click at [698, 498] on main "Creators 2 connected accounts Manage Accounts + Add Account Last 7 days $89 35 …" at bounding box center [696, 294] width 966 height 589
drag, startPoint x: 692, startPoint y: 464, endPoint x: 709, endPoint y: 203, distance: 261.9
click at [709, 202] on main "Creators 2 connected accounts Manage Accounts + Add Account Last 7 days $89 35 …" at bounding box center [696, 294] width 966 height 589
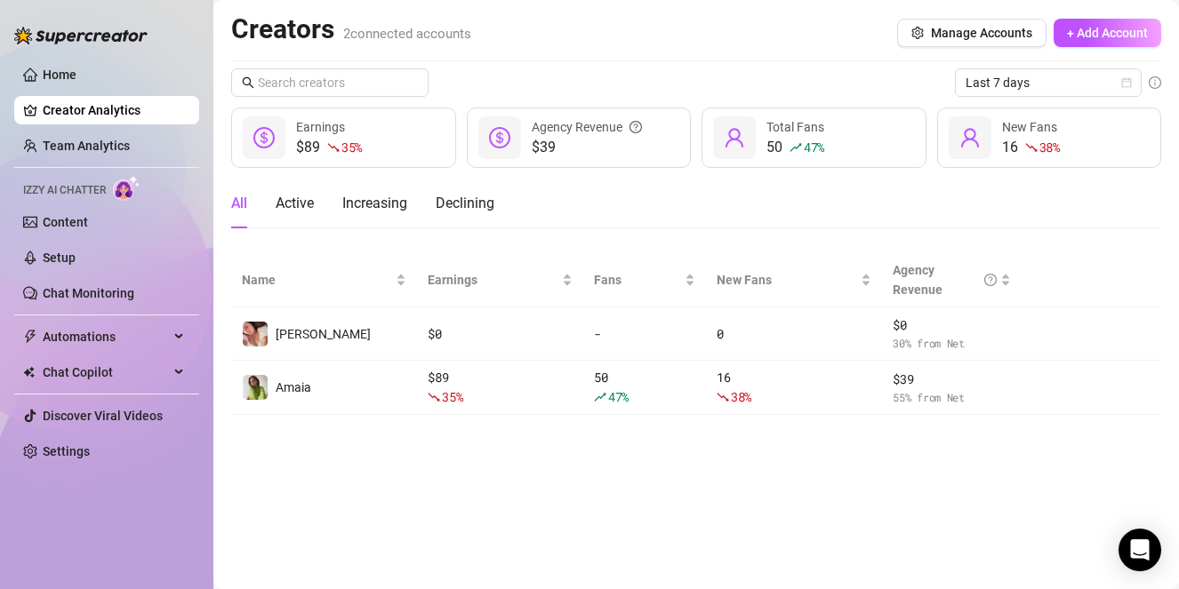
click at [709, 203] on div "All Active Increasing Declining" at bounding box center [696, 204] width 930 height 50
drag, startPoint x: 709, startPoint y: 218, endPoint x: 702, endPoint y: 489, distance: 271.3
click at [702, 489] on main "Creators 2 connected accounts Manage Accounts + Add Account Last 7 days $89 35 …" at bounding box center [696, 294] width 966 height 589
drag, startPoint x: 702, startPoint y: 478, endPoint x: 715, endPoint y: 223, distance: 255.5
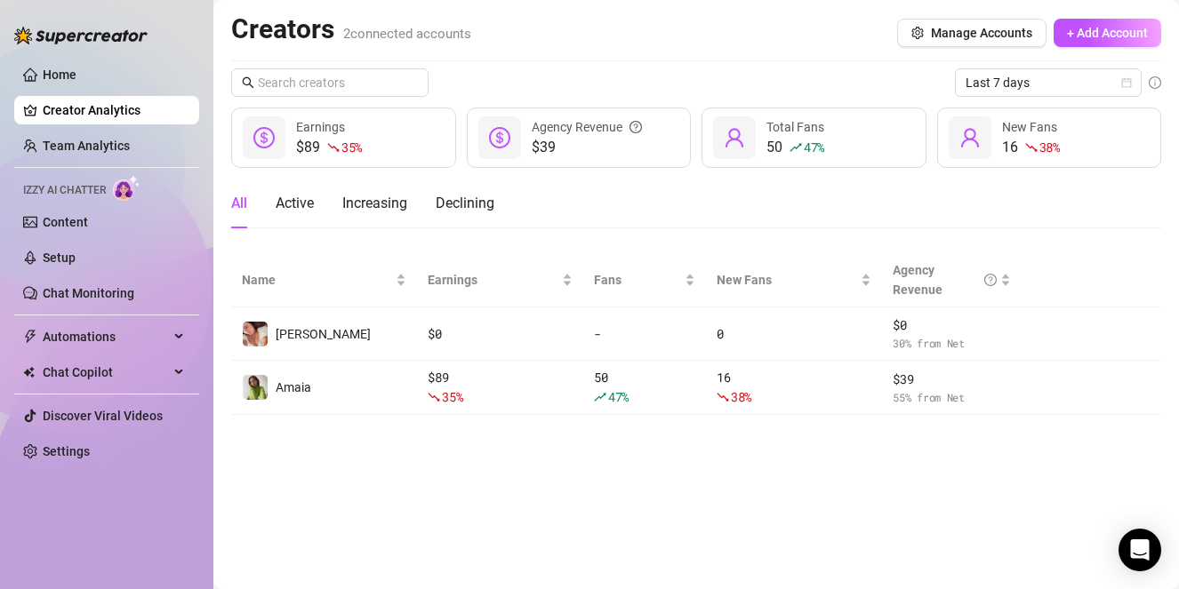
click at [715, 223] on main "Creators 2 connected accounts Manage Accounts + Add Account Last 7 days $89 35 …" at bounding box center [696, 294] width 966 height 589
click at [715, 223] on div "All Active Increasing Declining" at bounding box center [696, 204] width 930 height 50
drag, startPoint x: 715, startPoint y: 247, endPoint x: 707, endPoint y: 486, distance: 239.3
click at [707, 486] on main "Creators 2 connected accounts Manage Accounts + Add Account Last 7 days $89 35 …" at bounding box center [696, 294] width 966 height 589
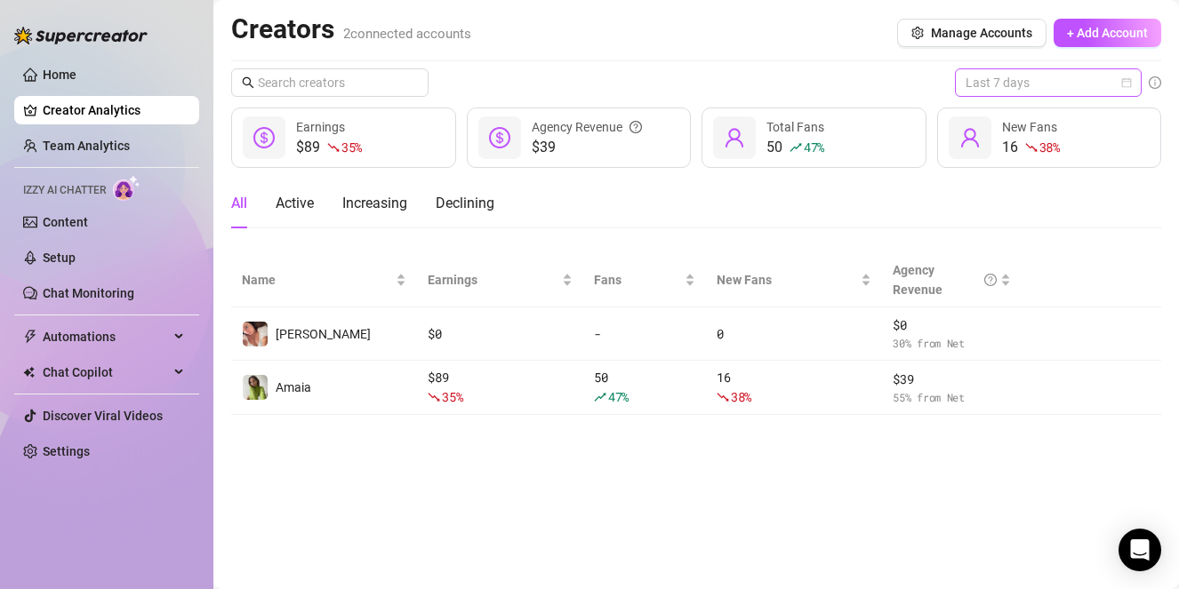
click at [1014, 84] on span "Last 7 days" at bounding box center [1048, 82] width 165 height 27
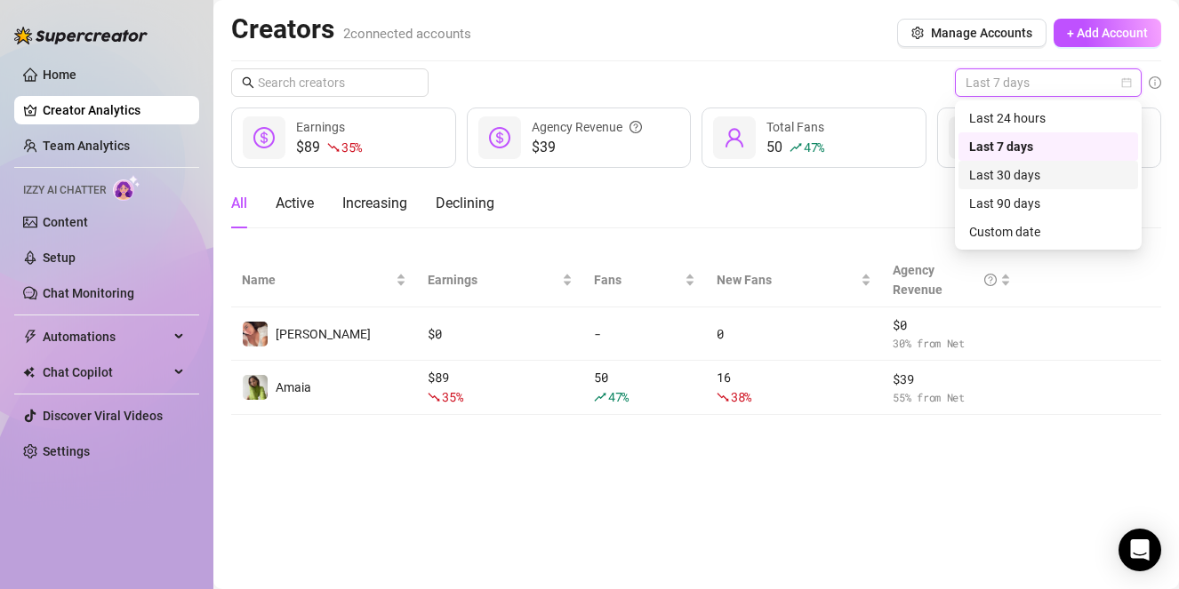
click at [1001, 179] on div "Last 30 days" at bounding box center [1048, 175] width 158 height 20
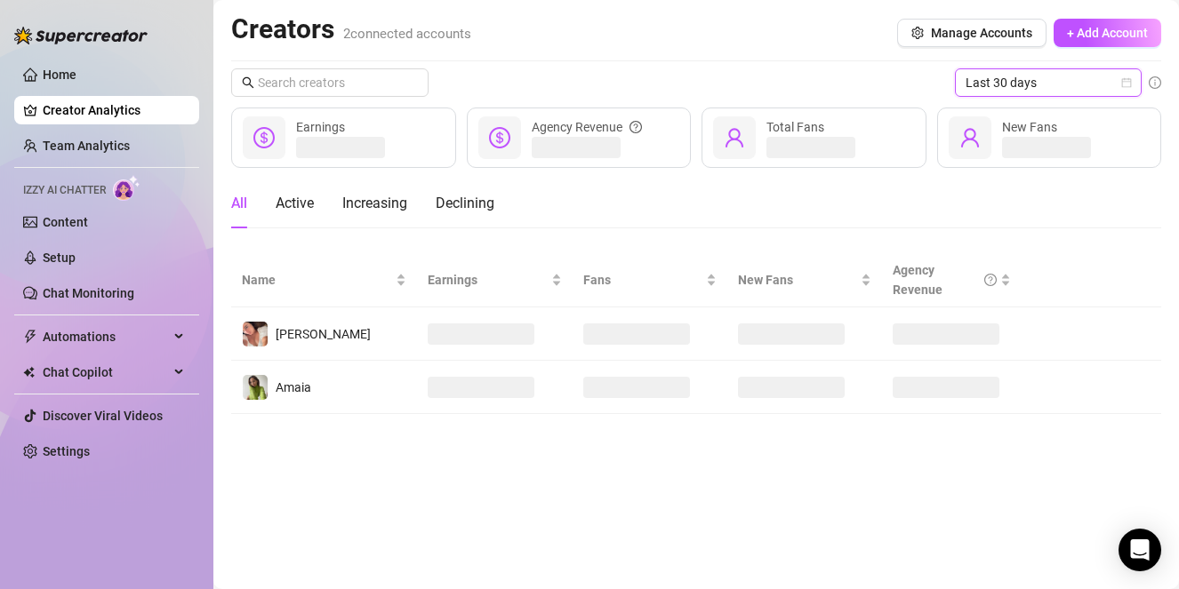
click at [1013, 85] on span "Last 30 days" at bounding box center [1048, 82] width 165 height 27
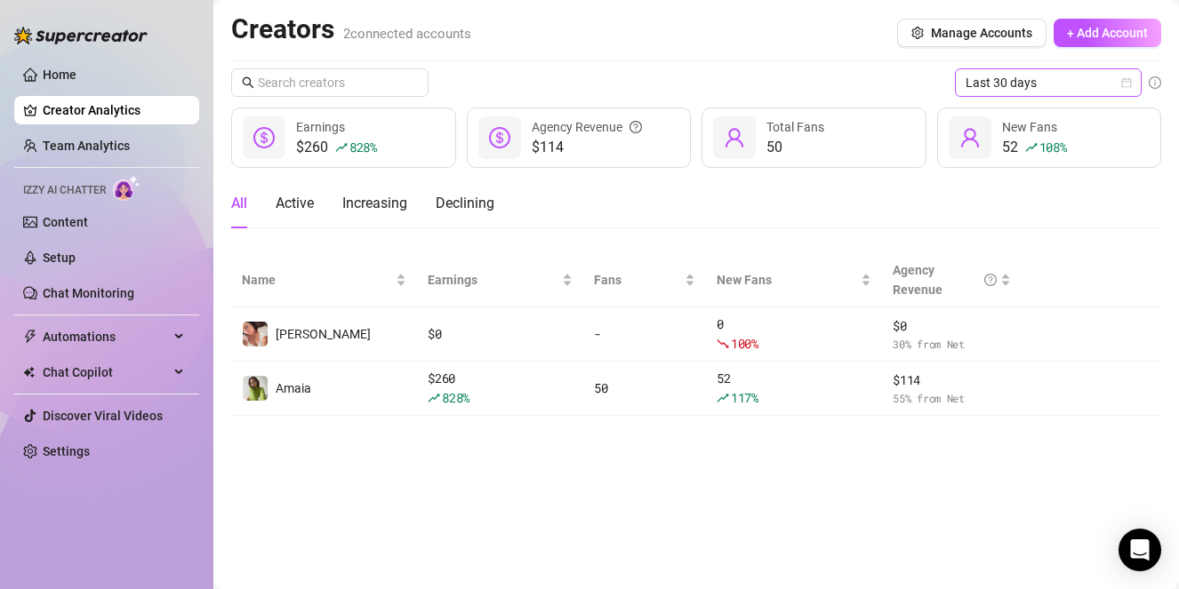
click at [967, 86] on span "Last 30 days" at bounding box center [1048, 82] width 165 height 27
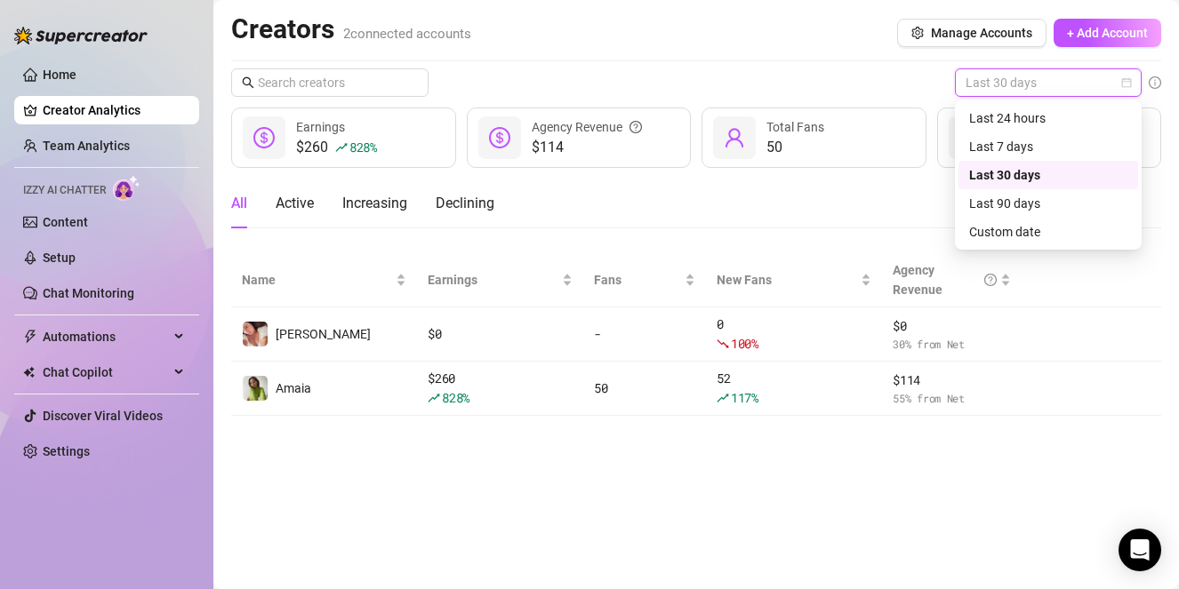
click at [975, 166] on div "Last 30 days" at bounding box center [1048, 175] width 158 height 20
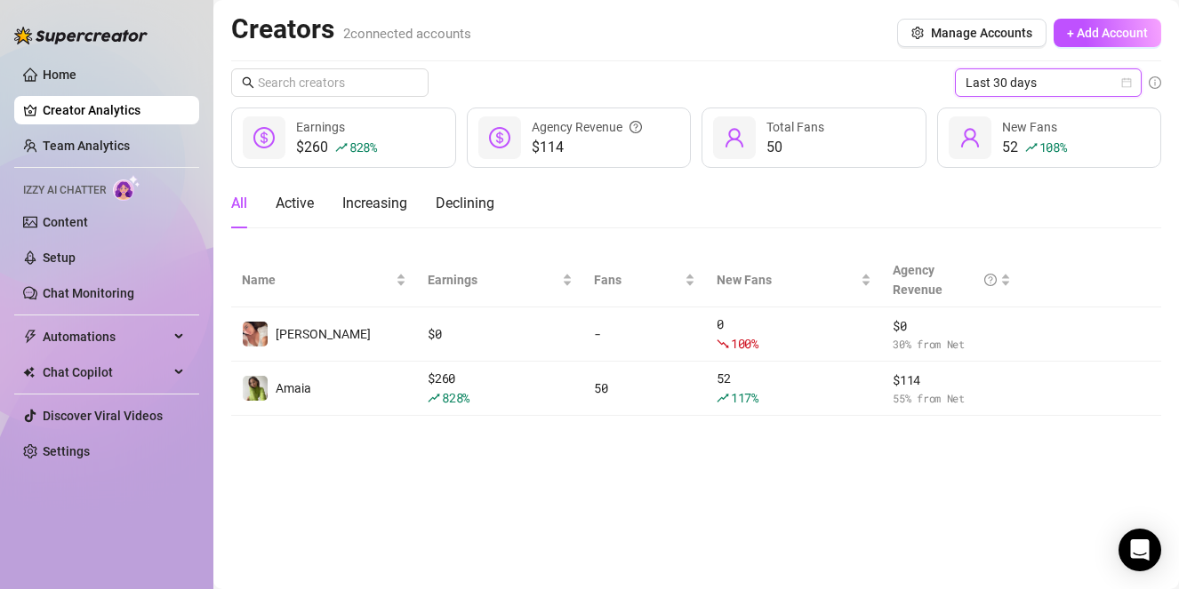
click at [1002, 83] on span "Last 30 days" at bounding box center [1048, 82] width 165 height 27
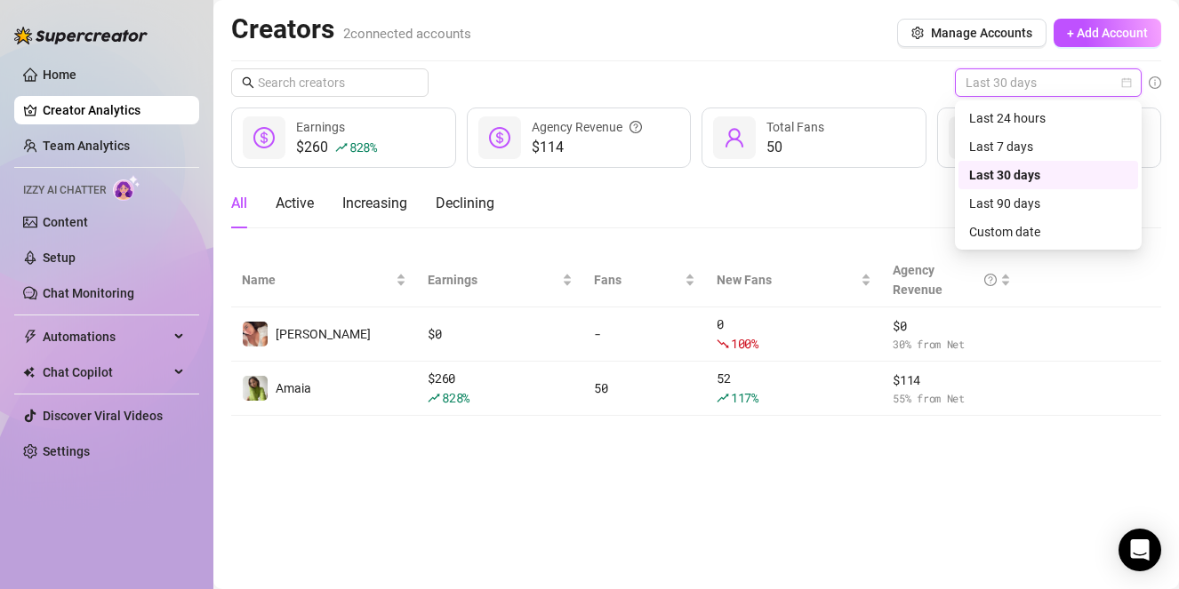
click at [989, 177] on div "Last 30 days" at bounding box center [1048, 175] width 158 height 20
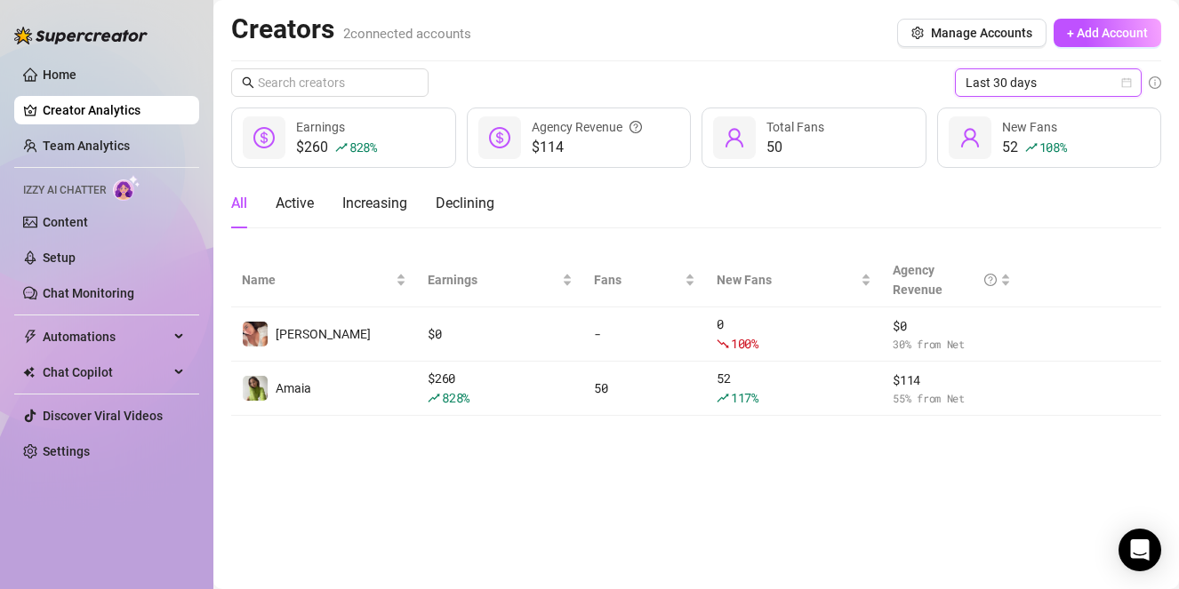
click at [1022, 93] on span "Last 30 days" at bounding box center [1048, 82] width 165 height 27
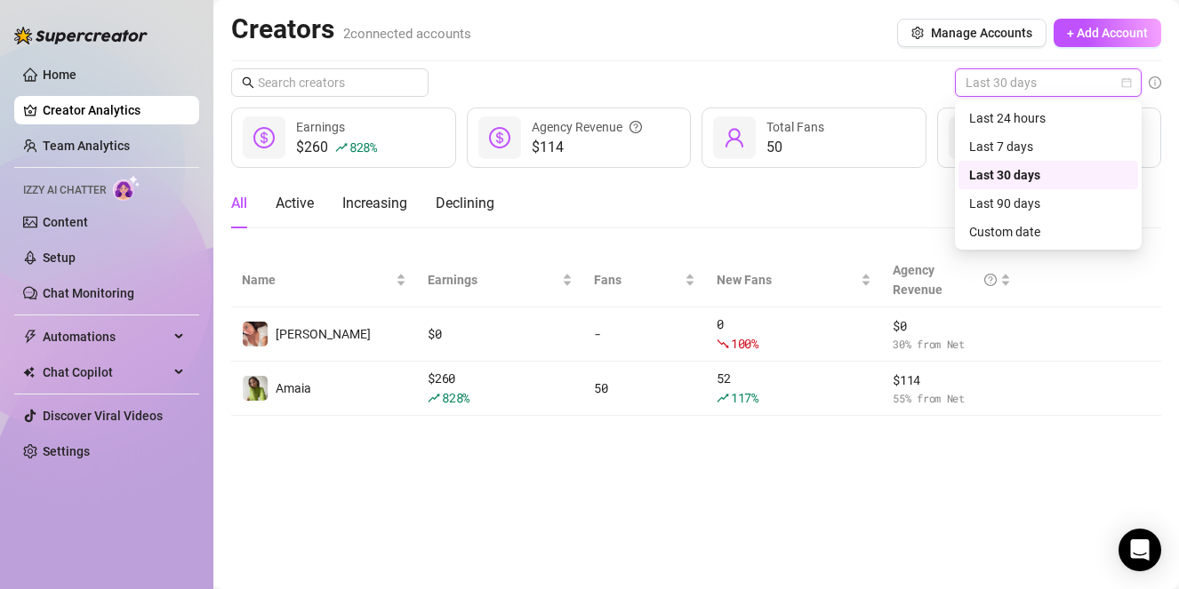
click at [1000, 169] on div "Last 30 days" at bounding box center [1048, 175] width 158 height 20
